Goal: Task Accomplishment & Management: Use online tool/utility

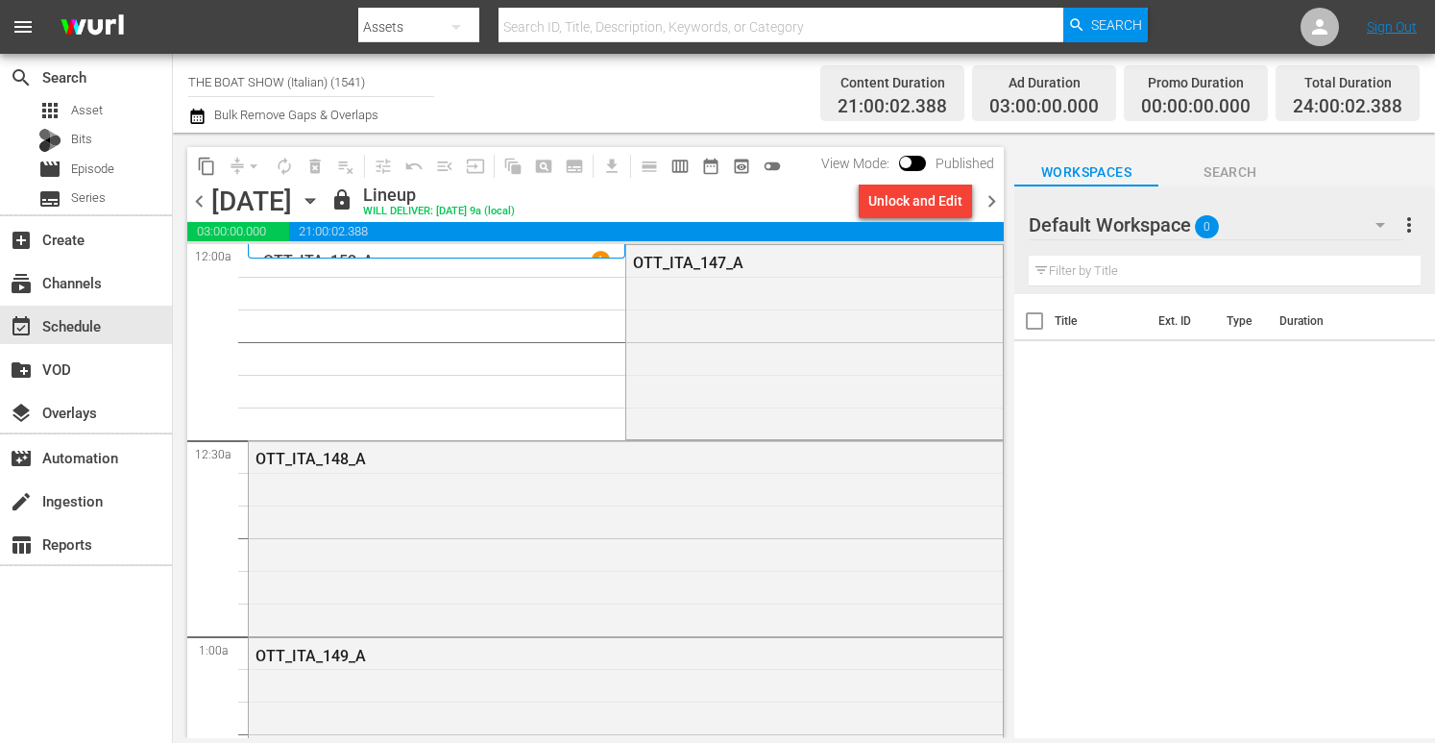
click at [321, 194] on icon "button" at bounding box center [310, 200] width 21 height 21
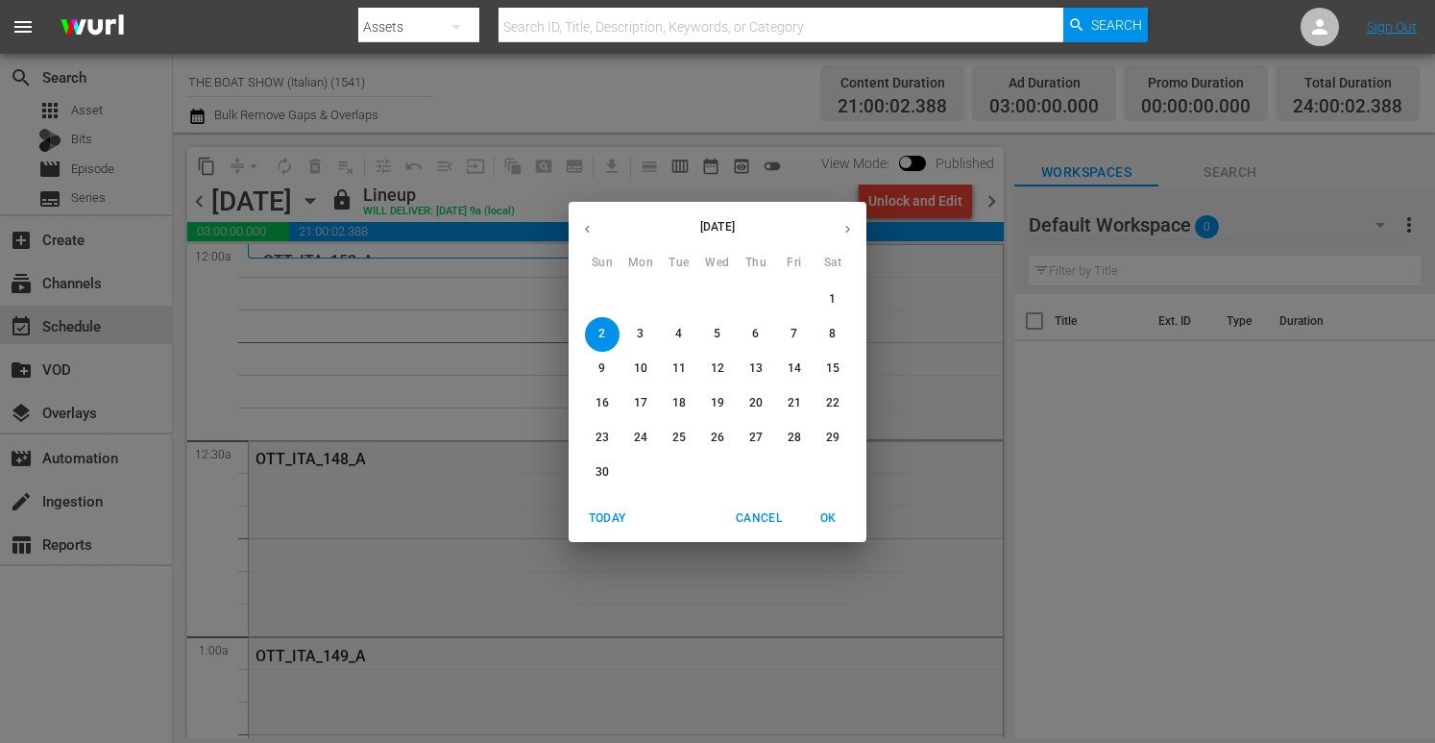
click at [589, 224] on icon "button" at bounding box center [587, 229] width 14 height 14
click at [752, 427] on button "30" at bounding box center [756, 438] width 35 height 35
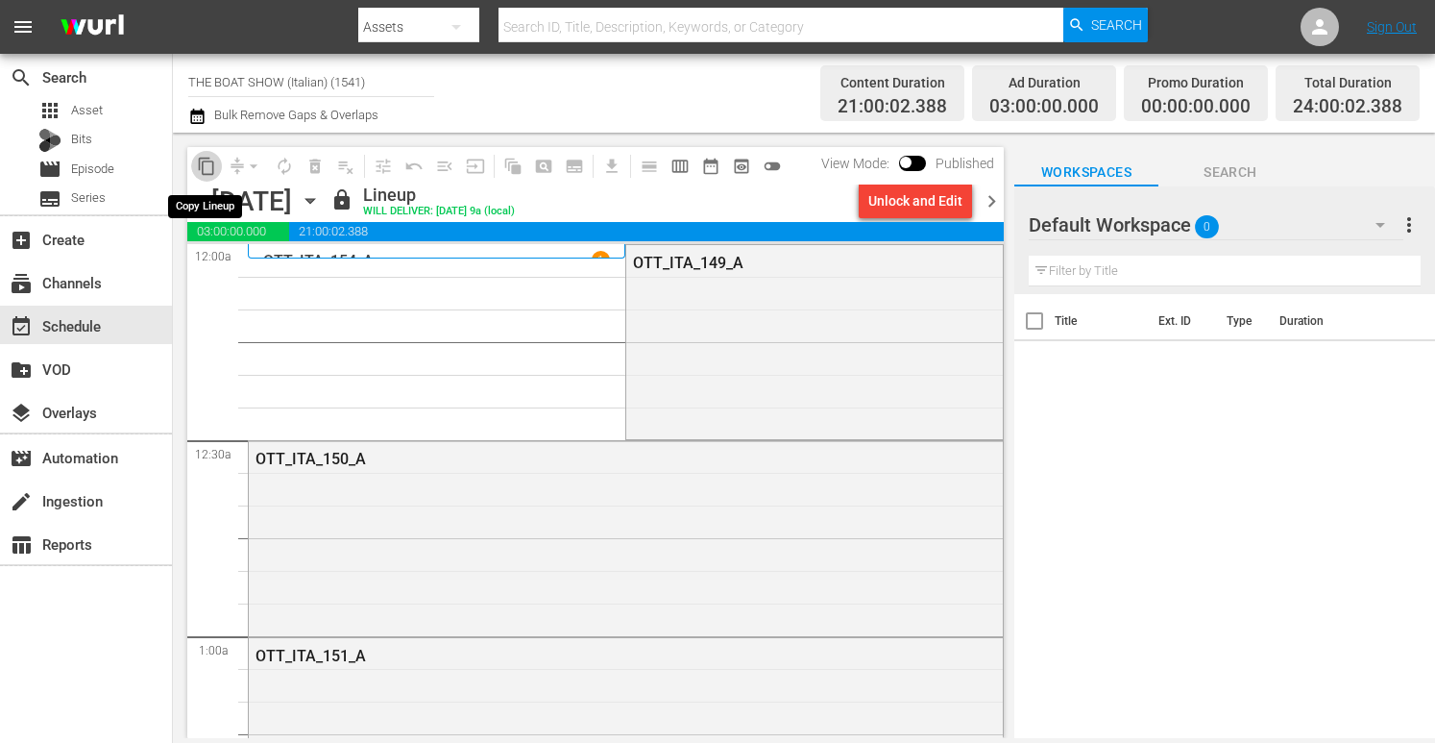
click at [211, 169] on span "content_copy" at bounding box center [206, 166] width 19 height 19
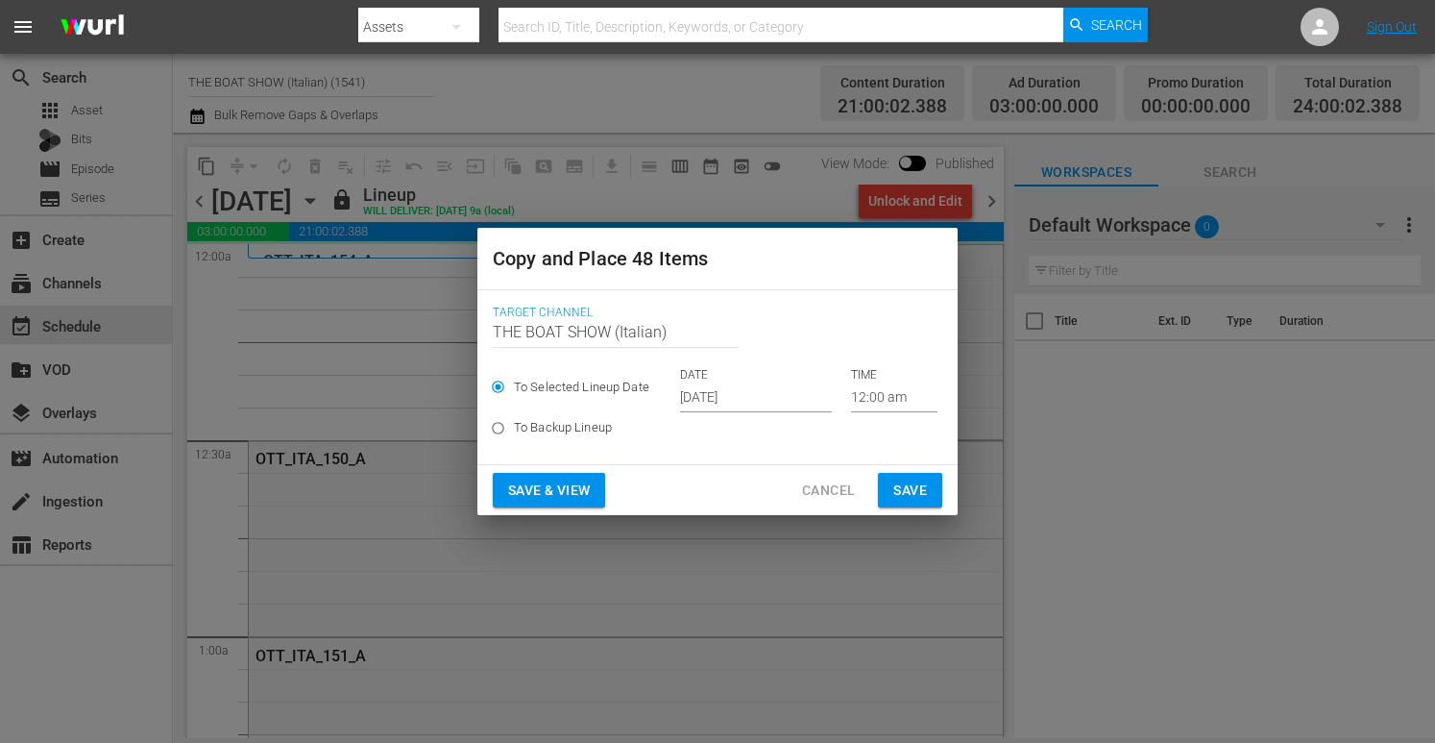
click at [718, 388] on input "[DATE]" at bounding box center [756, 397] width 152 height 29
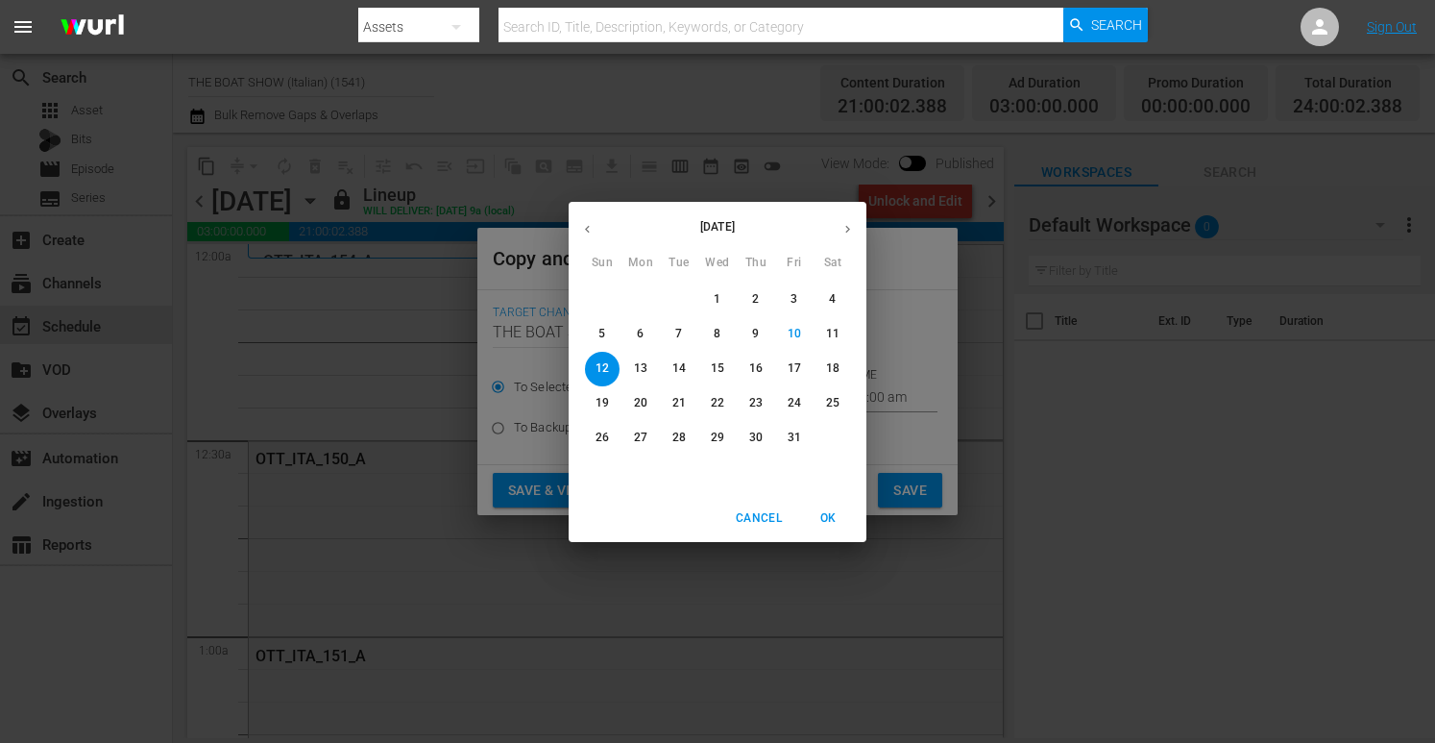
click at [836, 233] on button "button" at bounding box center [847, 228] width 37 height 37
click at [630, 327] on span "3" at bounding box center [640, 334] width 35 height 16
type input "Nov 3rd 2025"
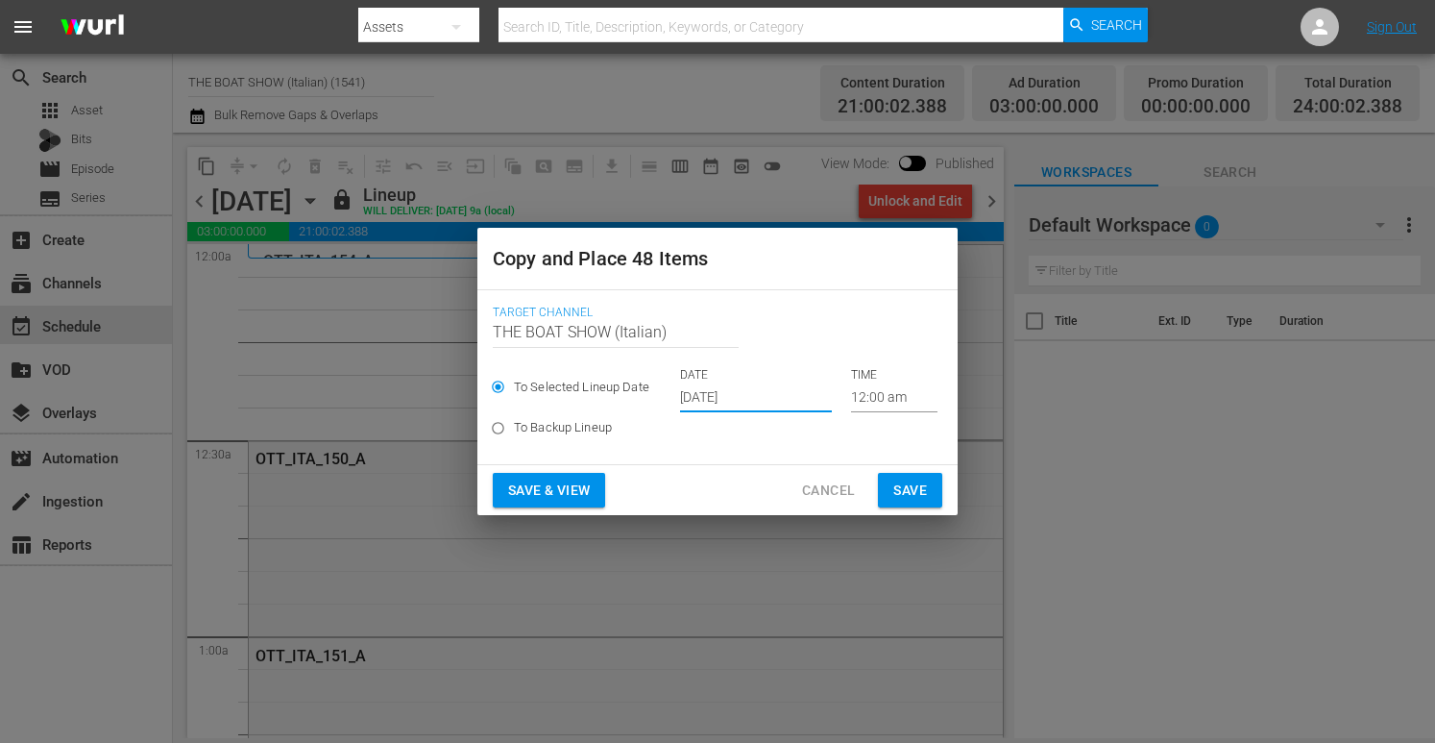
drag, startPoint x: 517, startPoint y: 485, endPoint x: 508, endPoint y: 480, distance: 9.9
click at [508, 480] on span "Save & View" at bounding box center [549, 490] width 82 height 24
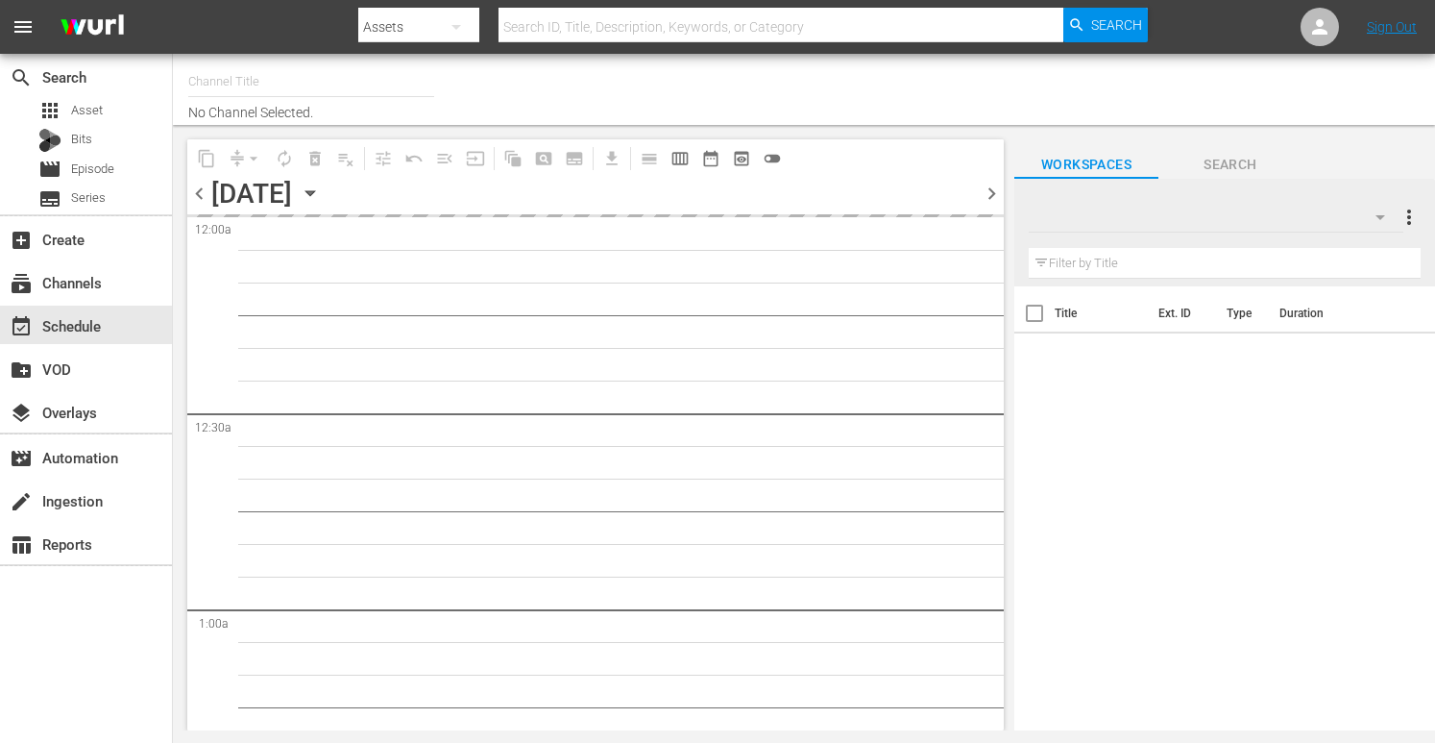
type input "THE BOAT SHOW (Italian) (1541)"
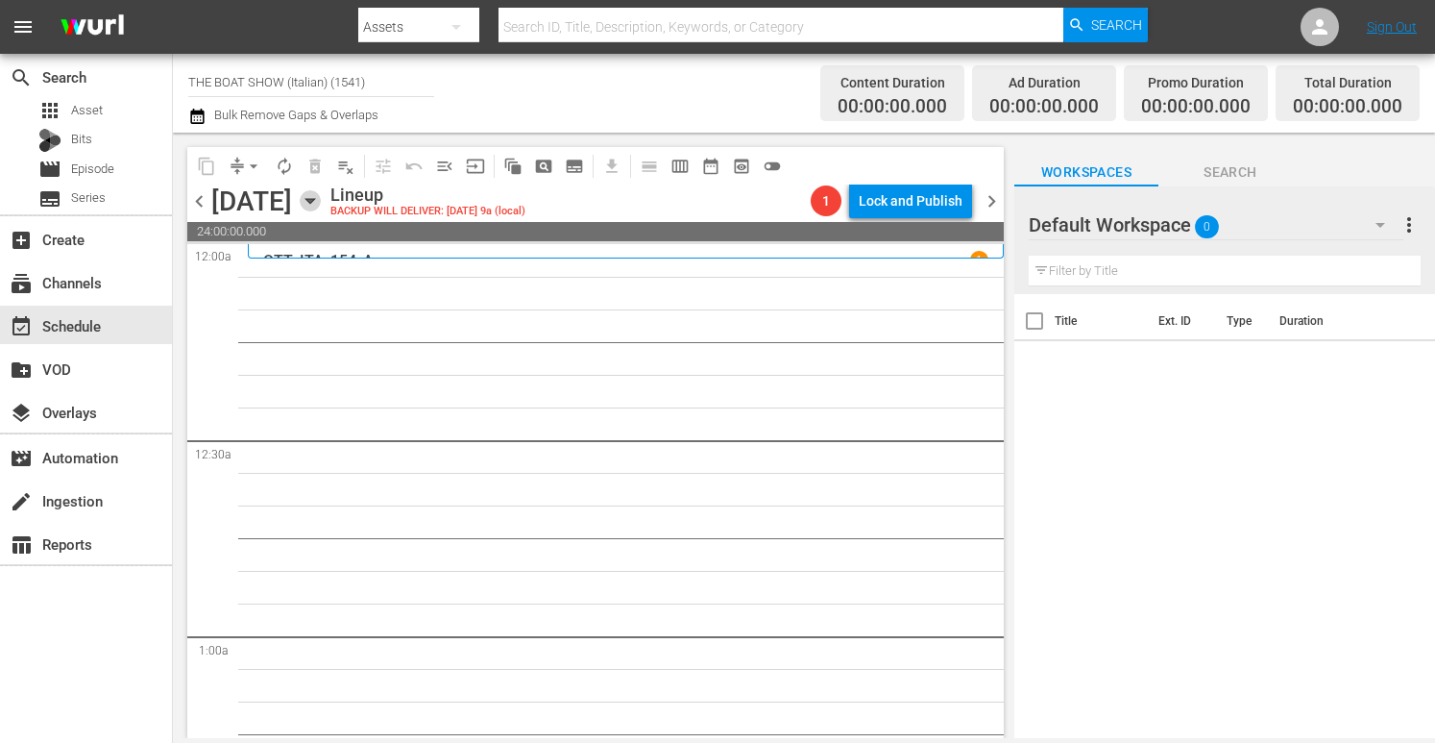
click at [314, 199] on icon "button" at bounding box center [309, 201] width 9 height 5
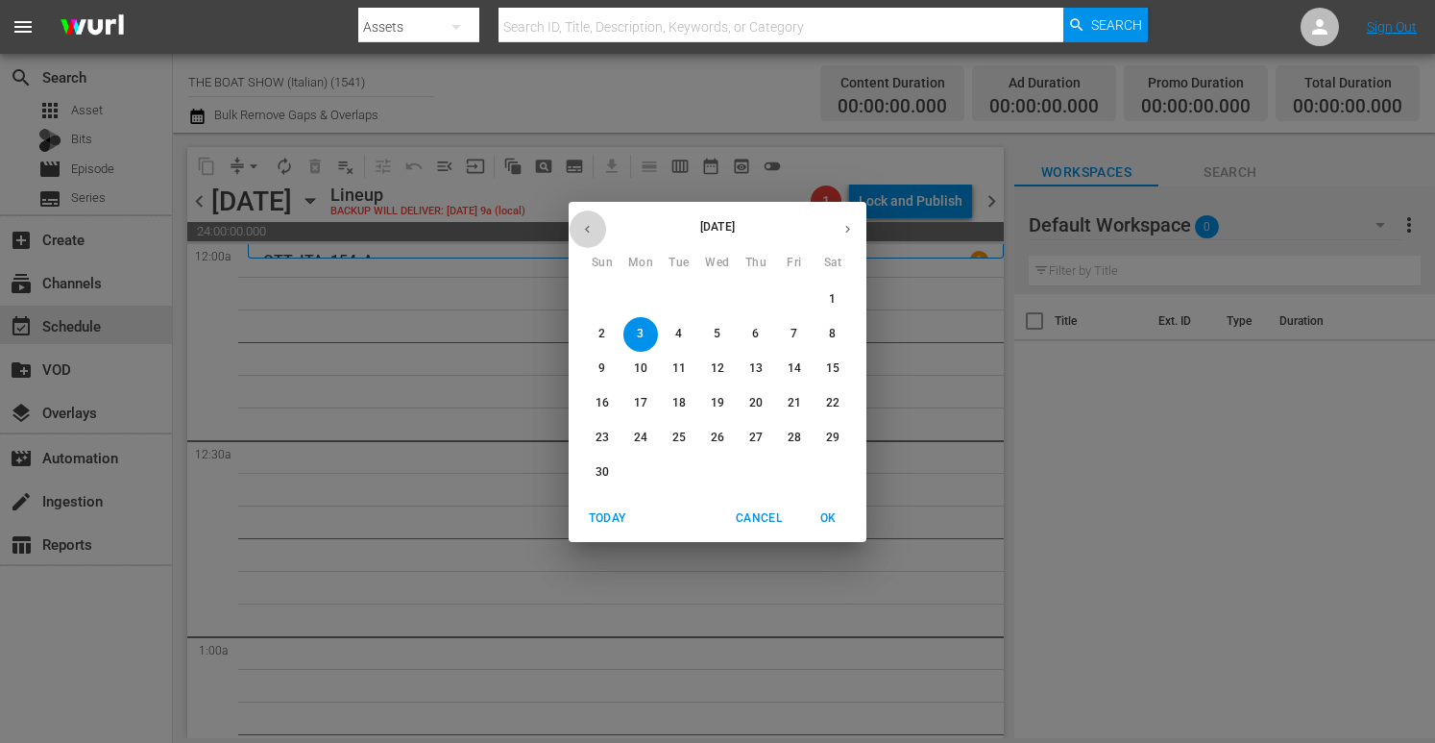
click at [584, 232] on icon "button" at bounding box center [587, 229] width 14 height 14
click at [753, 431] on p "30" at bounding box center [755, 437] width 13 height 16
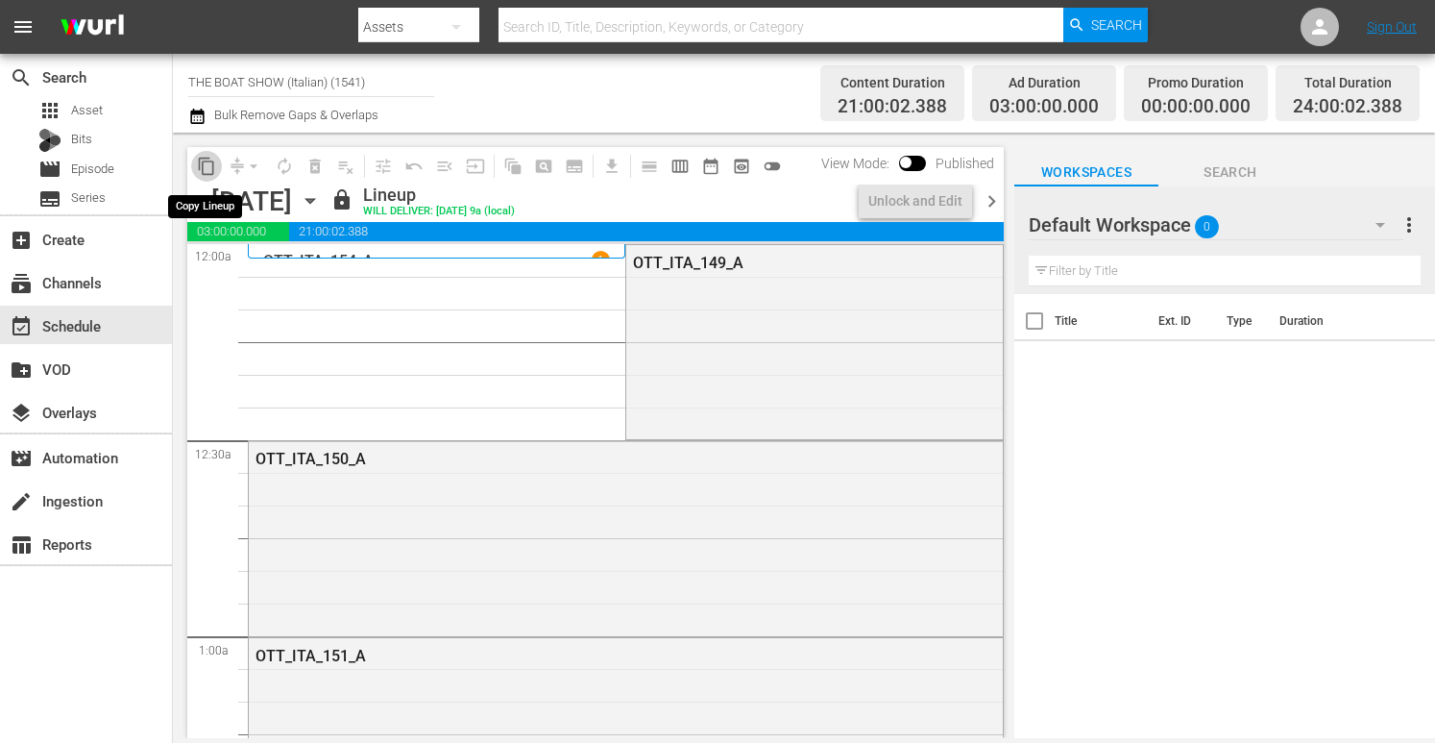
click at [208, 167] on span "content_copy" at bounding box center [206, 166] width 19 height 19
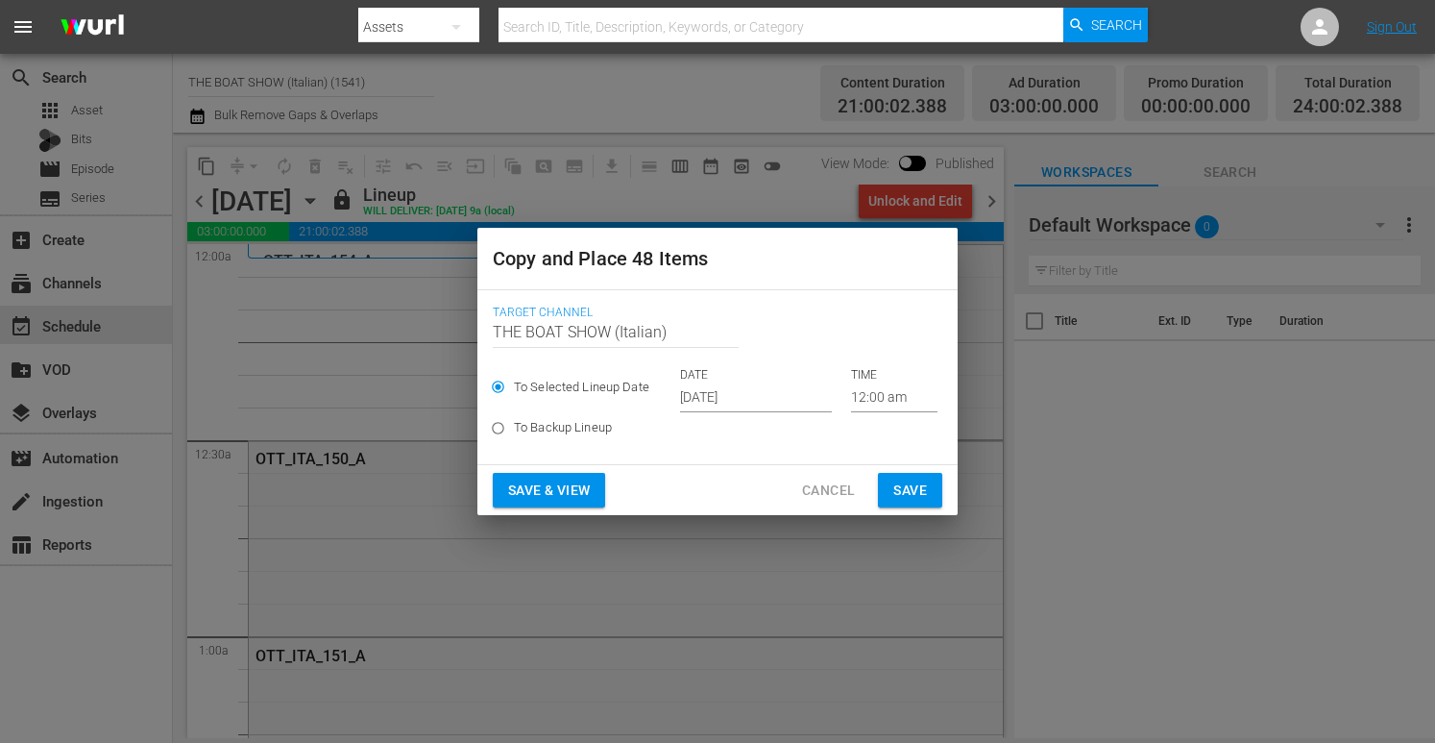
click at [714, 388] on input "[DATE]" at bounding box center [756, 397] width 152 height 29
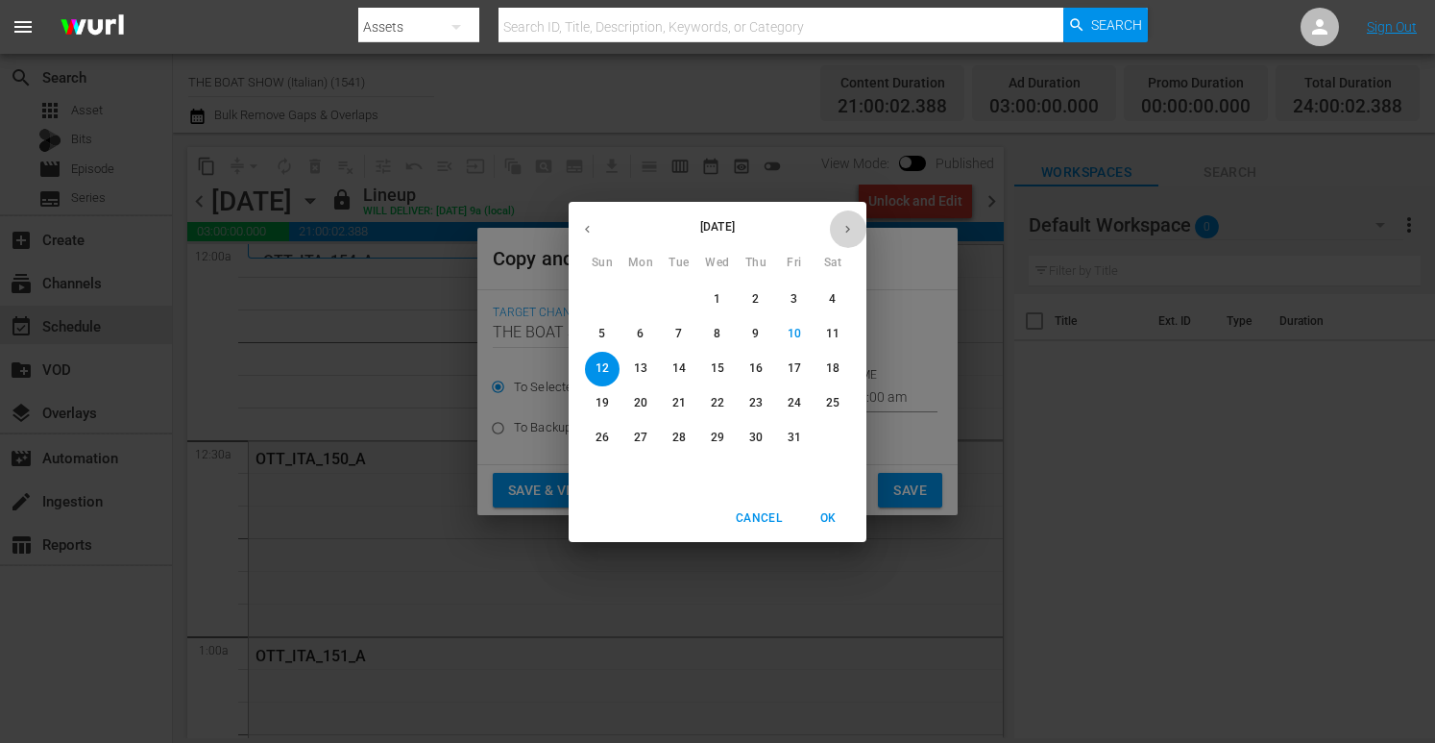
drag, startPoint x: 855, startPoint y: 226, endPoint x: 898, endPoint y: 226, distance: 43.2
click at [855, 225] on button "button" at bounding box center [847, 228] width 37 height 37
click at [646, 335] on span "3" at bounding box center [640, 334] width 35 height 16
type input "Nov 3rd 2025"
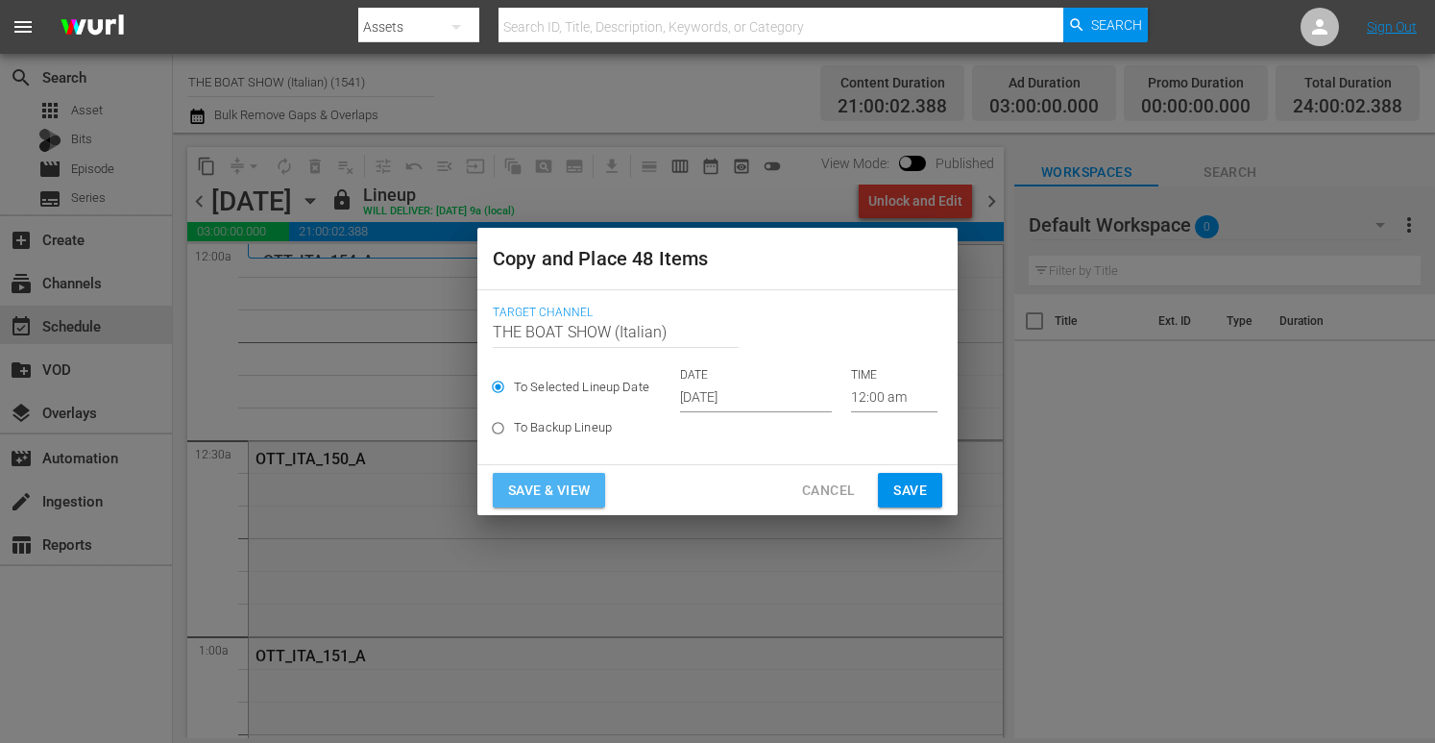
click at [590, 484] on span "Save & View" at bounding box center [549, 490] width 82 height 24
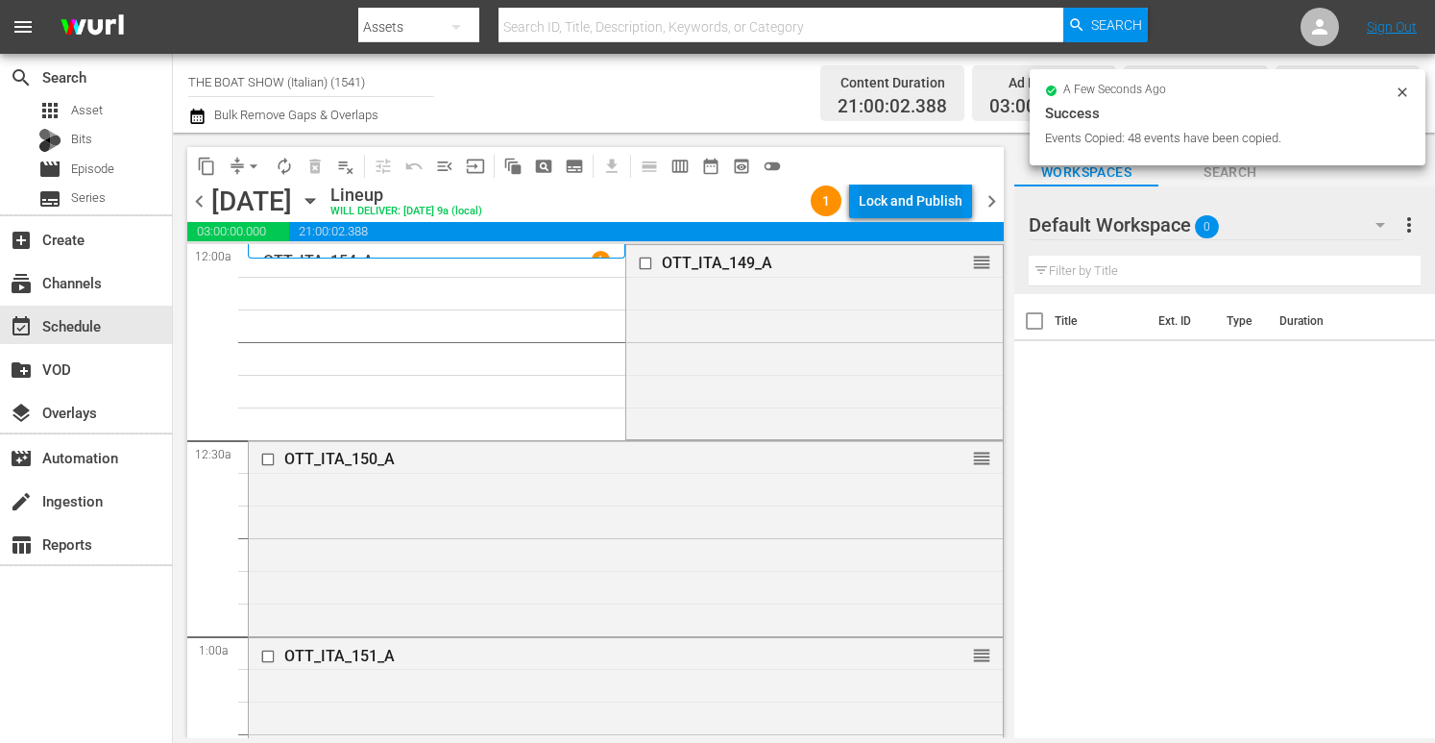
click at [905, 208] on div "Lock and Publish" at bounding box center [911, 200] width 104 height 35
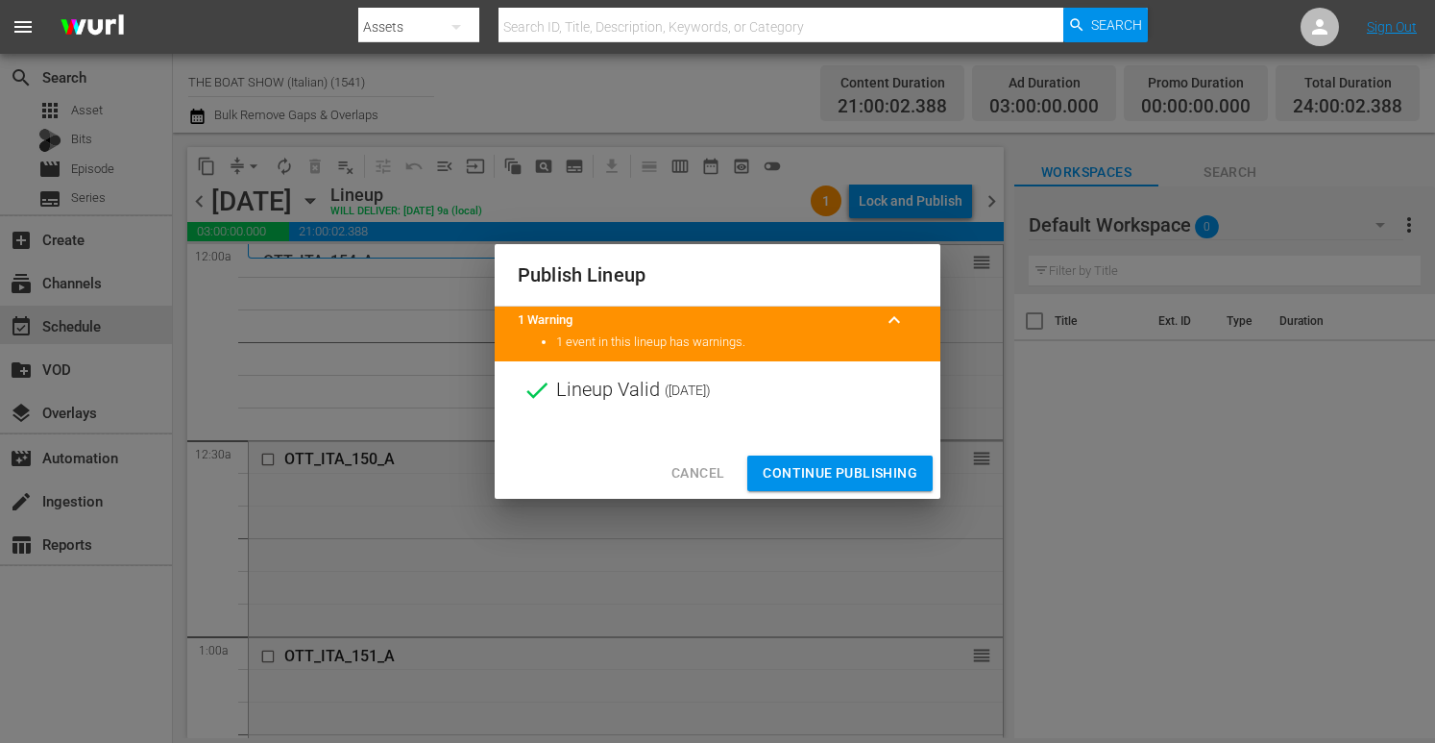
click at [793, 465] on span "Continue Publishing" at bounding box center [840, 473] width 155 height 24
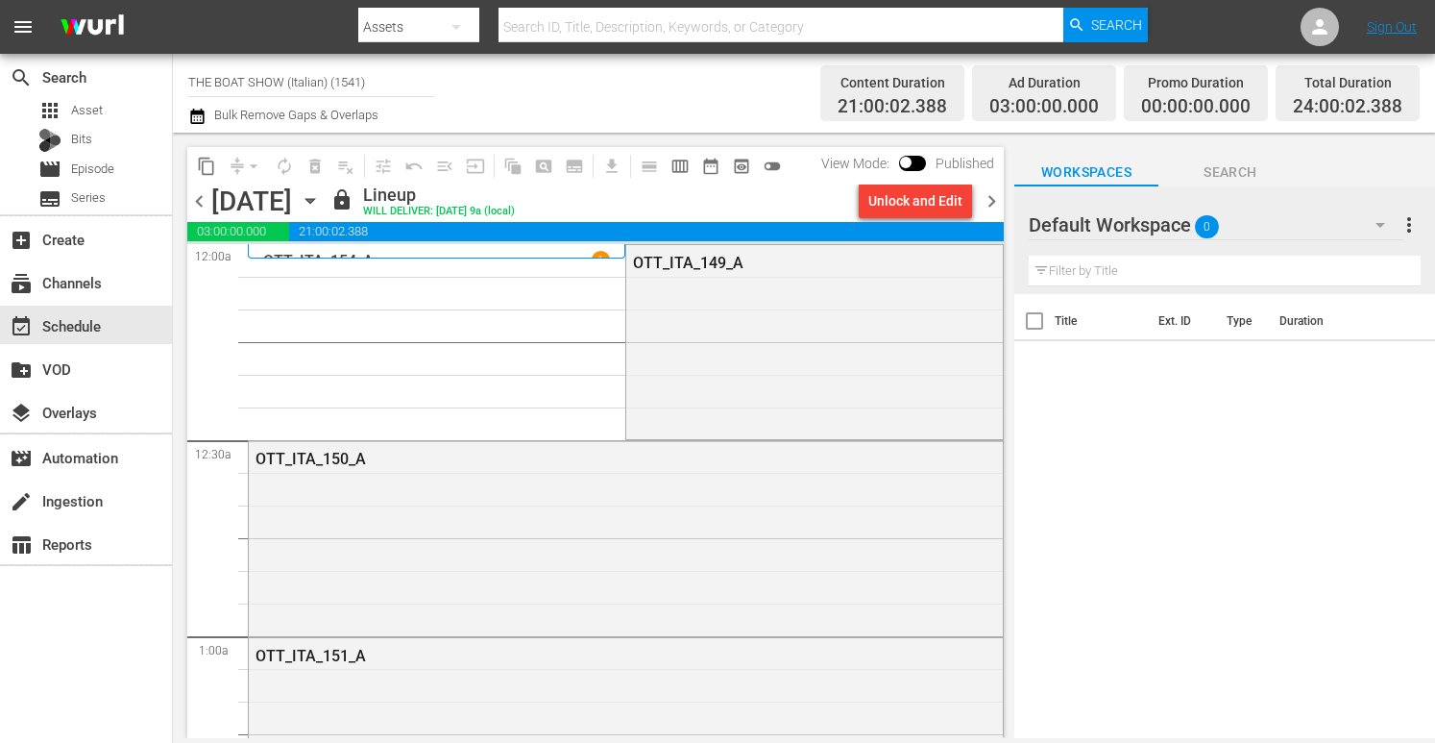
click at [321, 206] on icon "button" at bounding box center [310, 200] width 21 height 21
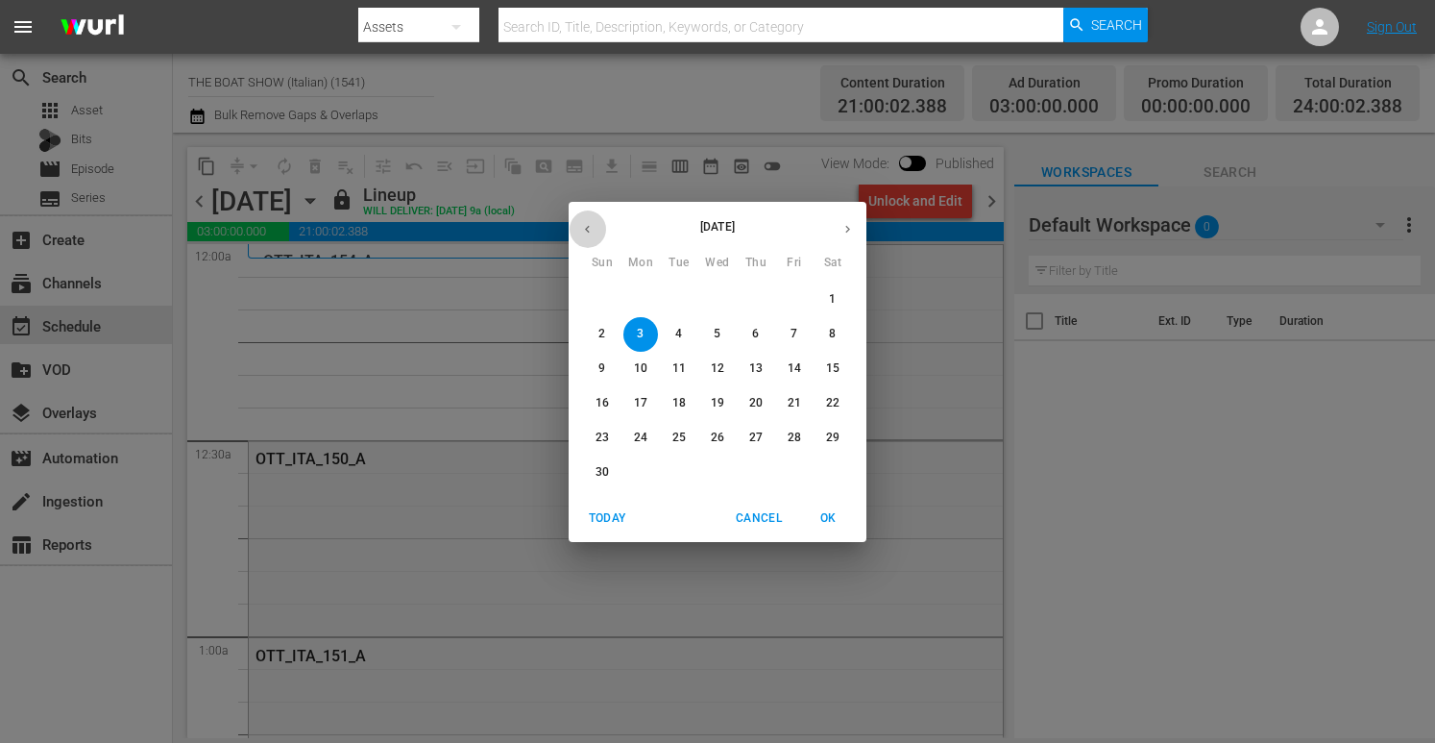
click at [591, 230] on icon "button" at bounding box center [587, 229] width 14 height 14
click at [794, 437] on p "31" at bounding box center [794, 437] width 13 height 16
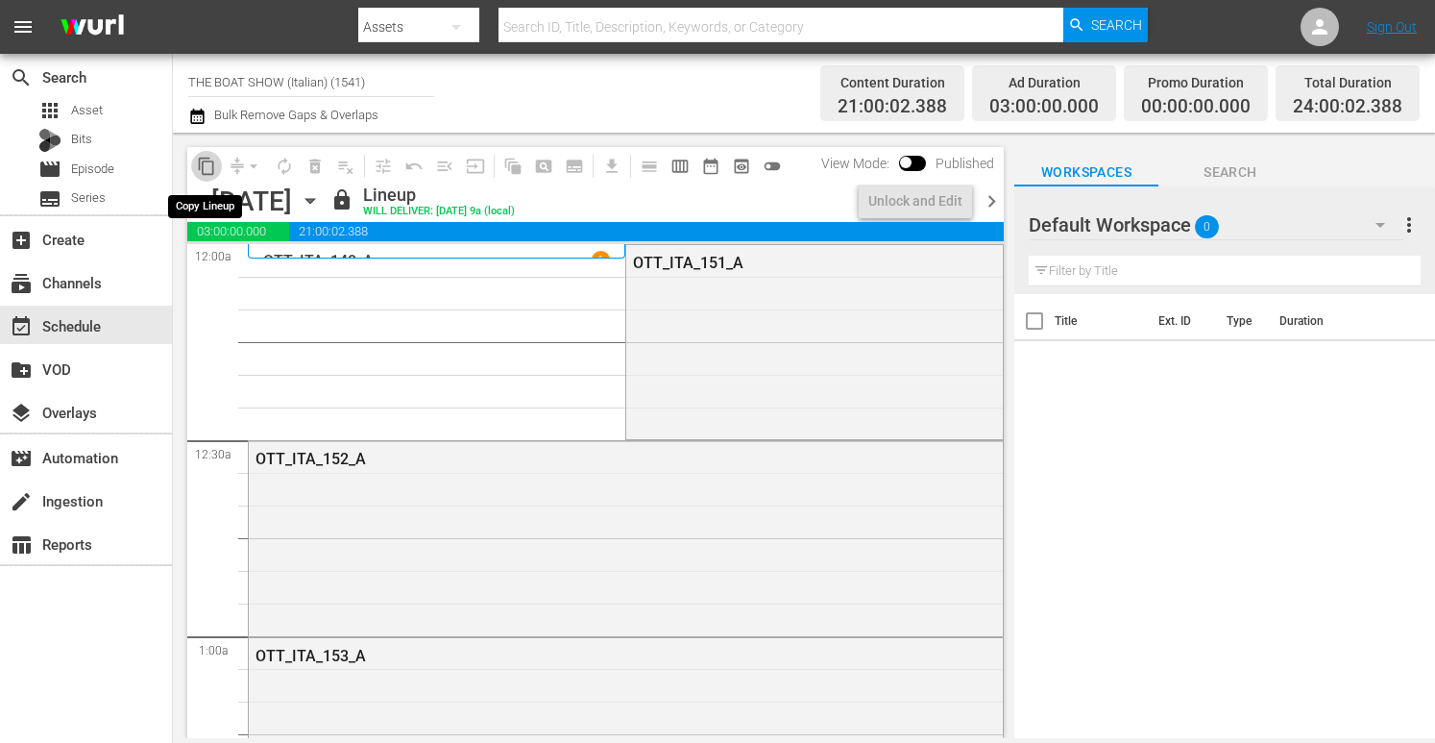
click at [207, 166] on span "content_copy" at bounding box center [206, 166] width 19 height 19
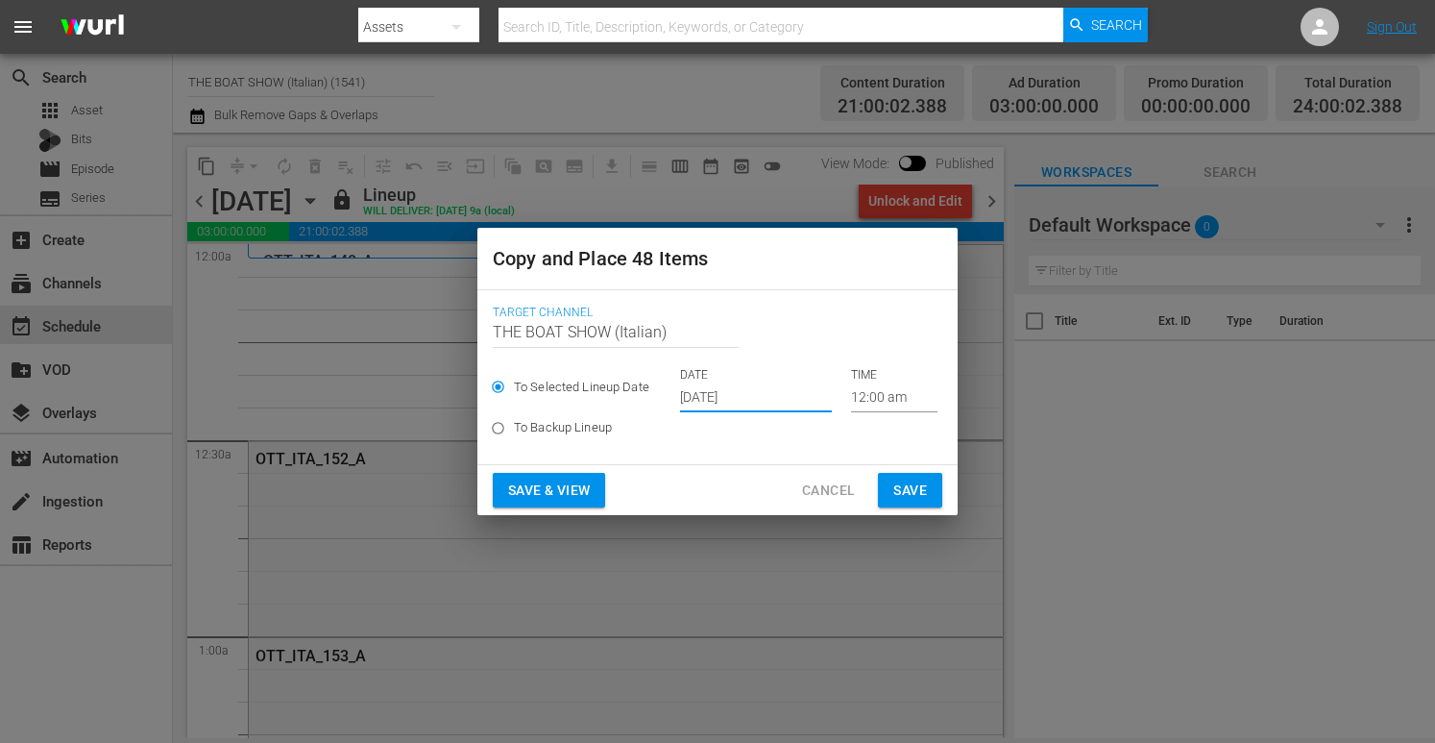
click at [732, 406] on input "[DATE]" at bounding box center [756, 397] width 152 height 29
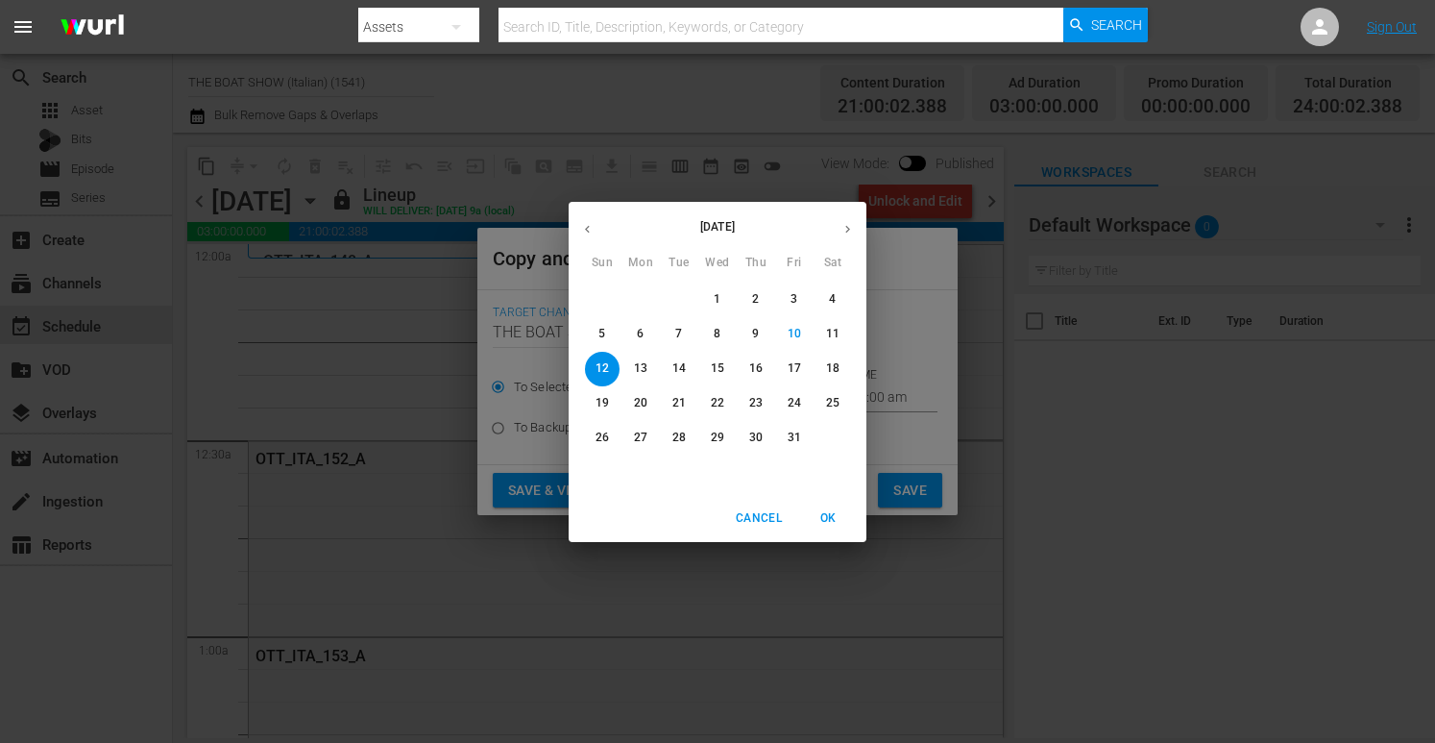
click at [842, 232] on icon "button" at bounding box center [848, 229] width 14 height 14
click at [681, 336] on p "4" at bounding box center [678, 334] width 7 height 16
type input "Nov 4th 2025"
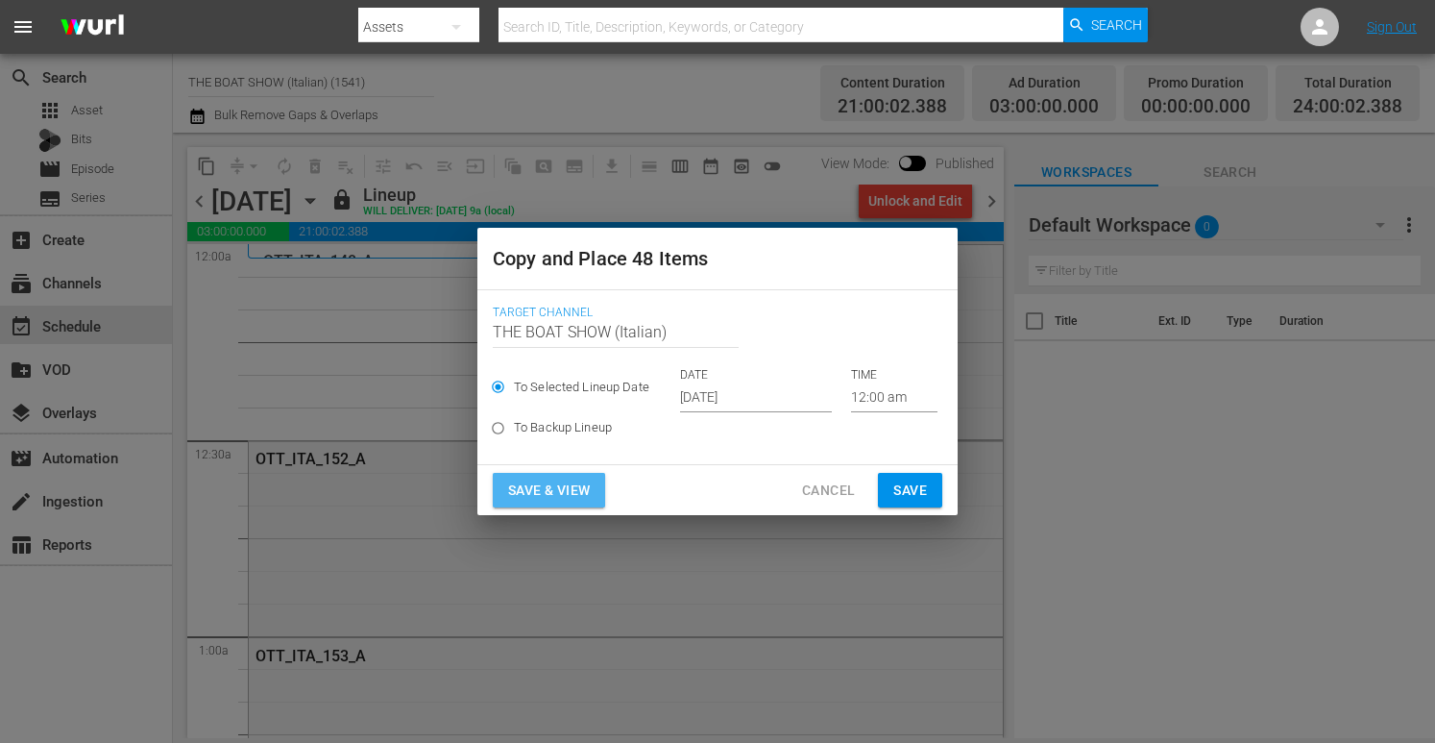
click at [522, 482] on span "Save & View" at bounding box center [549, 490] width 82 height 24
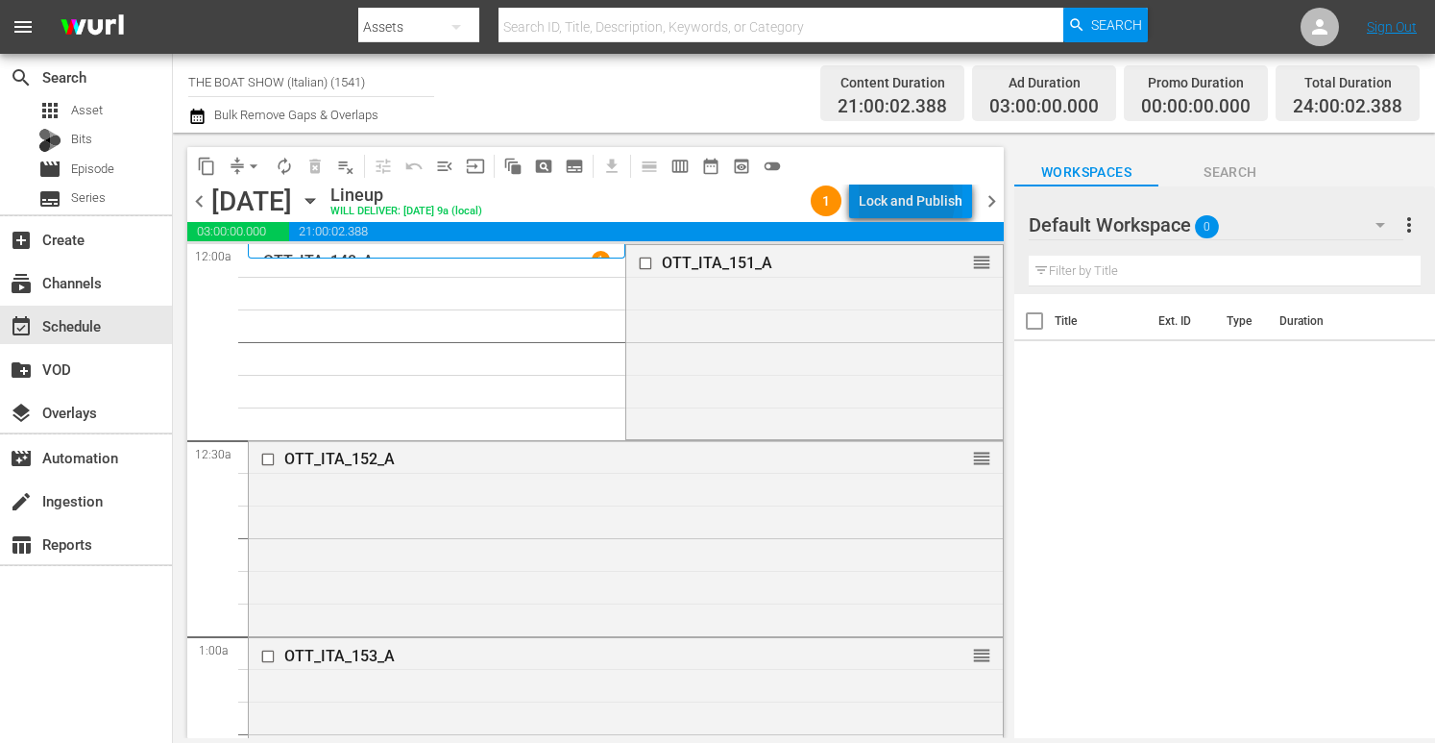
click at [904, 201] on div "Lock and Publish" at bounding box center [911, 200] width 104 height 35
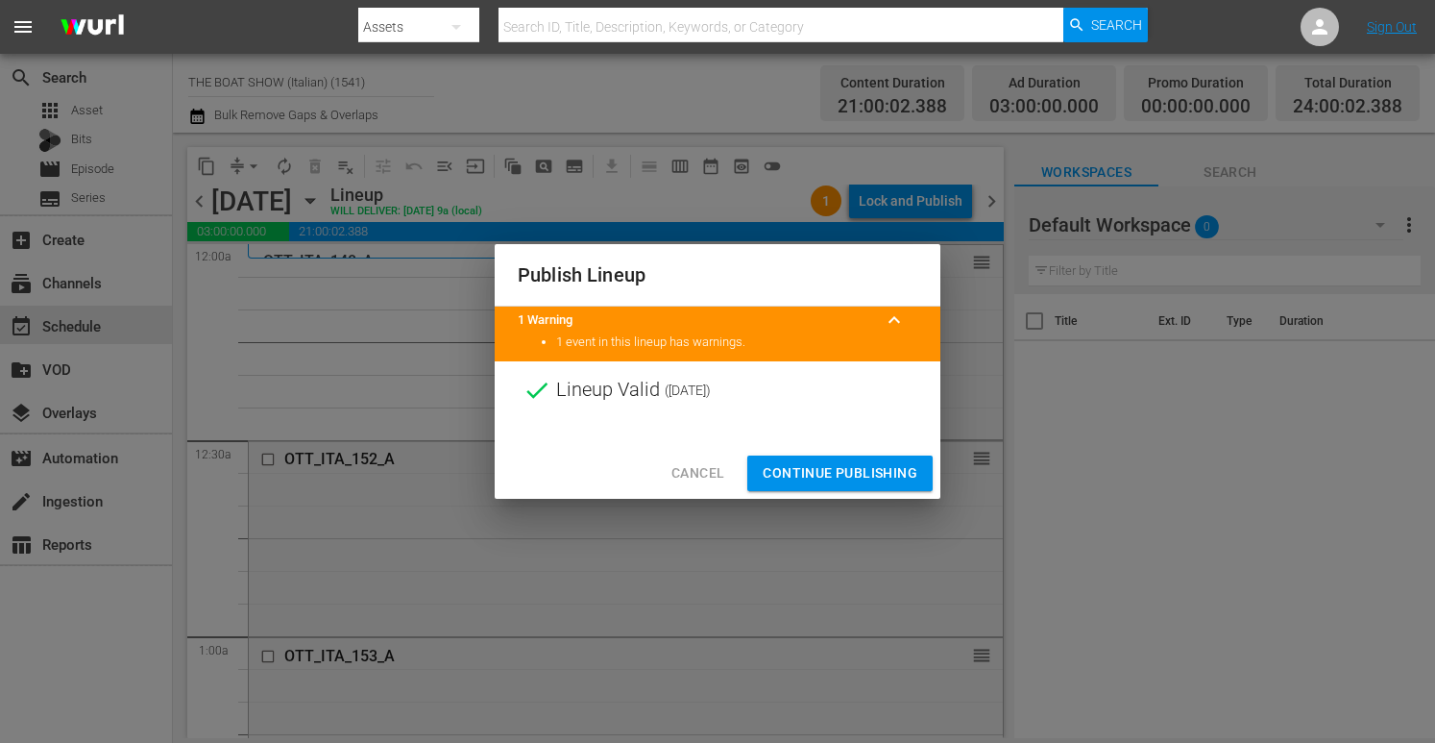
click at [822, 476] on span "Continue Publishing" at bounding box center [840, 473] width 155 height 24
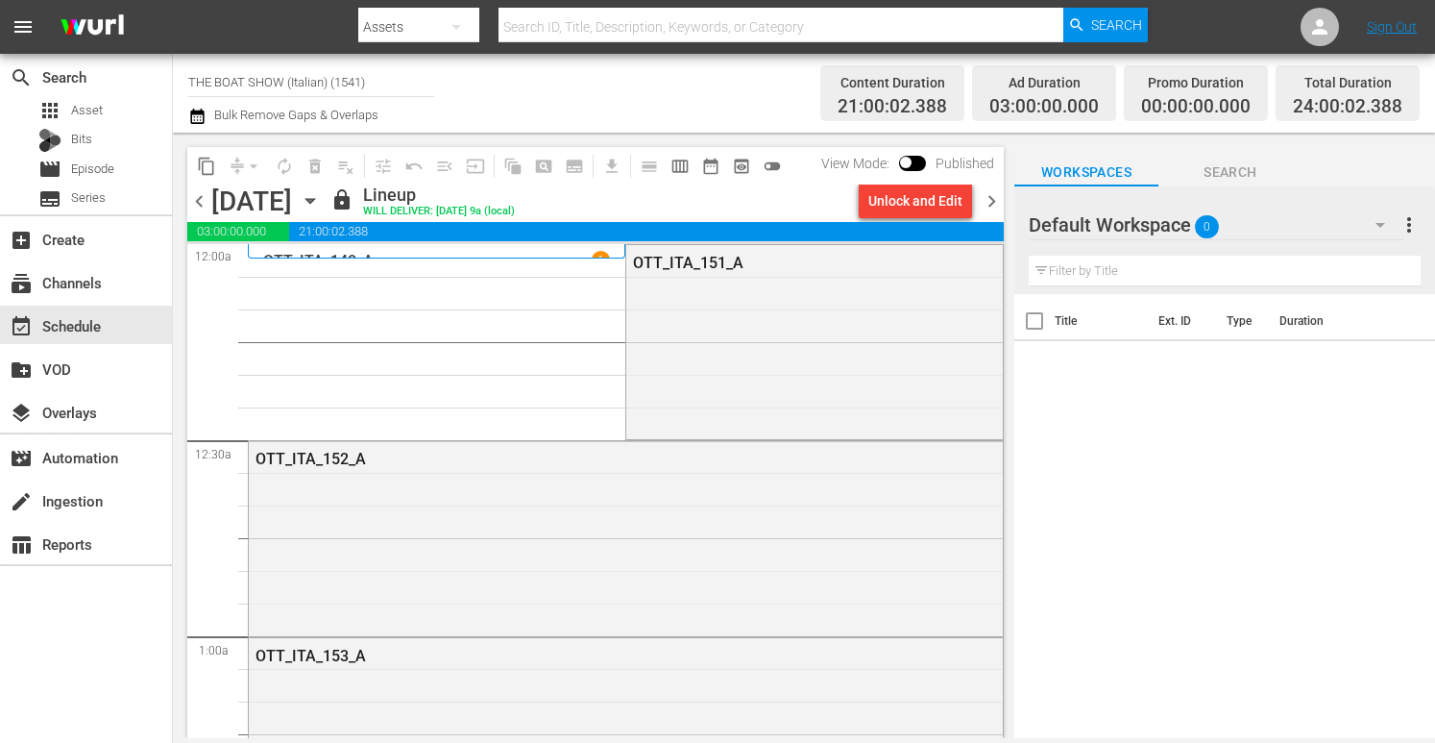
click at [321, 200] on icon "button" at bounding box center [310, 200] width 21 height 21
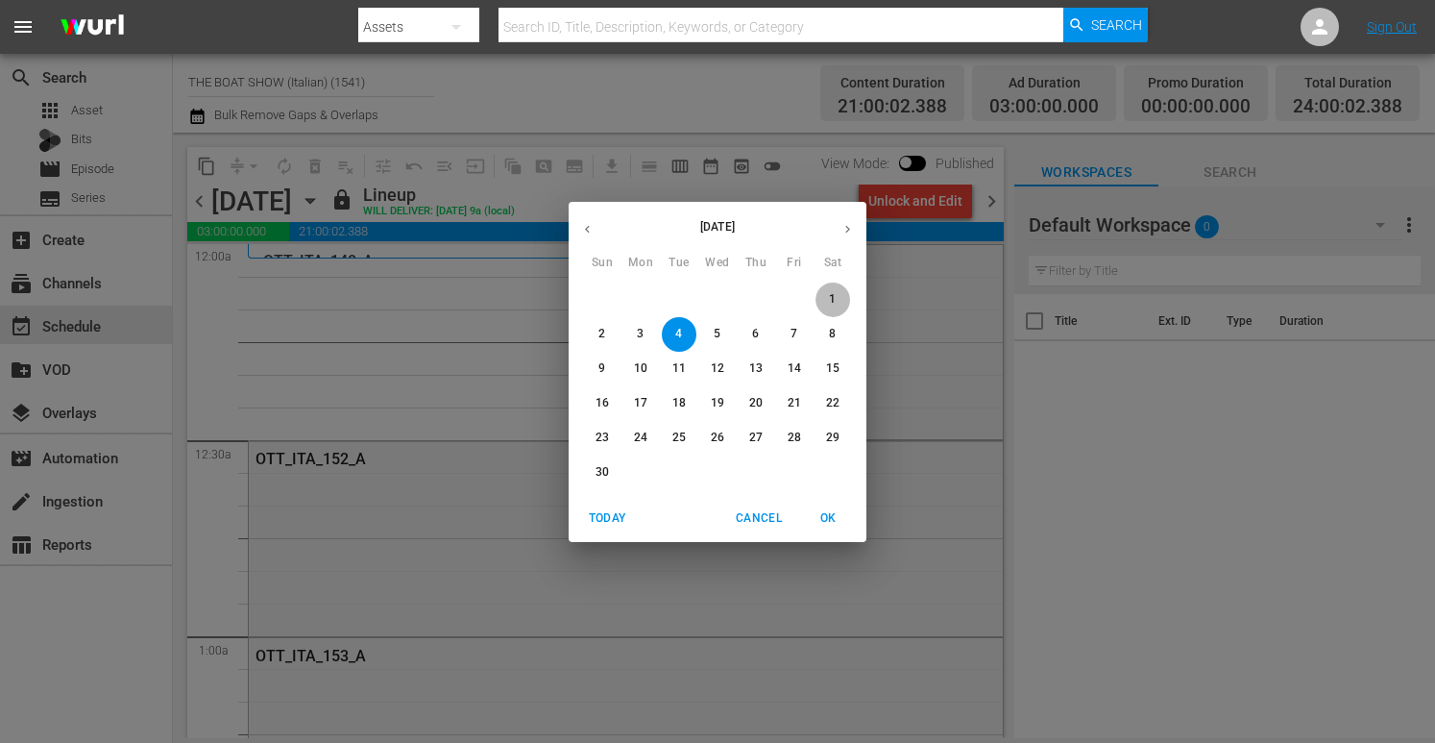
drag, startPoint x: 842, startPoint y: 297, endPoint x: 762, endPoint y: 282, distance: 82.0
click at [842, 296] on span "1" at bounding box center [833, 299] width 35 height 16
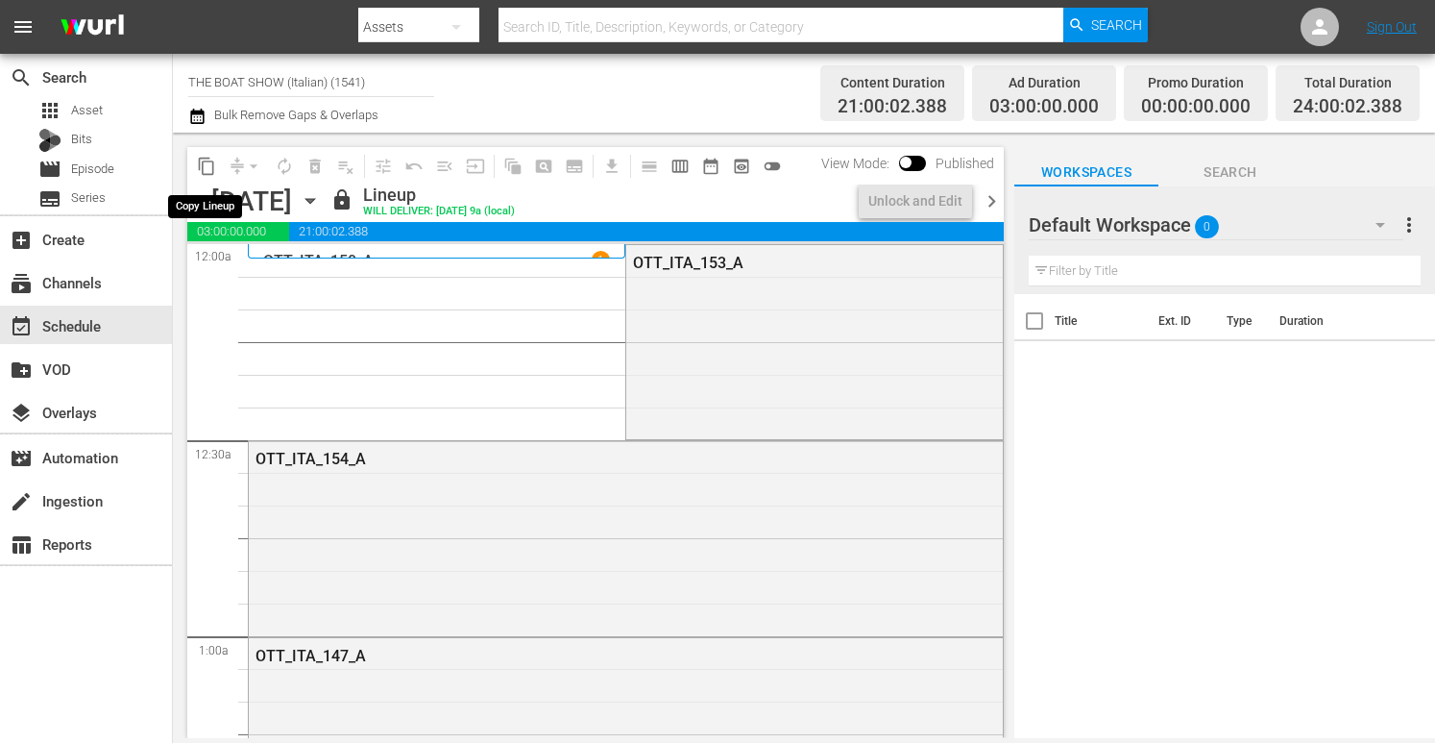
click at [208, 166] on span "content_copy" at bounding box center [206, 166] width 19 height 19
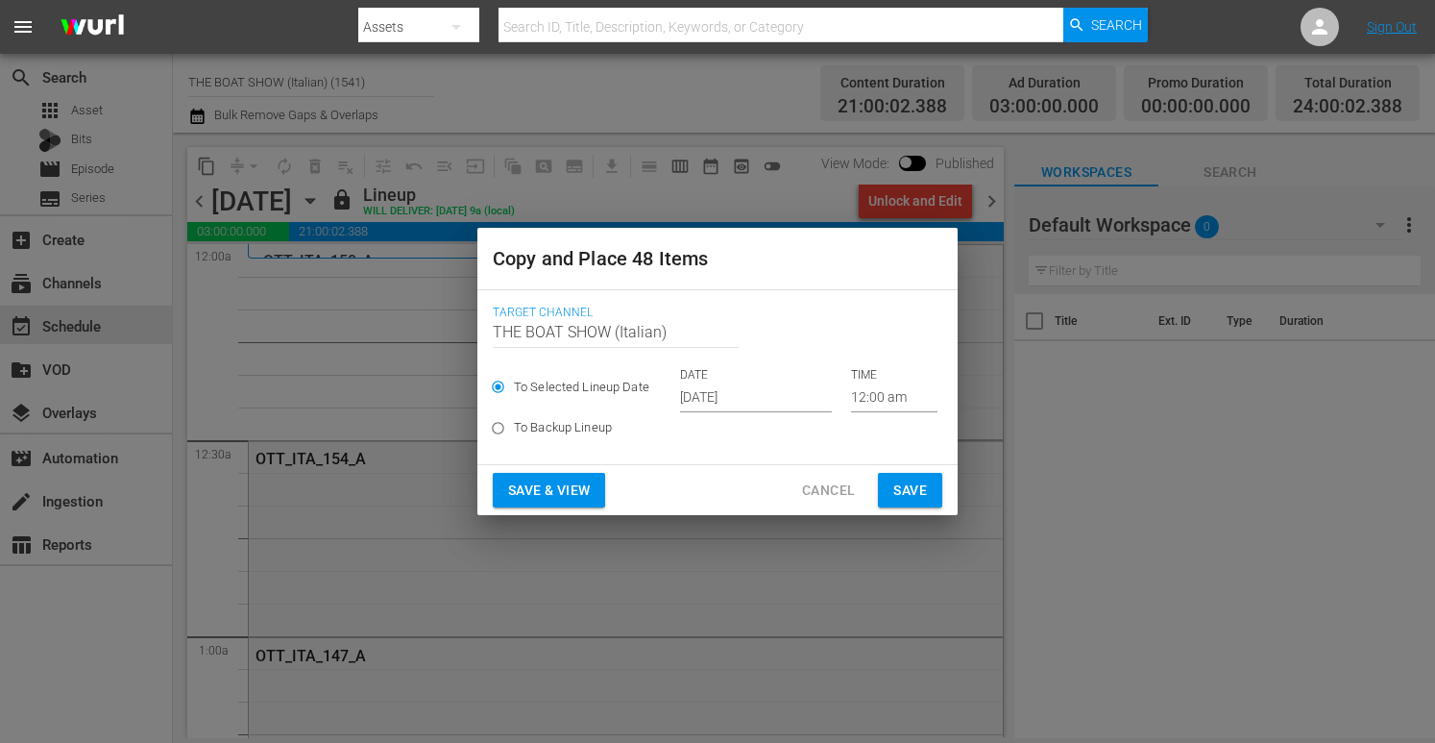
click at [729, 389] on input "[DATE]" at bounding box center [756, 397] width 152 height 29
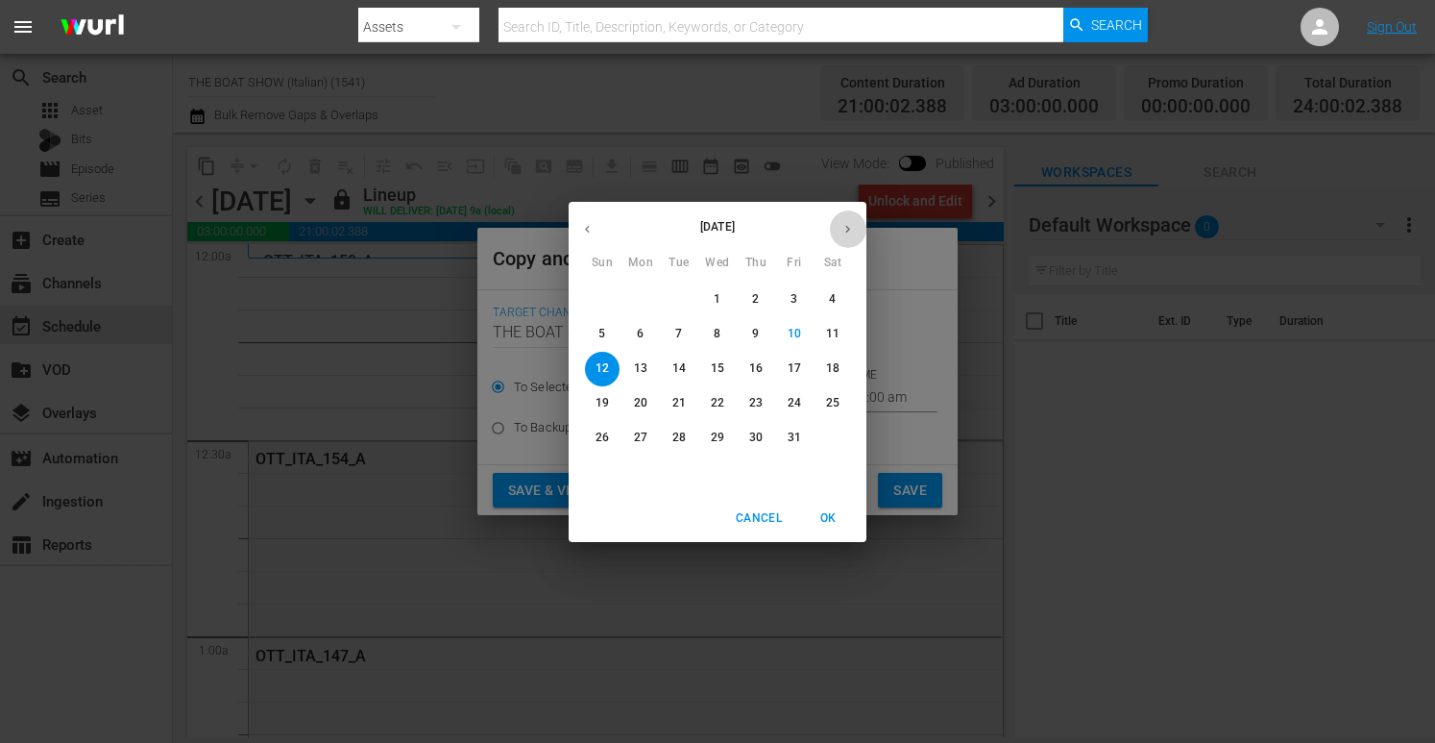
drag, startPoint x: 847, startPoint y: 233, endPoint x: 845, endPoint y: 224, distance: 9.8
click at [847, 233] on icon "button" at bounding box center [848, 229] width 14 height 14
click at [709, 339] on span "5" at bounding box center [717, 334] width 35 height 16
type input "Nov 5th 2025"
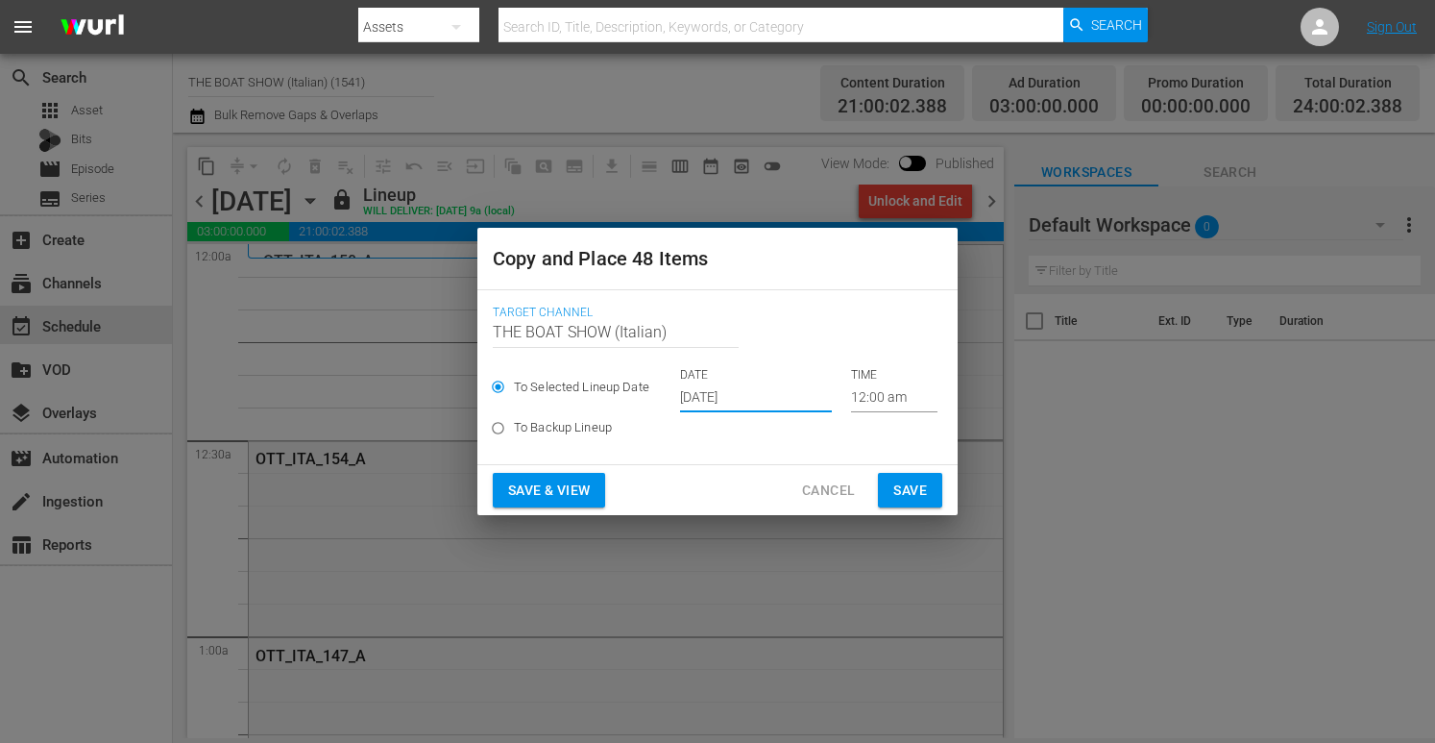
click at [558, 494] on span "Save & View" at bounding box center [549, 490] width 82 height 24
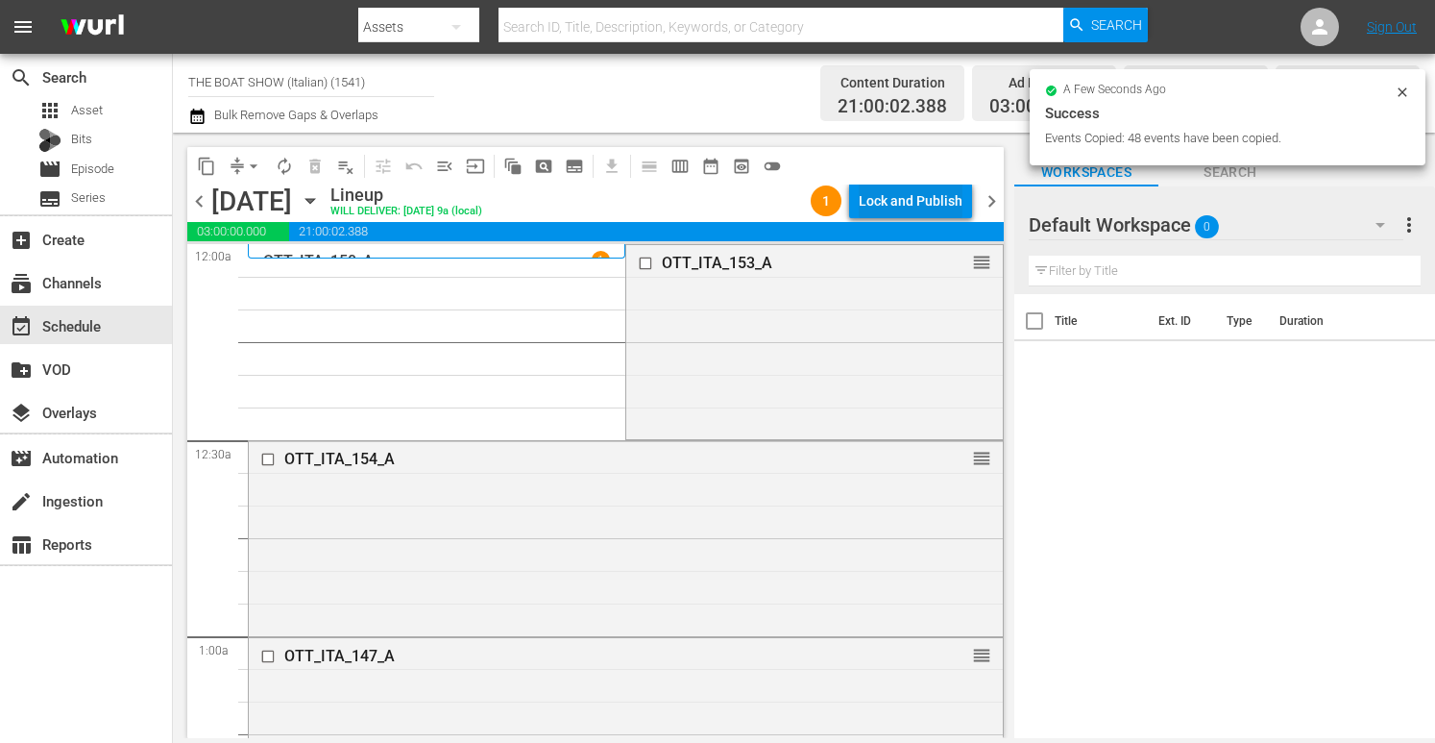
click at [899, 192] on div "Lock and Publish" at bounding box center [911, 200] width 104 height 35
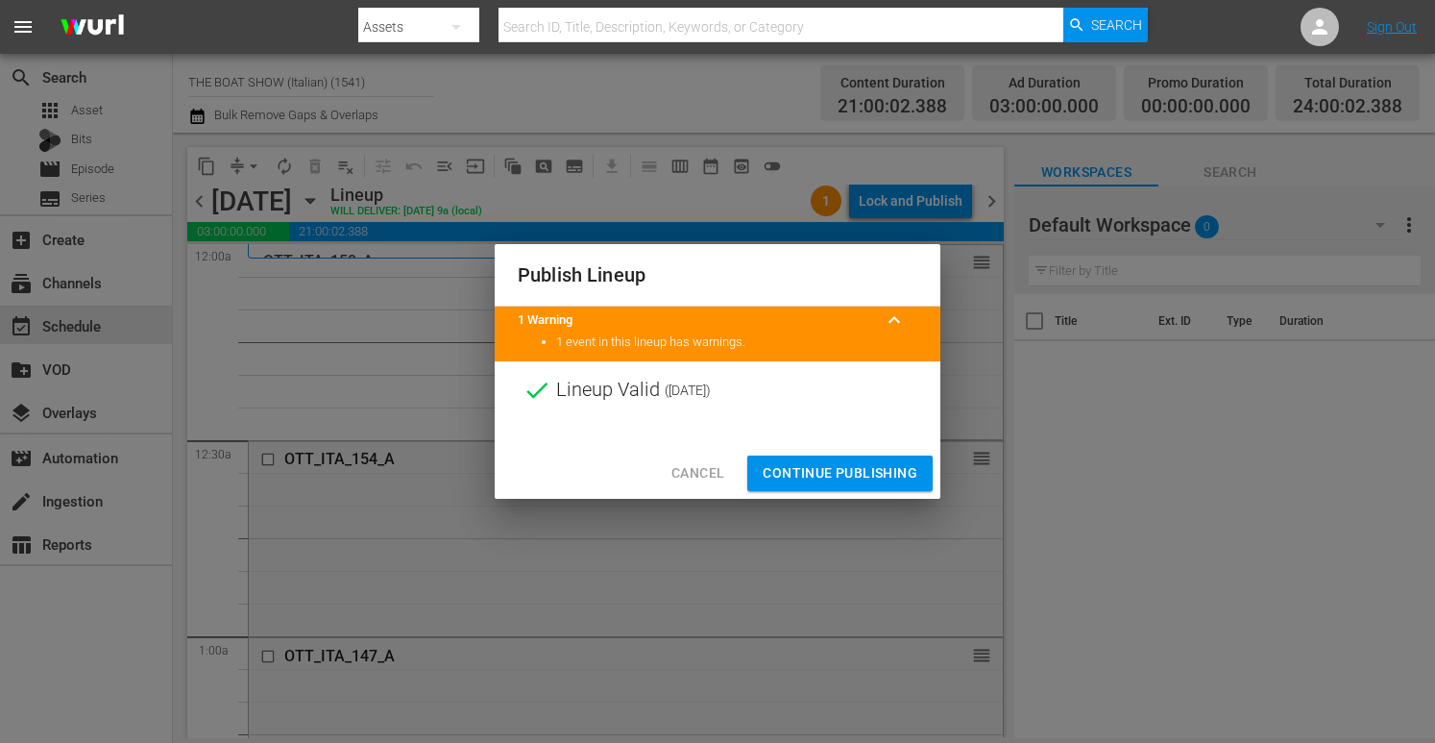
click at [819, 482] on span "Continue Publishing" at bounding box center [840, 473] width 155 height 24
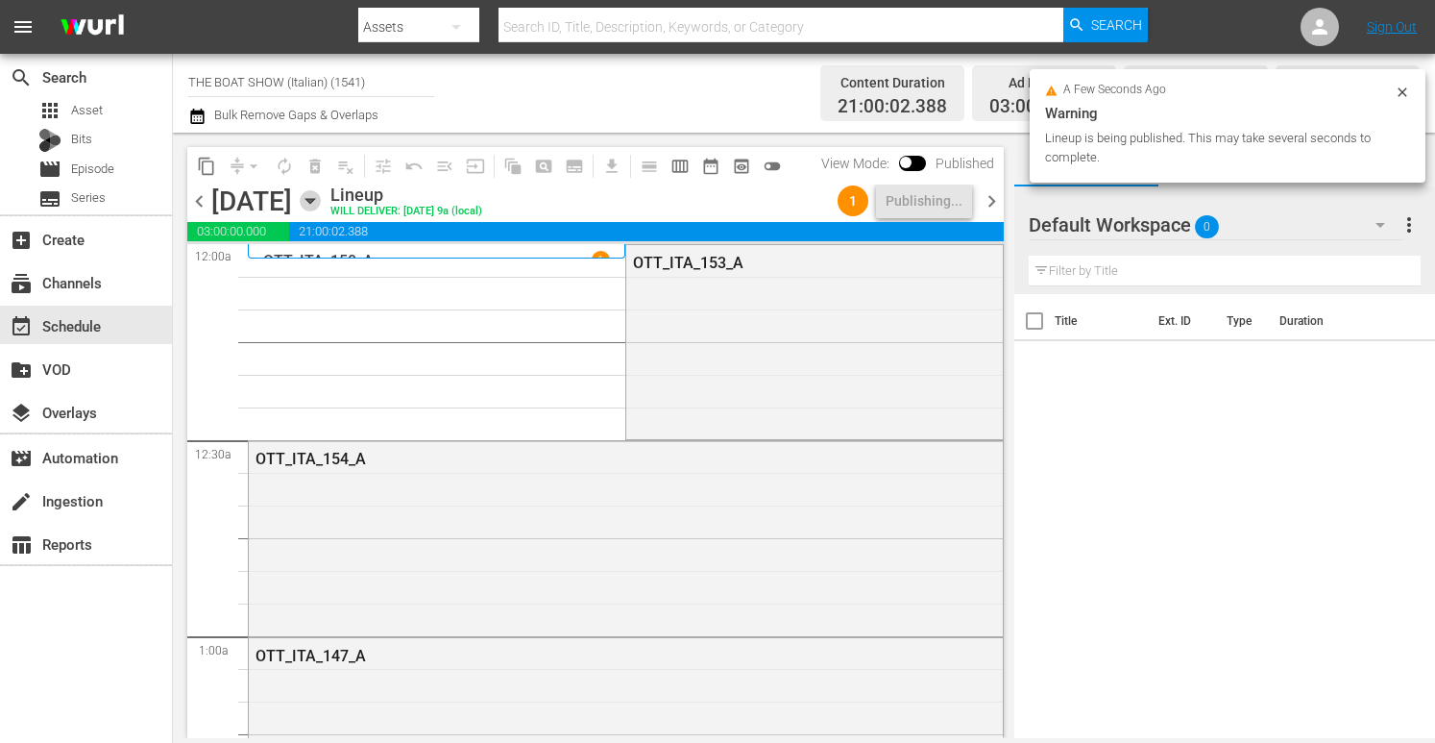
click at [321, 204] on icon "button" at bounding box center [310, 200] width 21 height 21
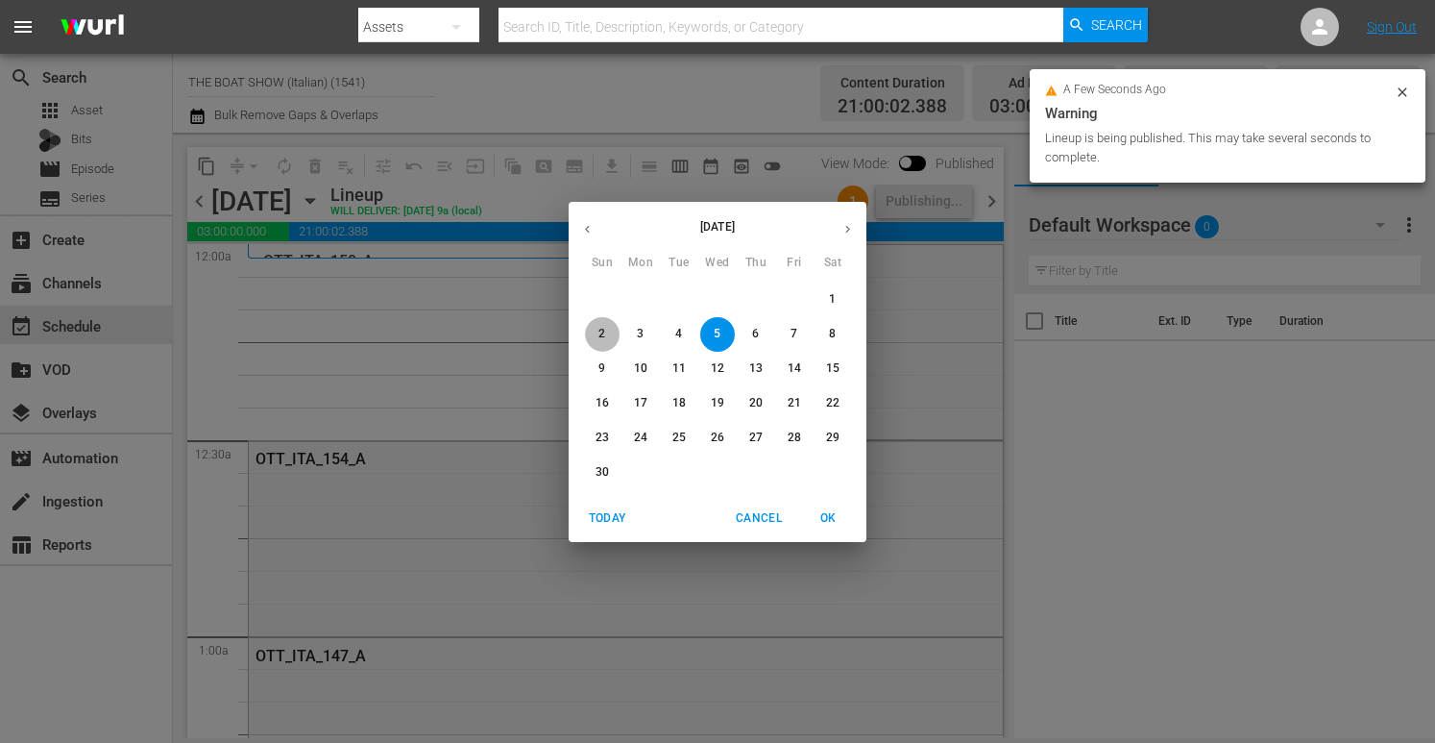
click at [607, 332] on span "2" at bounding box center [602, 334] width 35 height 16
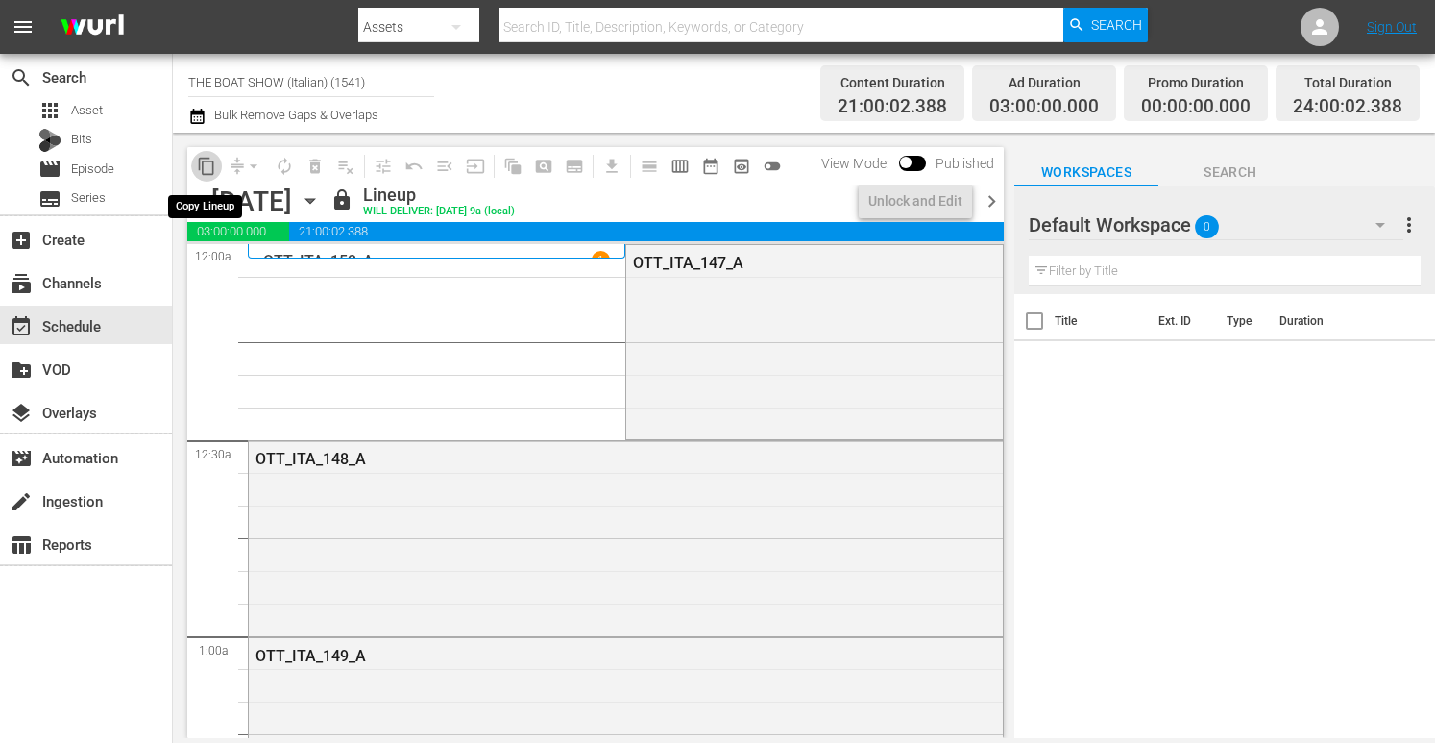
click at [206, 164] on span "content_copy" at bounding box center [206, 166] width 19 height 19
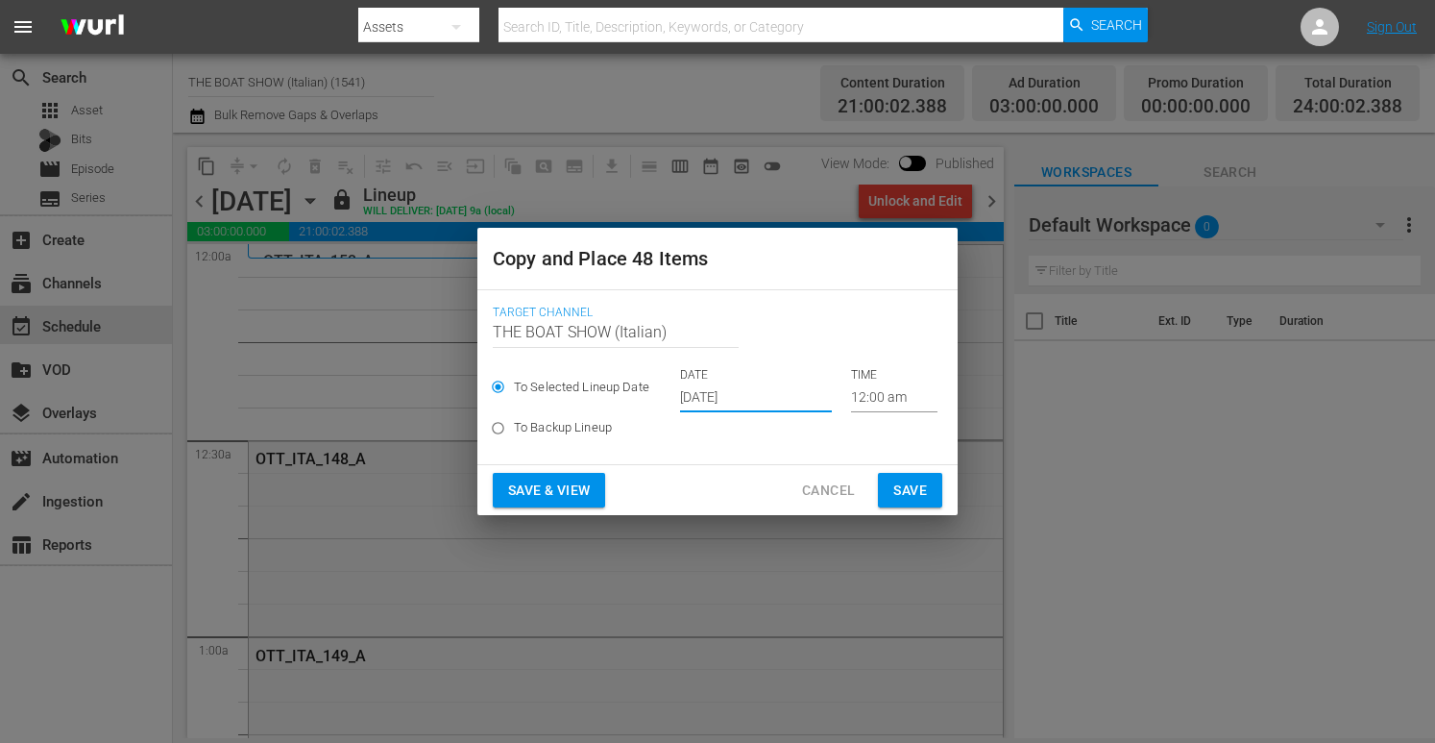
click at [742, 401] on input "[DATE]" at bounding box center [756, 397] width 152 height 29
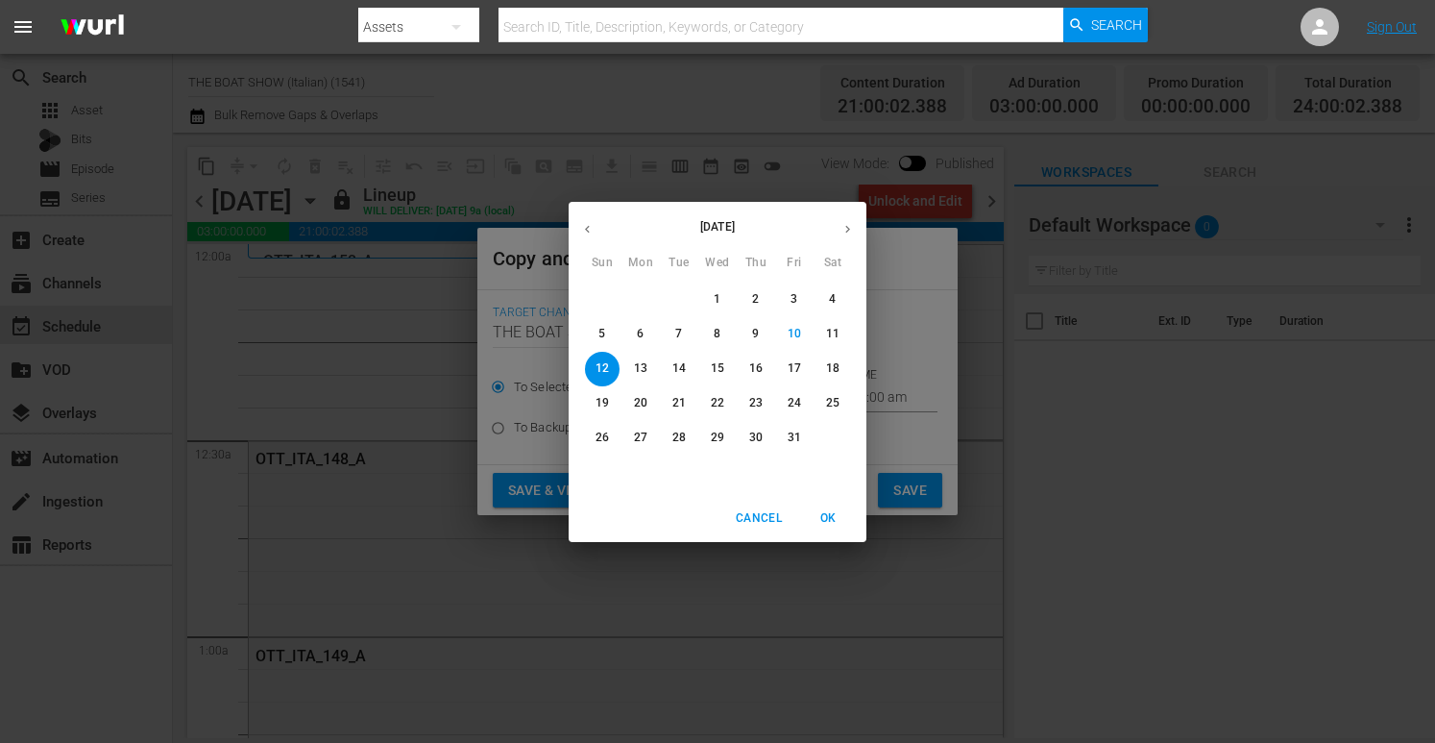
click at [845, 230] on icon "button" at bounding box center [848, 229] width 14 height 14
click at [756, 334] on p "6" at bounding box center [755, 334] width 7 height 16
type input "Nov 6th 2025"
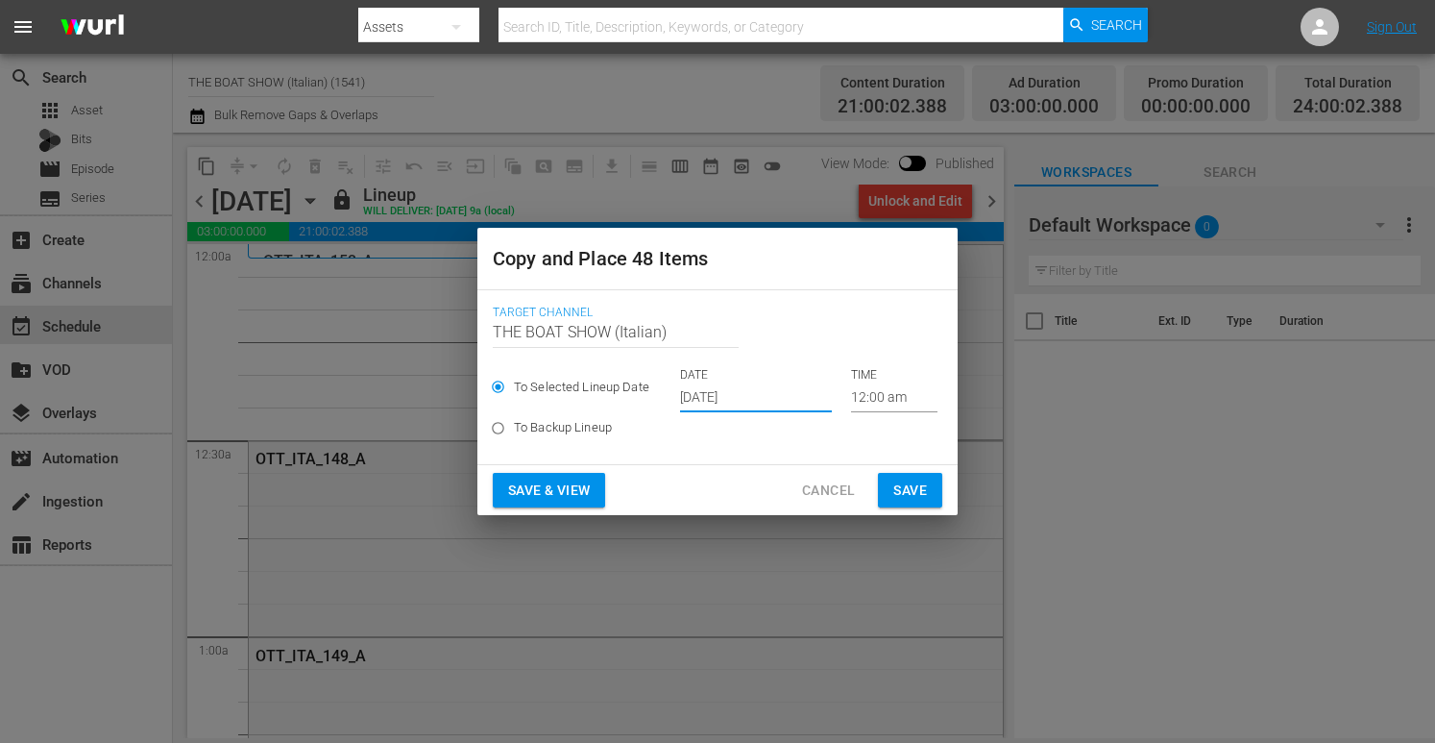
click at [519, 499] on span "Save & View" at bounding box center [549, 490] width 82 height 24
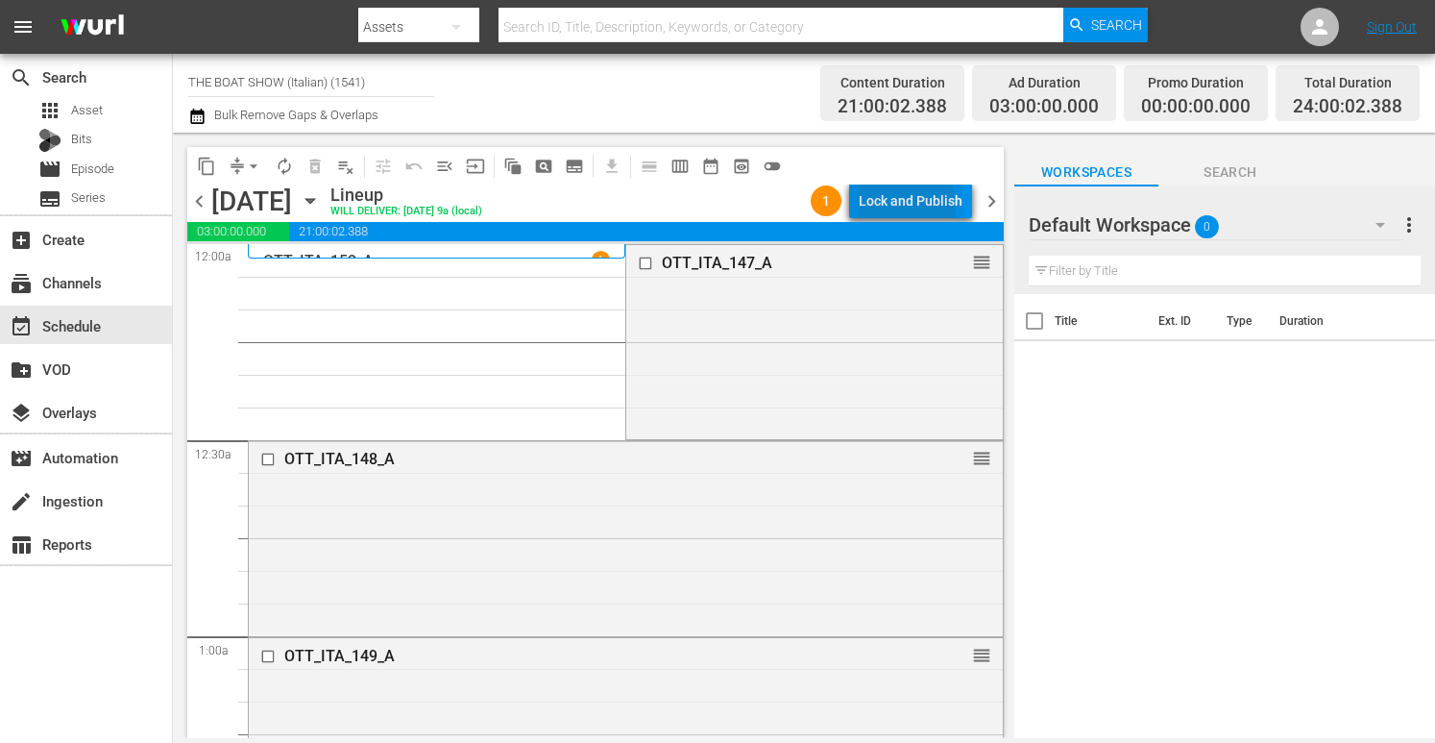
click at [860, 213] on div "Lock and Publish" at bounding box center [911, 200] width 104 height 35
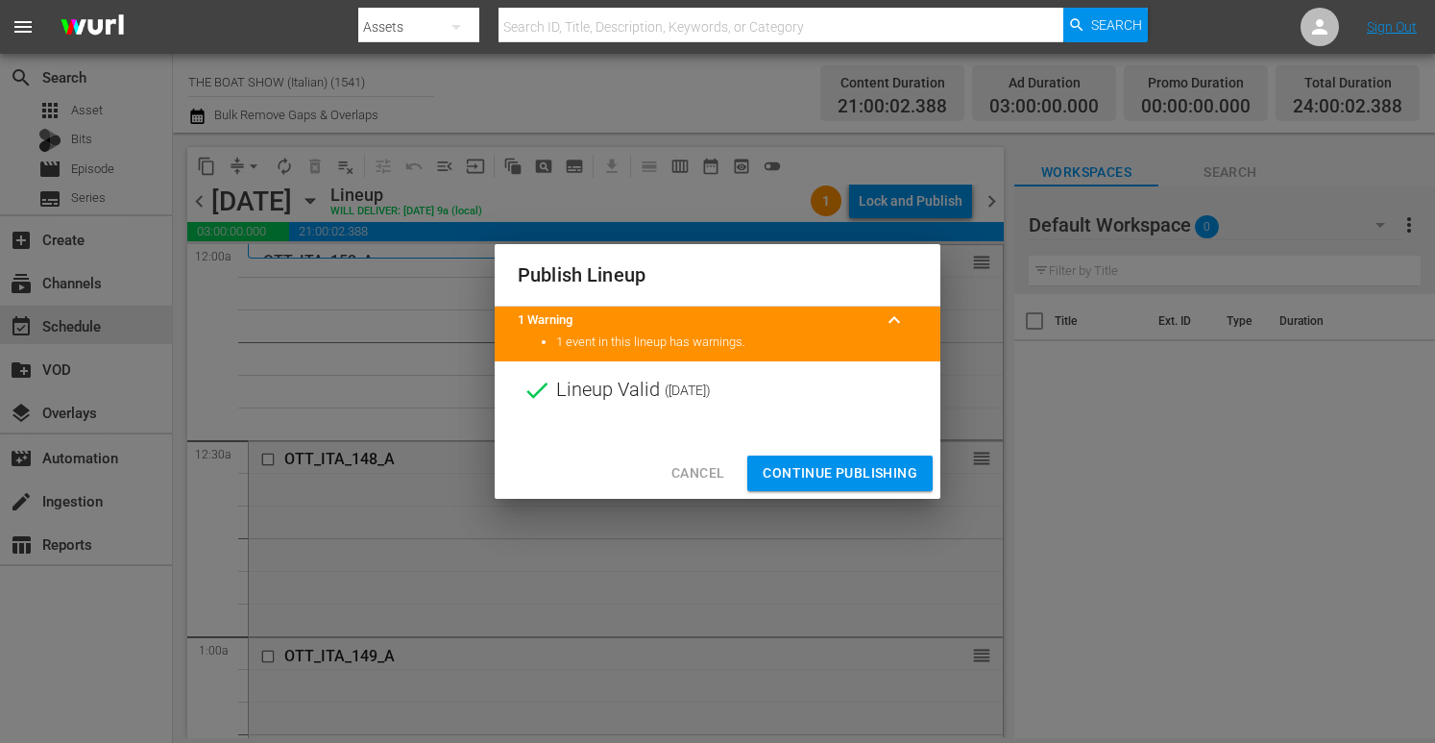
click at [804, 468] on span "Continue Publishing" at bounding box center [840, 473] width 155 height 24
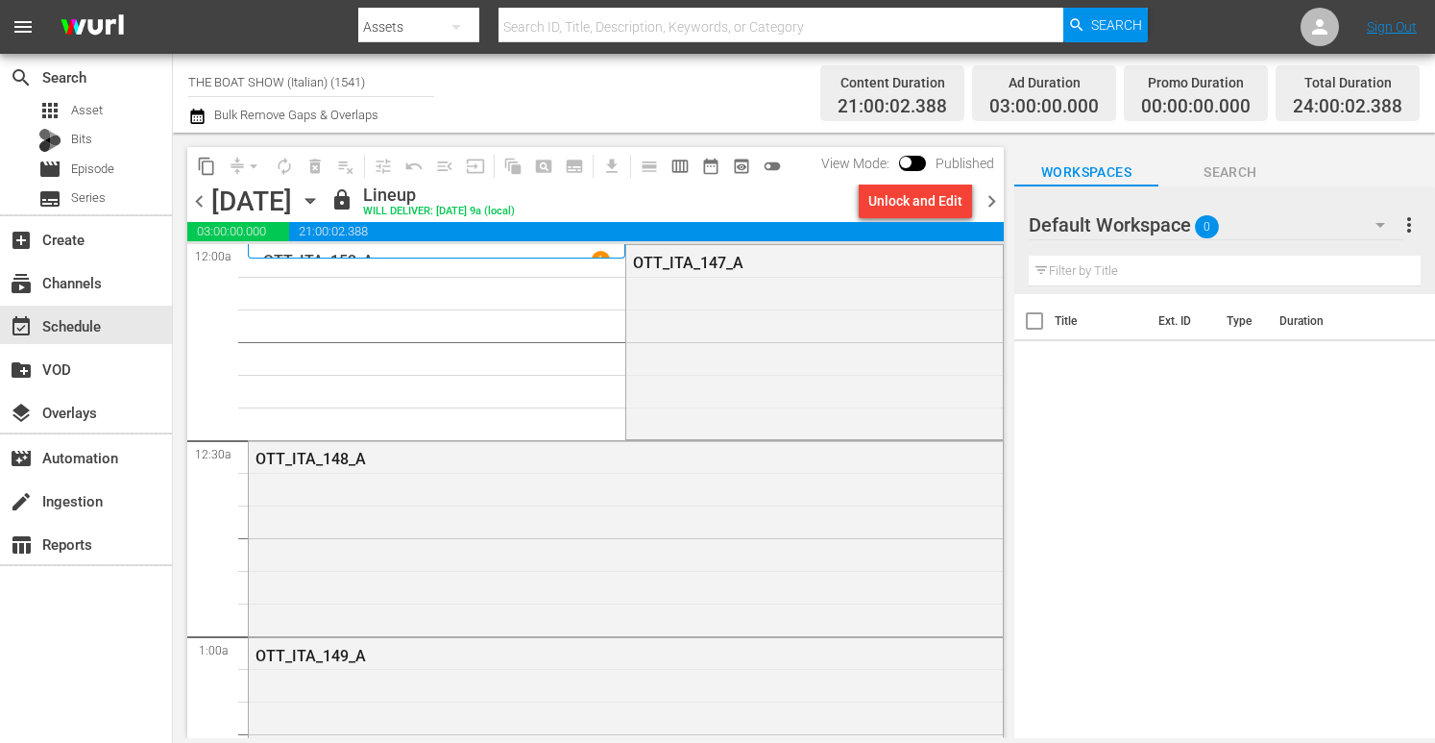
click at [321, 198] on icon "button" at bounding box center [310, 200] width 21 height 21
click at [321, 205] on icon "button" at bounding box center [310, 200] width 21 height 21
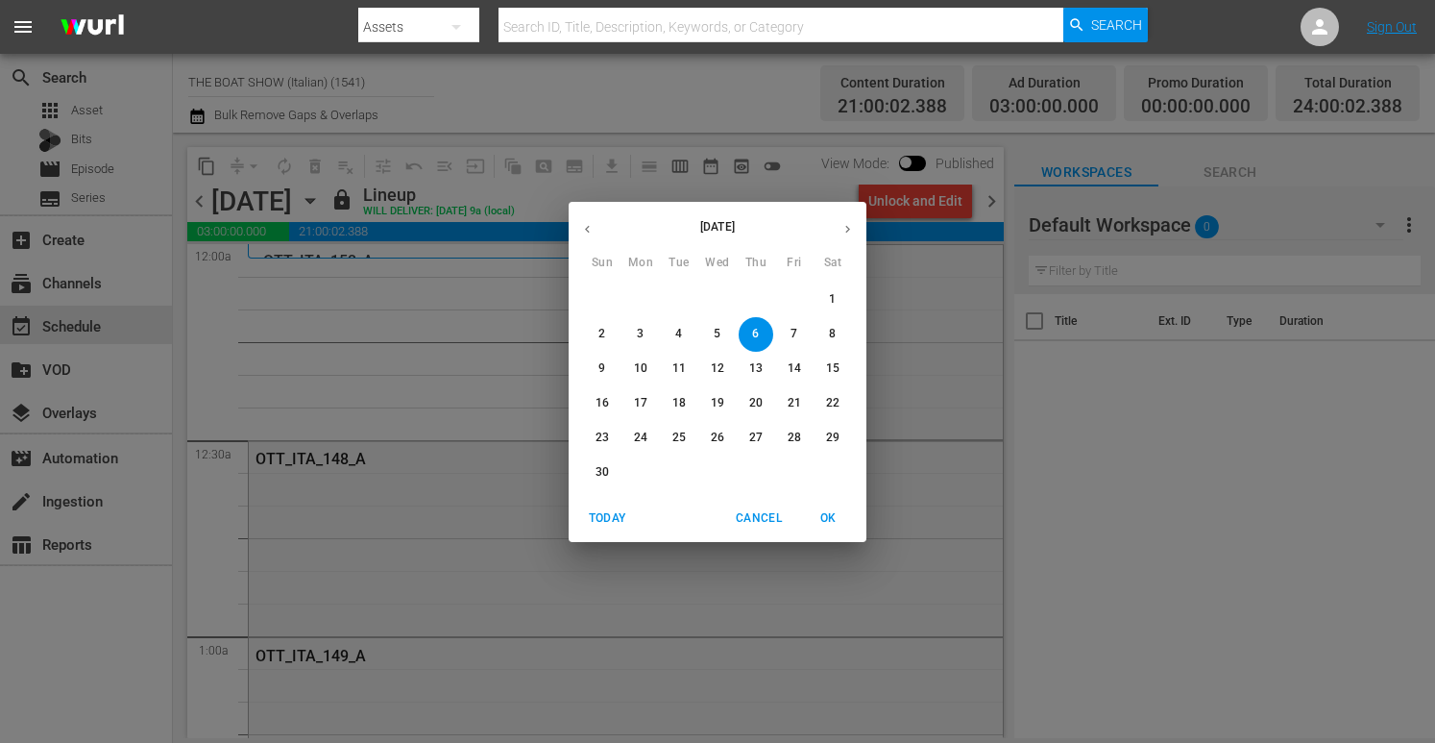
click at [631, 330] on span "3" at bounding box center [640, 334] width 35 height 16
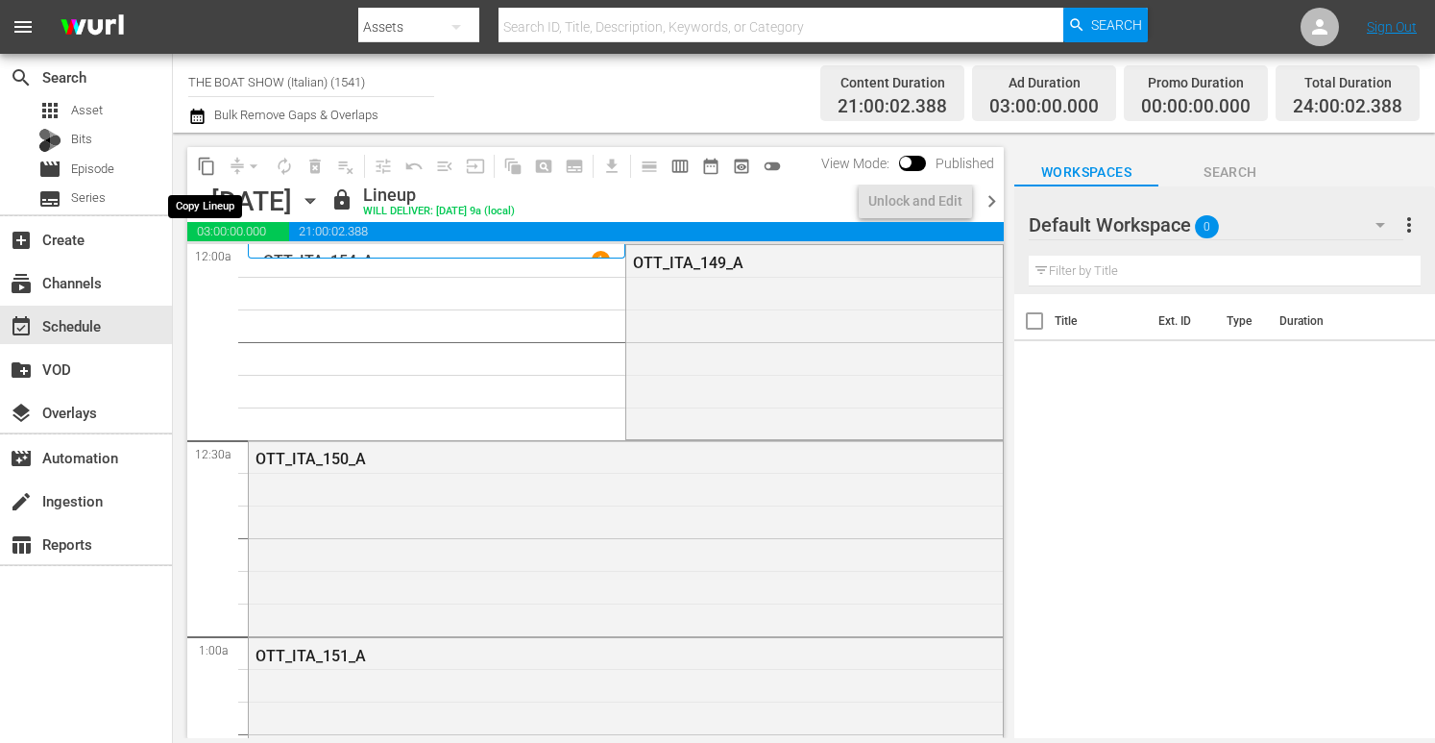
click at [205, 171] on span "content_copy" at bounding box center [206, 166] width 19 height 19
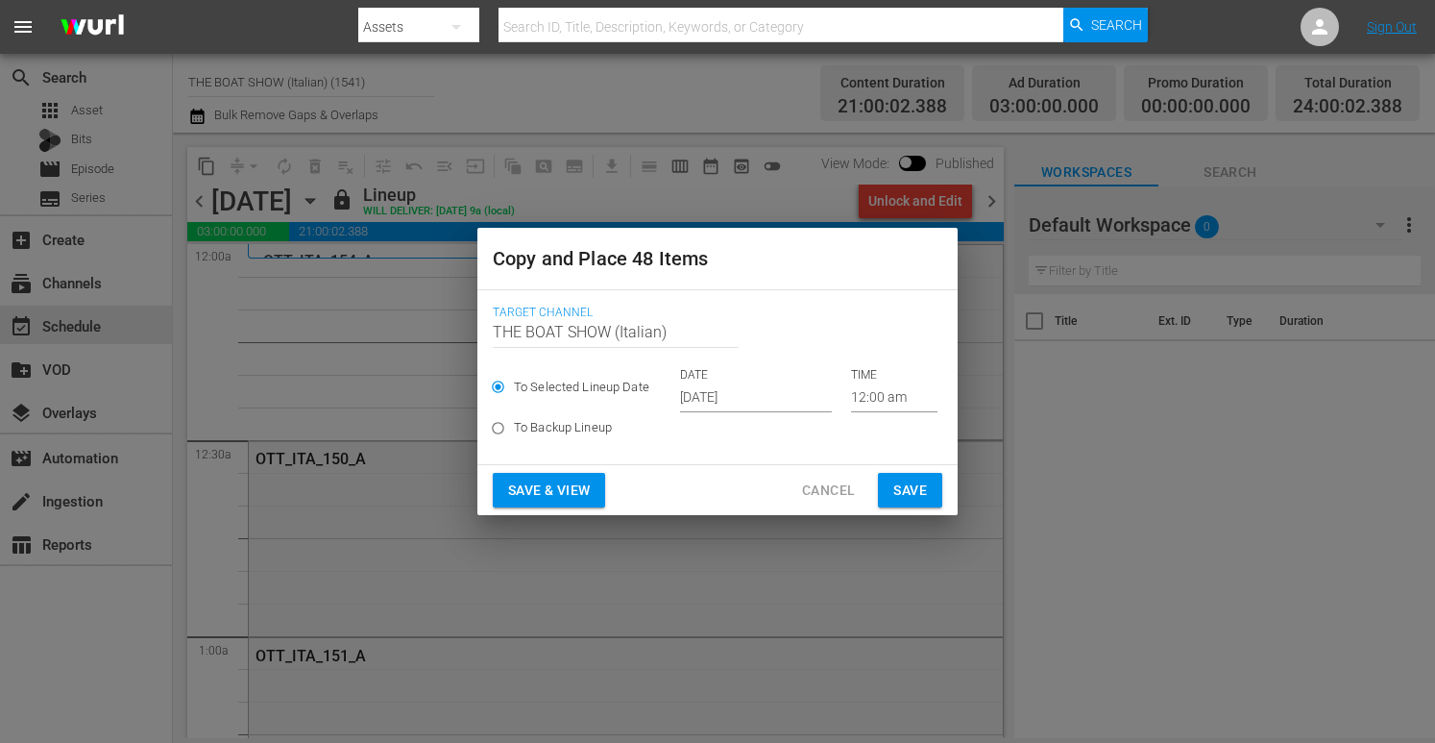
click at [787, 405] on input "[DATE]" at bounding box center [756, 397] width 152 height 29
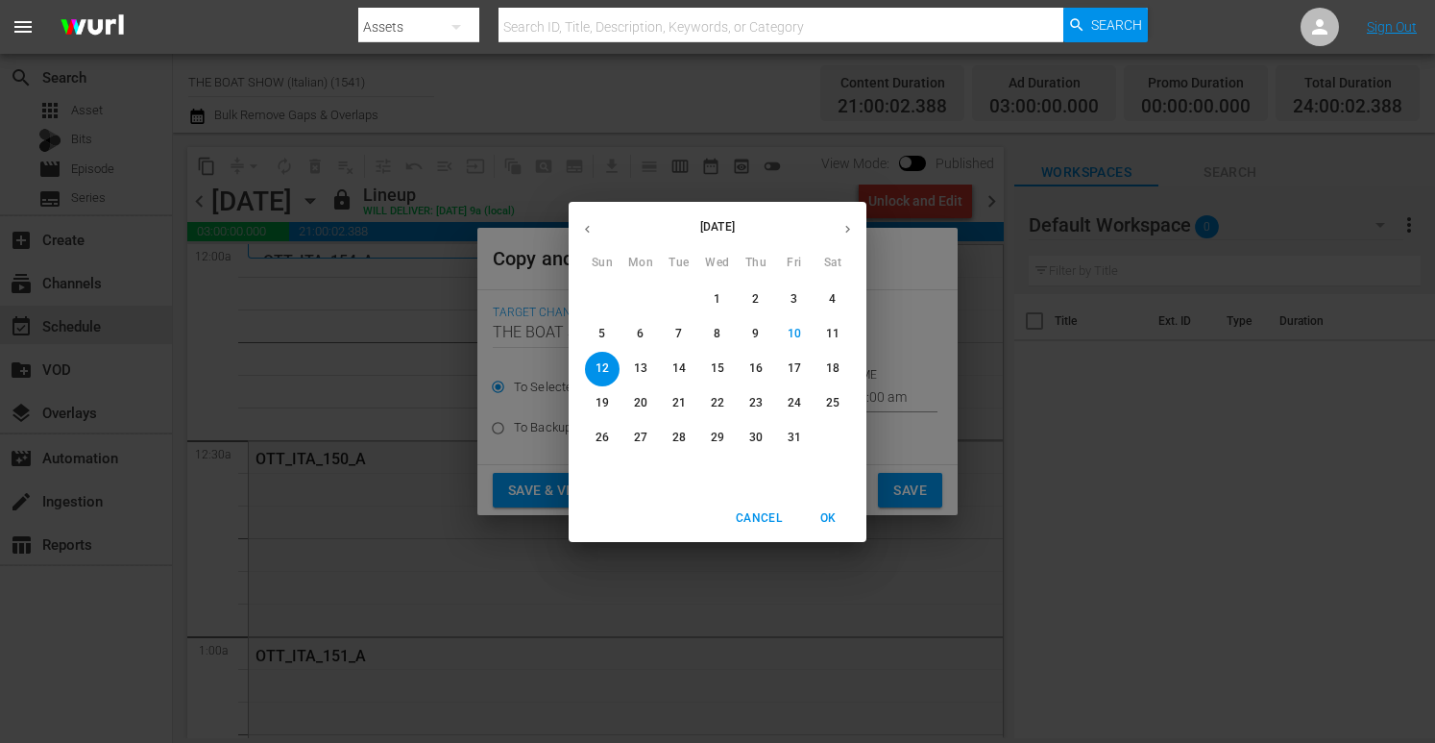
click at [850, 219] on button "button" at bounding box center [847, 228] width 37 height 37
click at [793, 336] on p "7" at bounding box center [794, 334] width 7 height 16
type input "Nov 7th 2025"
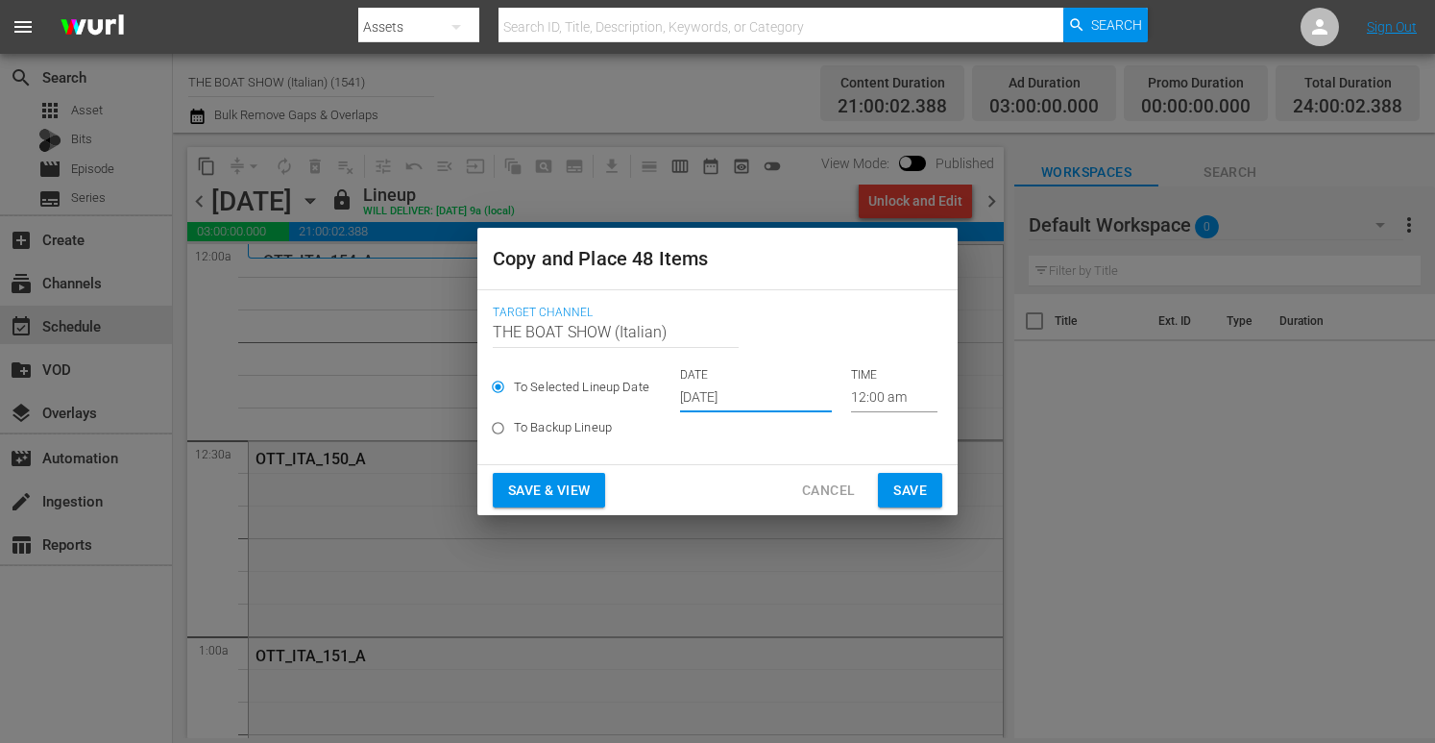
click at [523, 478] on span "Save & View" at bounding box center [549, 490] width 82 height 24
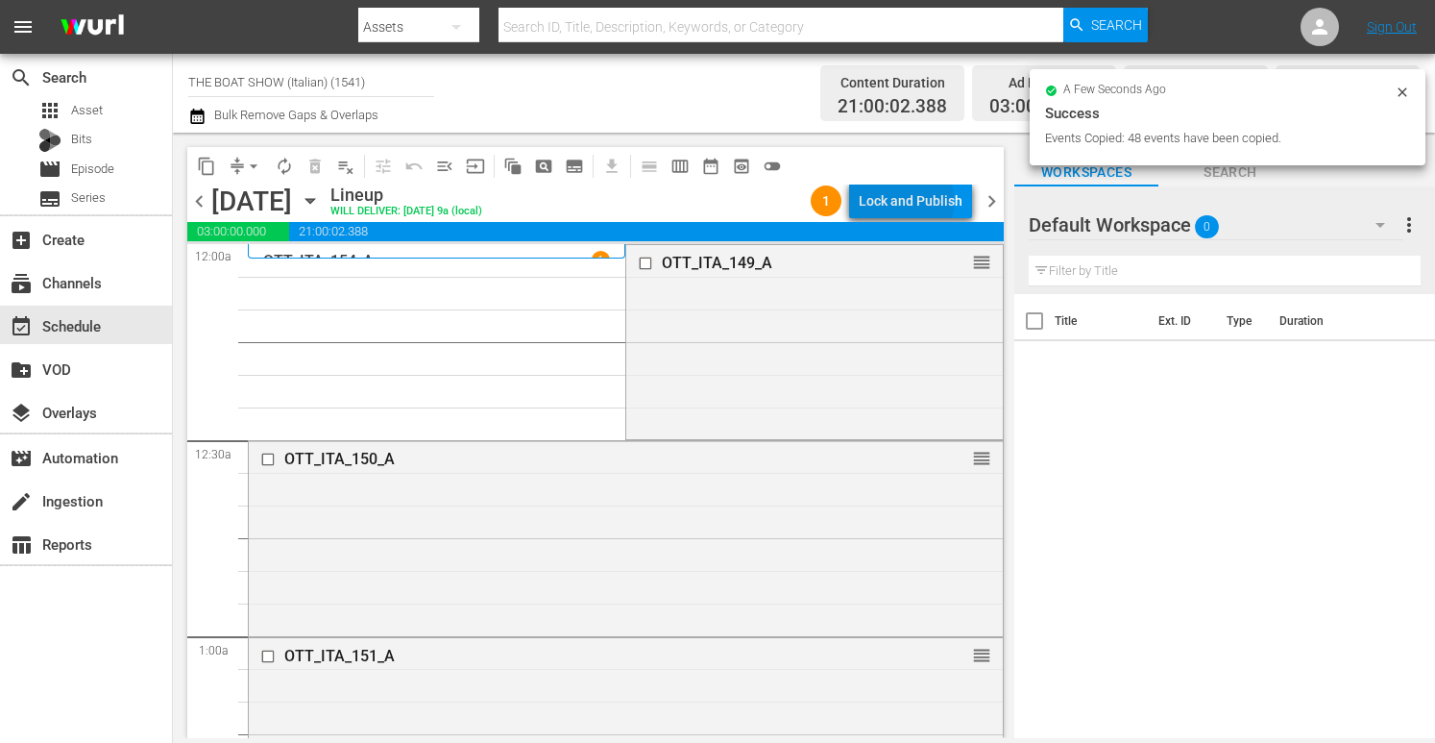
click at [886, 202] on div "Lock and Publish" at bounding box center [911, 200] width 104 height 35
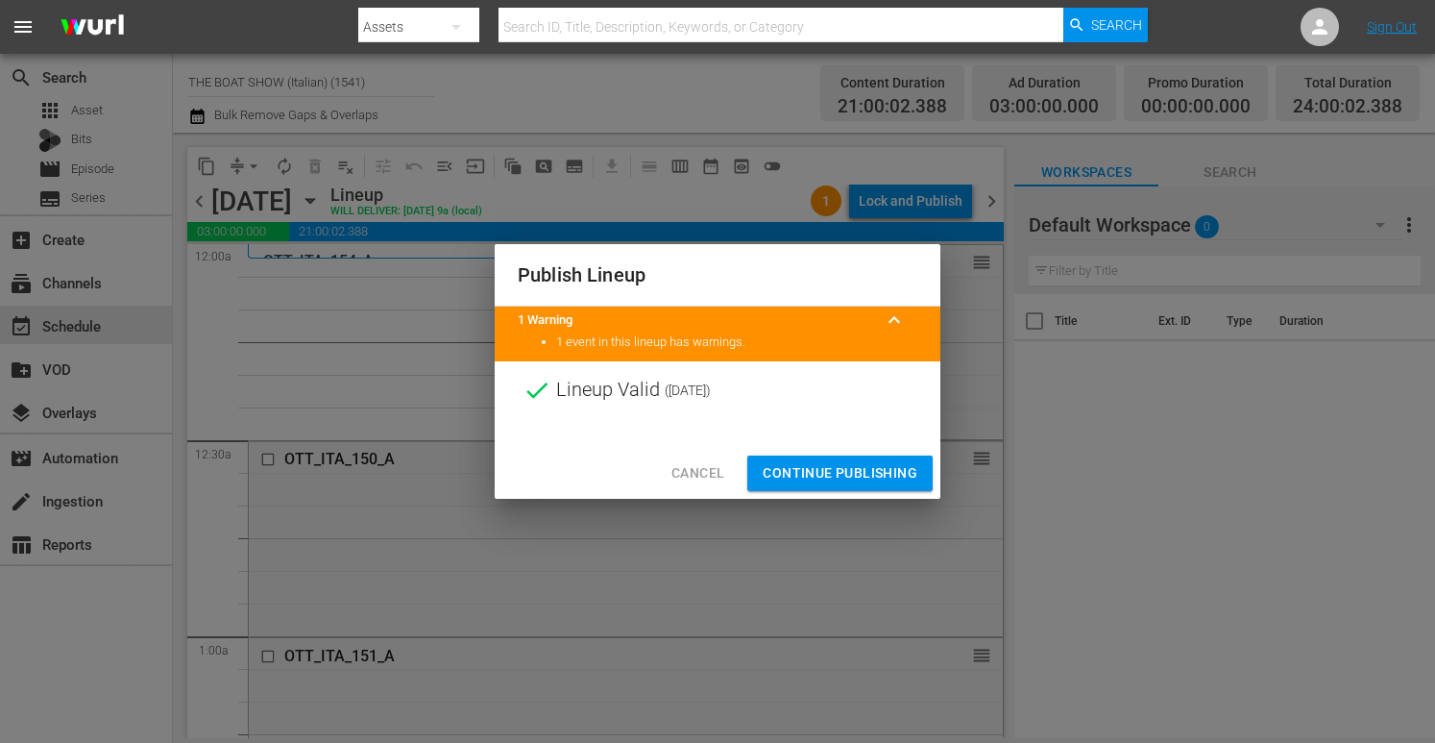
click at [796, 460] on button "Continue Publishing" at bounding box center [839, 473] width 185 height 36
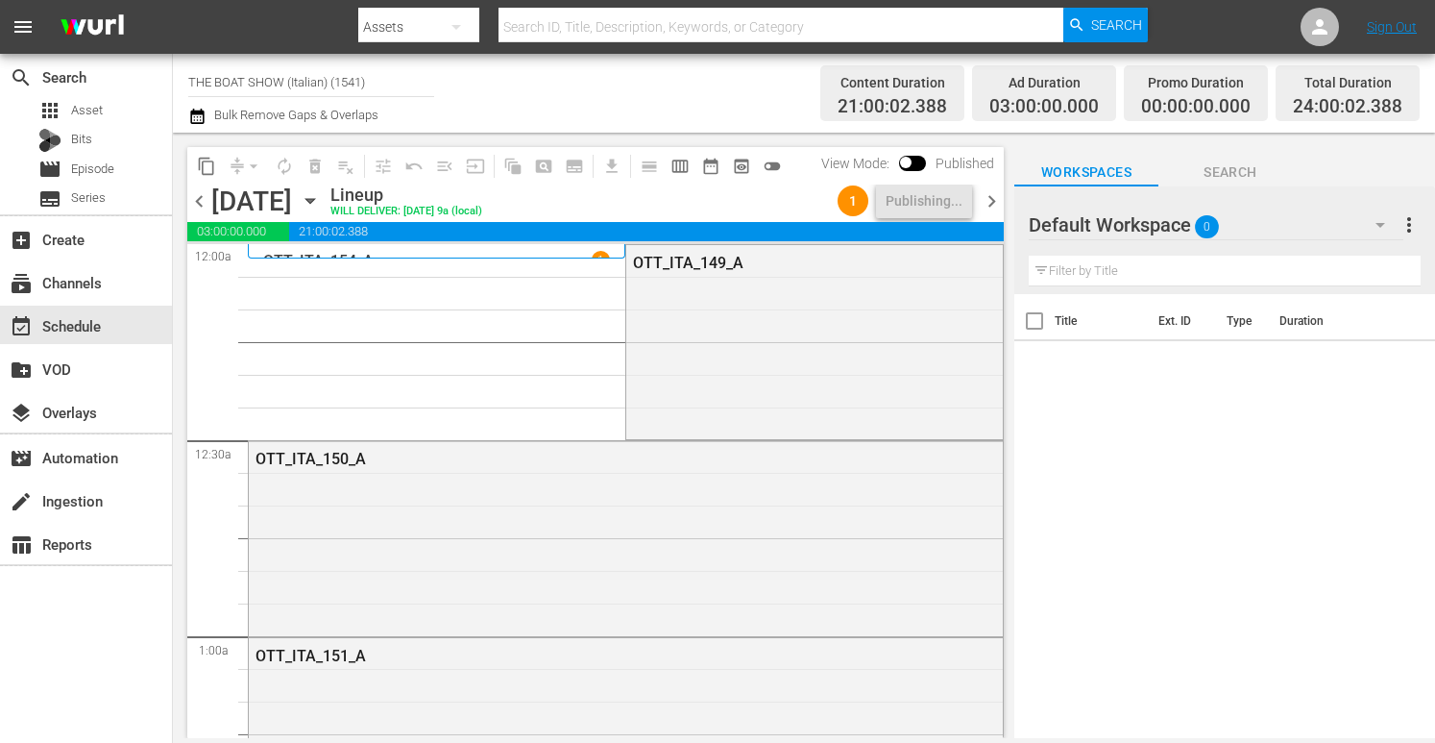
click at [321, 196] on icon "button" at bounding box center [310, 200] width 21 height 21
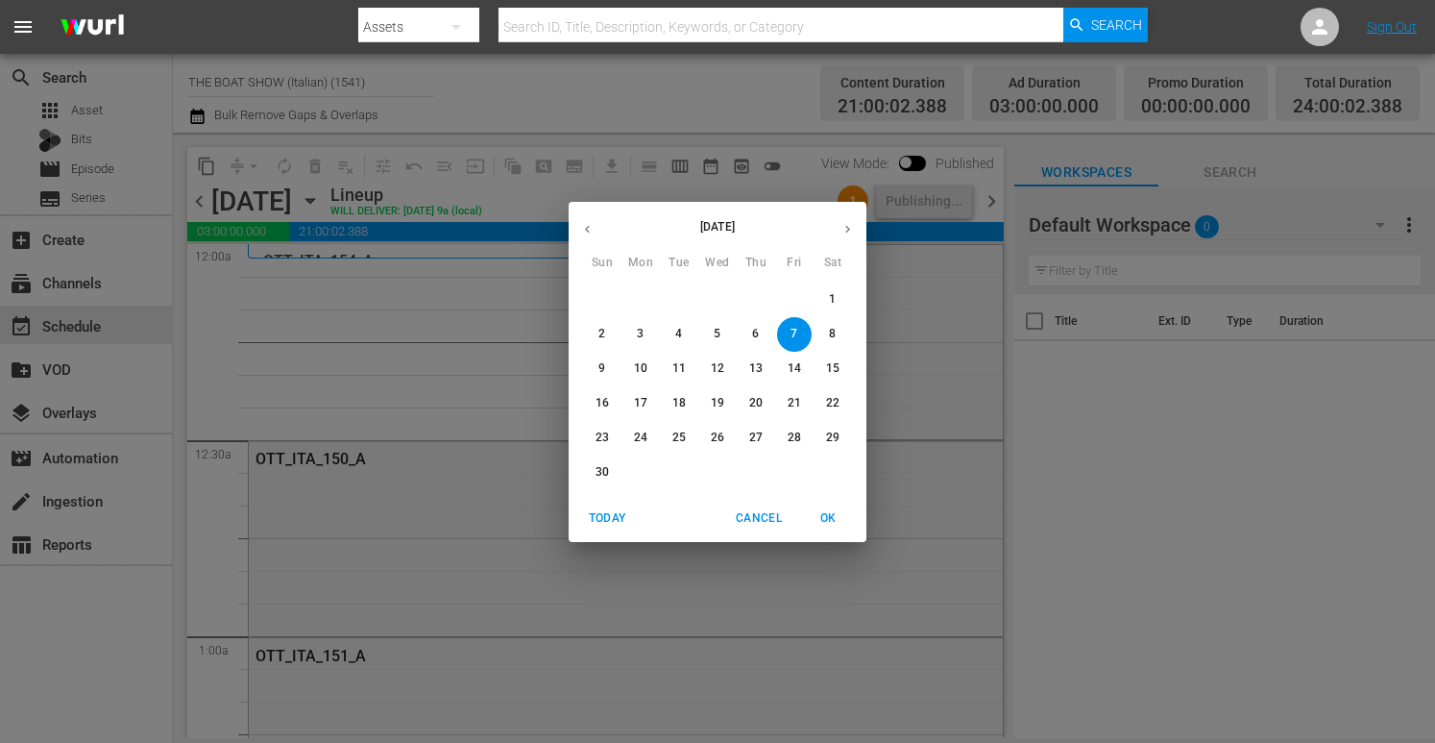
click at [676, 336] on p "4" at bounding box center [678, 334] width 7 height 16
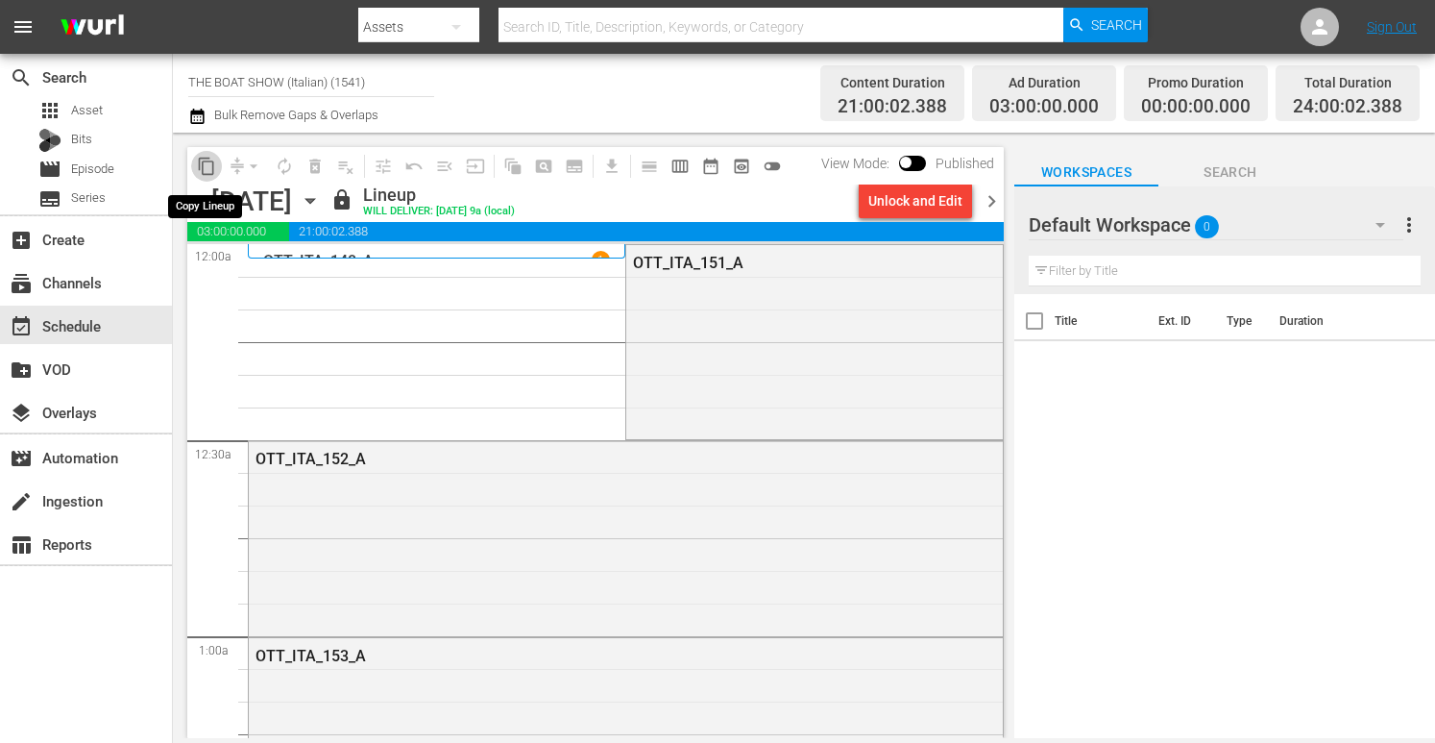
click at [207, 167] on span "content_copy" at bounding box center [206, 166] width 19 height 19
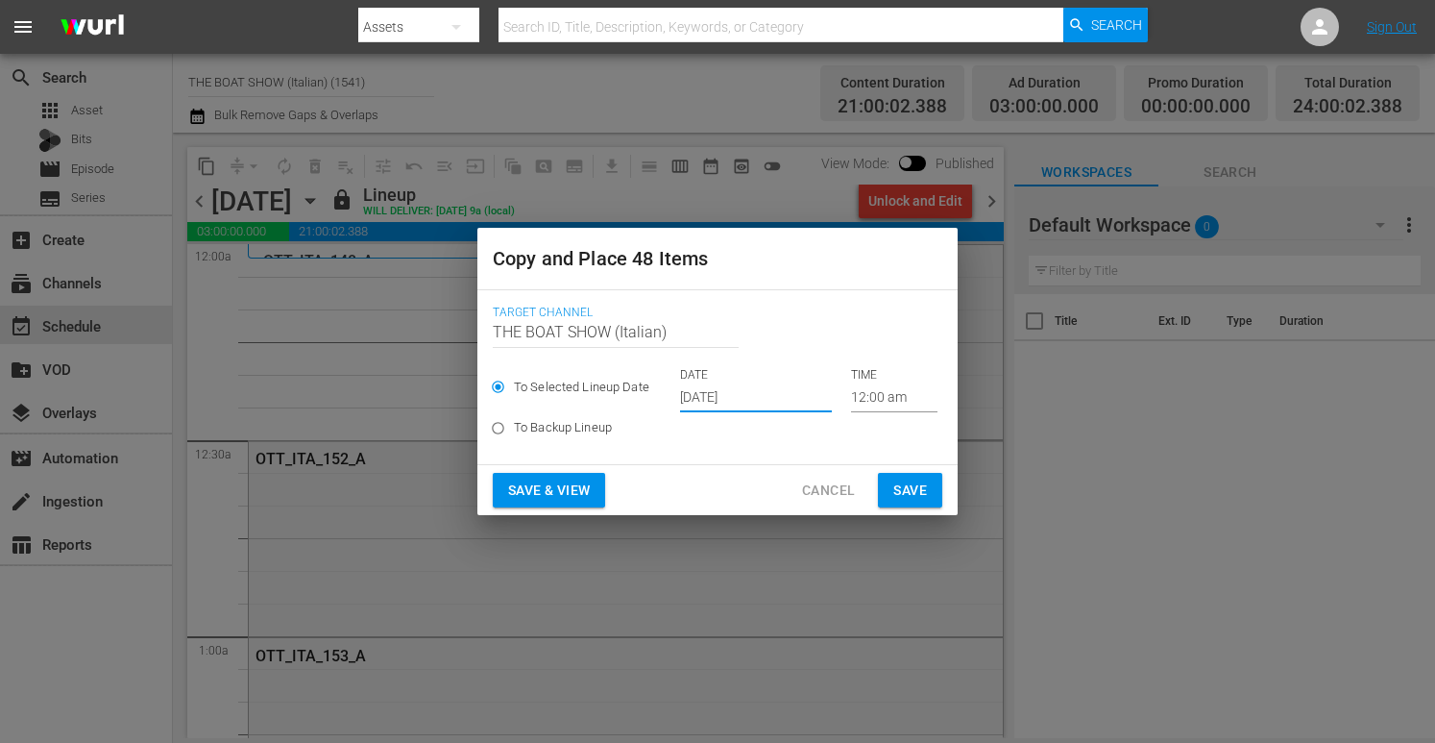
click at [705, 389] on input "[DATE]" at bounding box center [756, 397] width 152 height 29
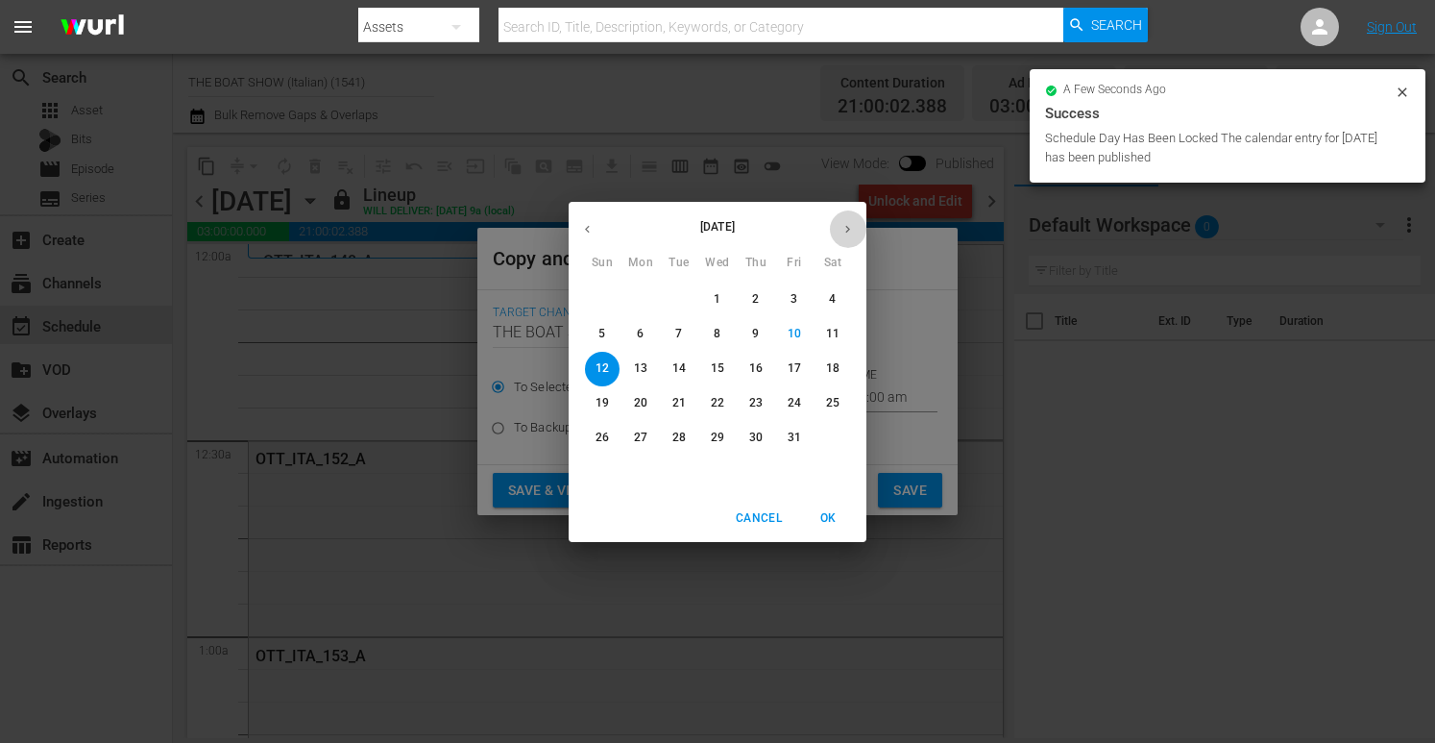
drag, startPoint x: 851, startPoint y: 234, endPoint x: 934, endPoint y: 245, distance: 83.3
click at [851, 234] on icon "button" at bounding box center [848, 229] width 14 height 14
click at [843, 333] on span "8" at bounding box center [833, 334] width 35 height 16
type input "Nov 8th 2025"
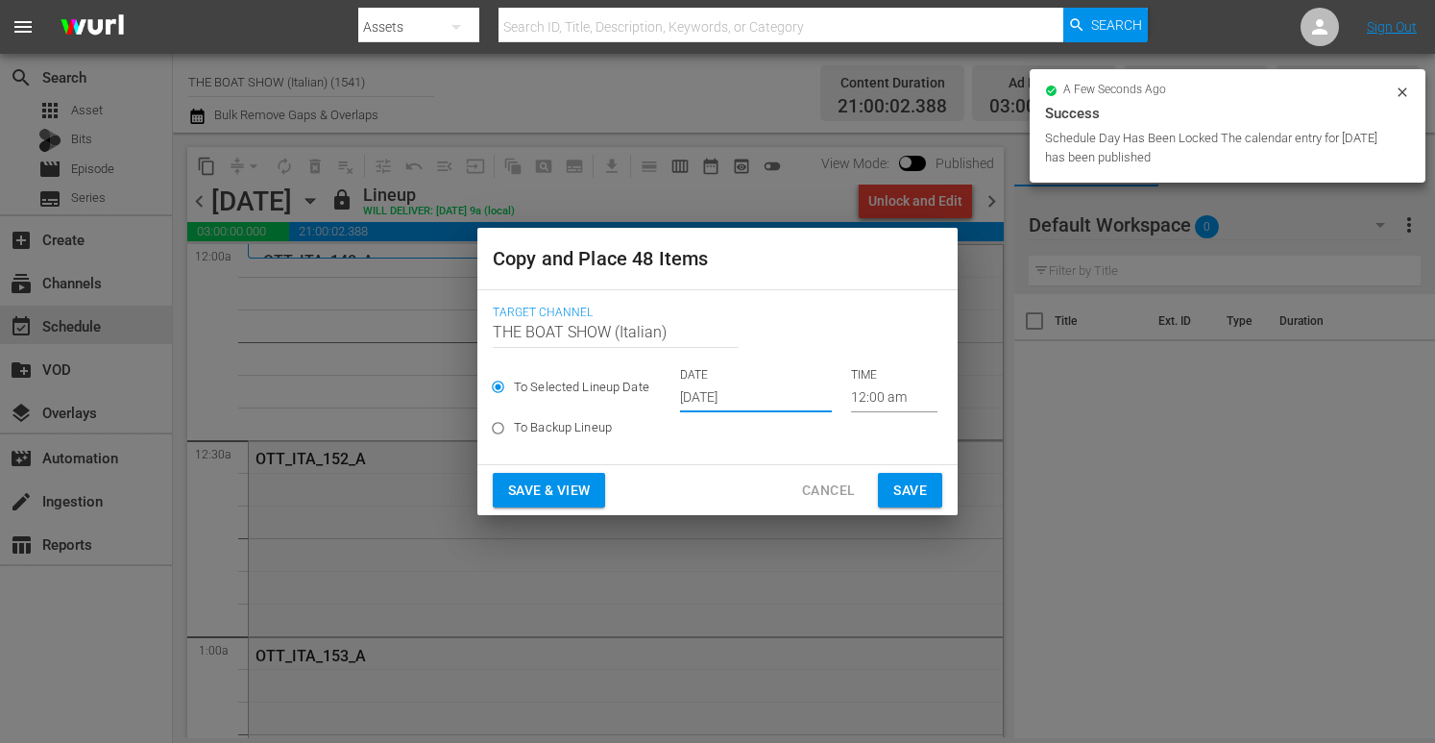
click at [565, 486] on span "Save & View" at bounding box center [549, 490] width 82 height 24
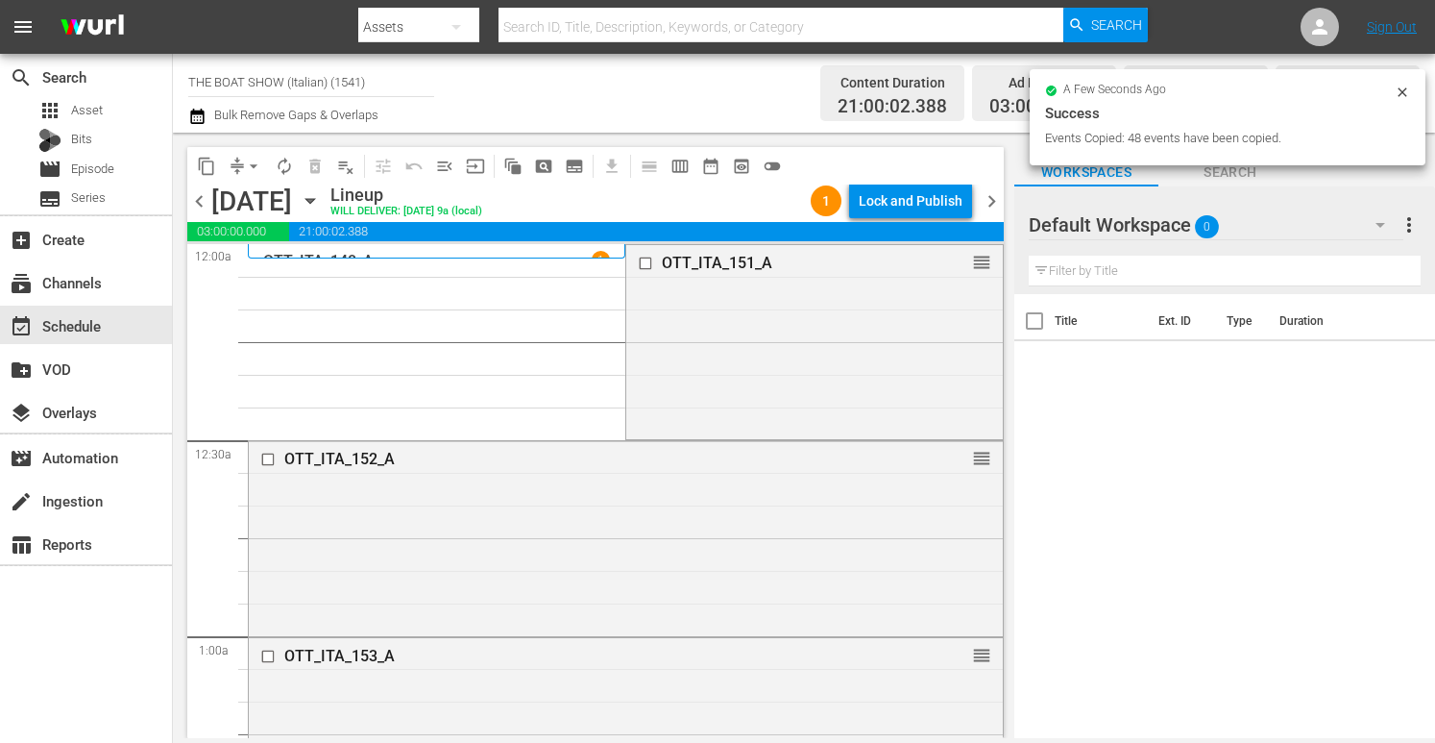
click at [900, 205] on div "Lock and Publish" at bounding box center [911, 200] width 104 height 35
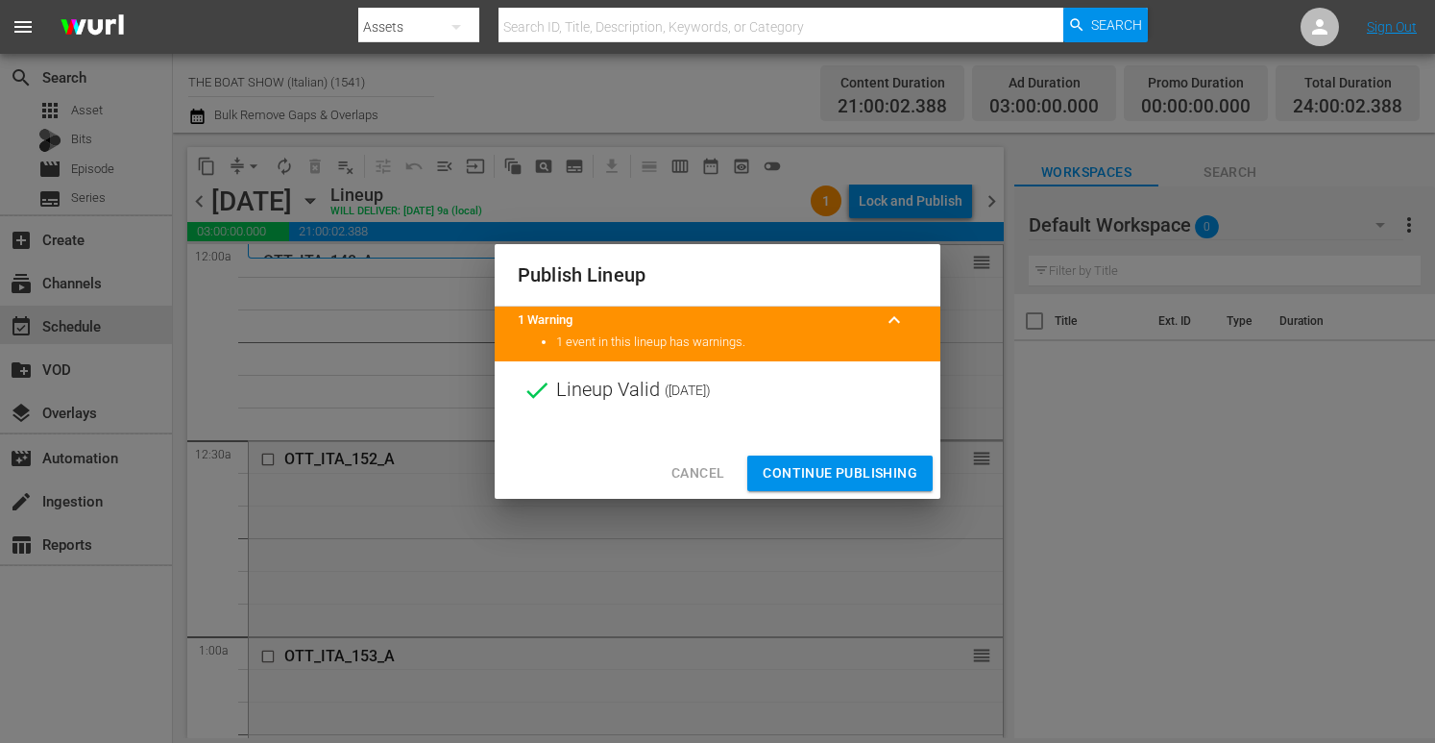
click at [827, 473] on span "Continue Publishing" at bounding box center [840, 473] width 155 height 24
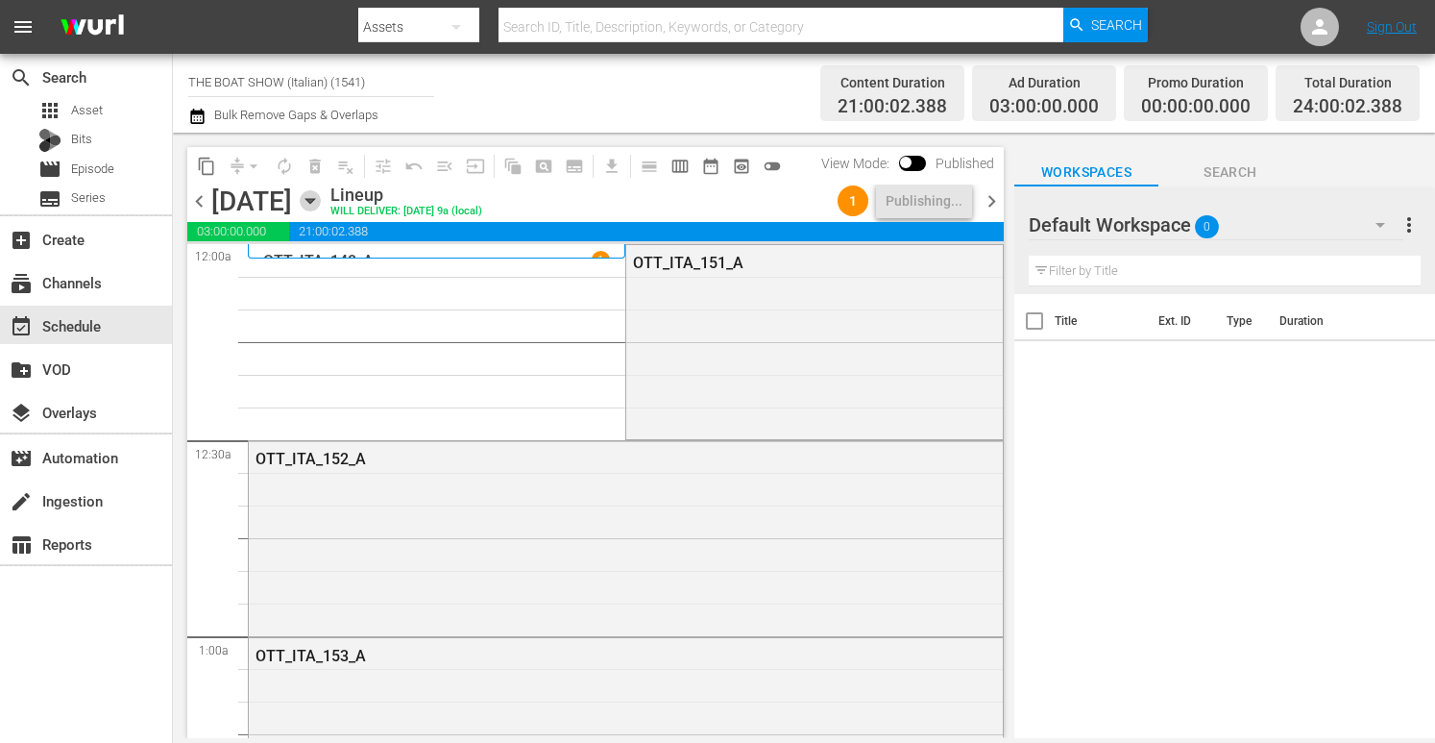
click at [321, 201] on icon "button" at bounding box center [310, 200] width 21 height 21
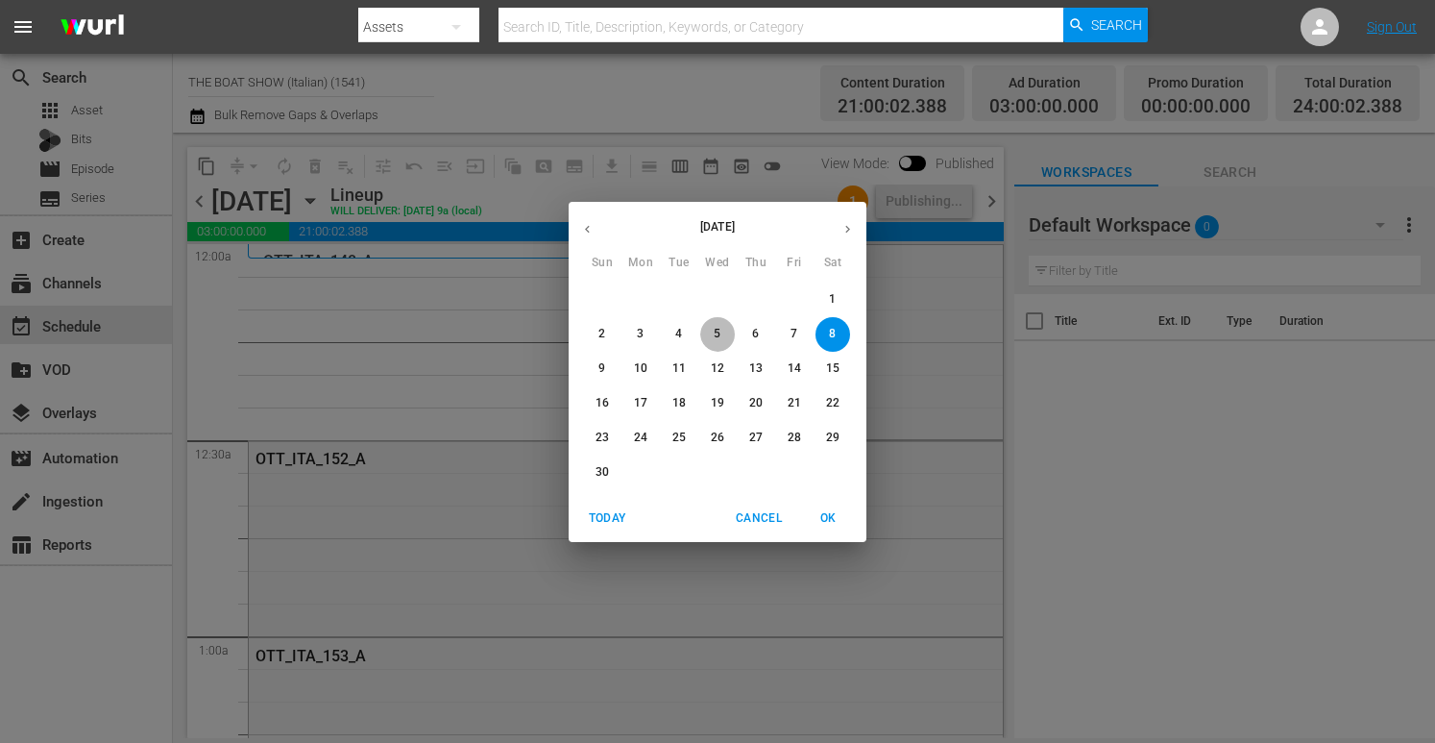
click at [720, 331] on span "5" at bounding box center [717, 334] width 35 height 16
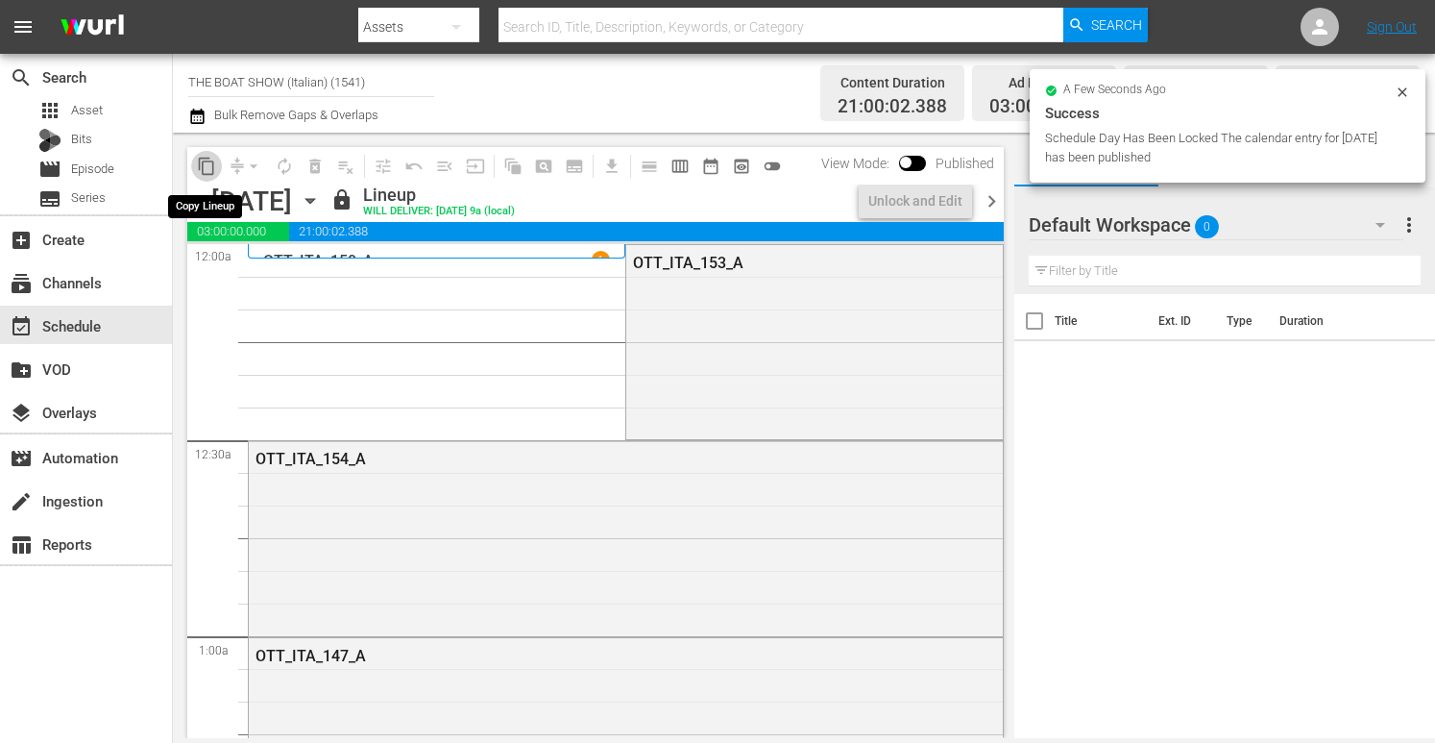
click at [207, 168] on span "content_copy" at bounding box center [206, 166] width 19 height 19
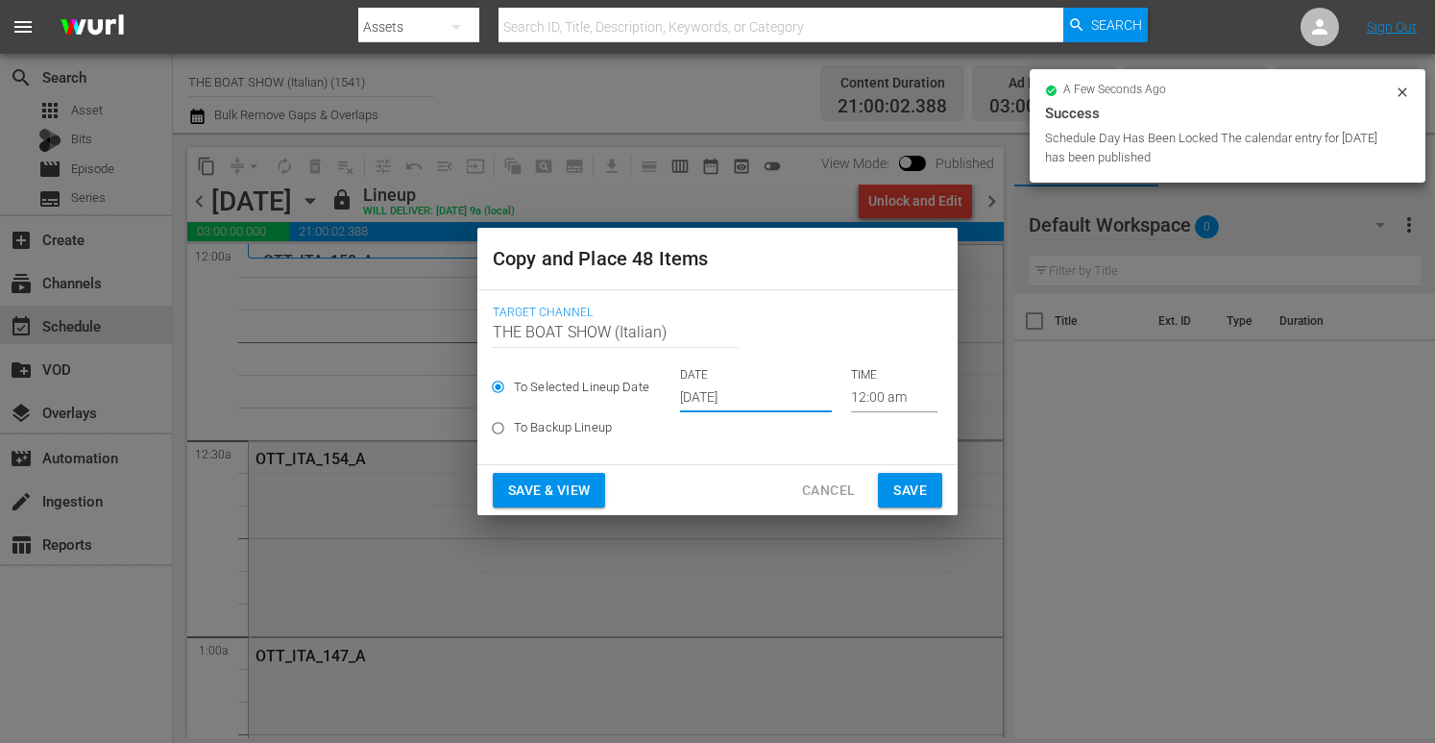
click at [740, 402] on input "[DATE]" at bounding box center [756, 397] width 152 height 29
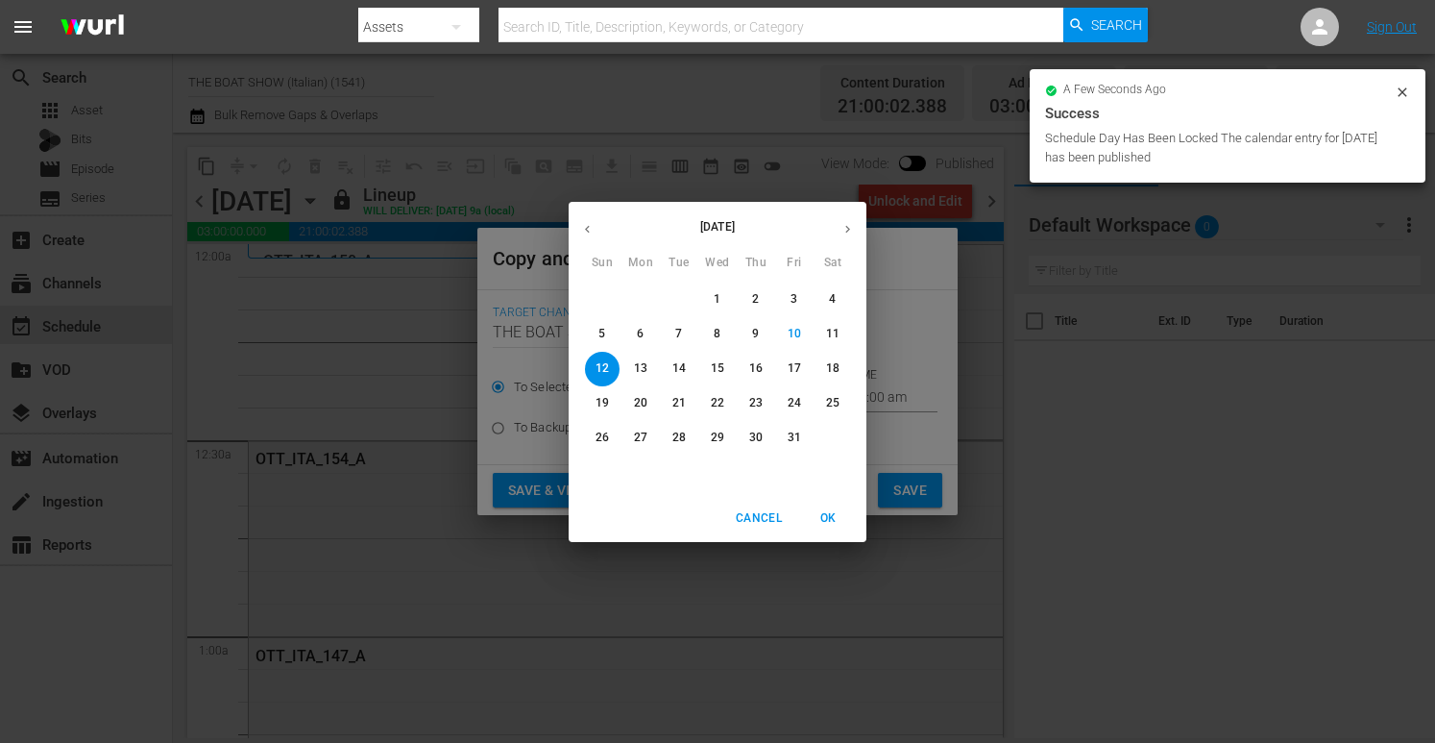
click at [851, 237] on button "button" at bounding box center [847, 228] width 37 height 37
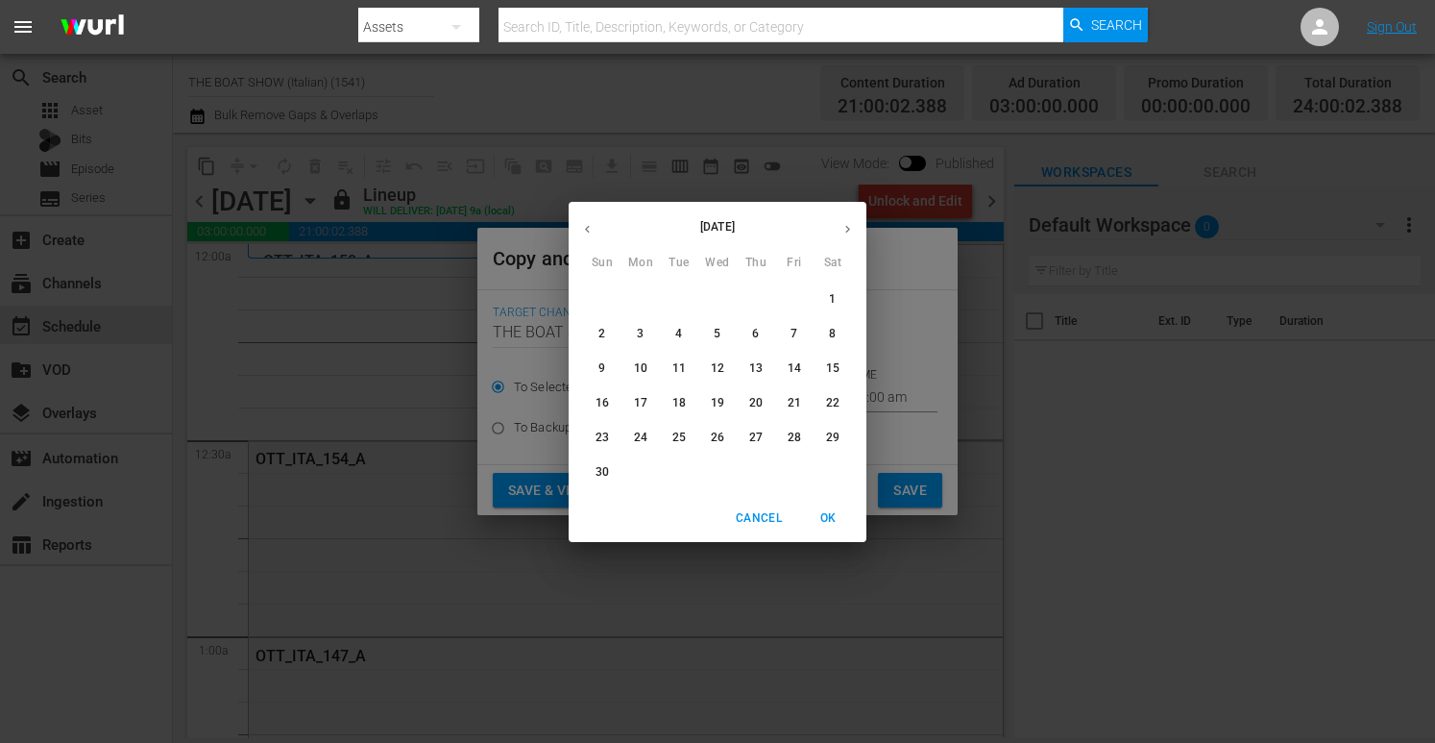
click at [618, 370] on span "9" at bounding box center [602, 368] width 35 height 16
type input "Nov 9th 2025"
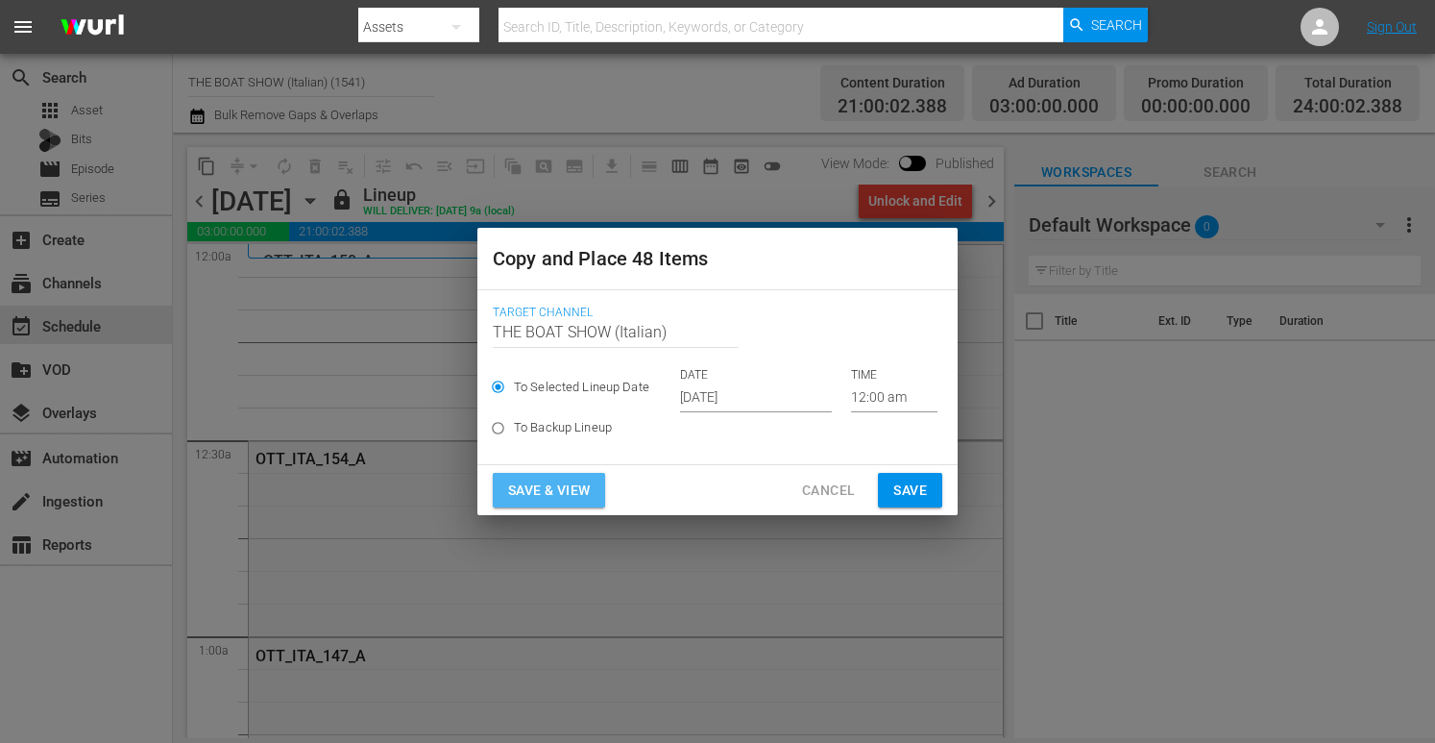
click at [565, 483] on span "Save & View" at bounding box center [549, 490] width 82 height 24
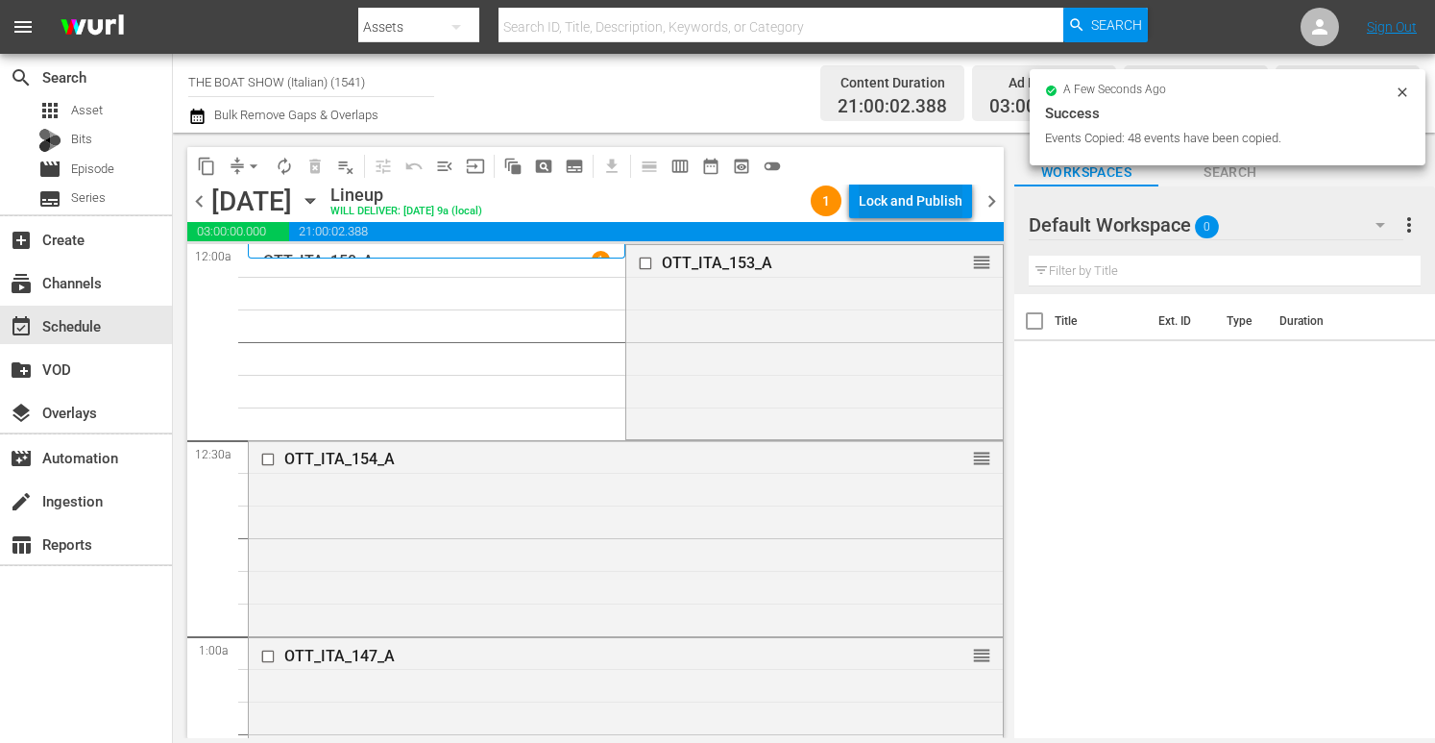
click at [893, 202] on div "Lock and Publish" at bounding box center [911, 200] width 104 height 35
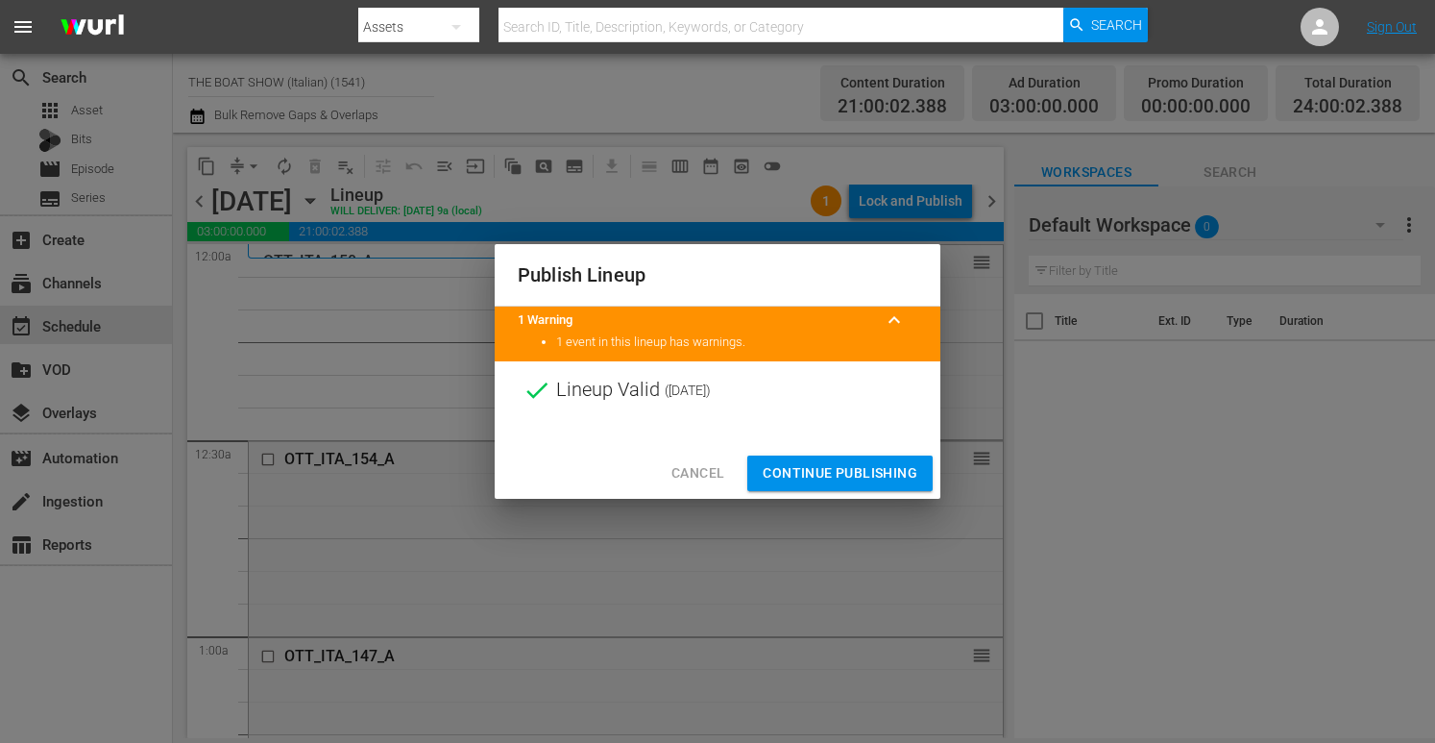
click at [823, 467] on span "Continue Publishing" at bounding box center [840, 473] width 155 height 24
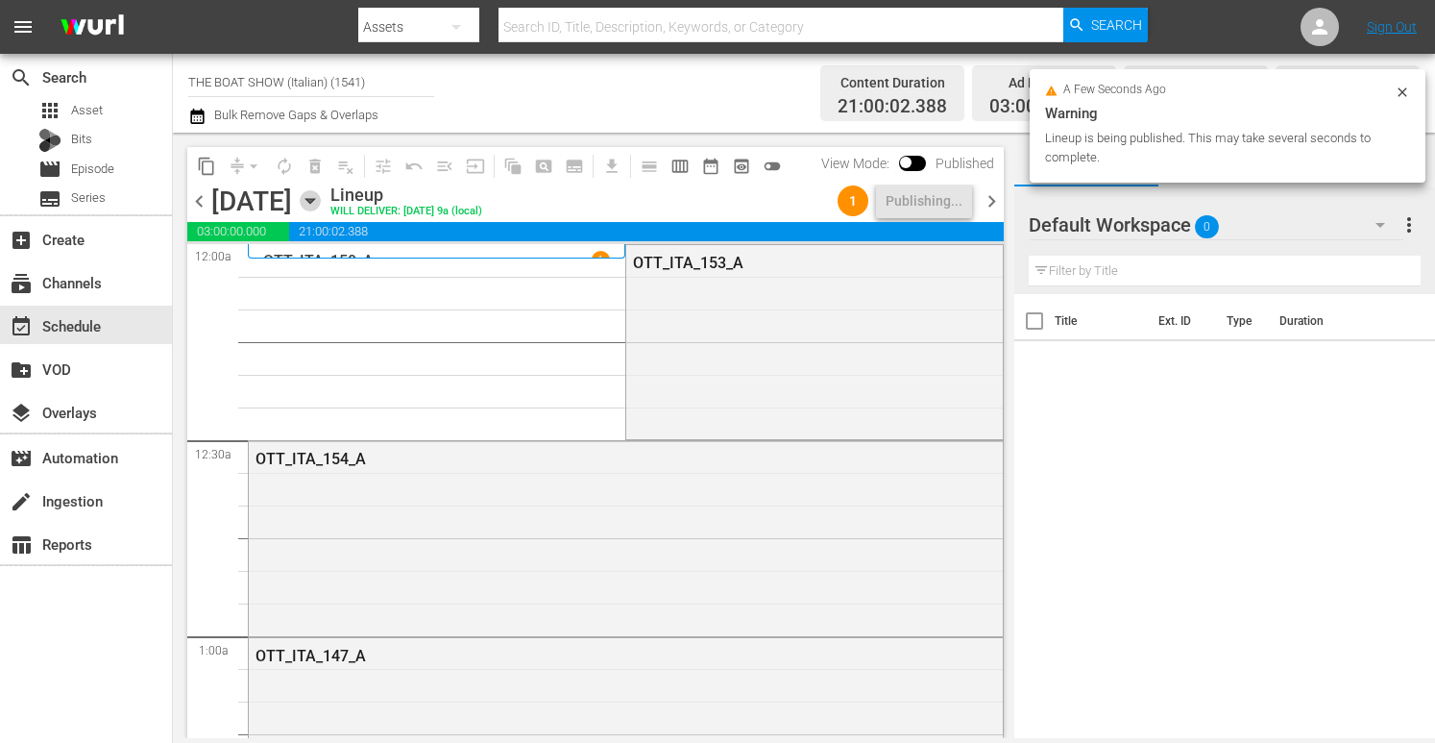
click at [321, 203] on icon "button" at bounding box center [310, 200] width 21 height 21
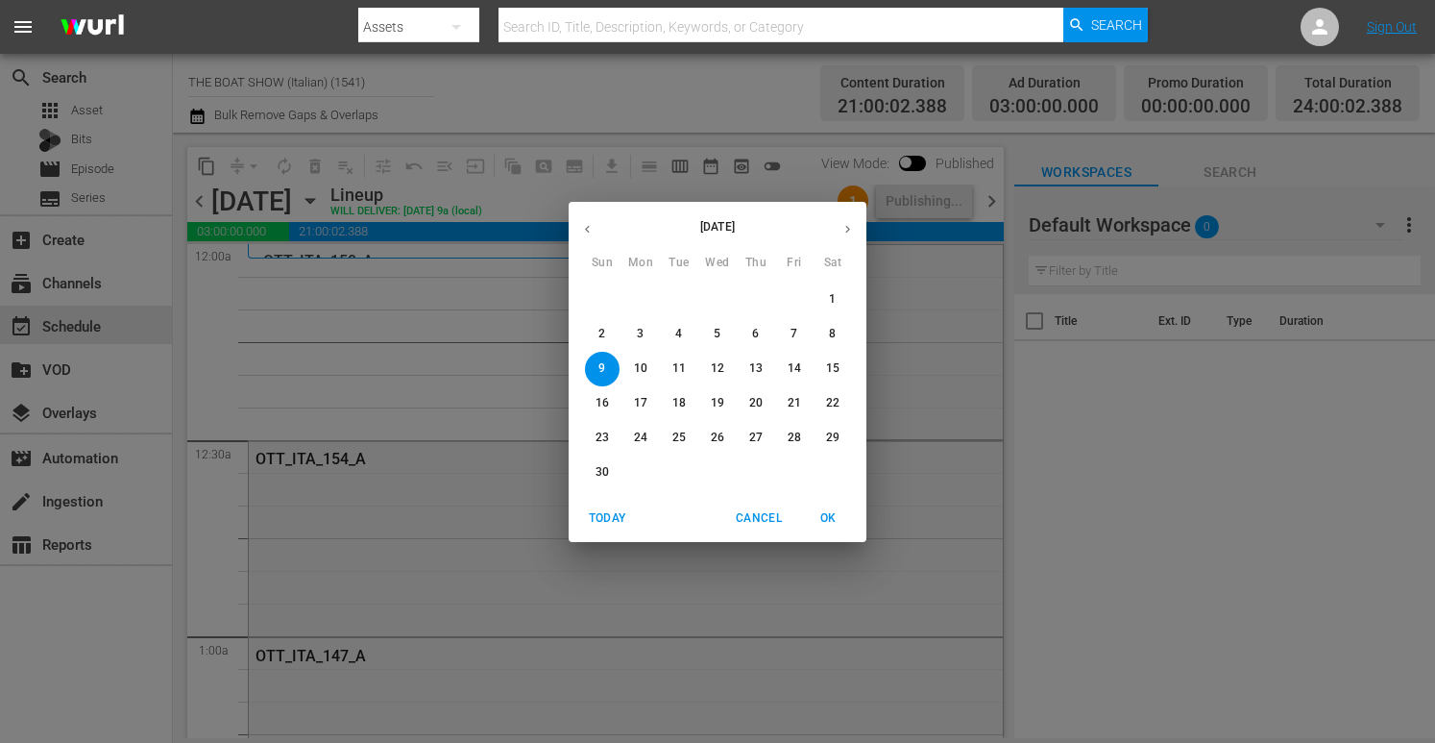
click at [759, 340] on span "6" at bounding box center [756, 334] width 35 height 16
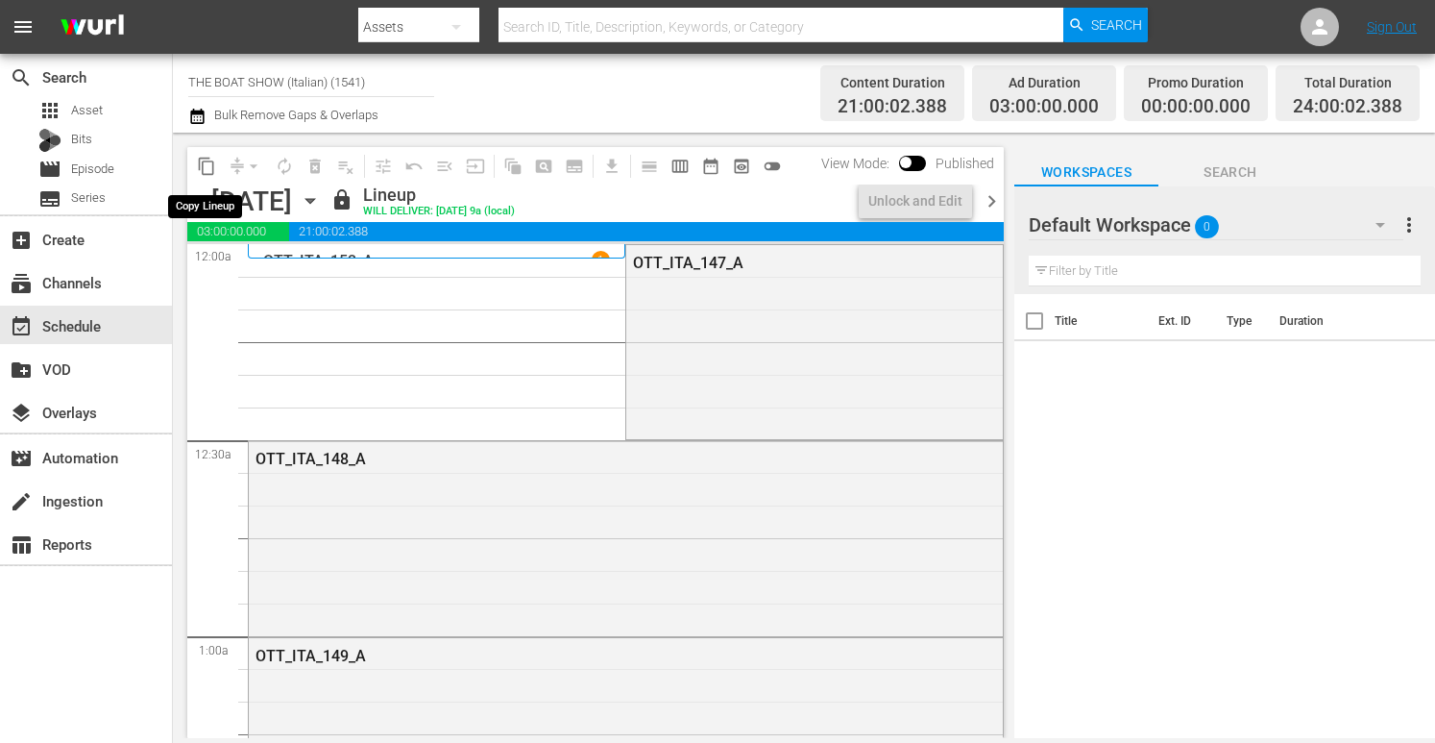
click at [206, 169] on span "content_copy" at bounding box center [206, 166] width 19 height 19
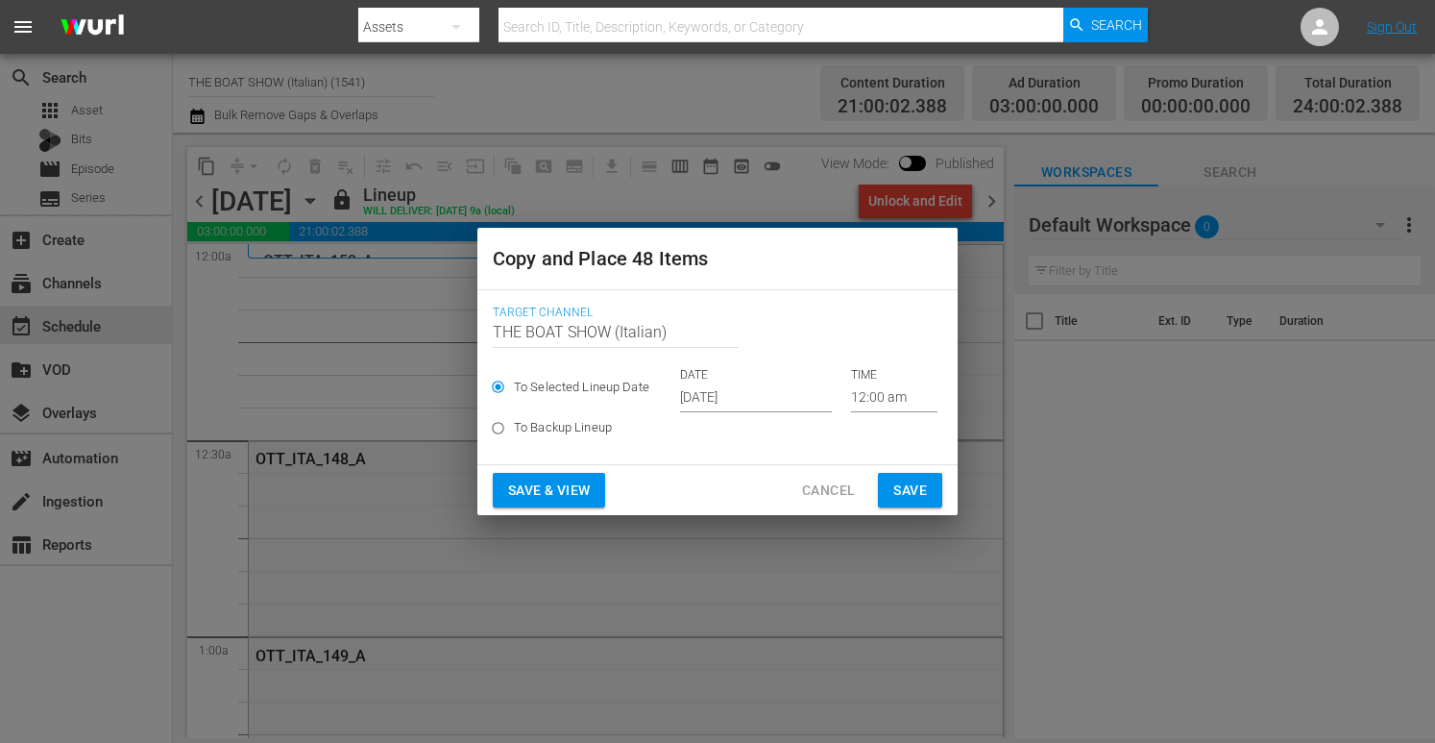
click at [701, 392] on input "[DATE]" at bounding box center [756, 397] width 152 height 29
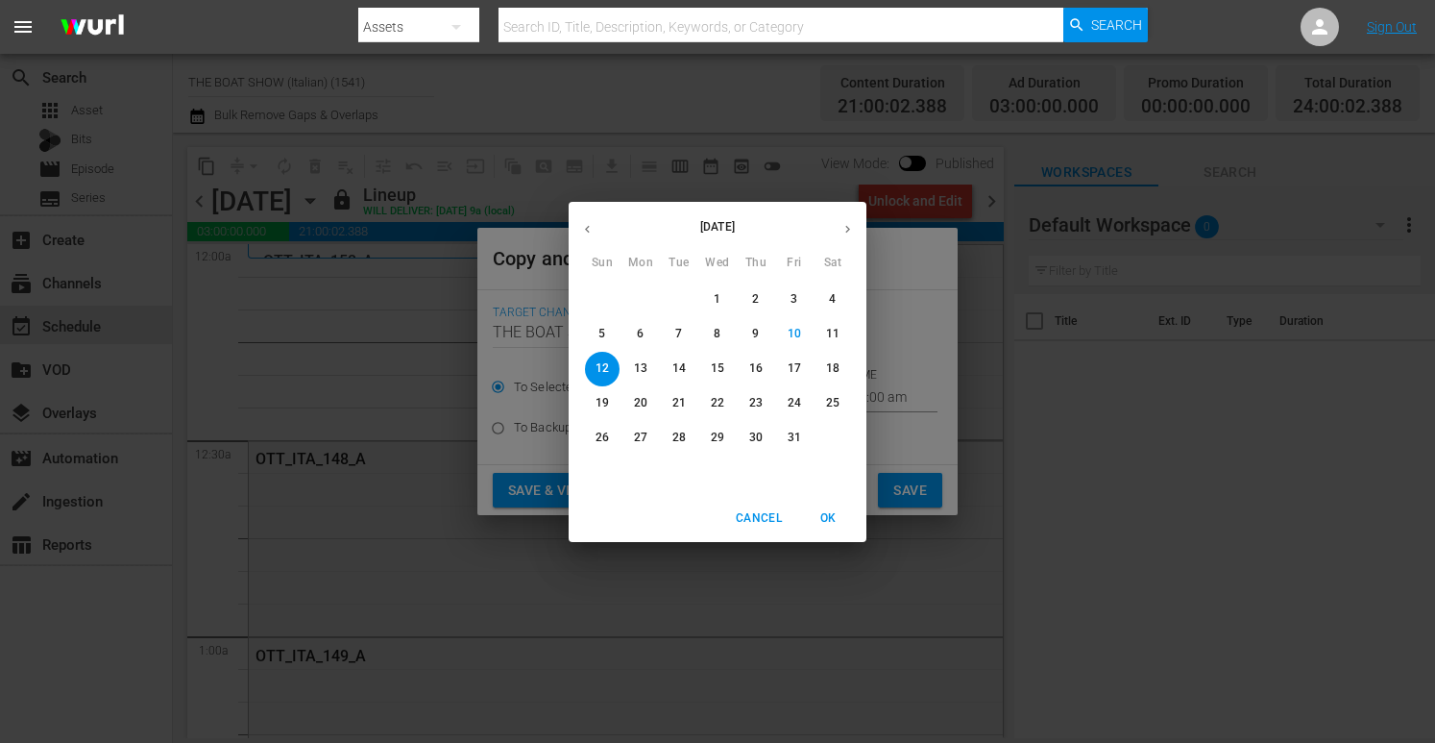
click at [844, 226] on icon "button" at bounding box center [848, 229] width 14 height 14
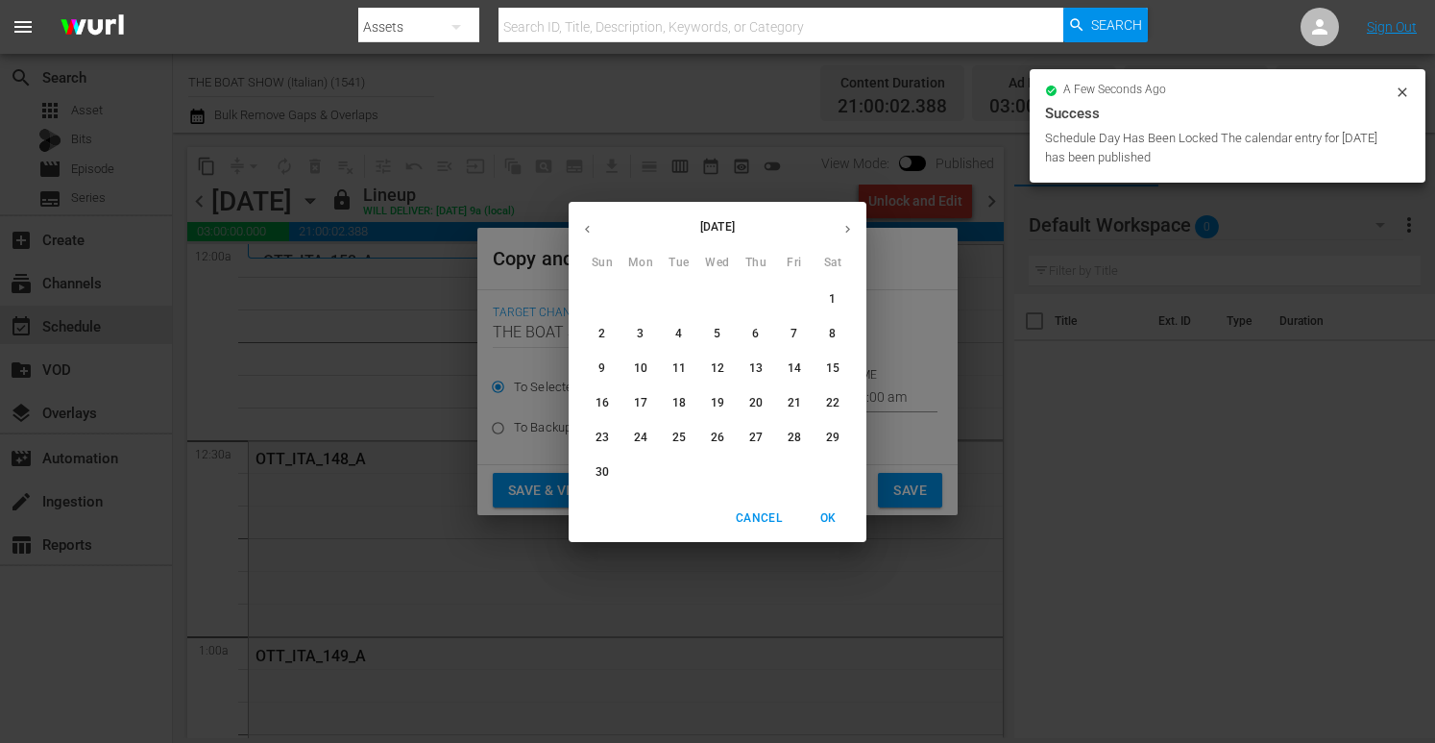
click at [637, 368] on p "10" at bounding box center [640, 368] width 13 height 16
type input "Nov 10th 2025"
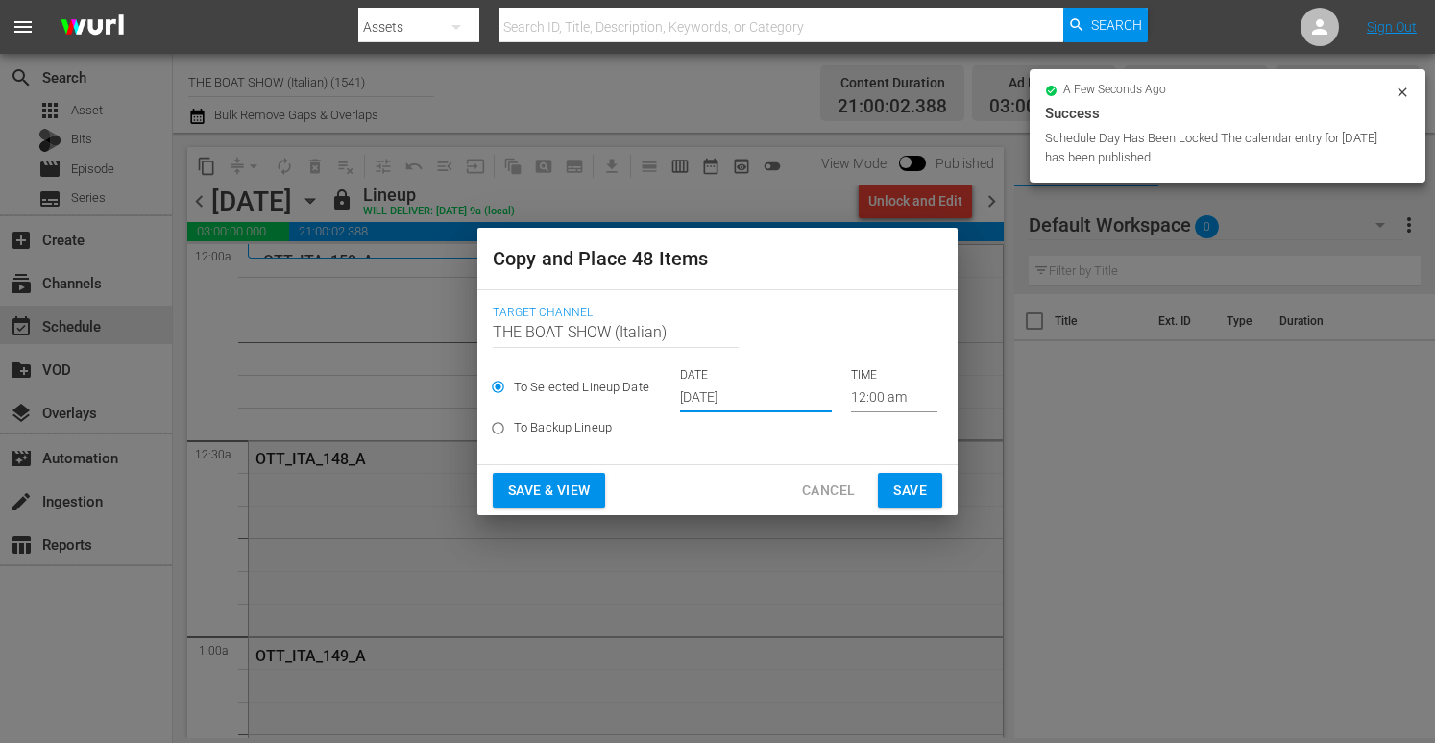
click at [549, 494] on span "Save & View" at bounding box center [549, 490] width 82 height 24
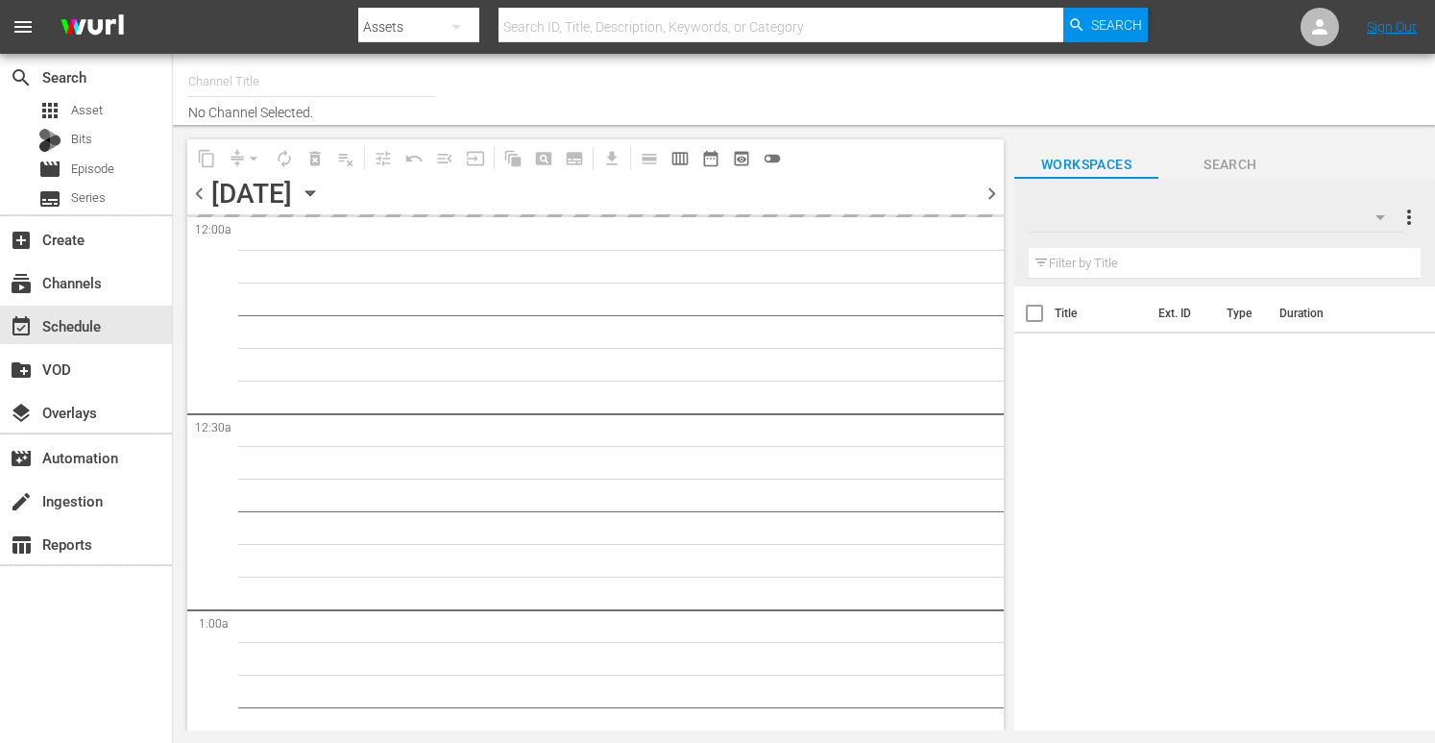
type input "THE BOAT SHOW (Italian) (1541)"
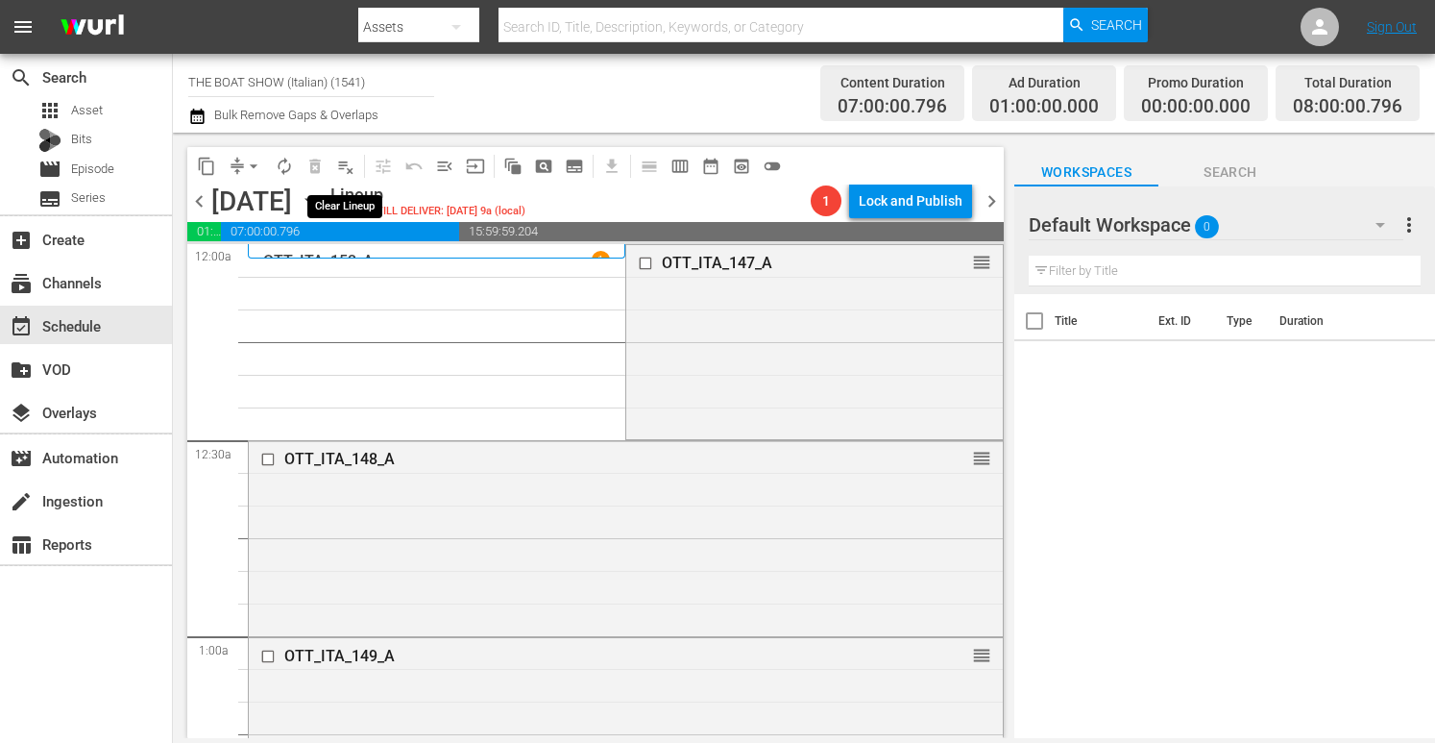
click at [339, 166] on span "playlist_remove_outlined" at bounding box center [345, 166] width 19 height 19
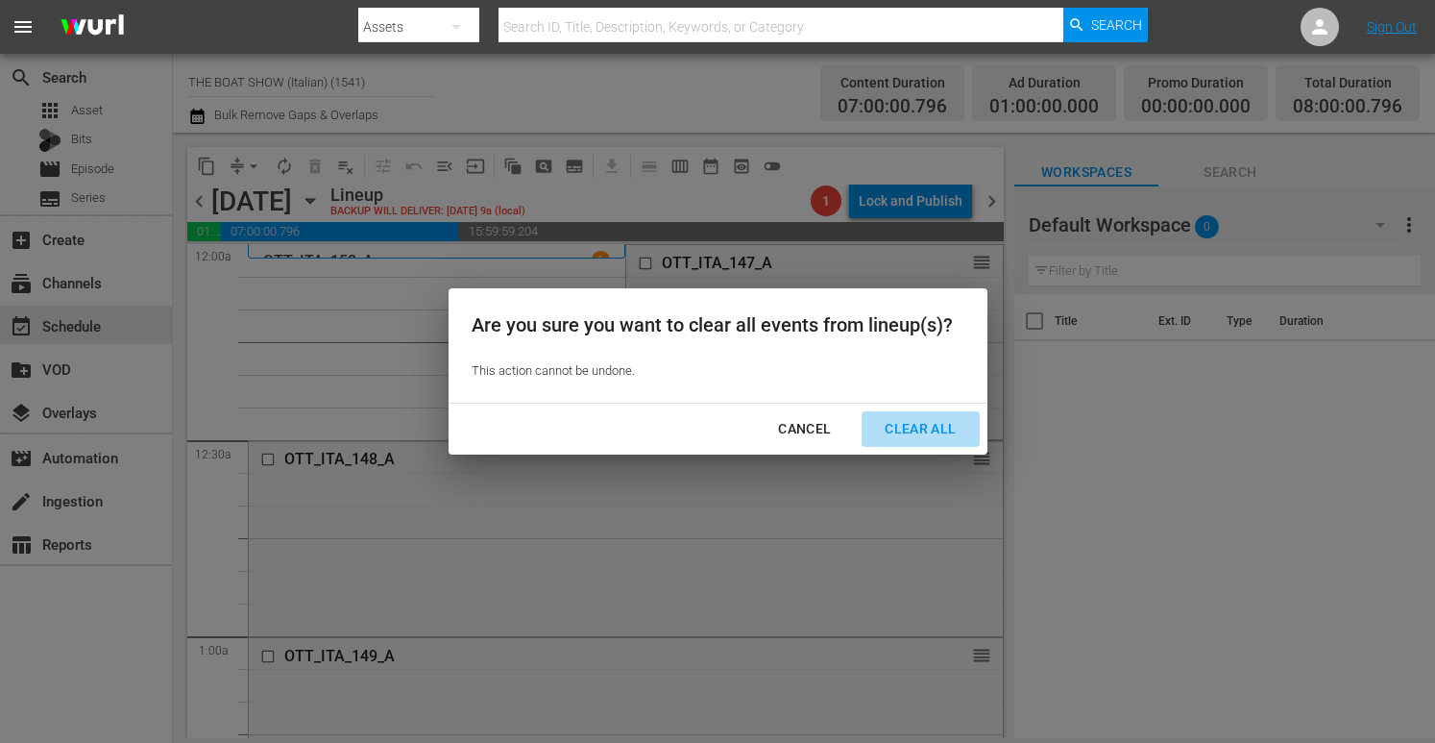
click at [938, 429] on div "Clear All" at bounding box center [920, 429] width 102 height 24
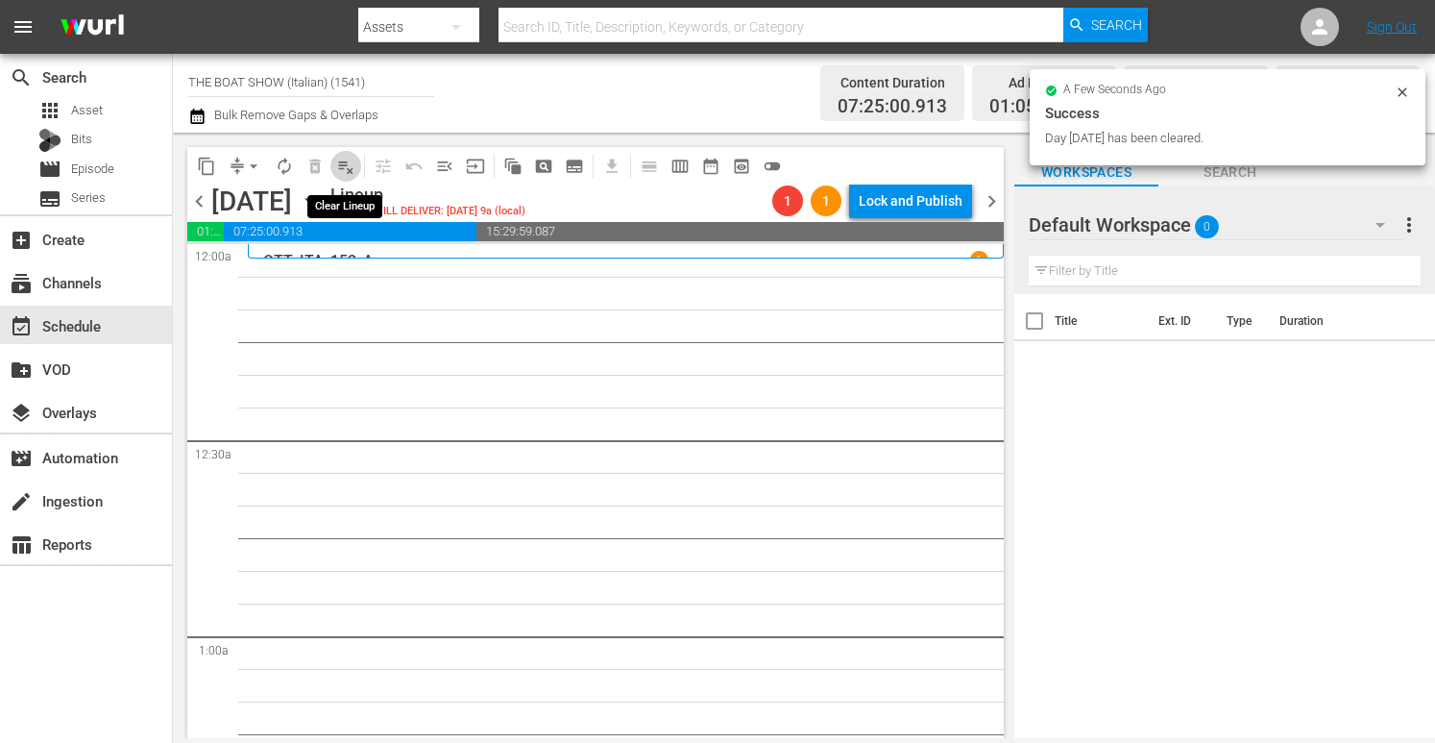
click at [348, 168] on span "playlist_remove_outlined" at bounding box center [345, 166] width 19 height 19
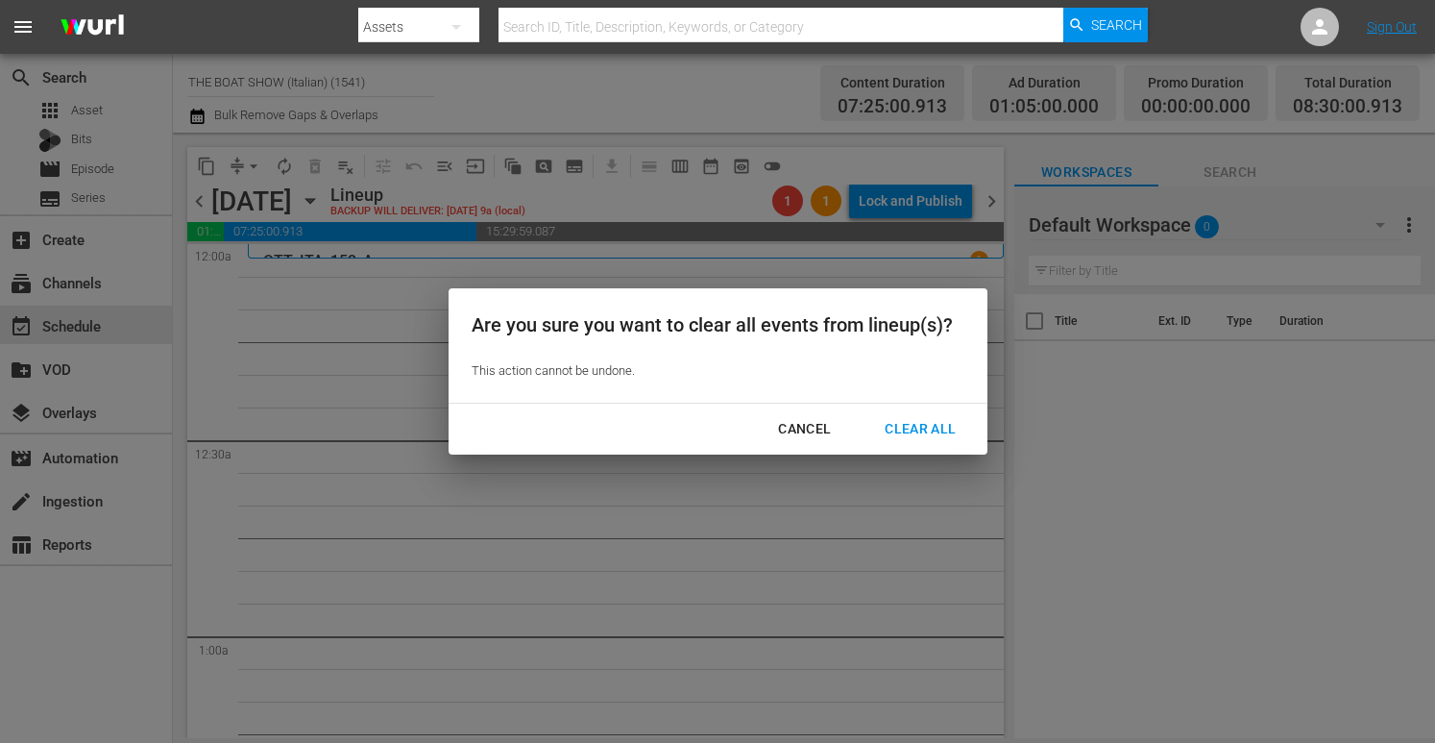
click at [888, 424] on div "Clear All" at bounding box center [920, 429] width 102 height 24
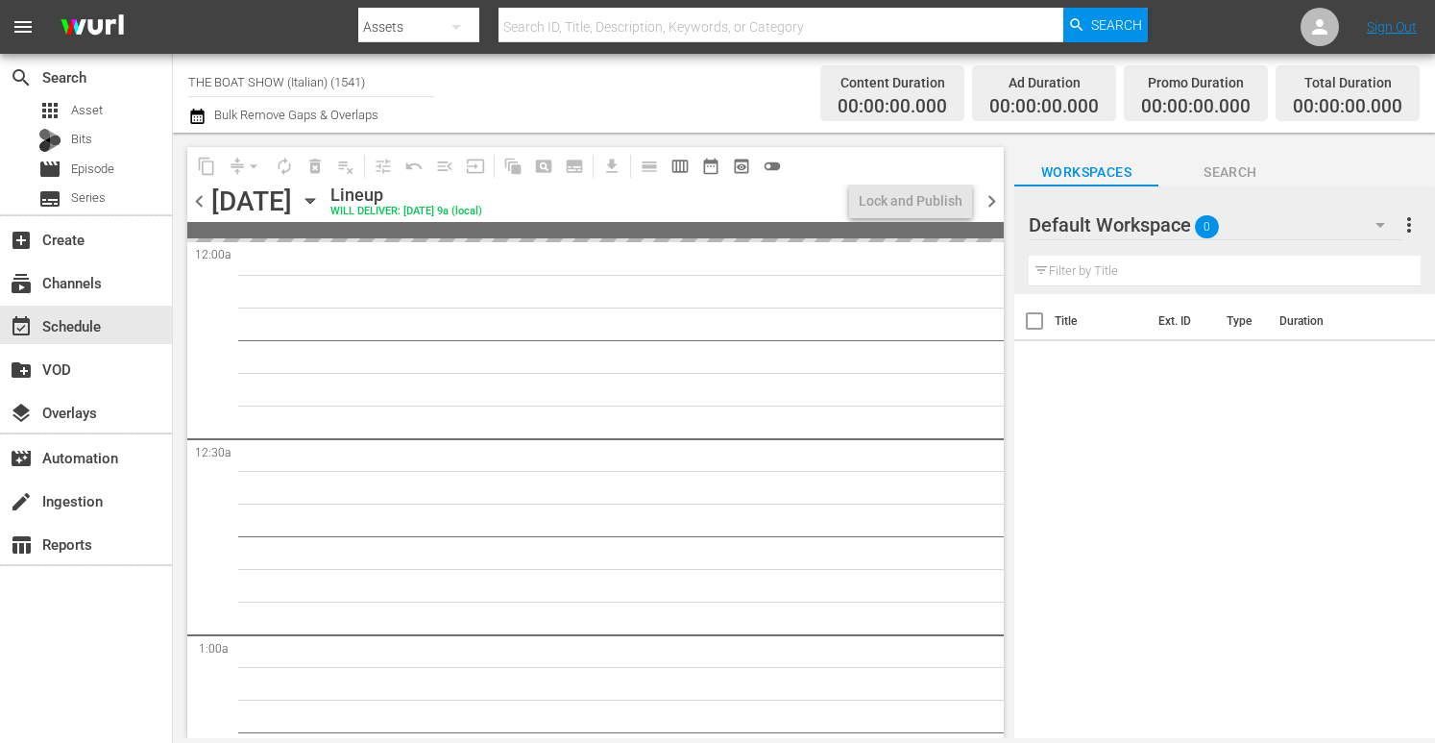
click at [321, 194] on icon "button" at bounding box center [310, 200] width 21 height 21
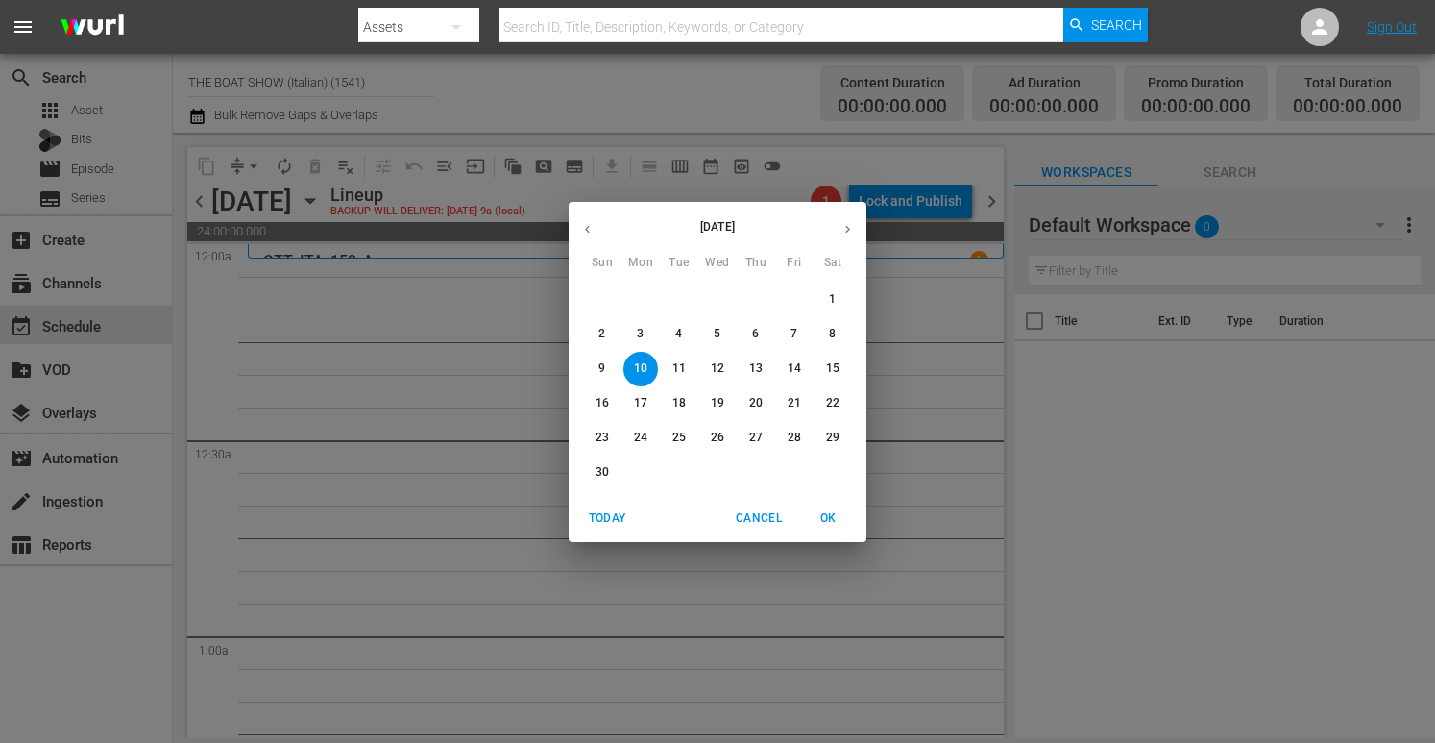
drag, startPoint x: 753, startPoint y: 334, endPoint x: 631, endPoint y: 302, distance: 126.3
click at [753, 334] on p "6" at bounding box center [755, 334] width 7 height 16
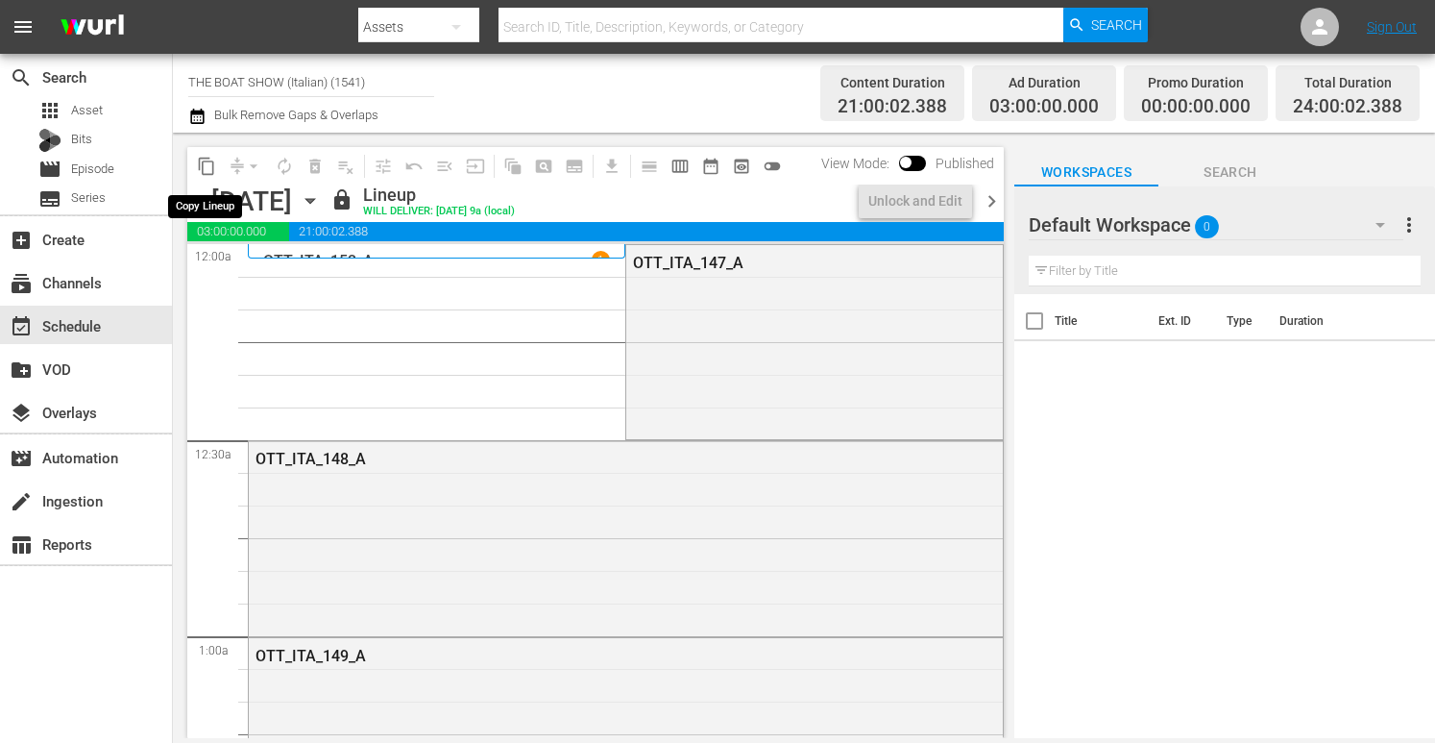
click at [207, 169] on span "content_copy" at bounding box center [206, 166] width 19 height 19
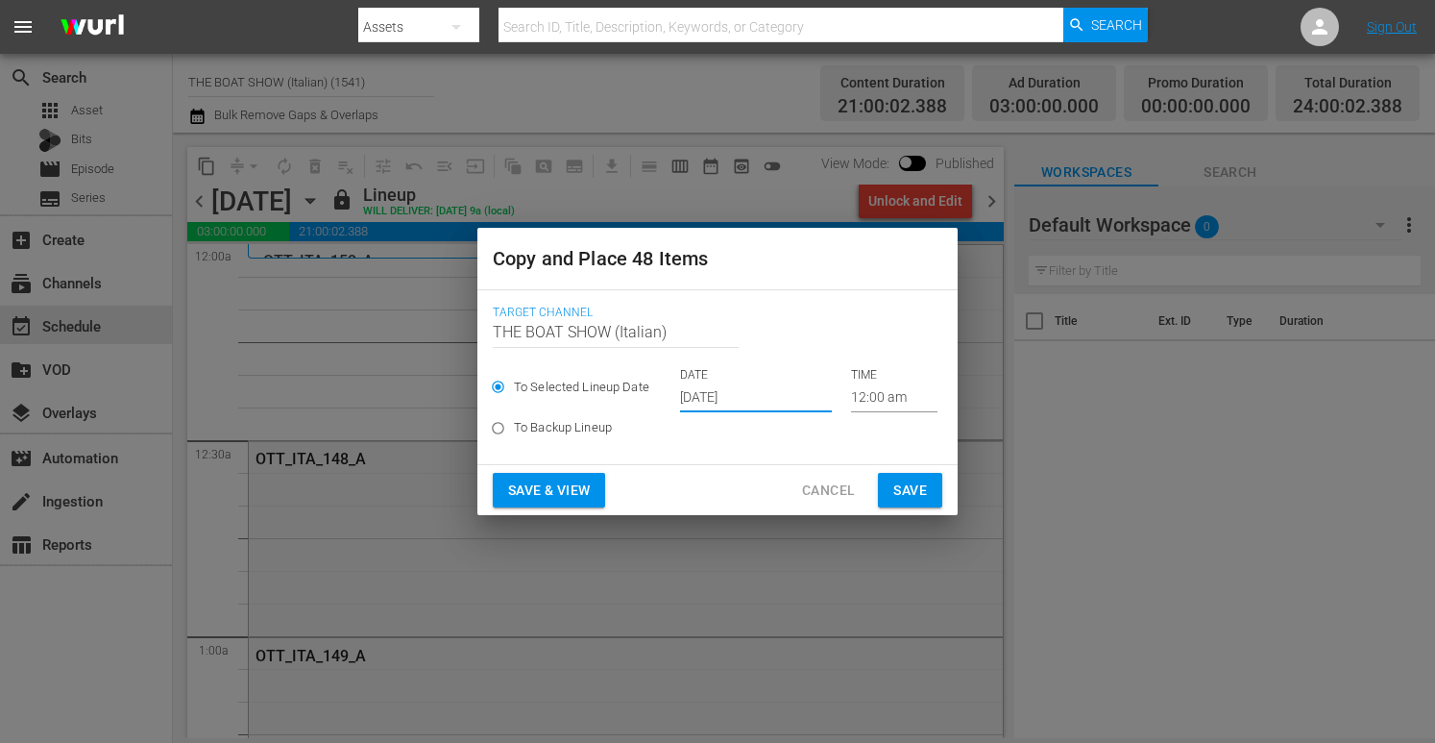
click at [709, 394] on input "[DATE]" at bounding box center [756, 397] width 152 height 29
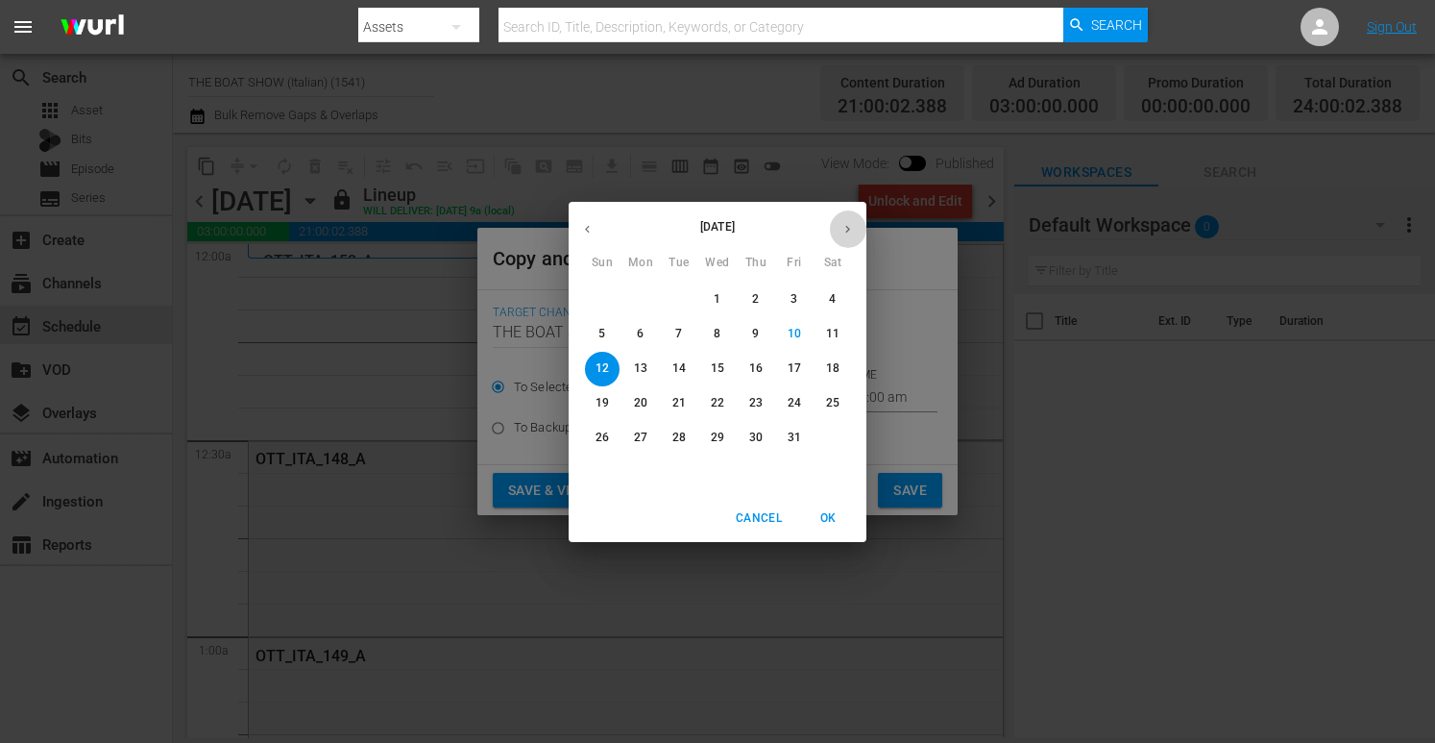
click at [843, 234] on icon "button" at bounding box center [848, 229] width 14 height 14
click at [645, 366] on p "10" at bounding box center [640, 368] width 13 height 16
type input "[DATE]"
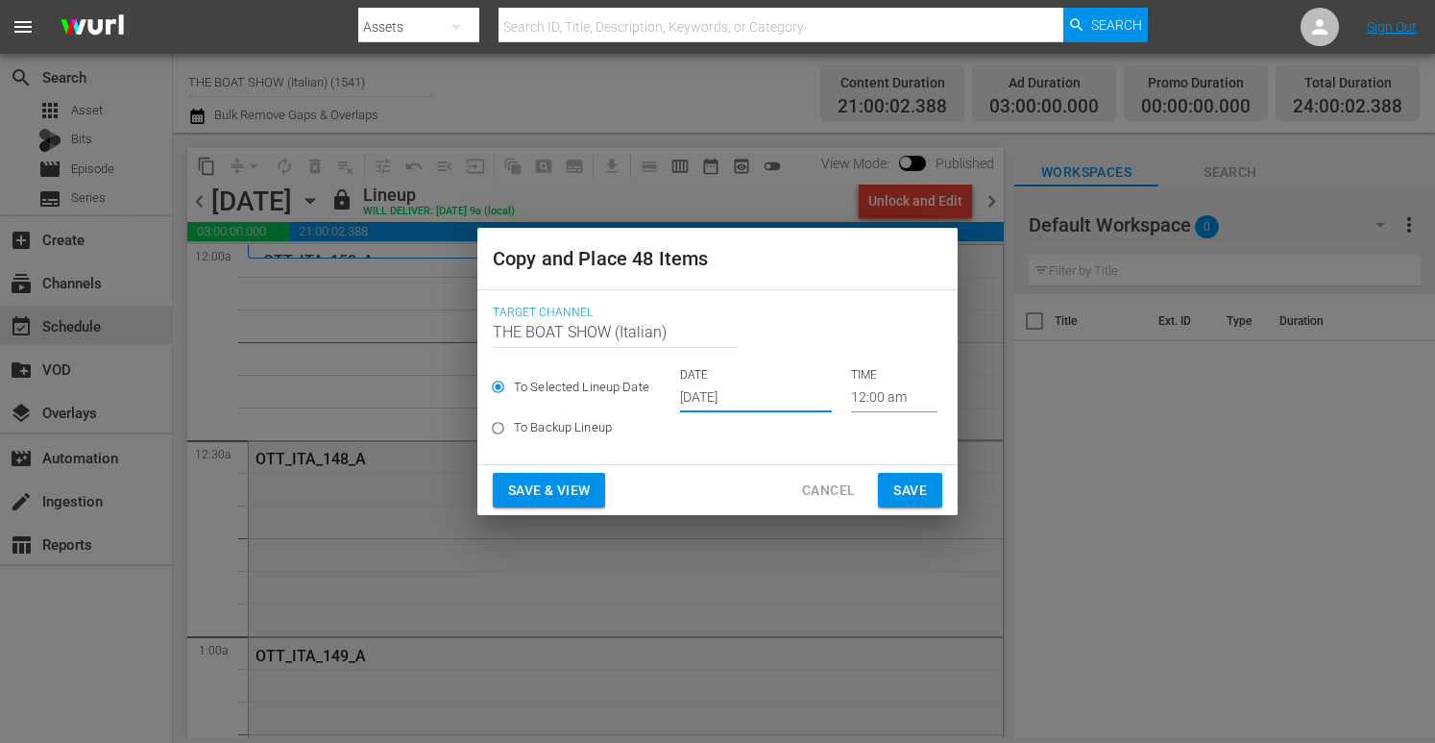
click at [559, 489] on span "Save & View" at bounding box center [549, 490] width 82 height 24
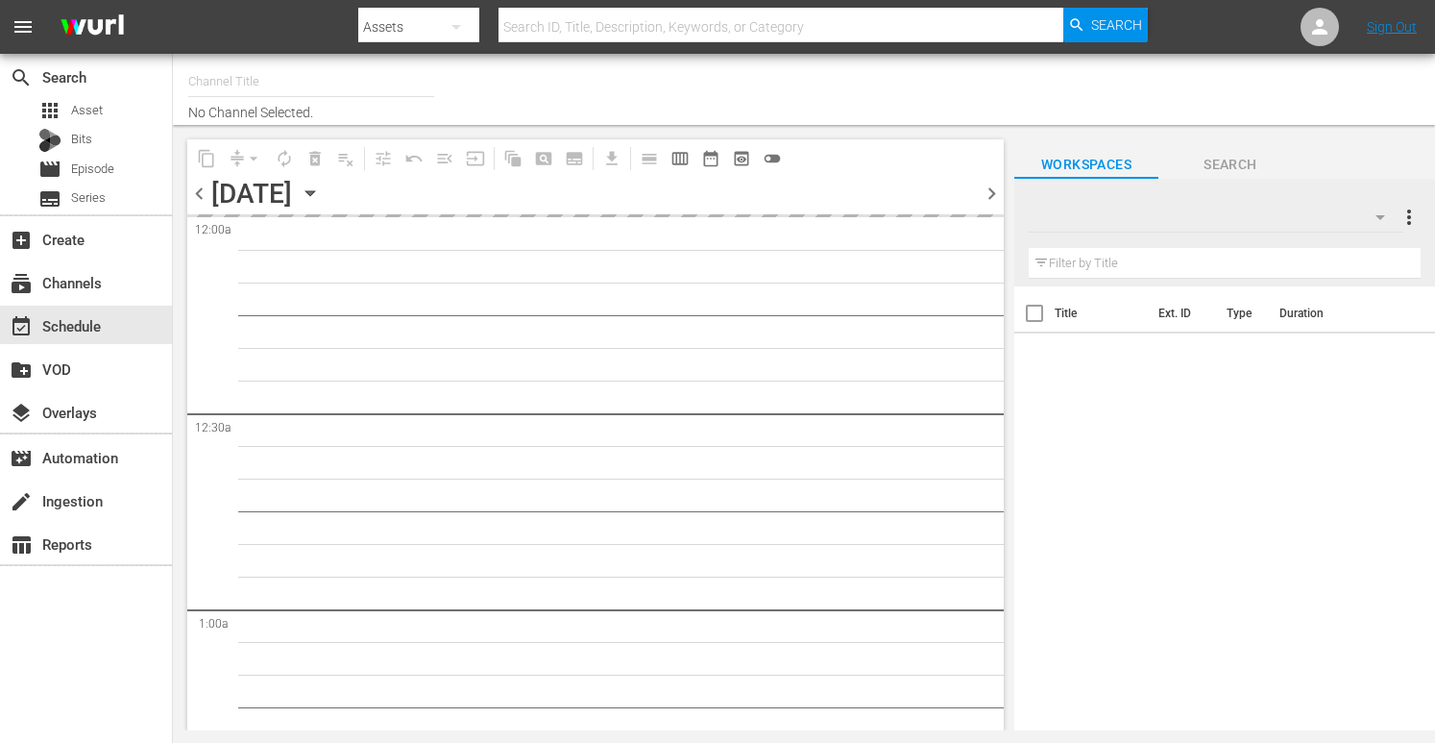
type input "THE BOAT SHOW (Italian) (1541)"
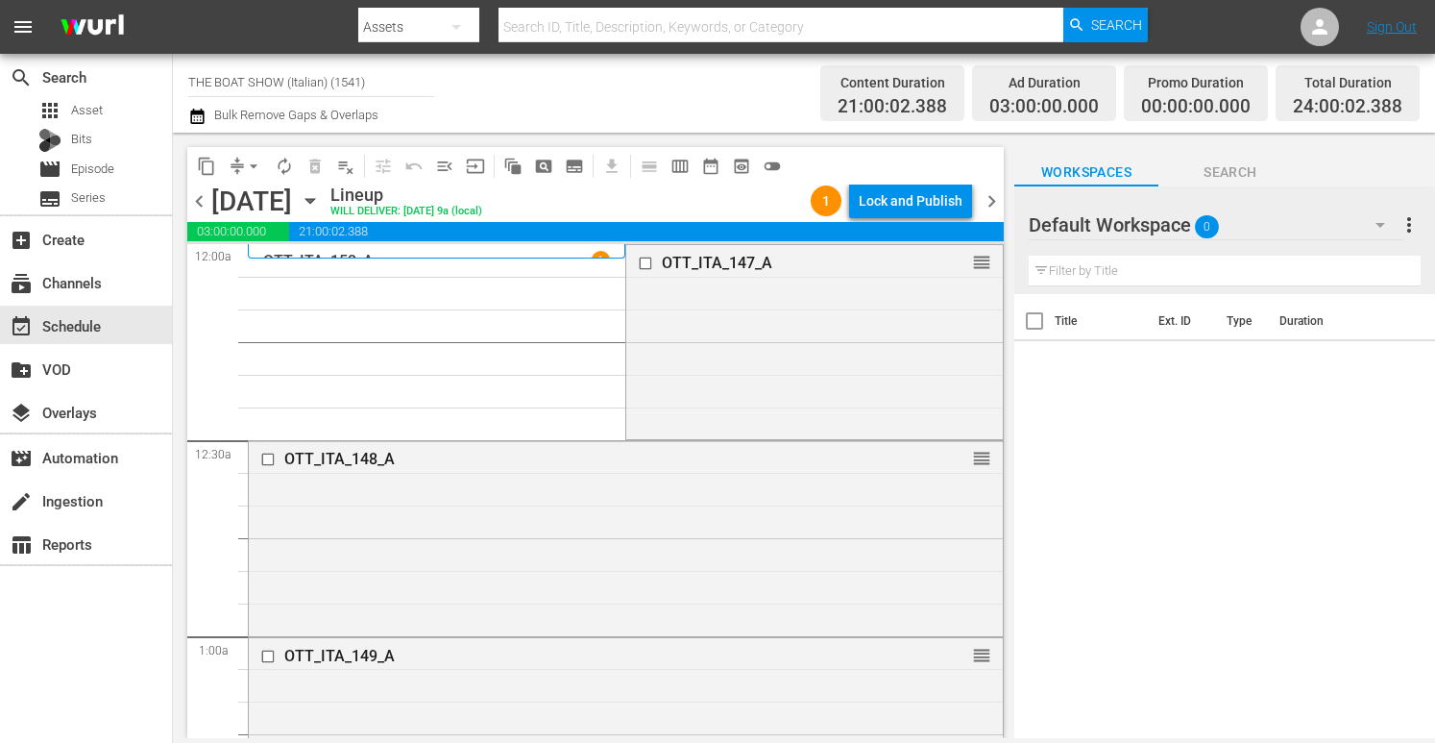
click at [915, 202] on div "Lock and Publish" at bounding box center [911, 200] width 104 height 35
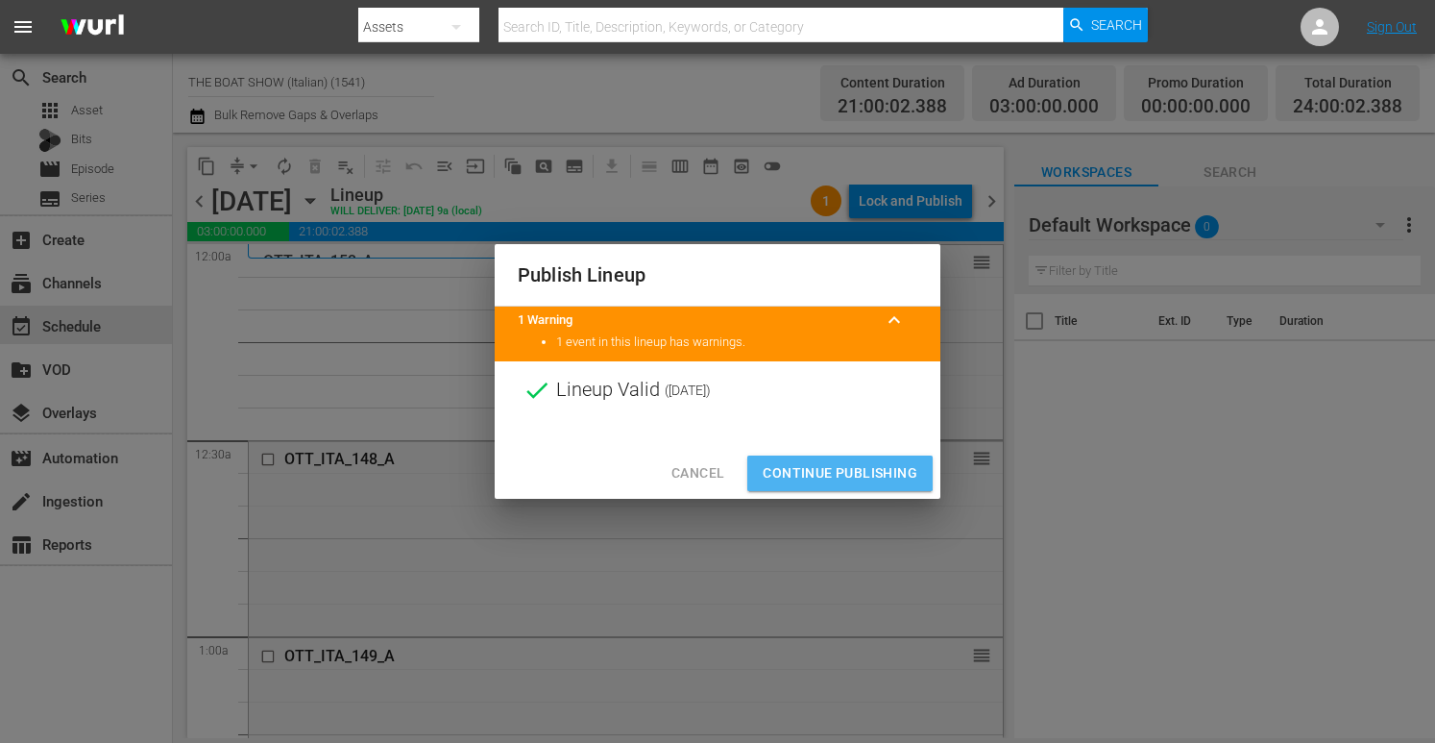
click at [830, 468] on span "Continue Publishing" at bounding box center [840, 473] width 155 height 24
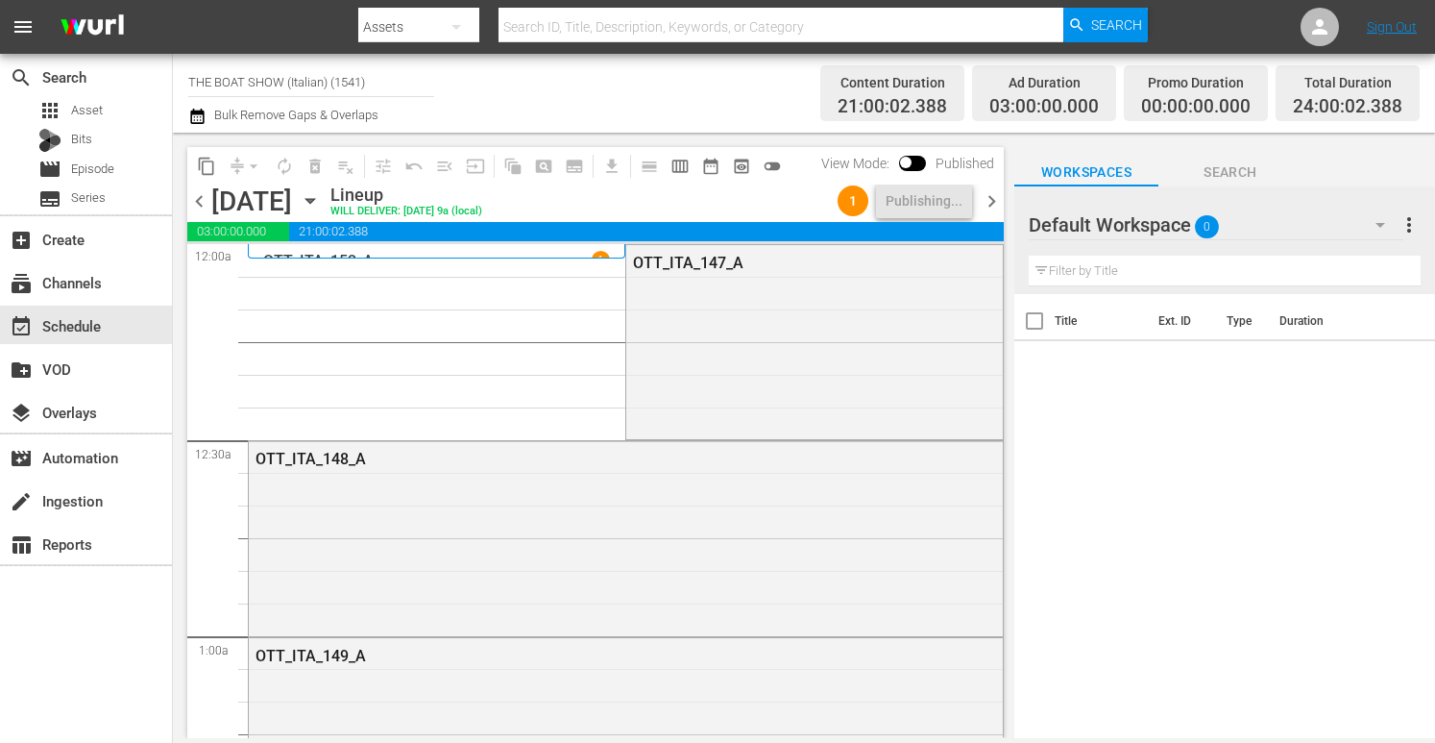
click at [321, 196] on icon "button" at bounding box center [310, 200] width 21 height 21
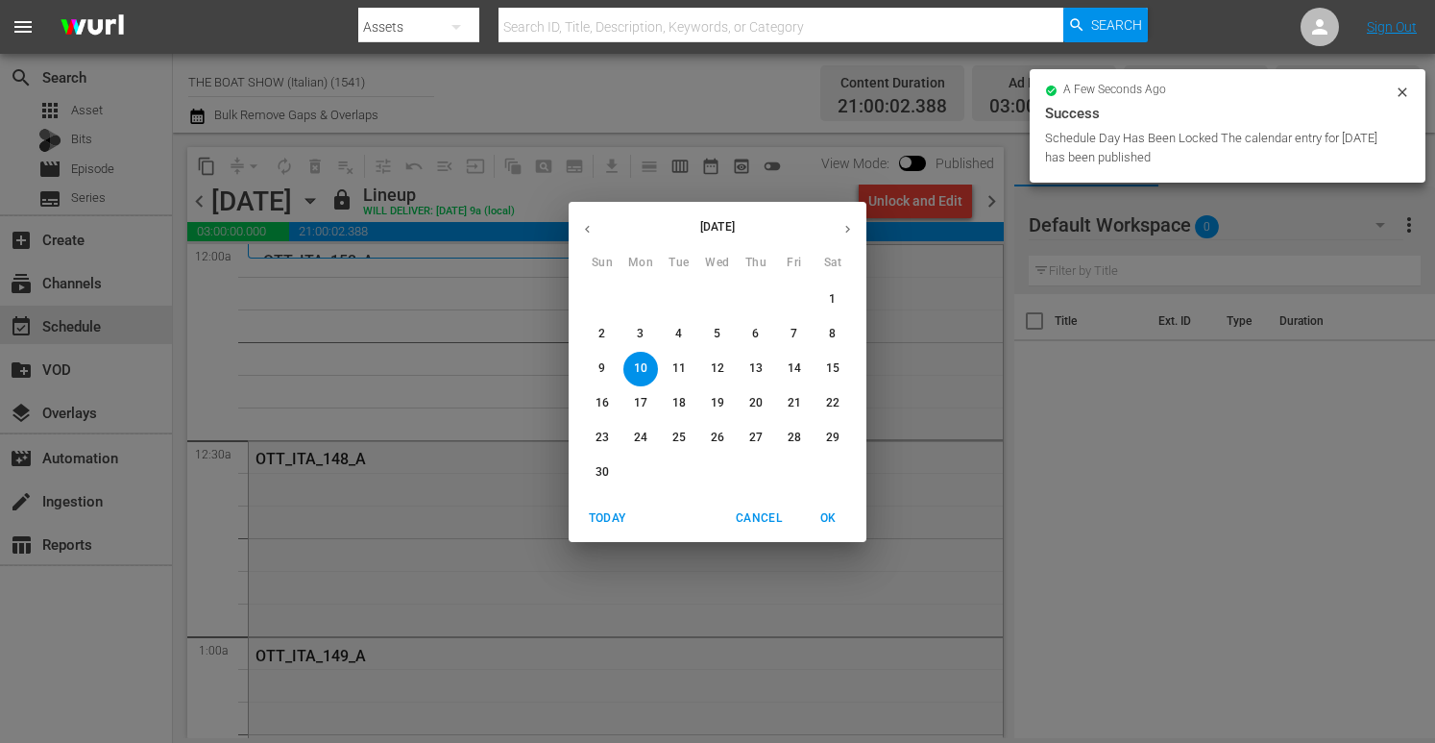
click at [800, 329] on span "7" at bounding box center [794, 334] width 35 height 16
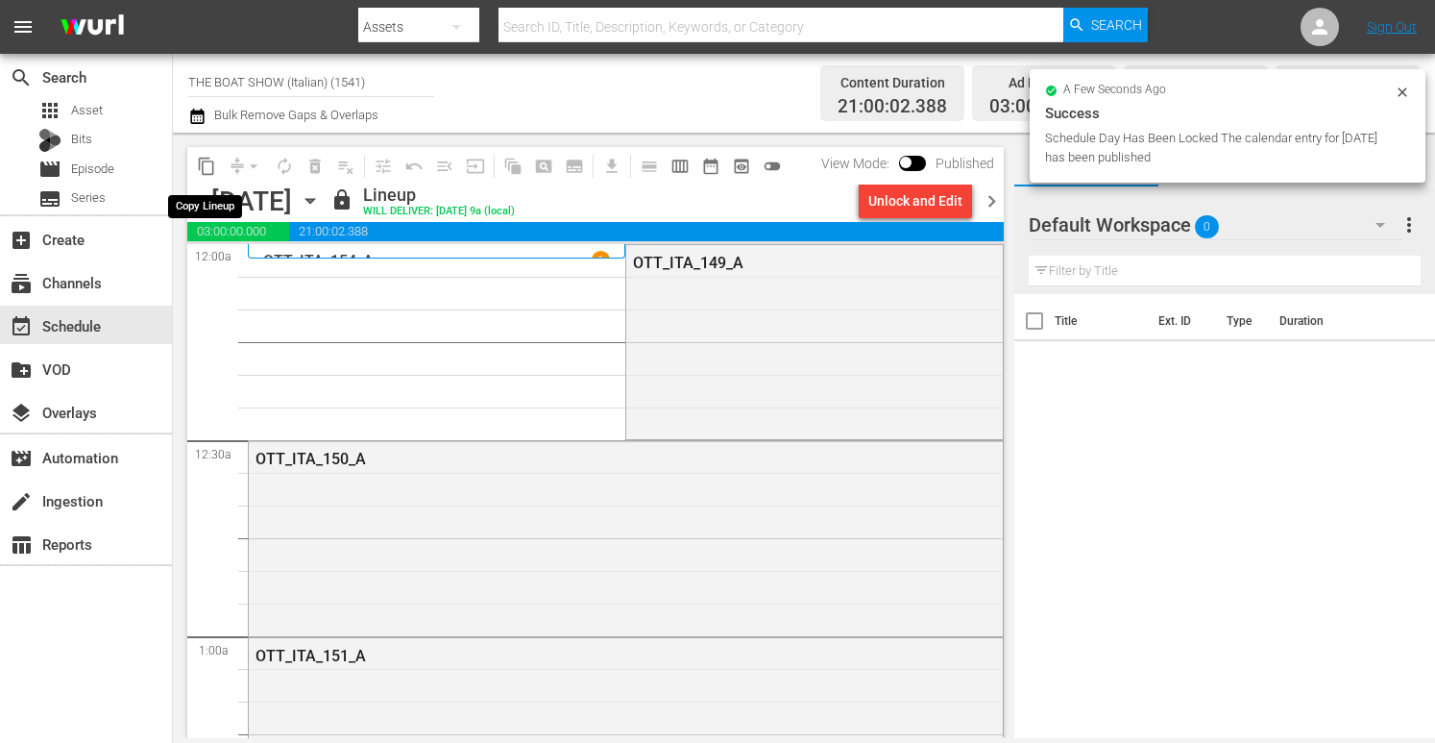
click at [210, 167] on span "content_copy" at bounding box center [206, 166] width 19 height 19
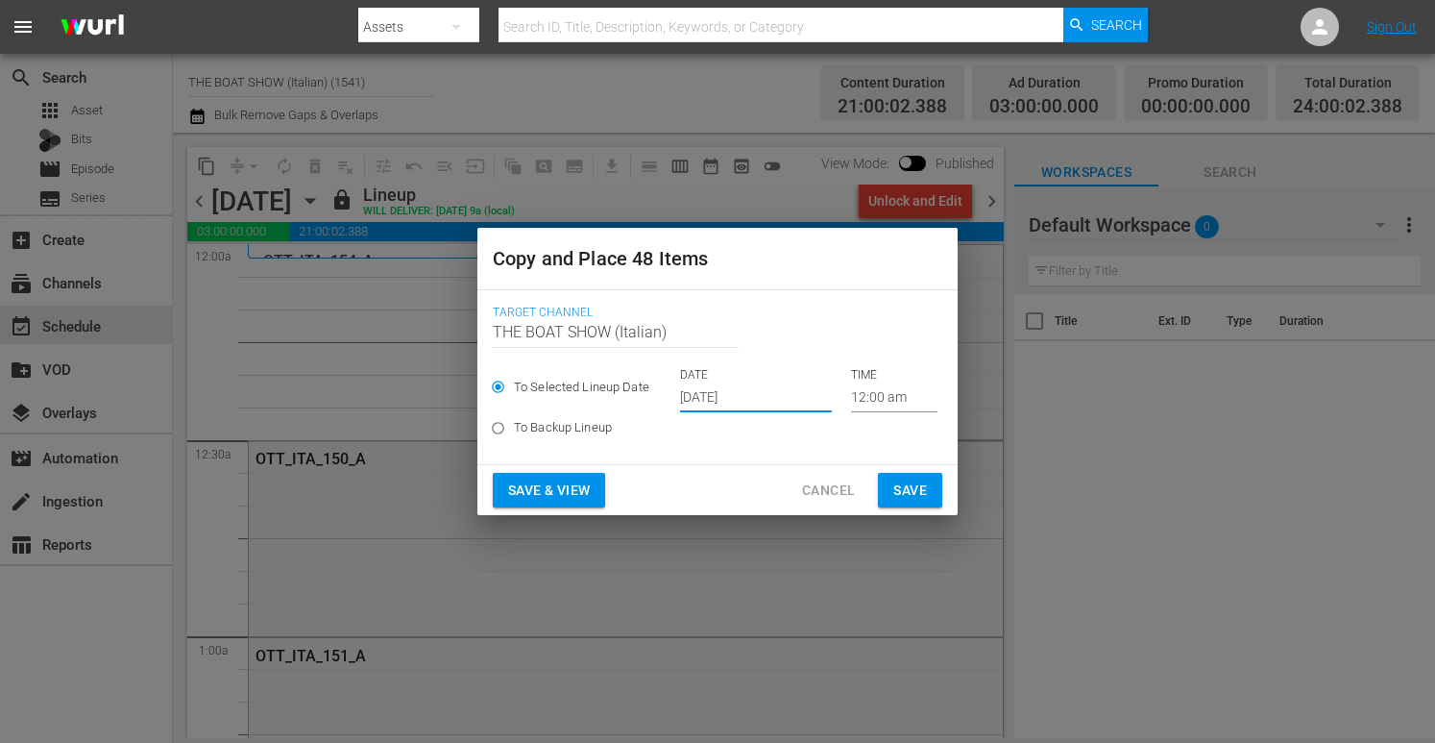
click at [740, 392] on input "[DATE]" at bounding box center [756, 397] width 152 height 29
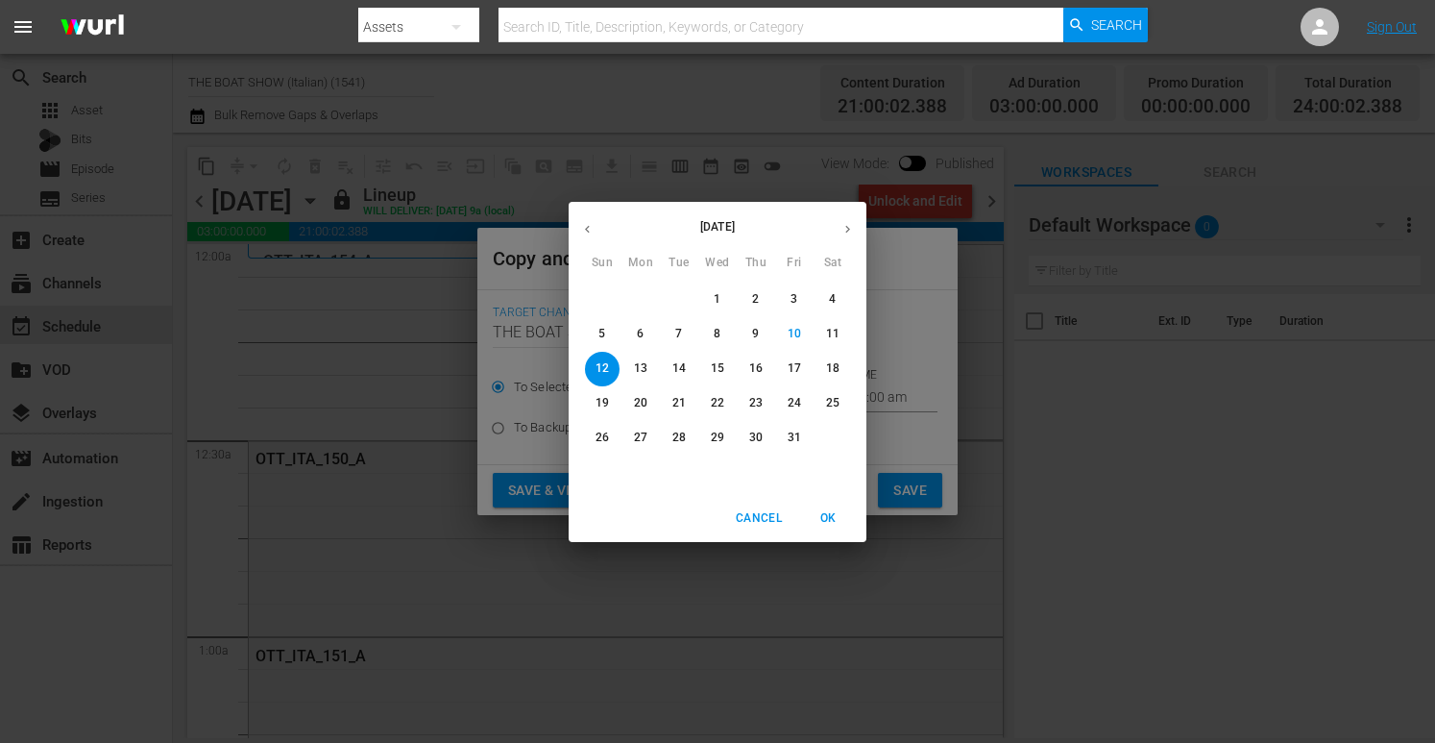
click at [852, 212] on button "button" at bounding box center [847, 228] width 37 height 37
click at [680, 363] on p "11" at bounding box center [678, 368] width 13 height 16
type input "[DATE]"
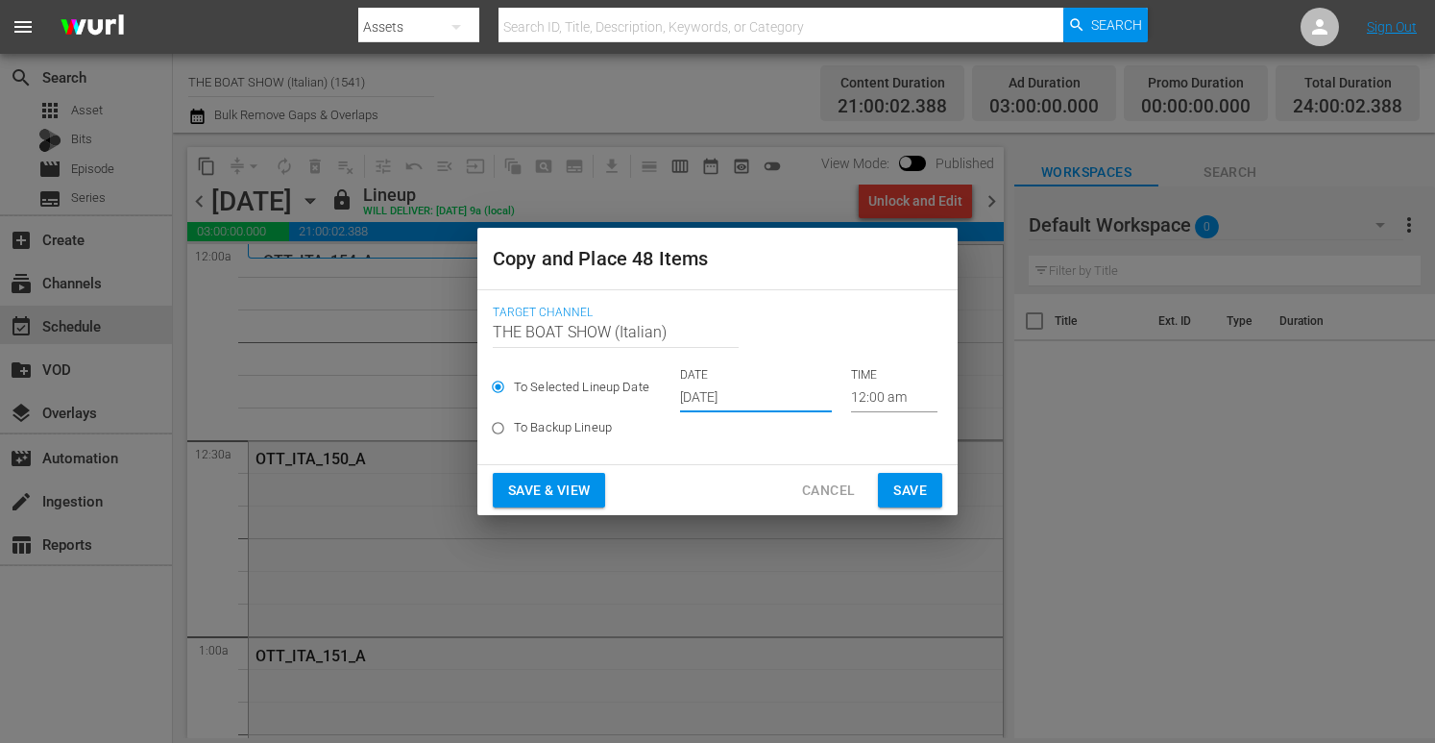
click at [559, 489] on span "Save & View" at bounding box center [549, 490] width 82 height 24
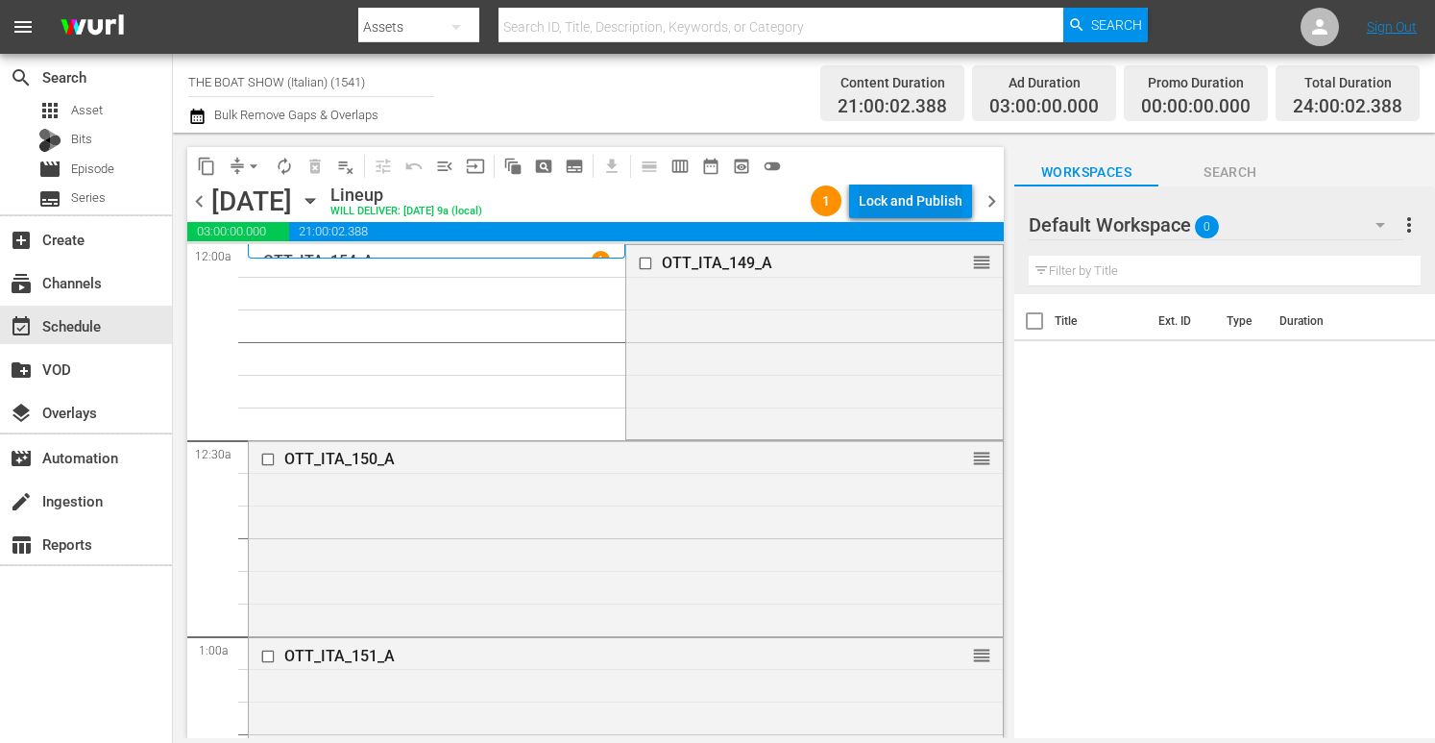
click at [891, 194] on div "Lock and Publish" at bounding box center [911, 200] width 104 height 35
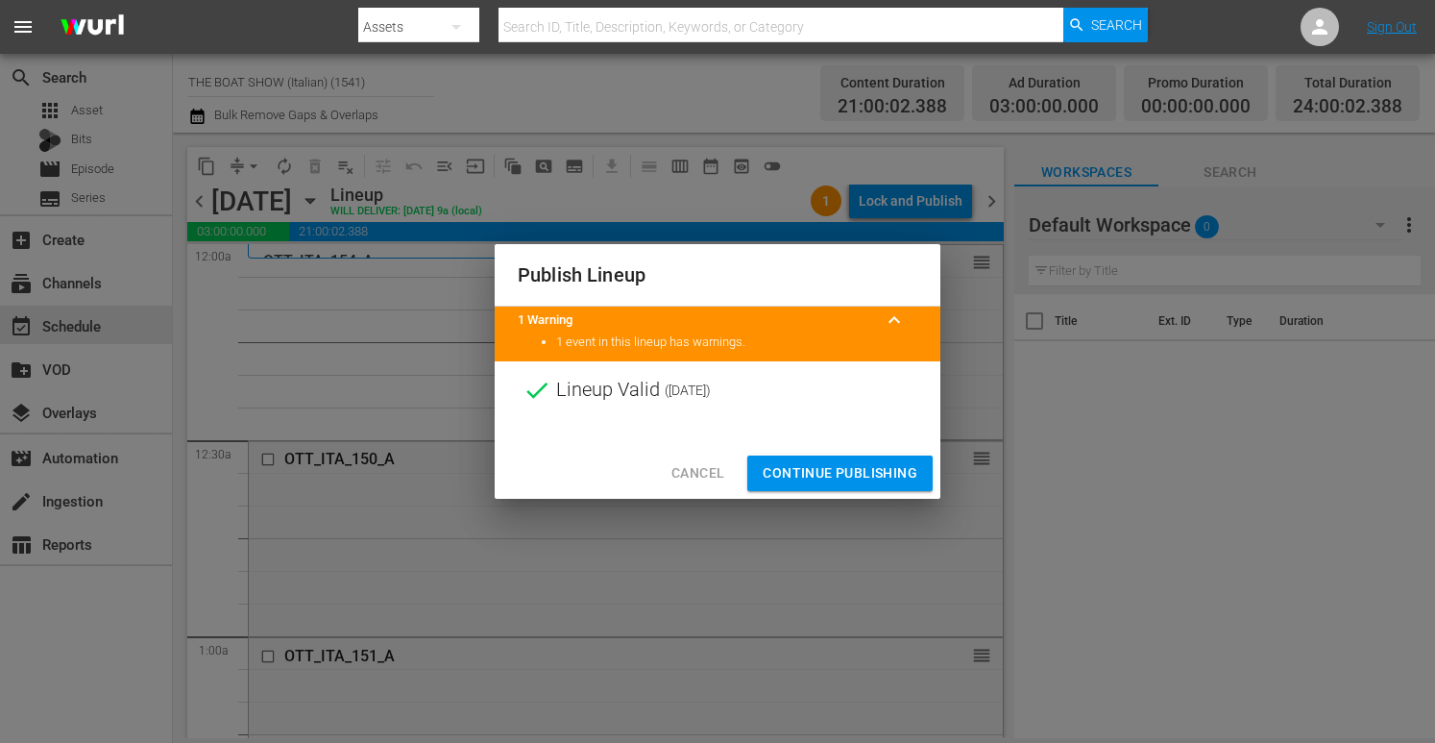
click at [844, 471] on span "Continue Publishing" at bounding box center [840, 473] width 155 height 24
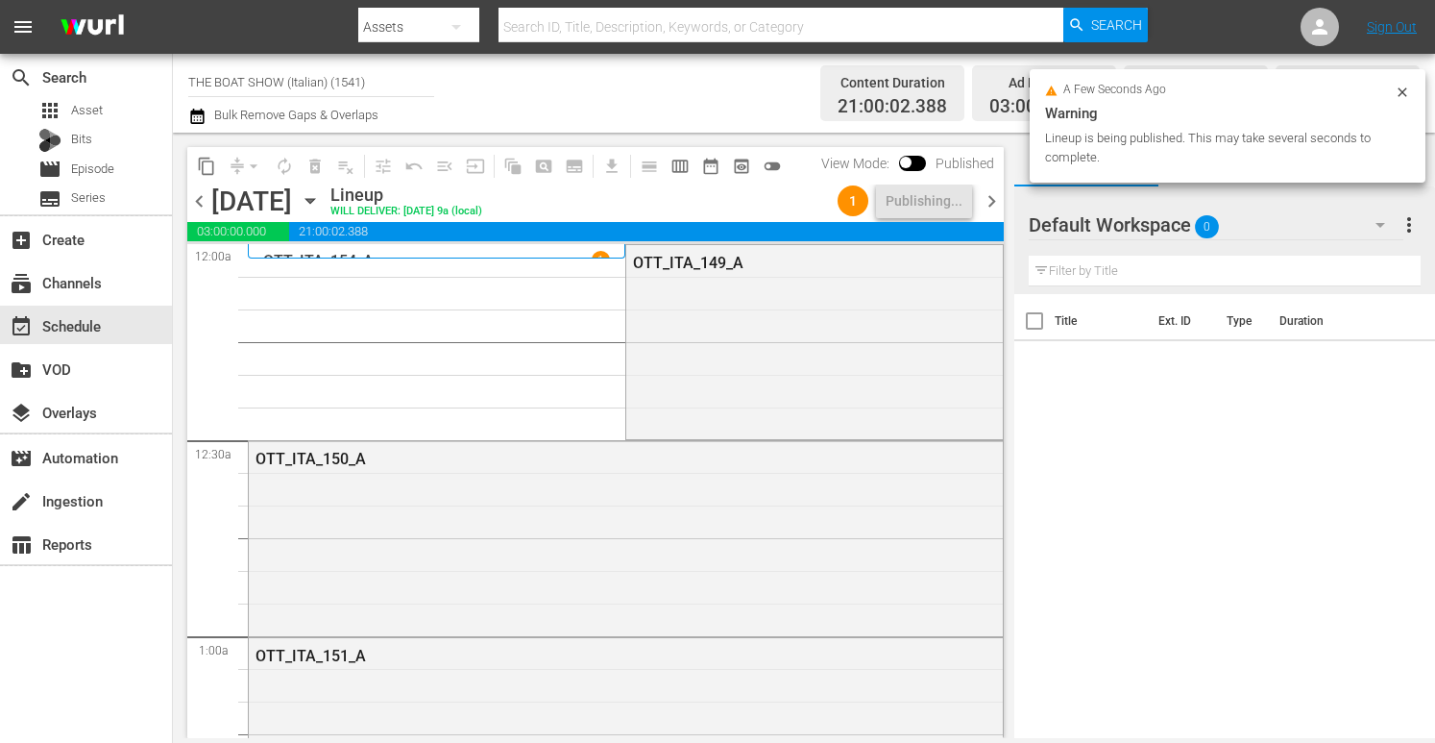
click at [321, 197] on icon "button" at bounding box center [310, 200] width 21 height 21
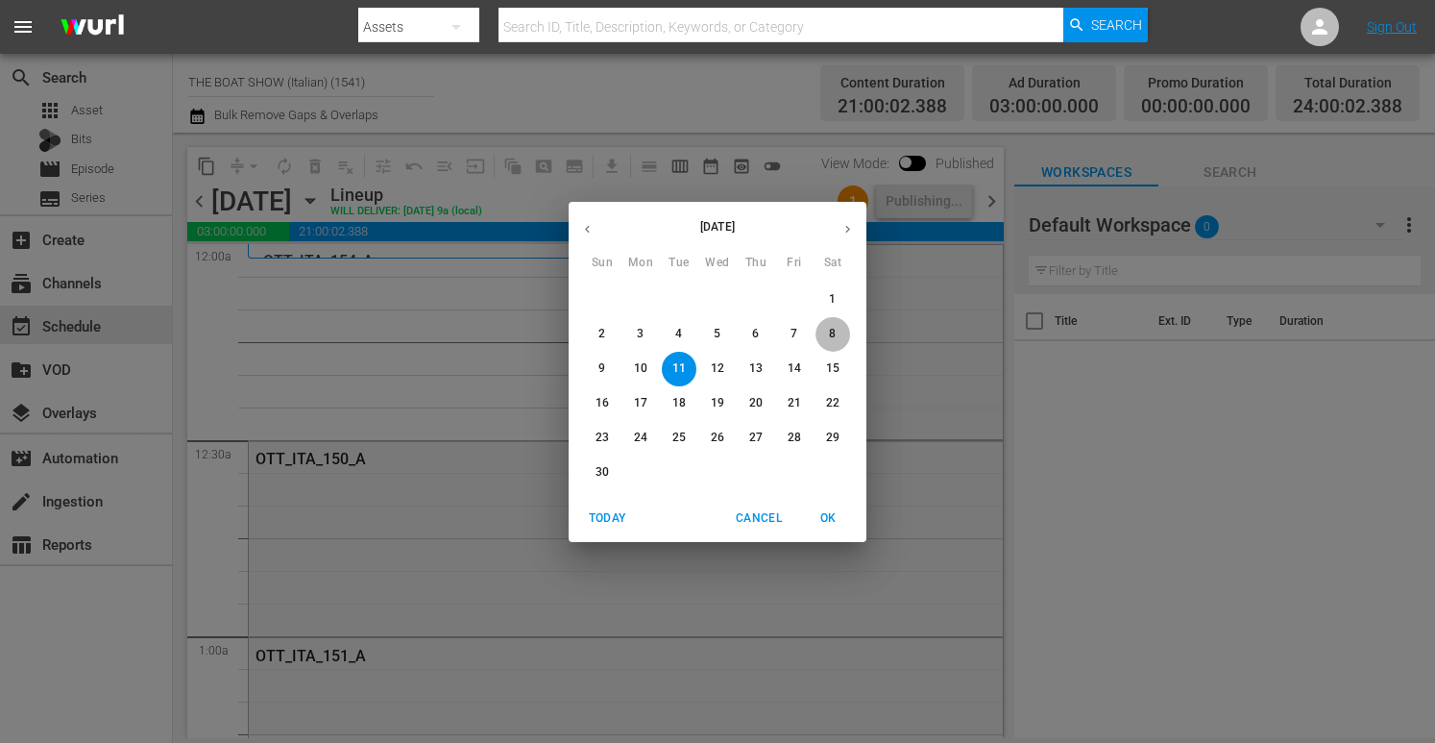
click at [838, 335] on span "8" at bounding box center [833, 334] width 35 height 16
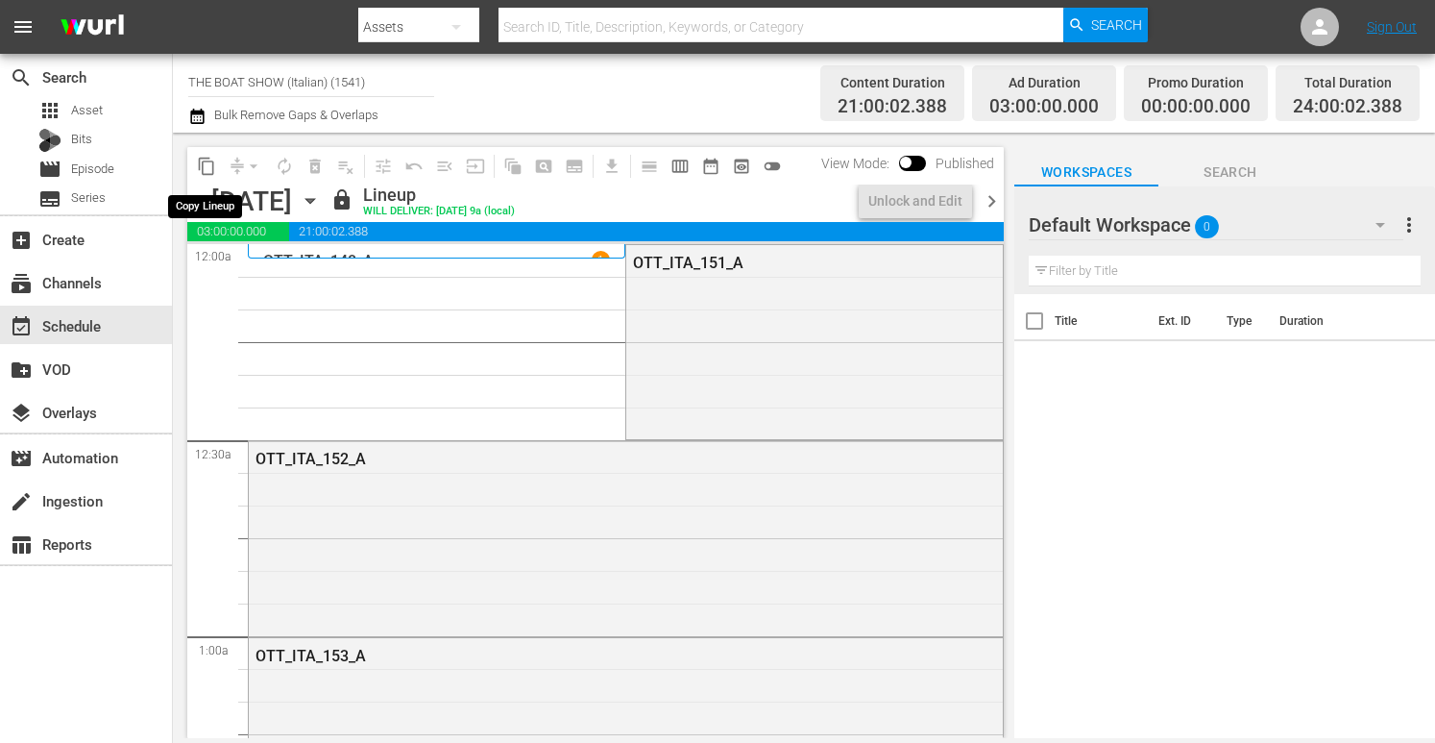
click at [210, 169] on span "content_copy" at bounding box center [206, 166] width 19 height 19
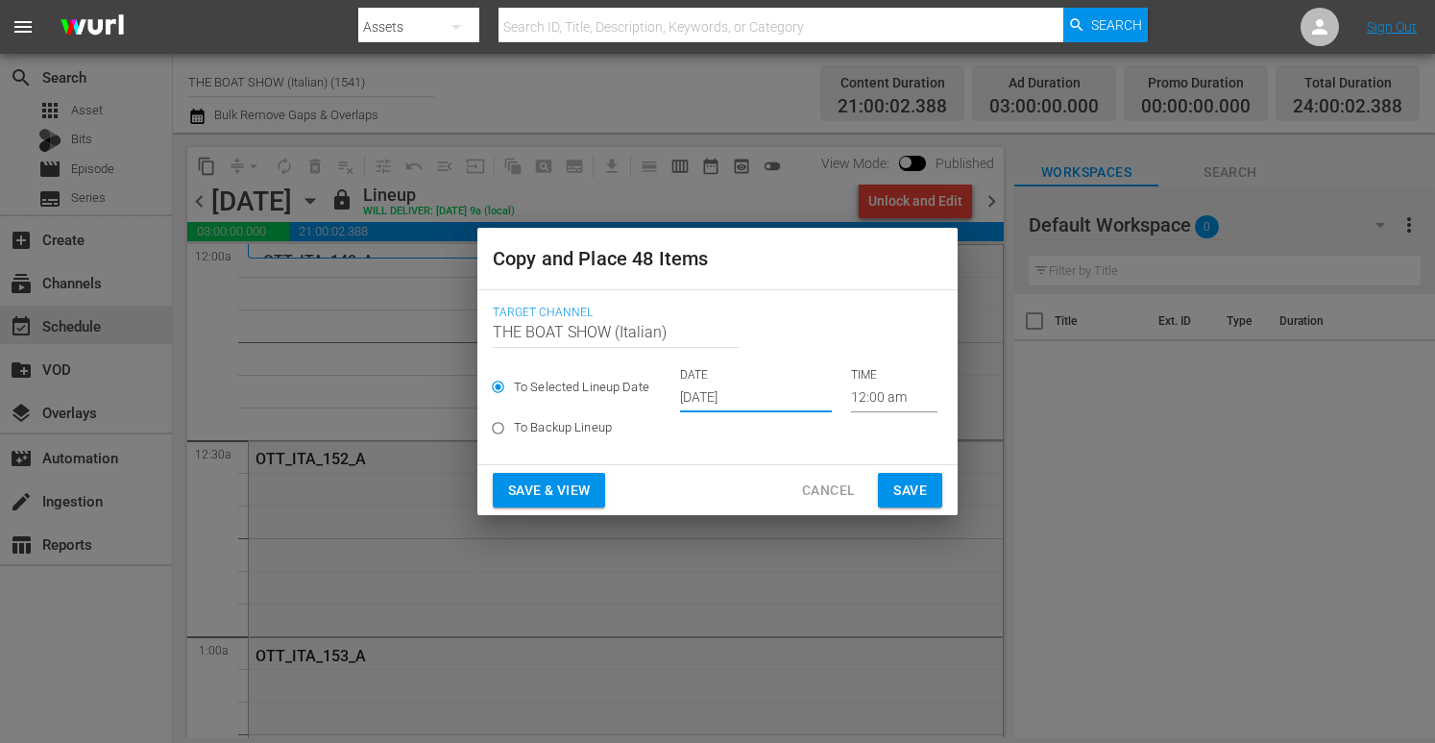
click at [749, 402] on input "[DATE]" at bounding box center [756, 397] width 152 height 29
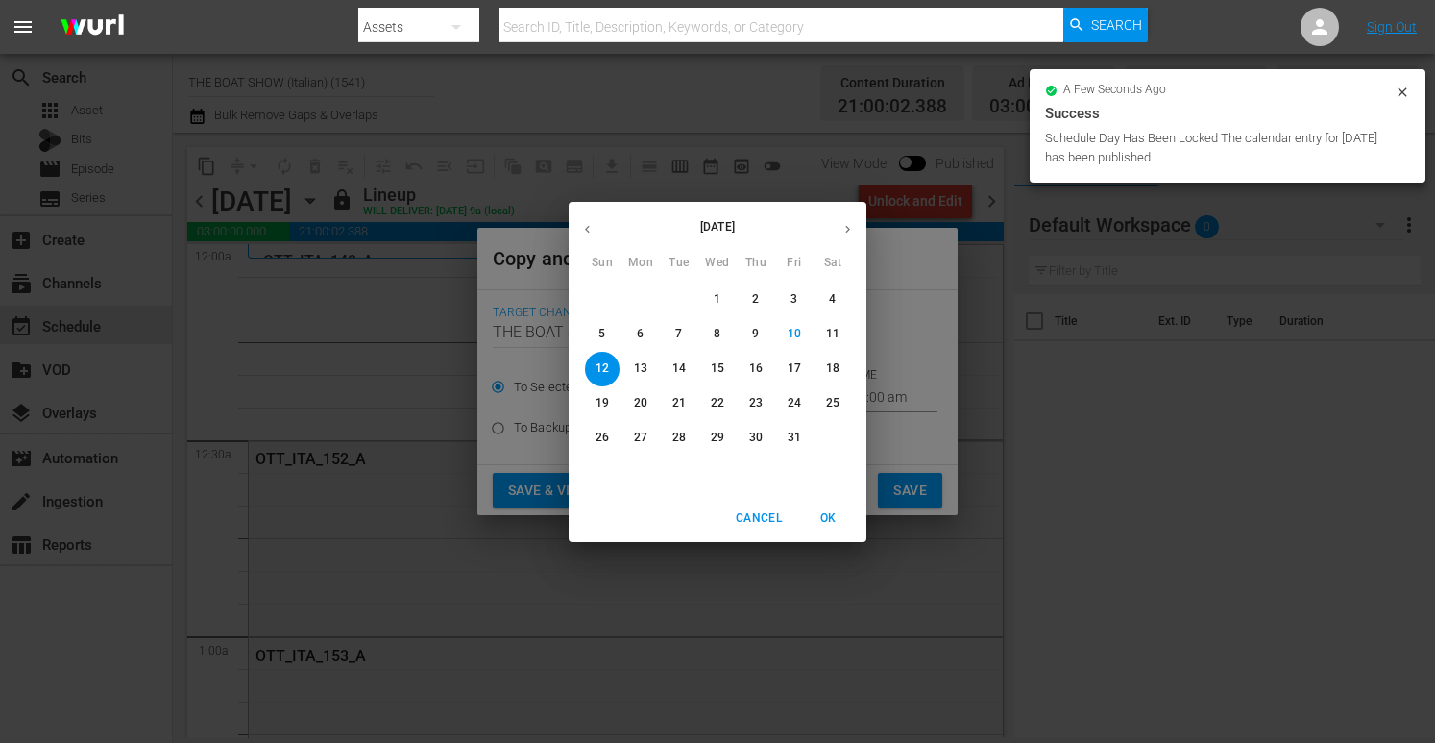
click at [845, 227] on icon "button" at bounding box center [848, 229] width 14 height 14
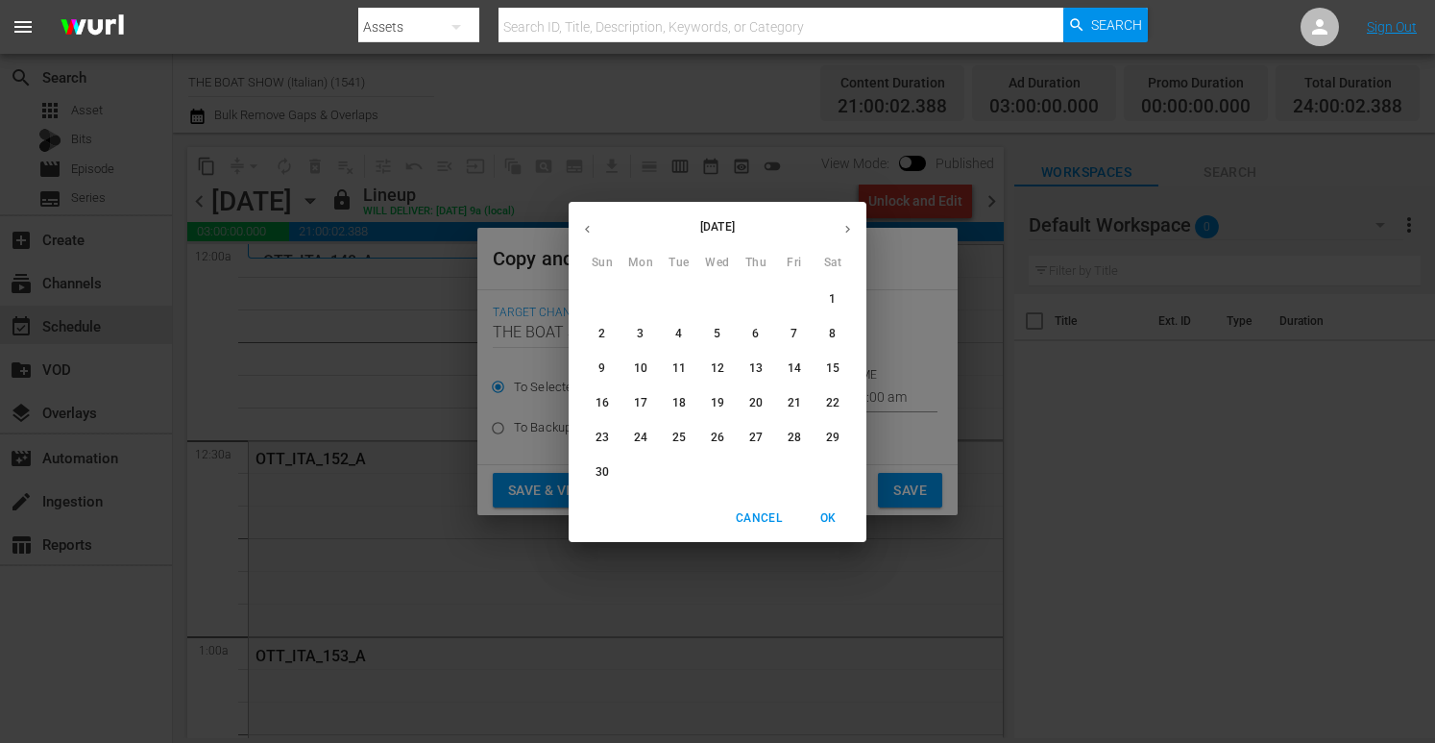
click at [728, 365] on span "12" at bounding box center [717, 368] width 35 height 16
type input "[DATE]"
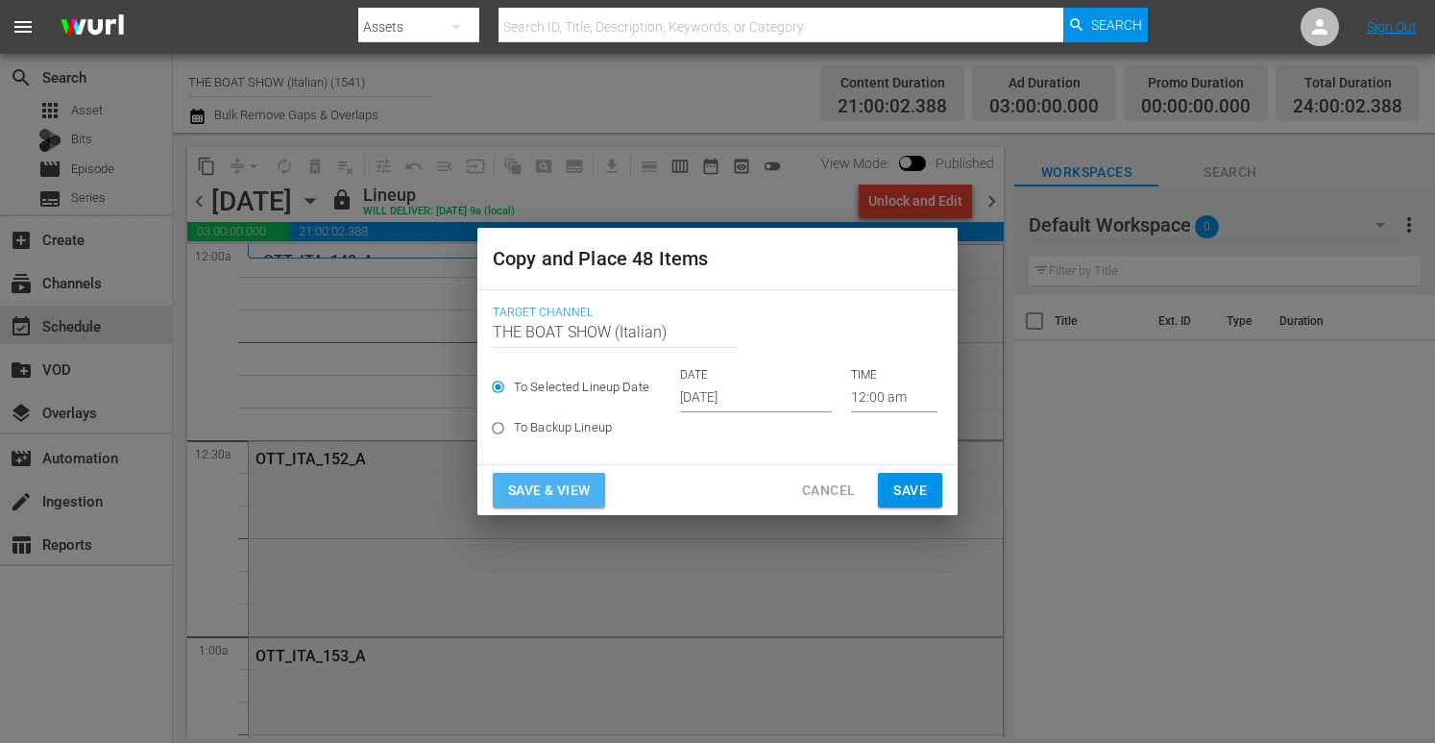
click at [534, 498] on span "Save & View" at bounding box center [549, 490] width 82 height 24
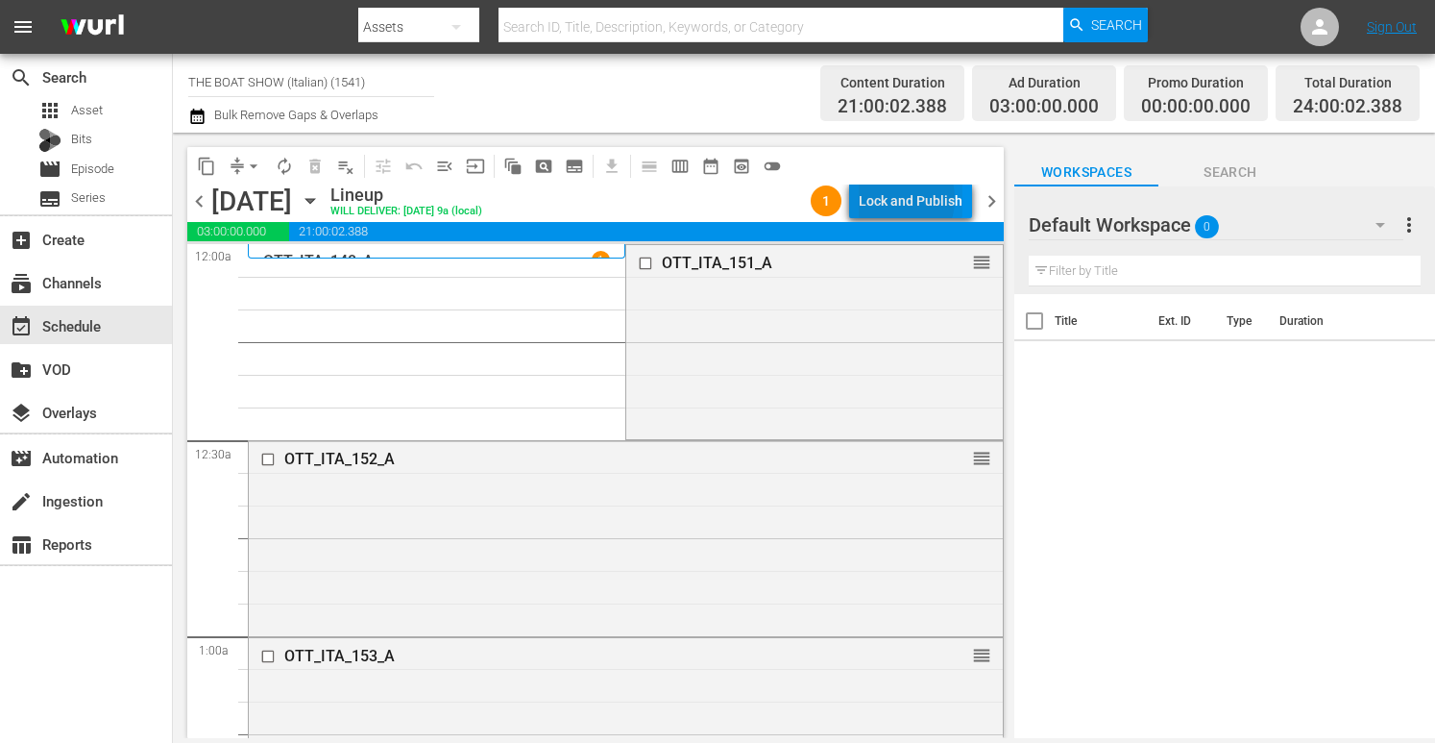
click at [898, 199] on div "Lock and Publish" at bounding box center [911, 200] width 104 height 35
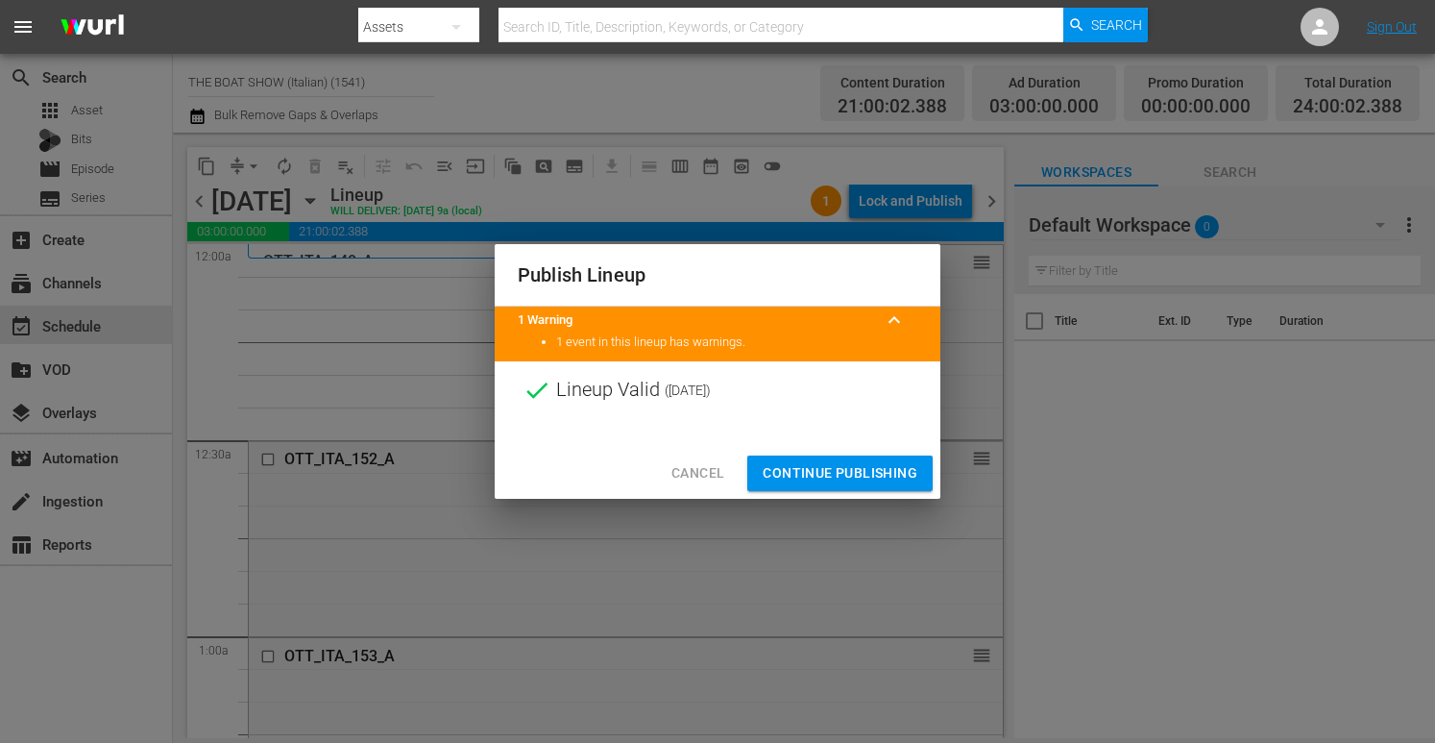
click at [798, 463] on span "Continue Publishing" at bounding box center [840, 473] width 155 height 24
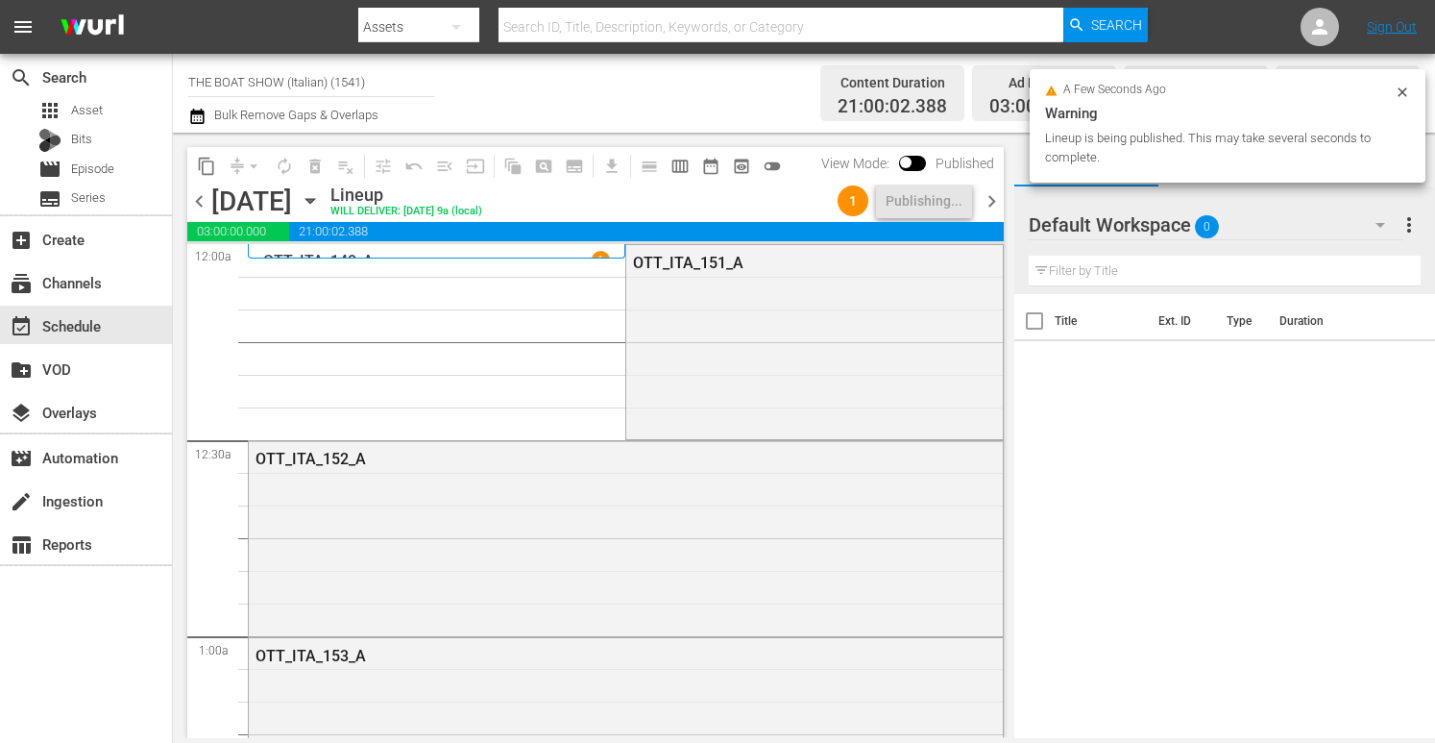
click at [321, 197] on icon "button" at bounding box center [310, 200] width 21 height 21
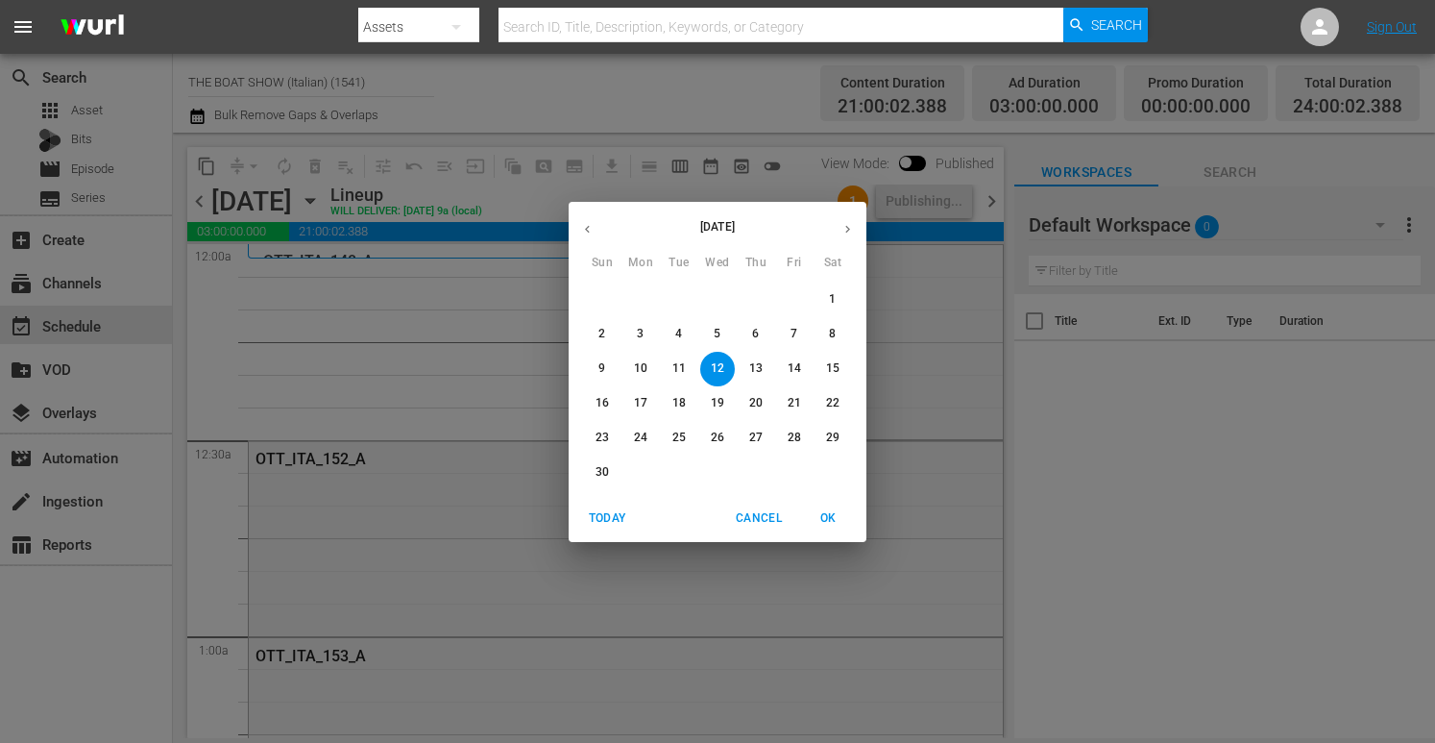
click at [615, 365] on span "9" at bounding box center [602, 368] width 35 height 16
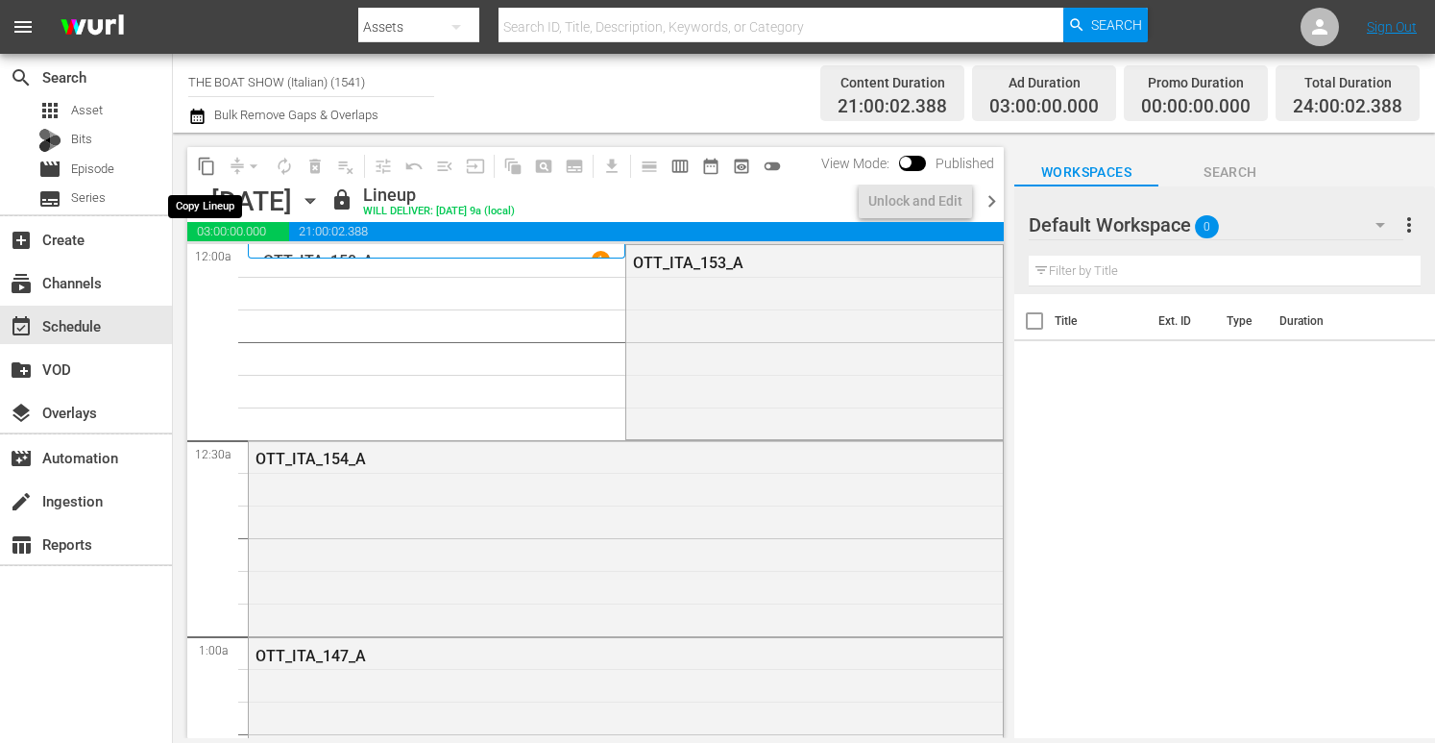
click at [203, 165] on span "content_copy" at bounding box center [206, 166] width 19 height 19
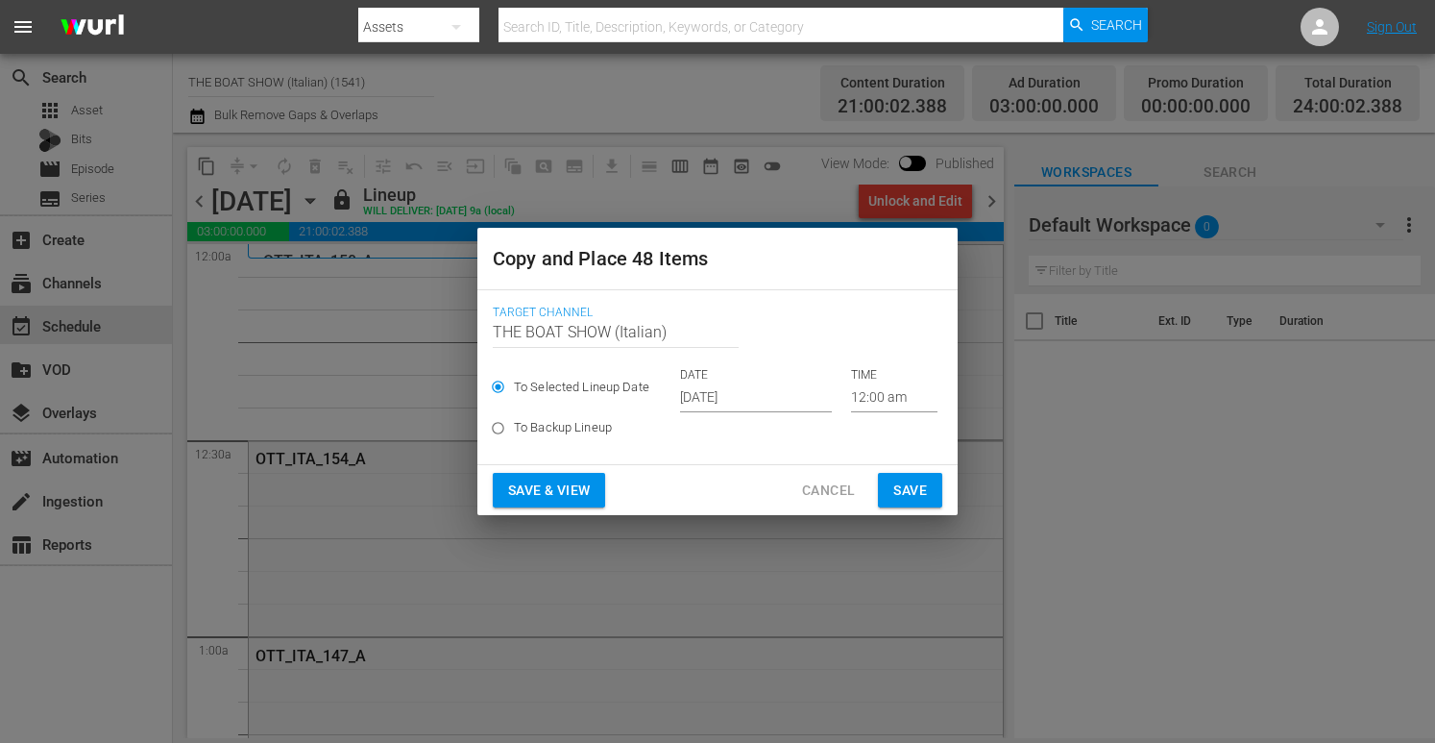
click at [717, 391] on input "[DATE]" at bounding box center [756, 397] width 152 height 29
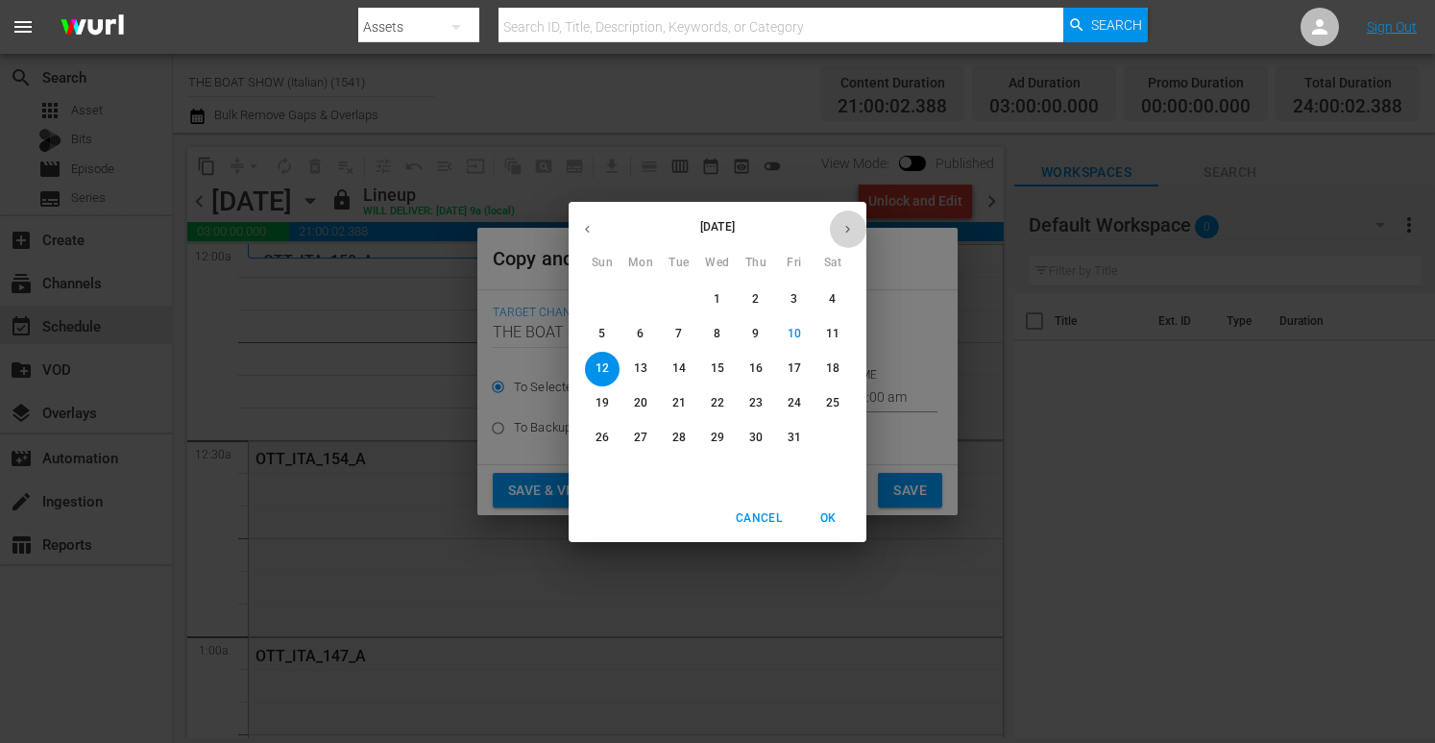
click at [845, 222] on icon "button" at bounding box center [848, 229] width 14 height 14
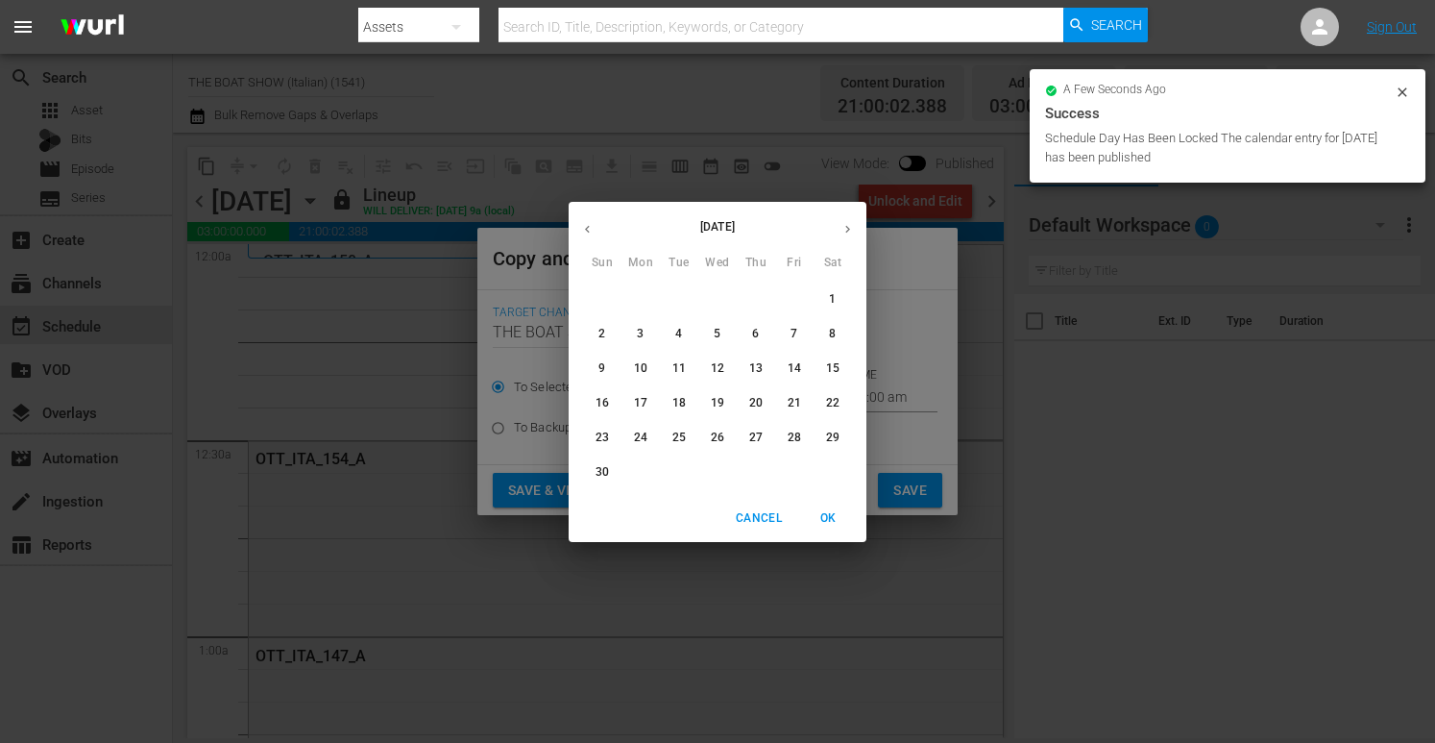
click at [753, 370] on p "13" at bounding box center [755, 368] width 13 height 16
type input "[DATE]"
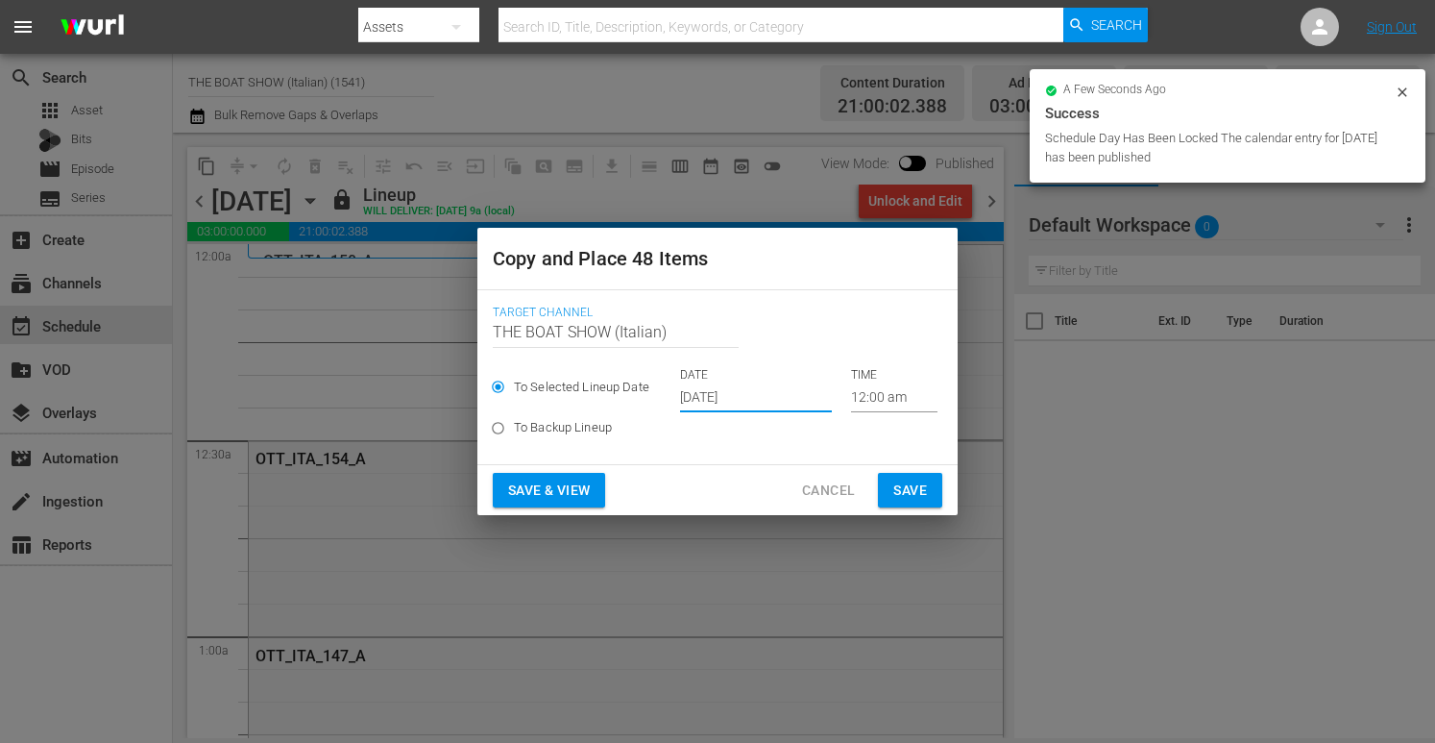
click at [563, 485] on span "Save & View" at bounding box center [549, 490] width 82 height 24
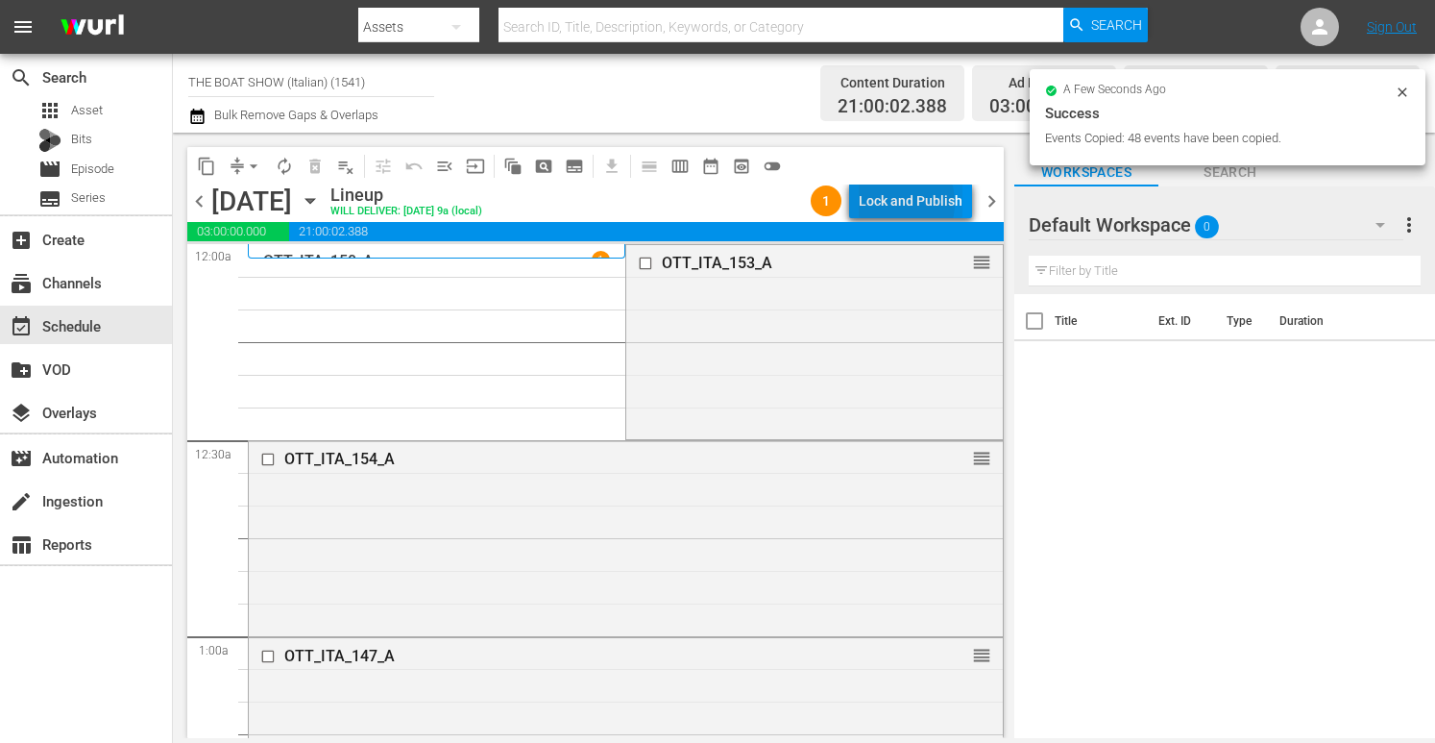
click at [899, 203] on div "Lock and Publish" at bounding box center [911, 200] width 104 height 35
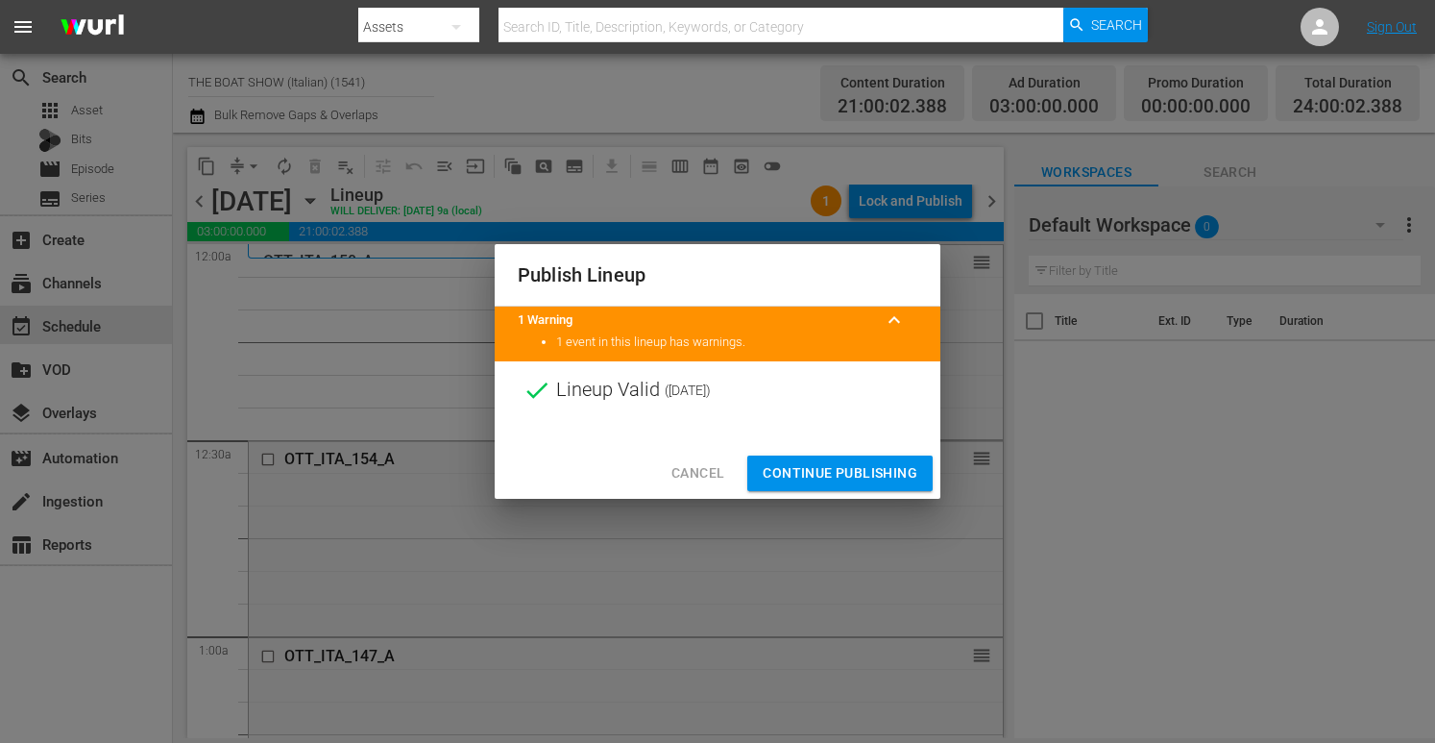
click at [822, 470] on span "Continue Publishing" at bounding box center [840, 473] width 155 height 24
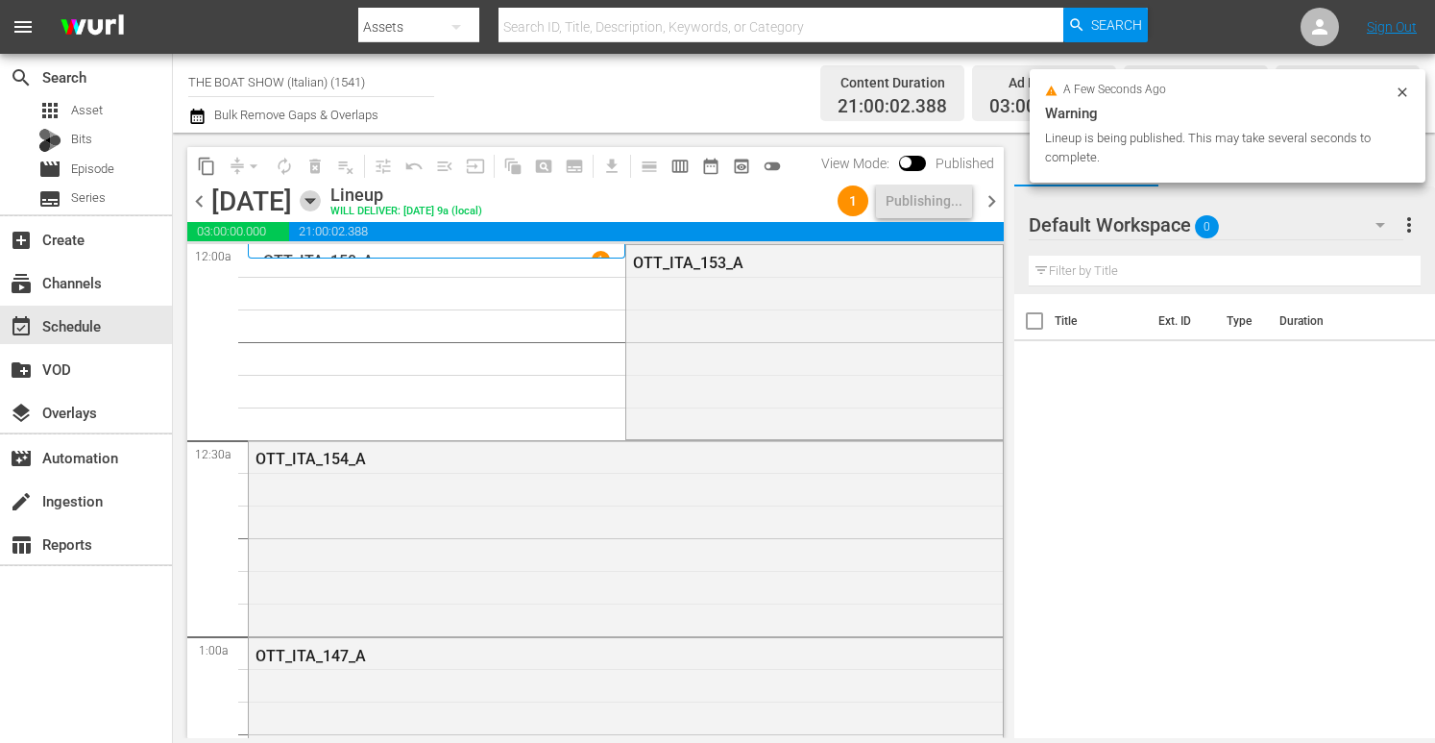
click at [321, 202] on icon "button" at bounding box center [310, 200] width 21 height 21
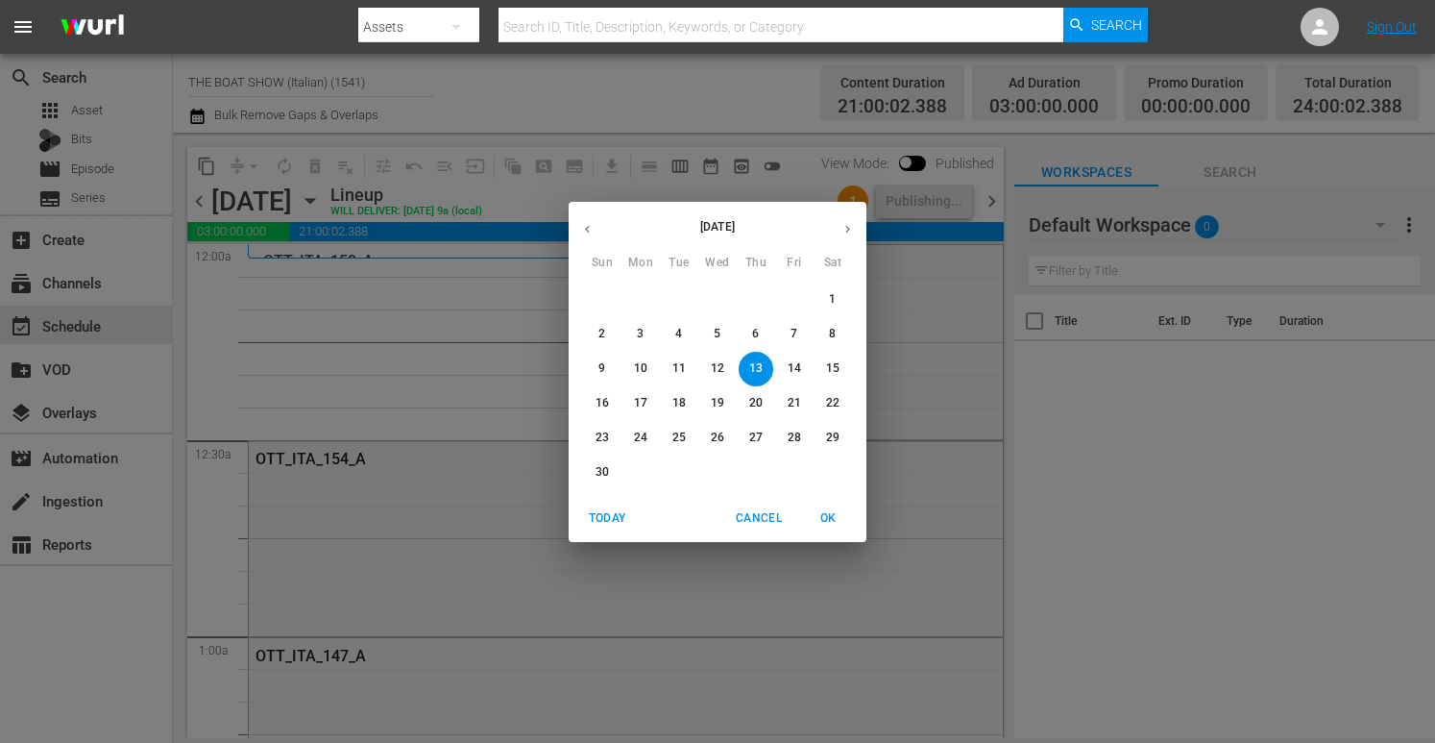
click at [644, 369] on p "10" at bounding box center [640, 368] width 13 height 16
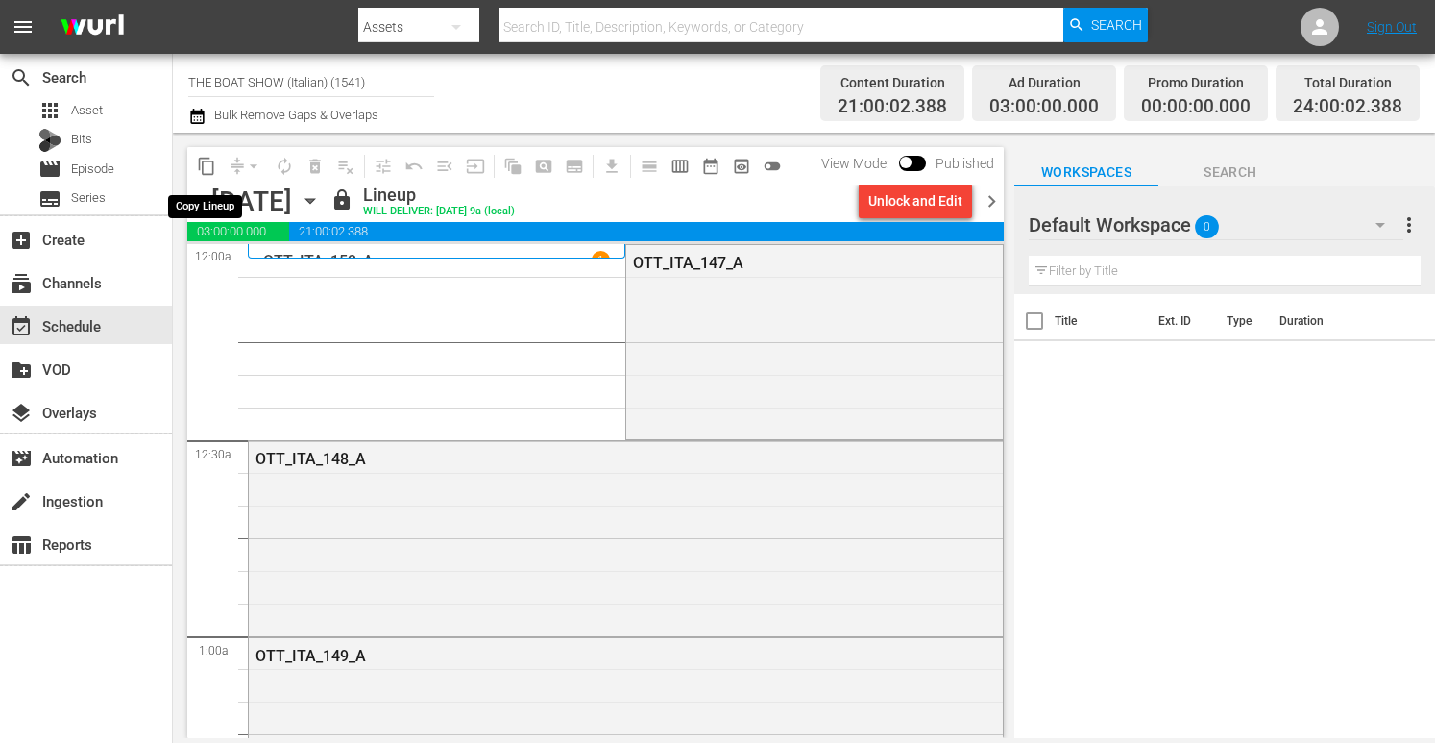
click at [210, 169] on span "content_copy" at bounding box center [206, 166] width 19 height 19
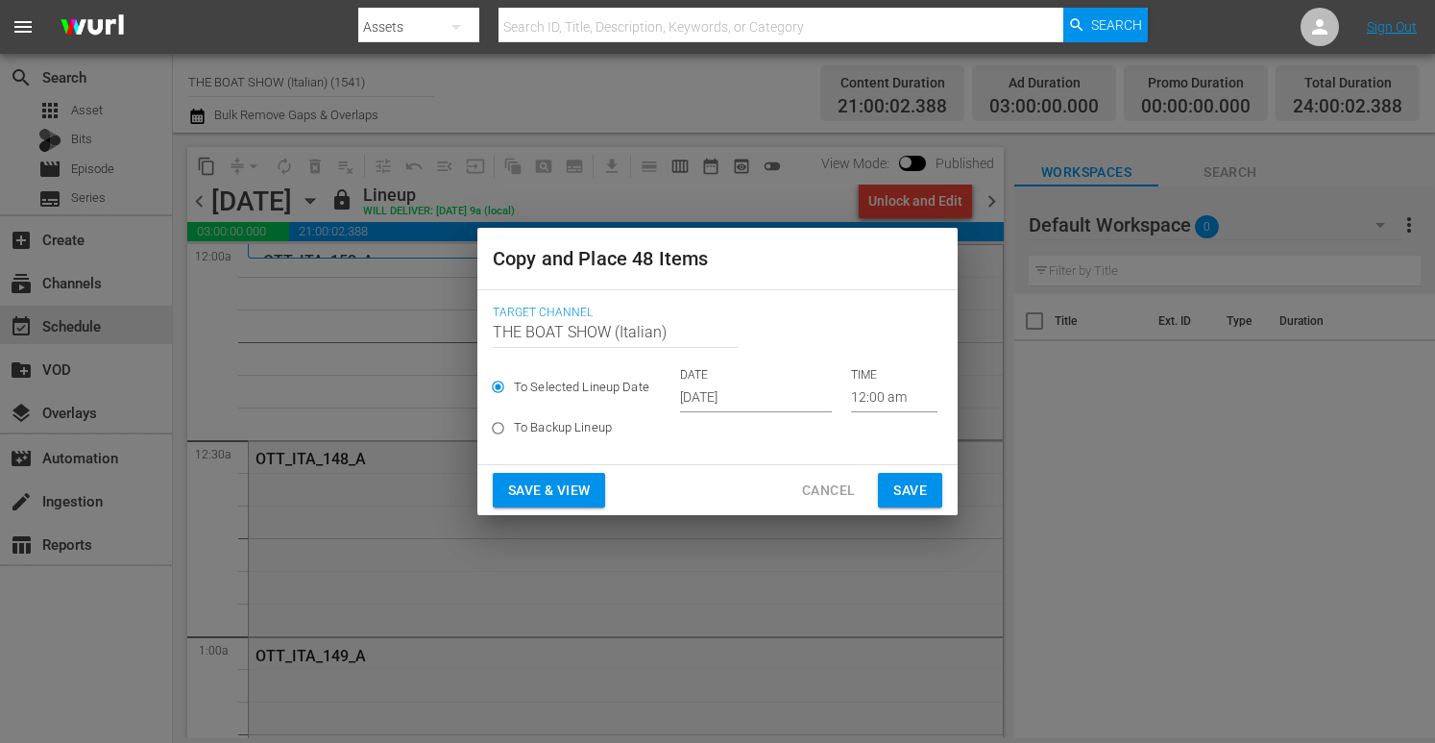
click at [711, 404] on input "[DATE]" at bounding box center [756, 397] width 152 height 29
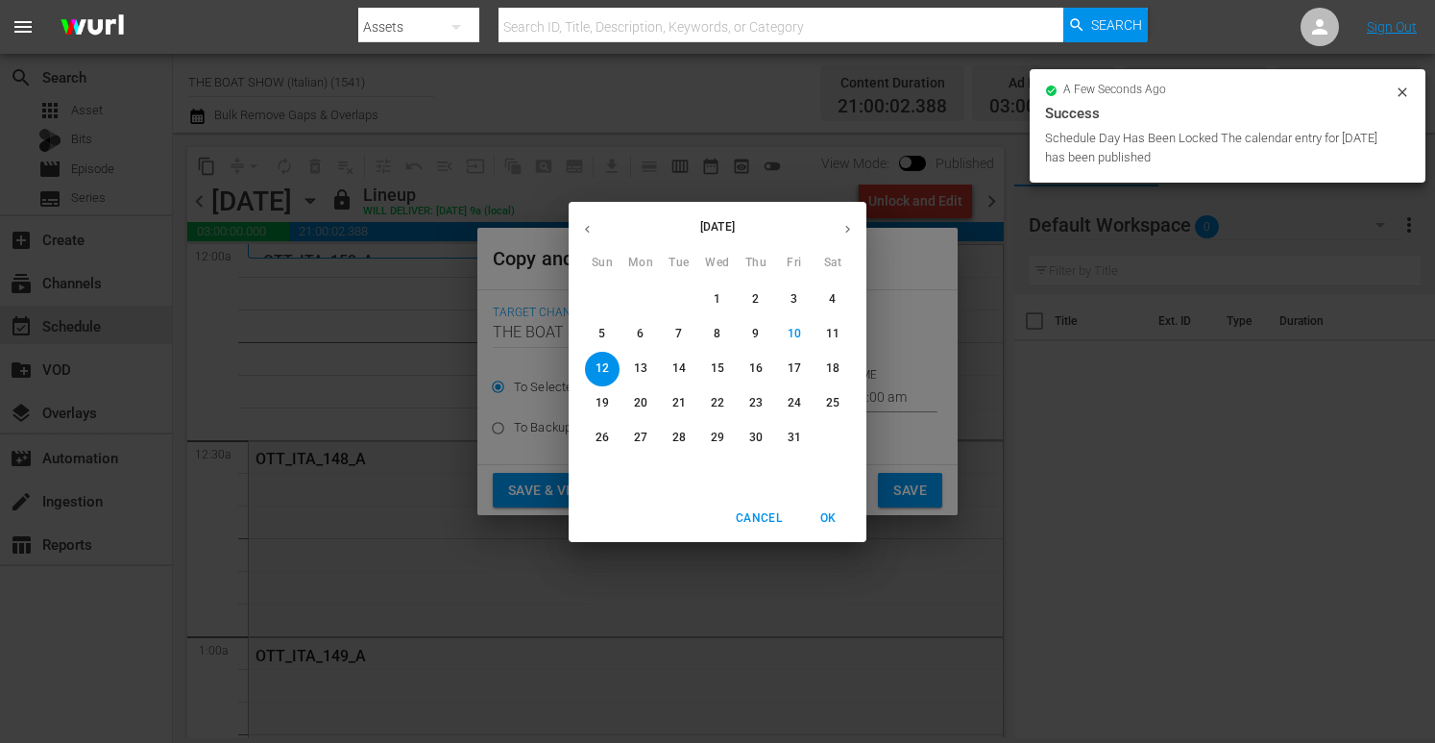
click at [854, 225] on icon "button" at bounding box center [848, 229] width 14 height 14
click at [788, 366] on p "14" at bounding box center [794, 368] width 13 height 16
type input "[DATE]"
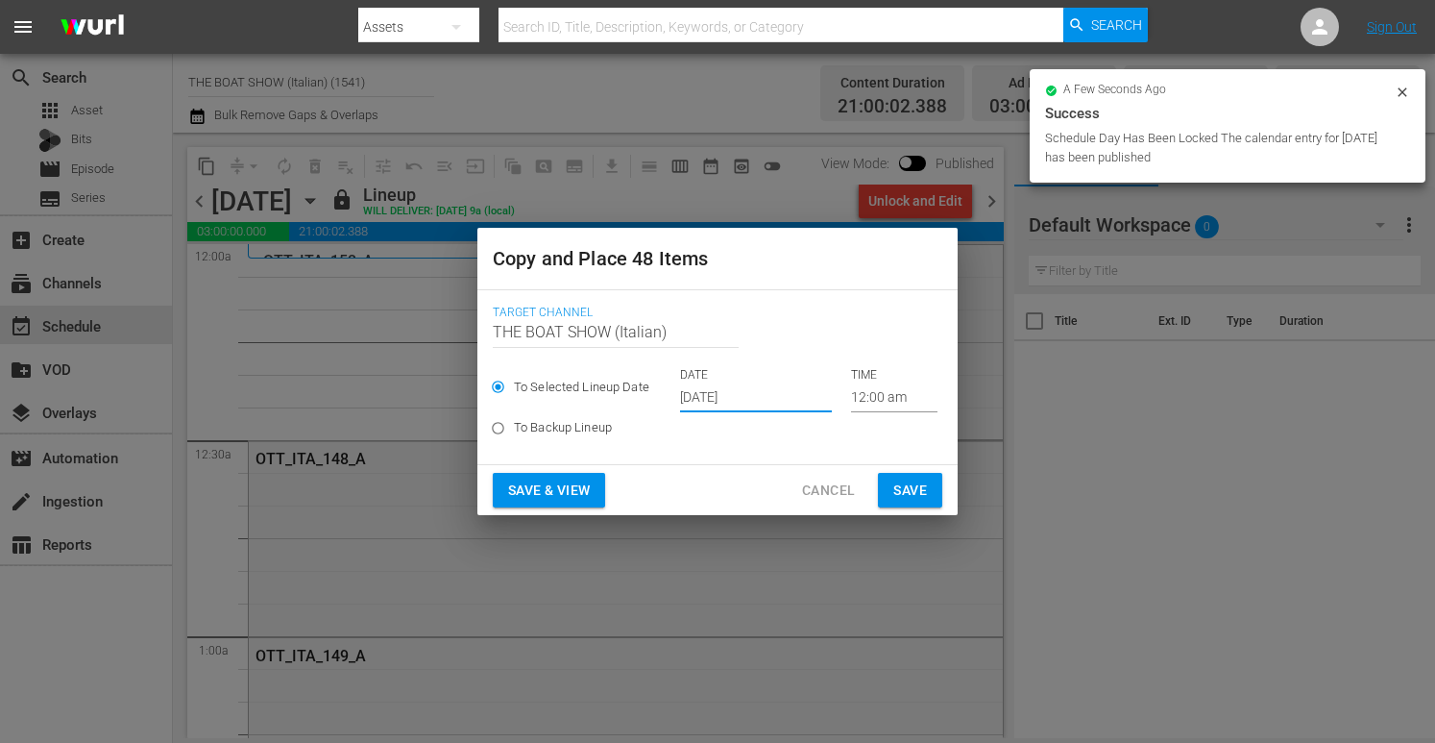
click at [532, 492] on span "Save & View" at bounding box center [549, 490] width 82 height 24
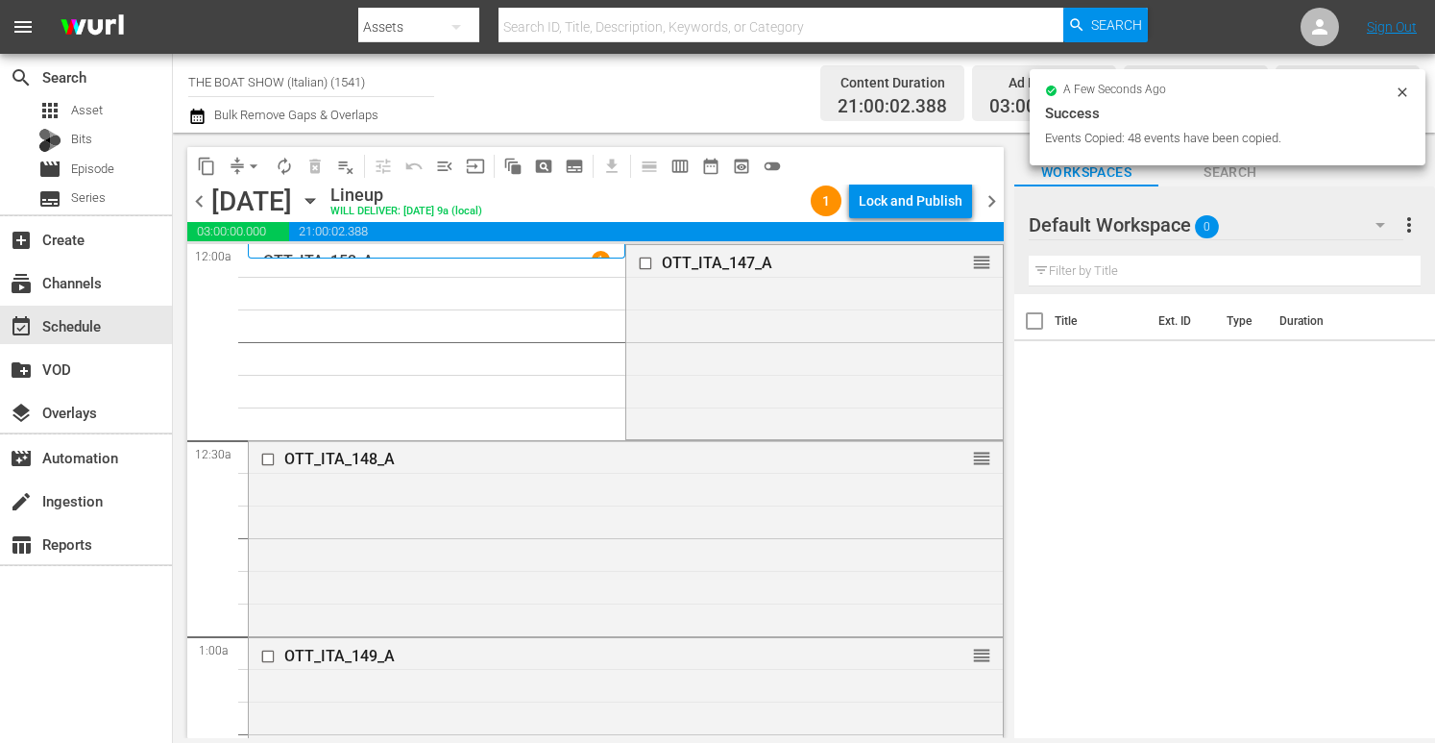
click at [908, 202] on div "Lock and Publish" at bounding box center [911, 200] width 104 height 35
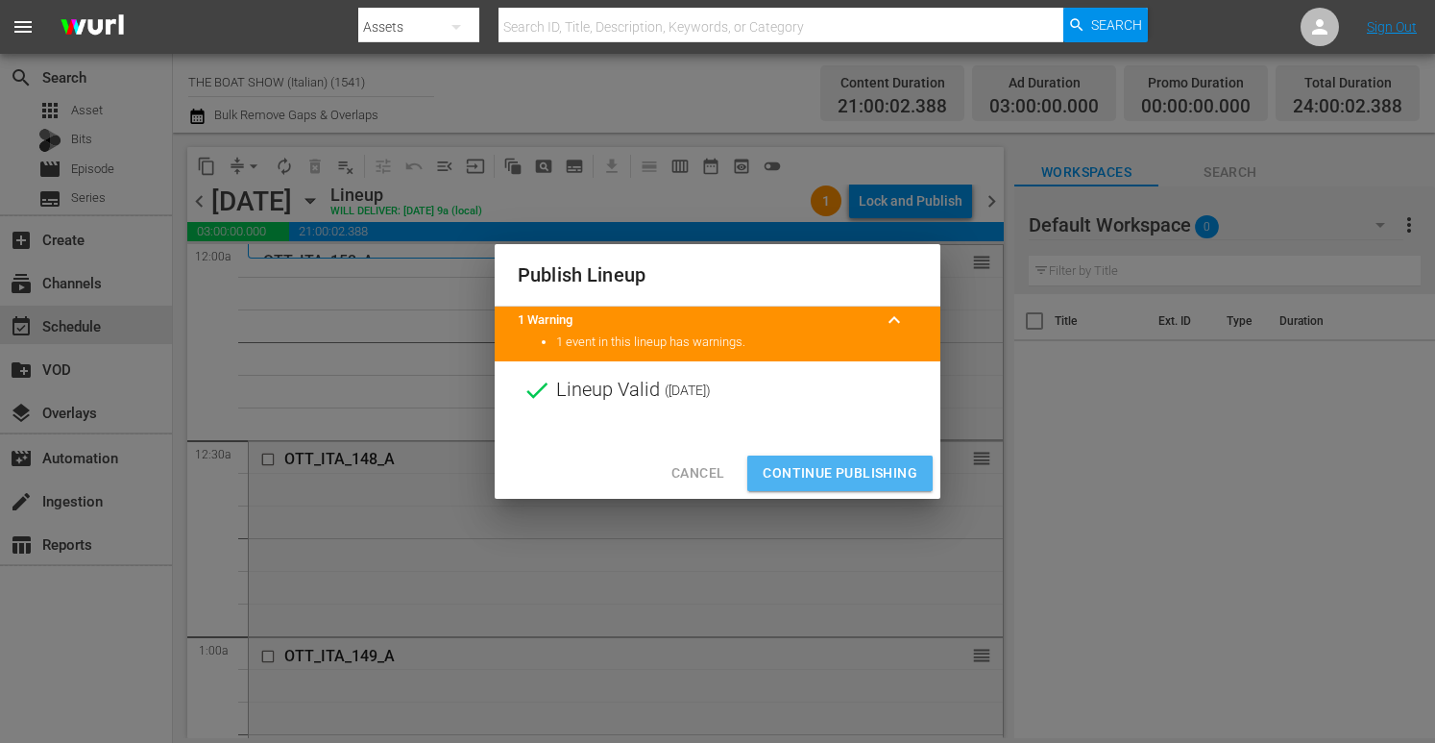
click at [828, 469] on span "Continue Publishing" at bounding box center [840, 473] width 155 height 24
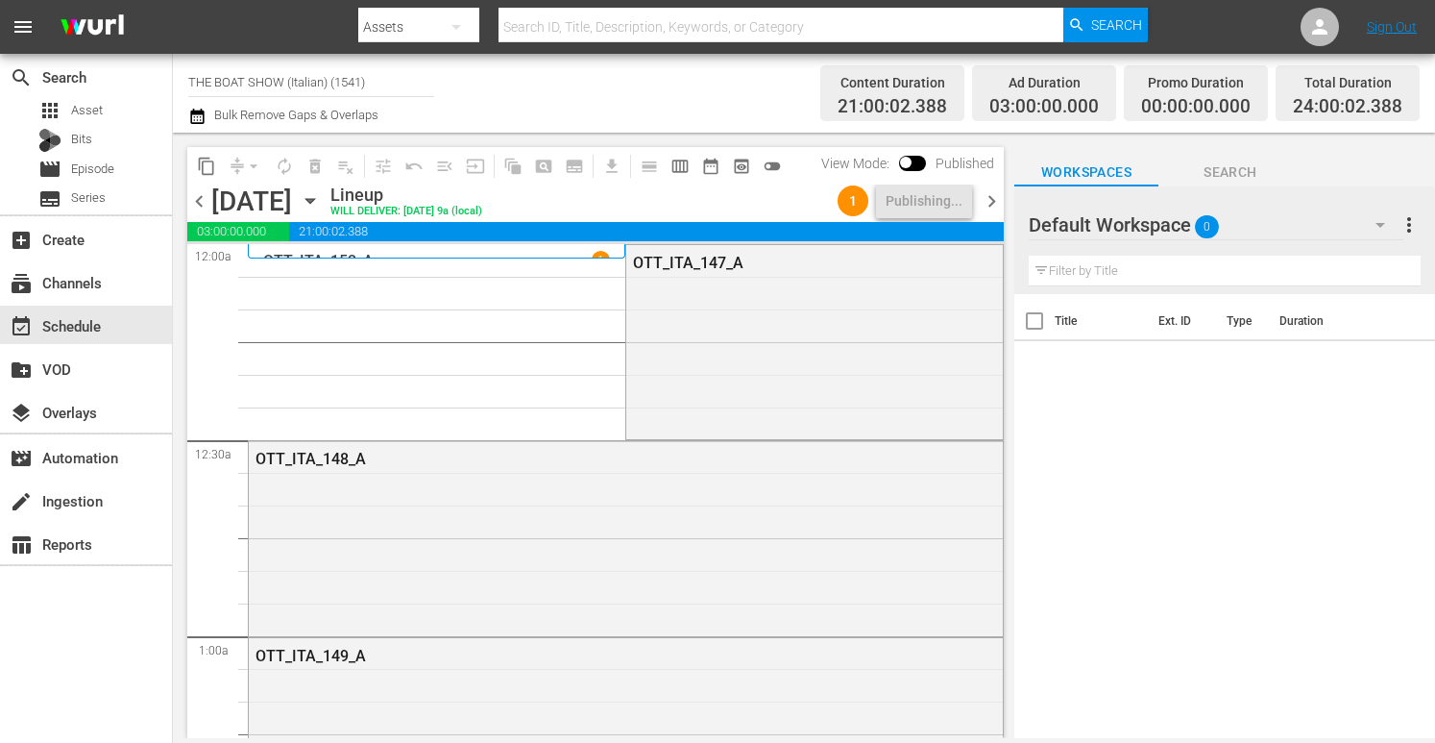
click at [314, 200] on icon "button" at bounding box center [309, 201] width 9 height 5
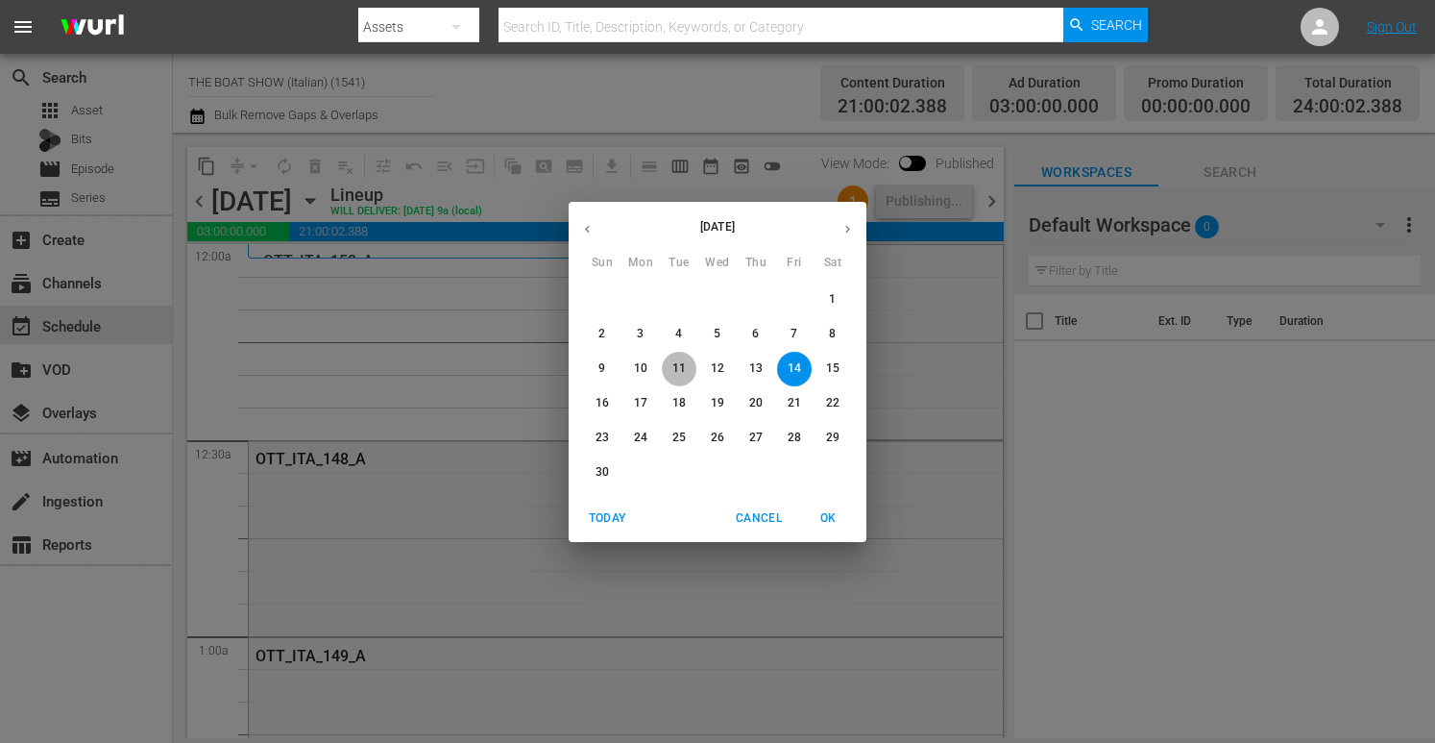
click at [670, 370] on span "11" at bounding box center [679, 368] width 35 height 16
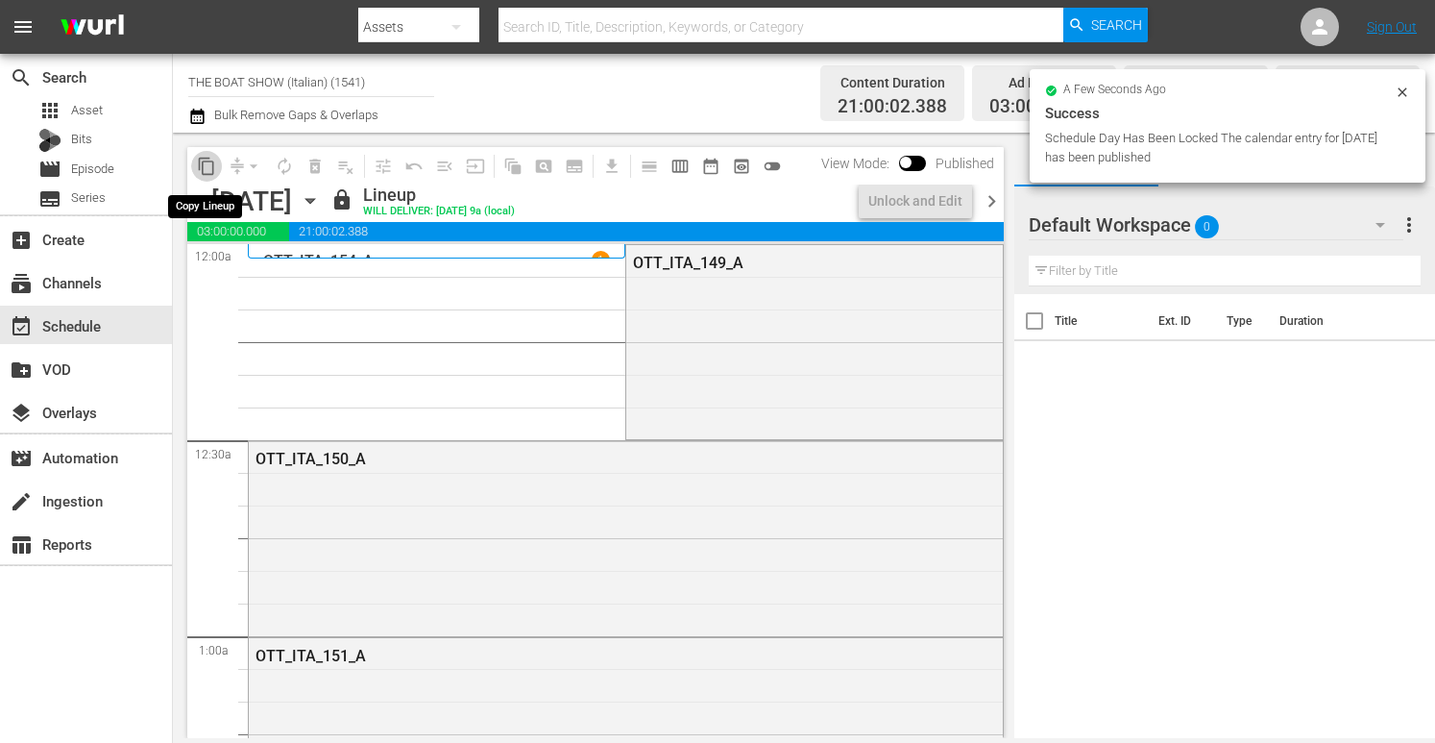
click at [207, 164] on span "content_copy" at bounding box center [206, 166] width 19 height 19
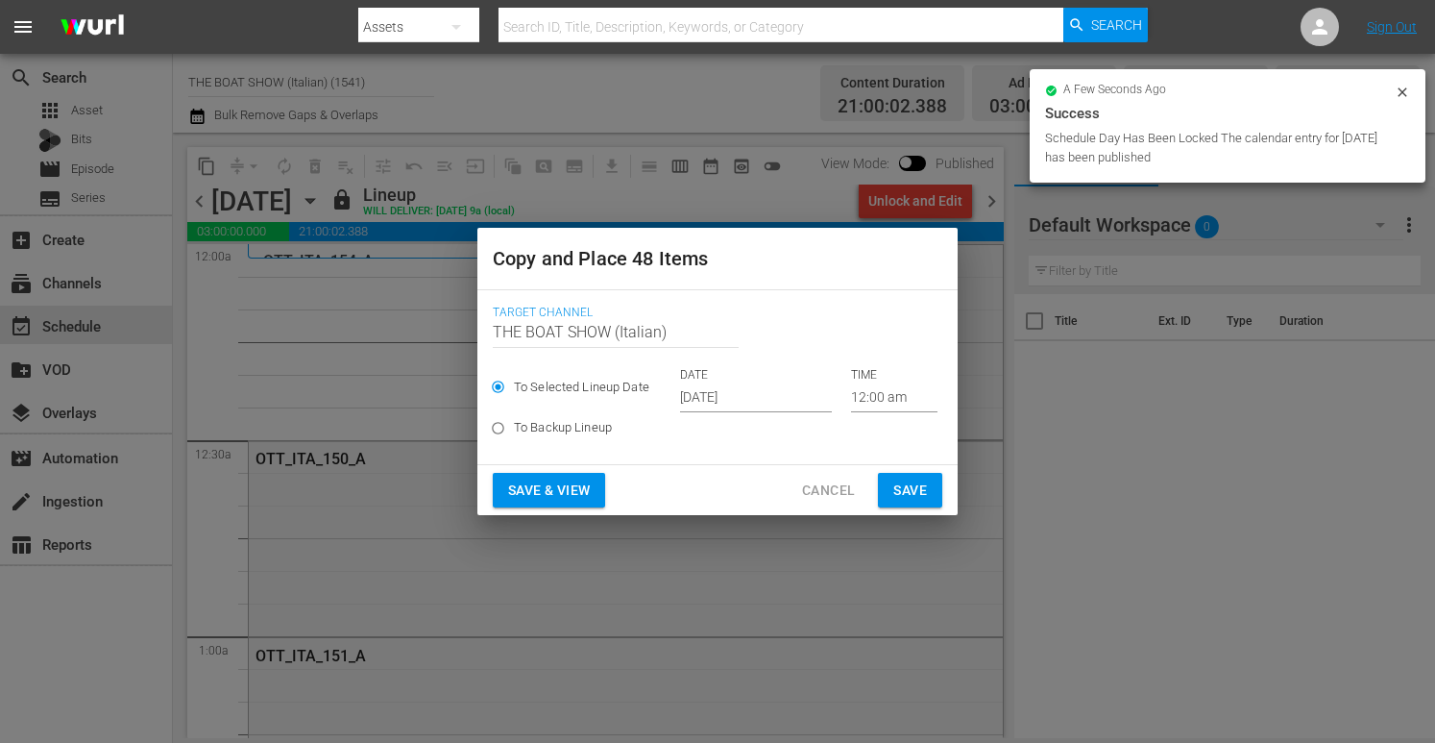
click at [714, 414] on label "To Backup Lineup" at bounding box center [704, 428] width 445 height 32
click at [514, 416] on input "To Backup Lineup" at bounding box center [498, 432] width 32 height 32
radio input "true"
click at [711, 396] on div "To Selected Lineup Date DATE [DATE] TIME 12:00 am" at bounding box center [718, 389] width 450 height 45
click at [722, 397] on div "To Selected Lineup Date DATE [DATE] TIME 12:00 am" at bounding box center [718, 389] width 450 height 45
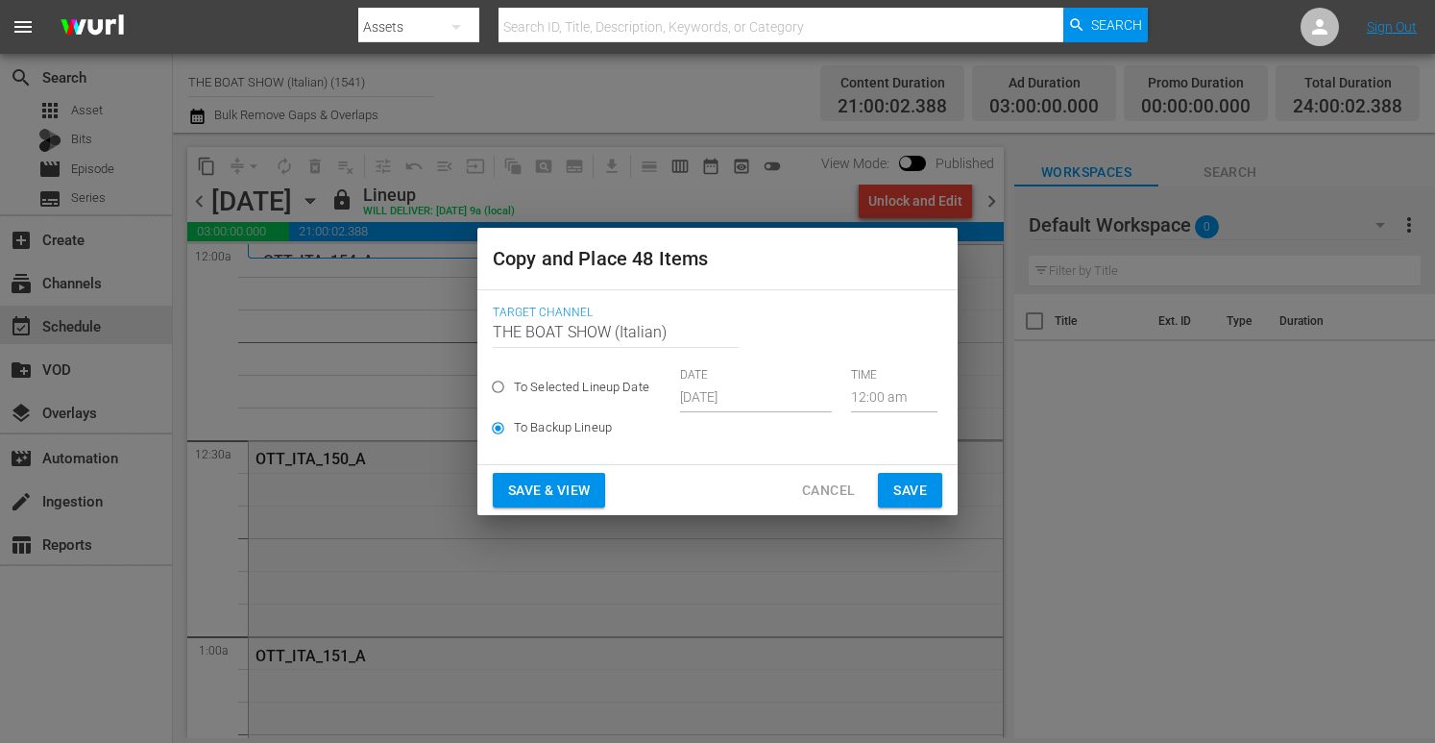
click at [739, 393] on div "To Selected Lineup Date DATE [DATE] TIME 12:00 am" at bounding box center [718, 389] width 450 height 45
click at [571, 391] on span "To Selected Lineup Date" at bounding box center [581, 387] width 135 height 19
click at [514, 391] on input "To Selected Lineup Date" at bounding box center [498, 391] width 32 height 32
radio input "true"
click at [754, 408] on input "[DATE]" at bounding box center [756, 397] width 152 height 29
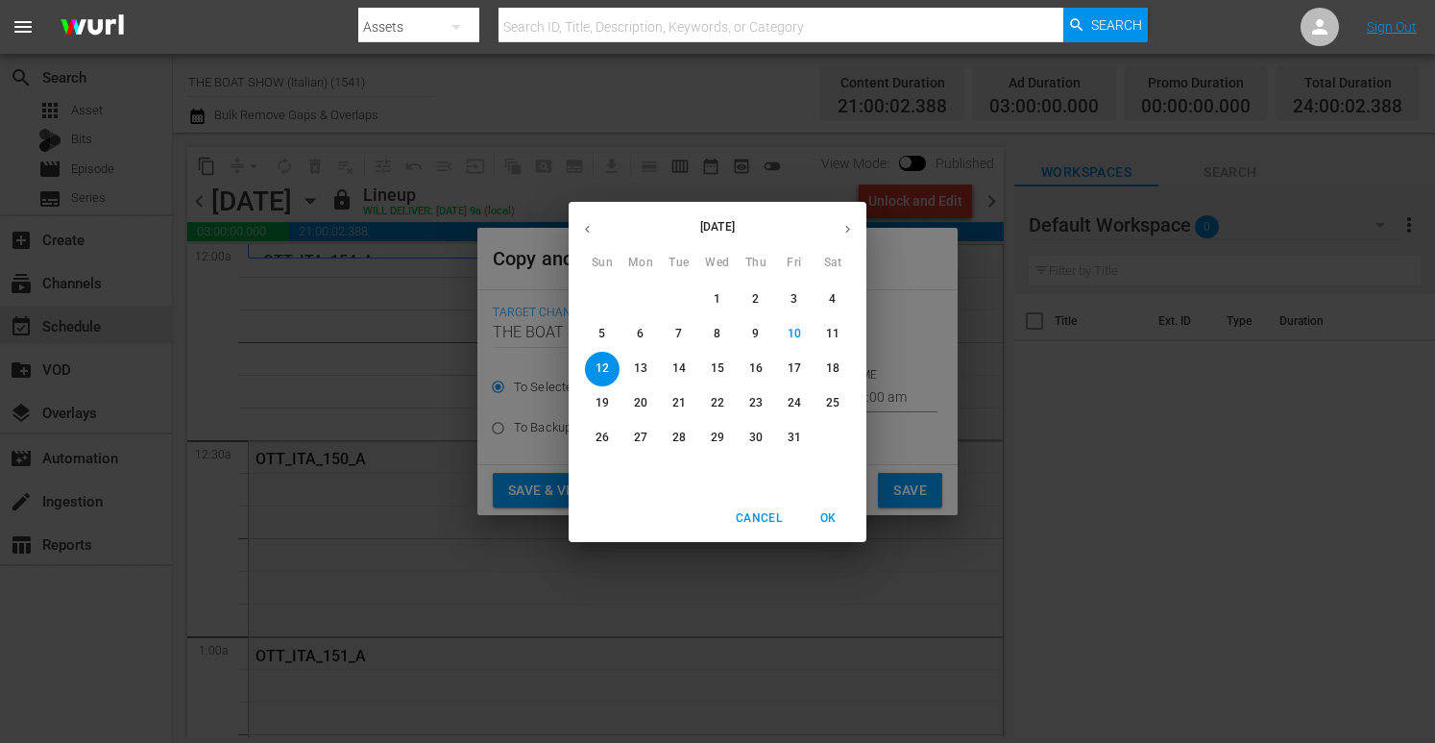
click at [849, 235] on icon "button" at bounding box center [848, 229] width 14 height 14
click at [826, 368] on p "15" at bounding box center [832, 368] width 13 height 16
type input "[DATE]"
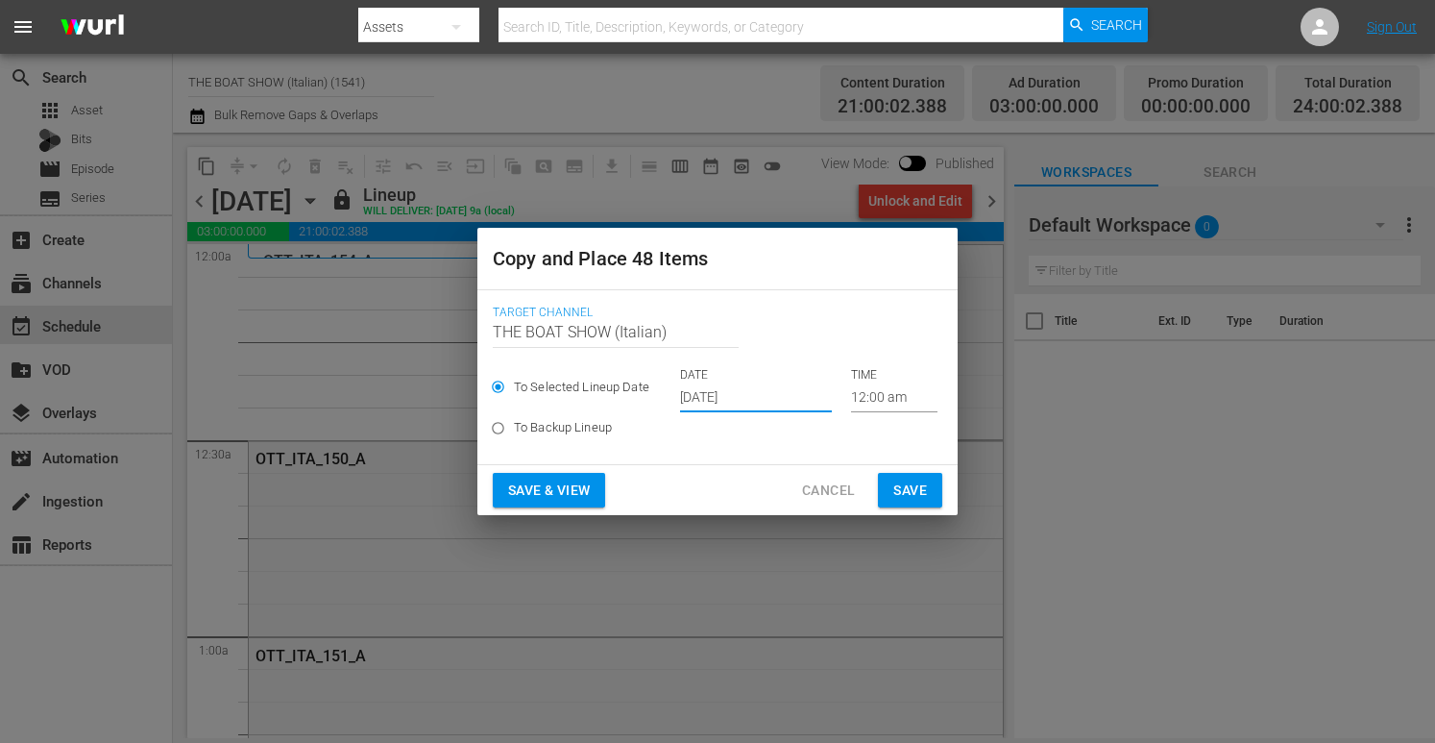
click at [551, 484] on span "Save & View" at bounding box center [549, 490] width 82 height 24
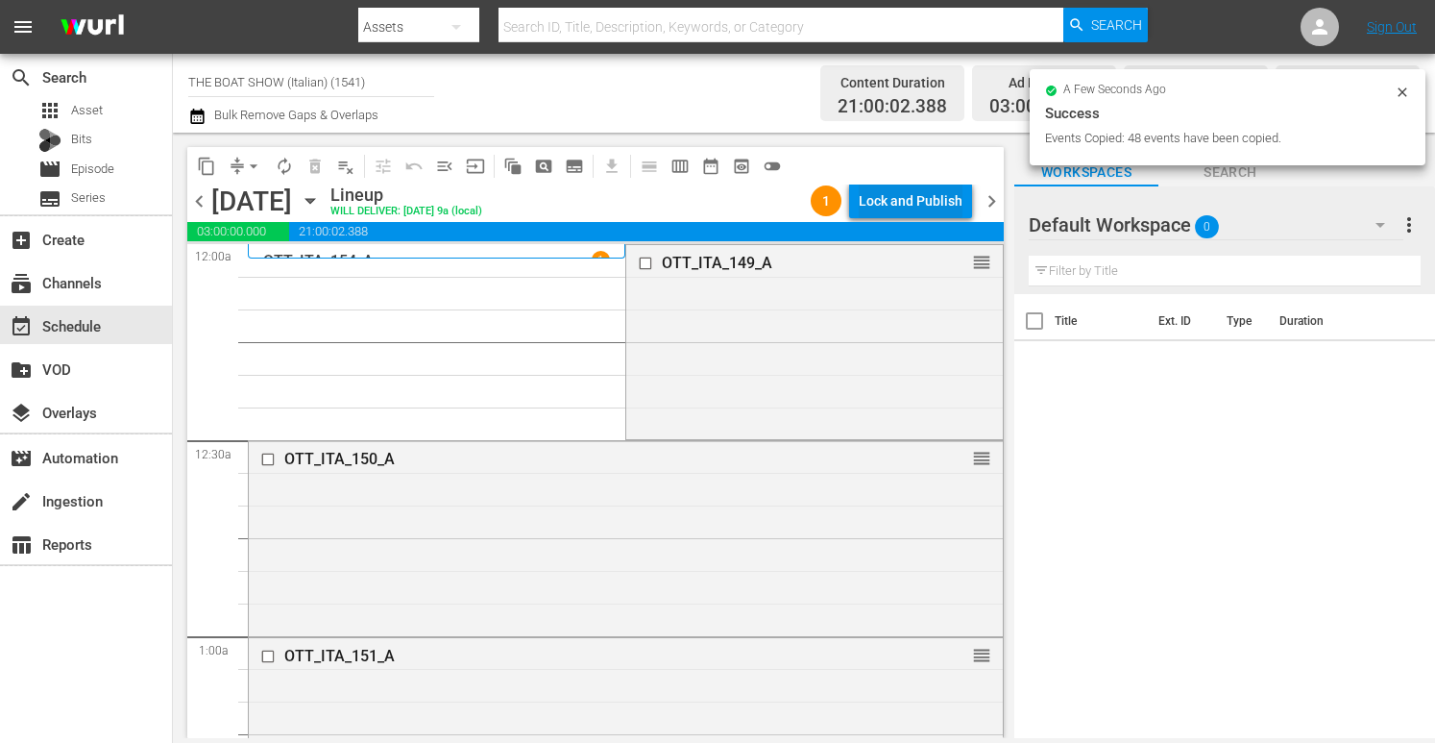
click at [935, 201] on div "Lock and Publish" at bounding box center [911, 200] width 104 height 35
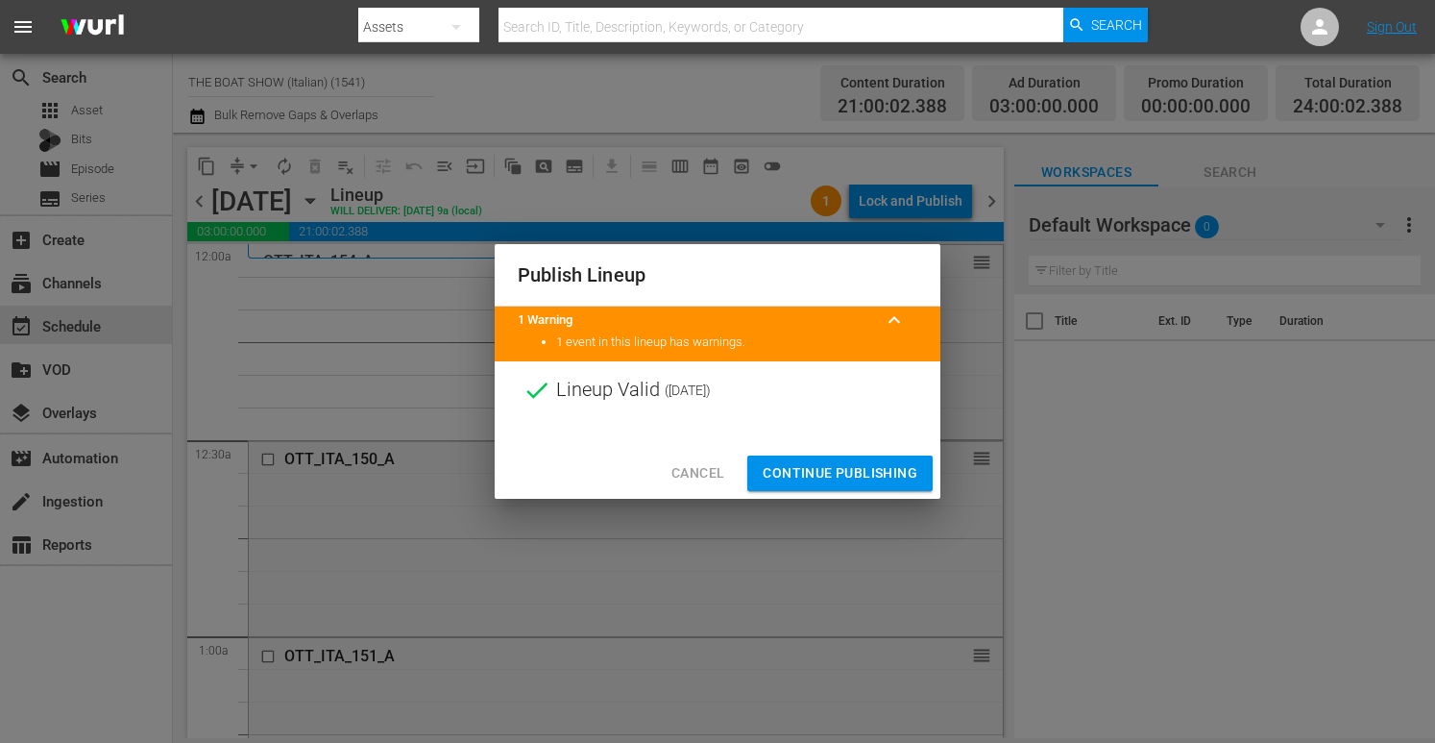
click at [818, 465] on span "Continue Publishing" at bounding box center [840, 473] width 155 height 24
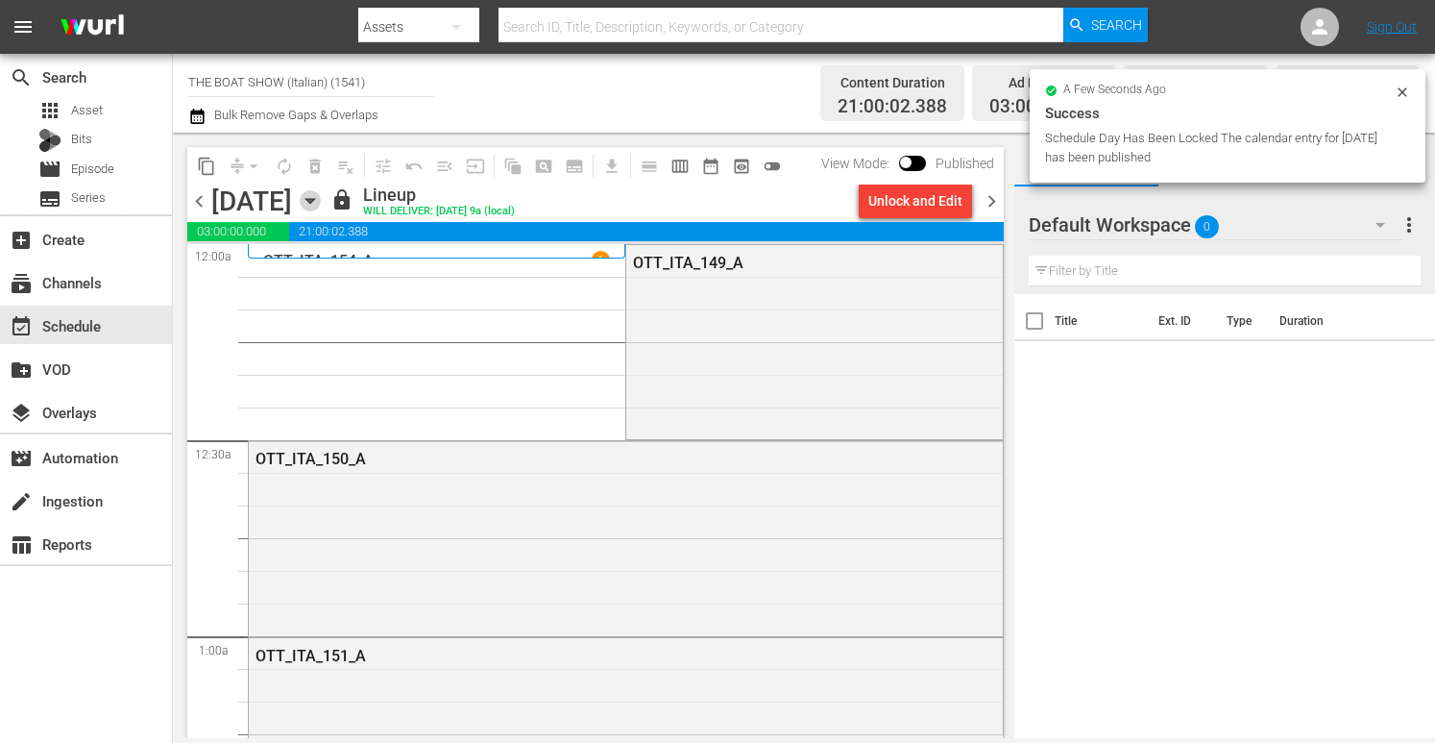
click at [321, 208] on icon "button" at bounding box center [310, 200] width 21 height 21
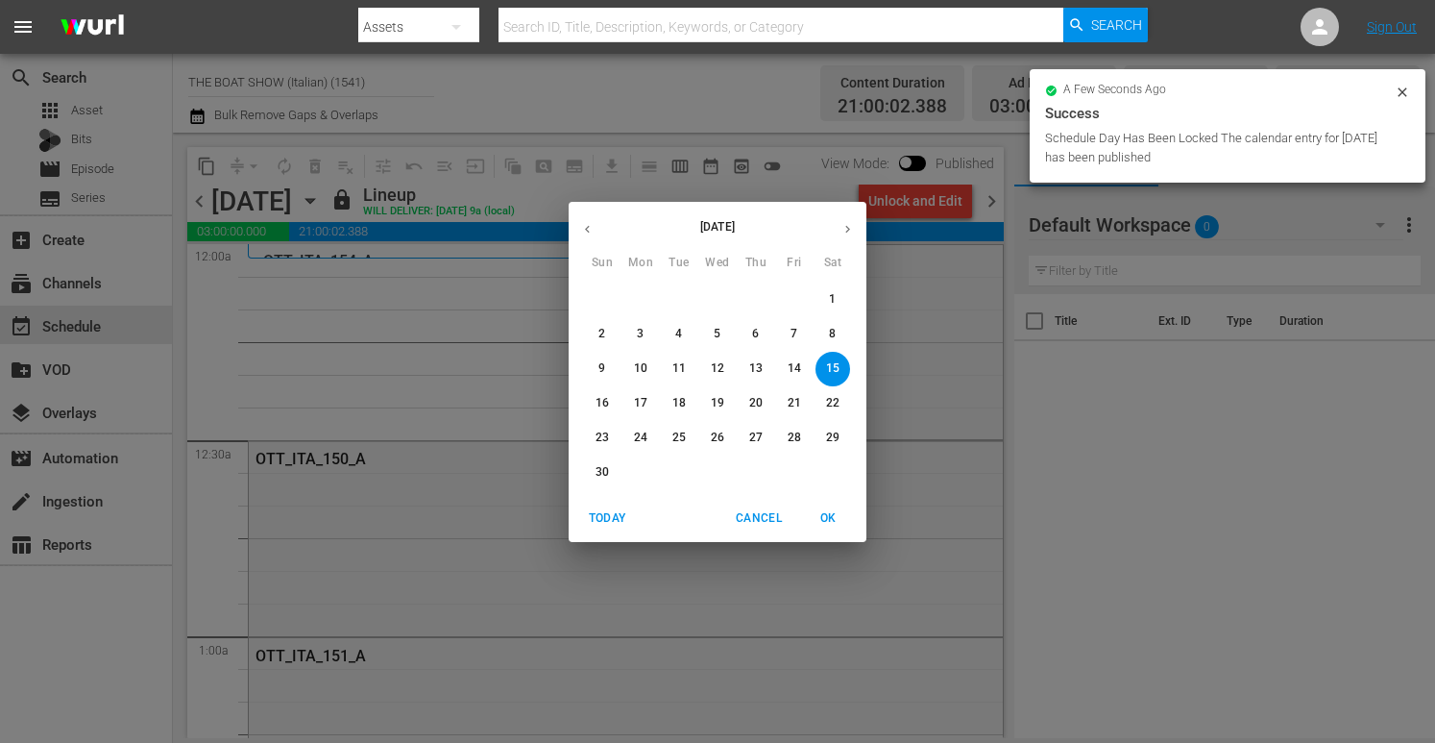
click at [717, 365] on p "12" at bounding box center [717, 368] width 13 height 16
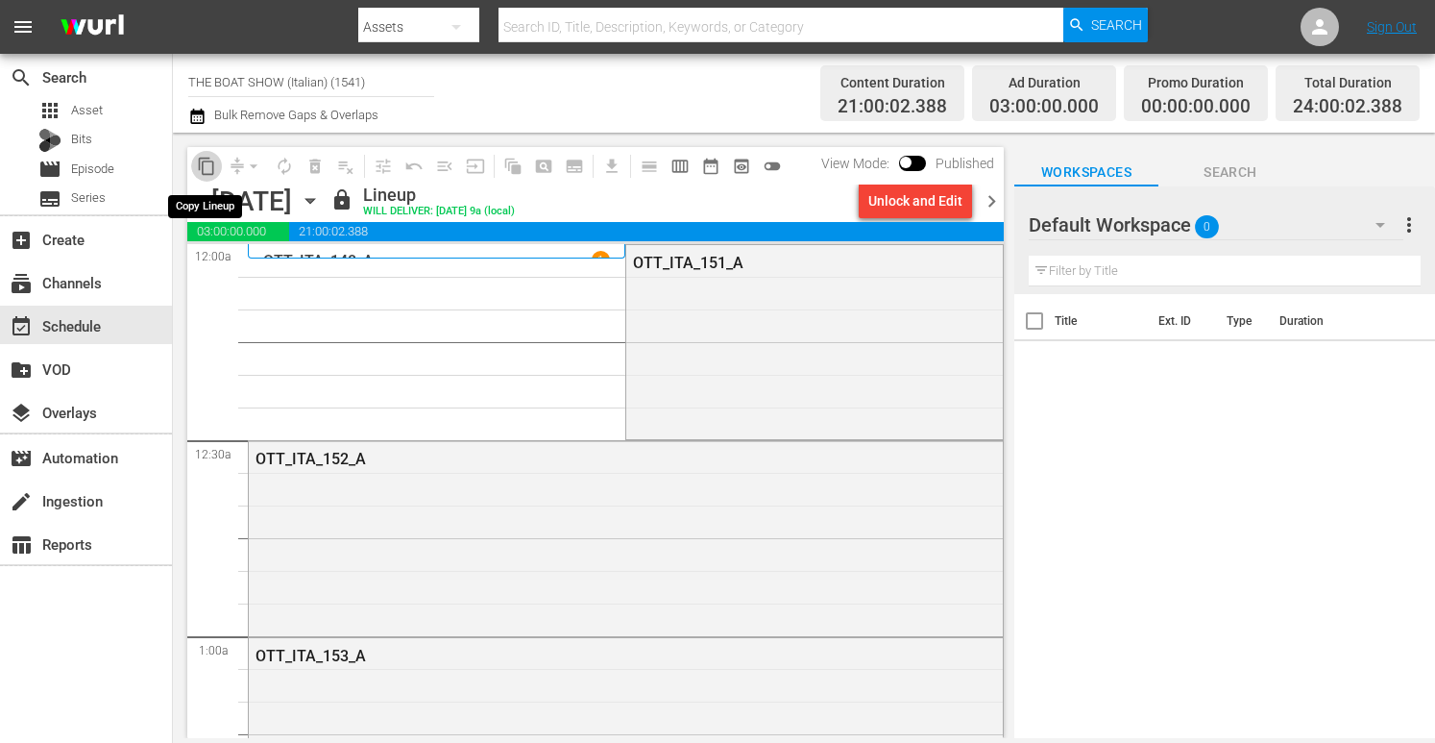
click at [205, 163] on span "content_copy" at bounding box center [206, 166] width 19 height 19
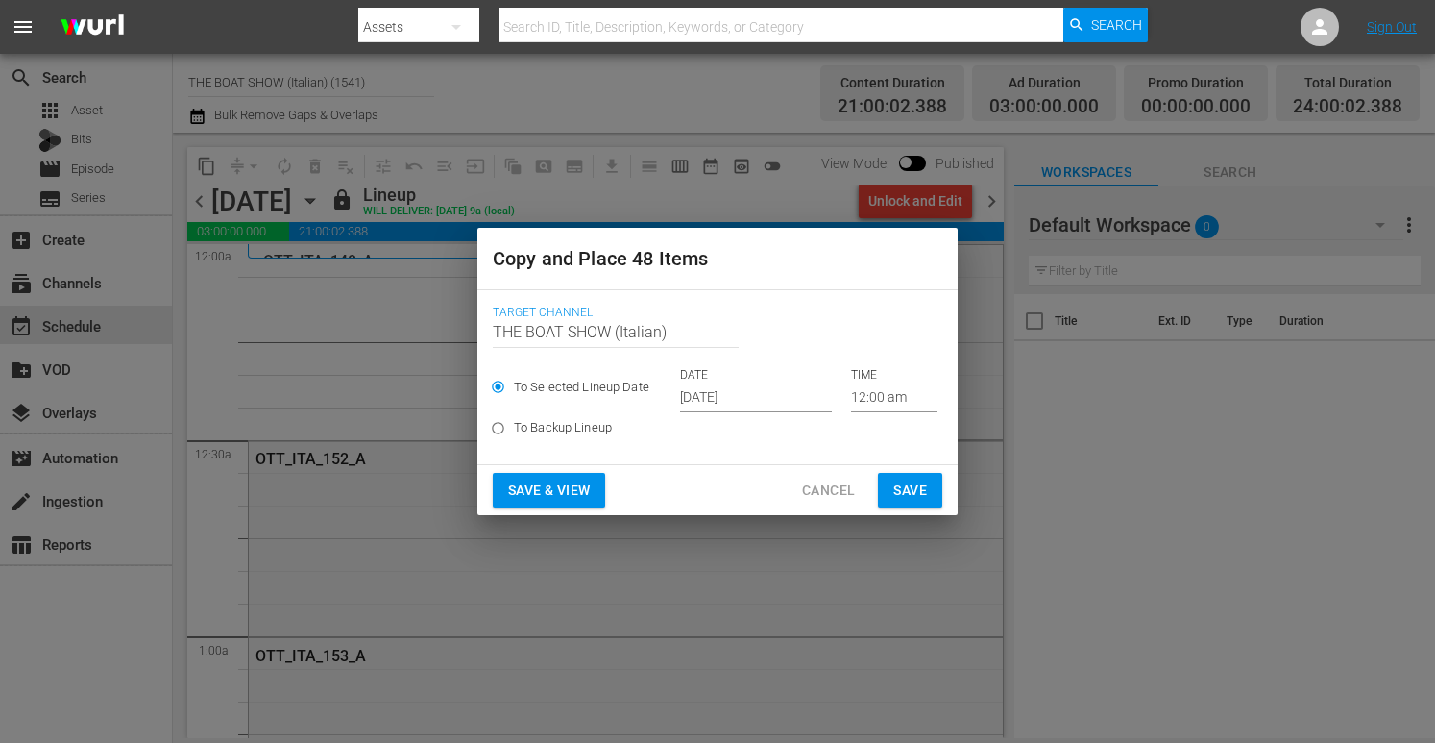
click at [737, 396] on input "[DATE]" at bounding box center [756, 397] width 152 height 29
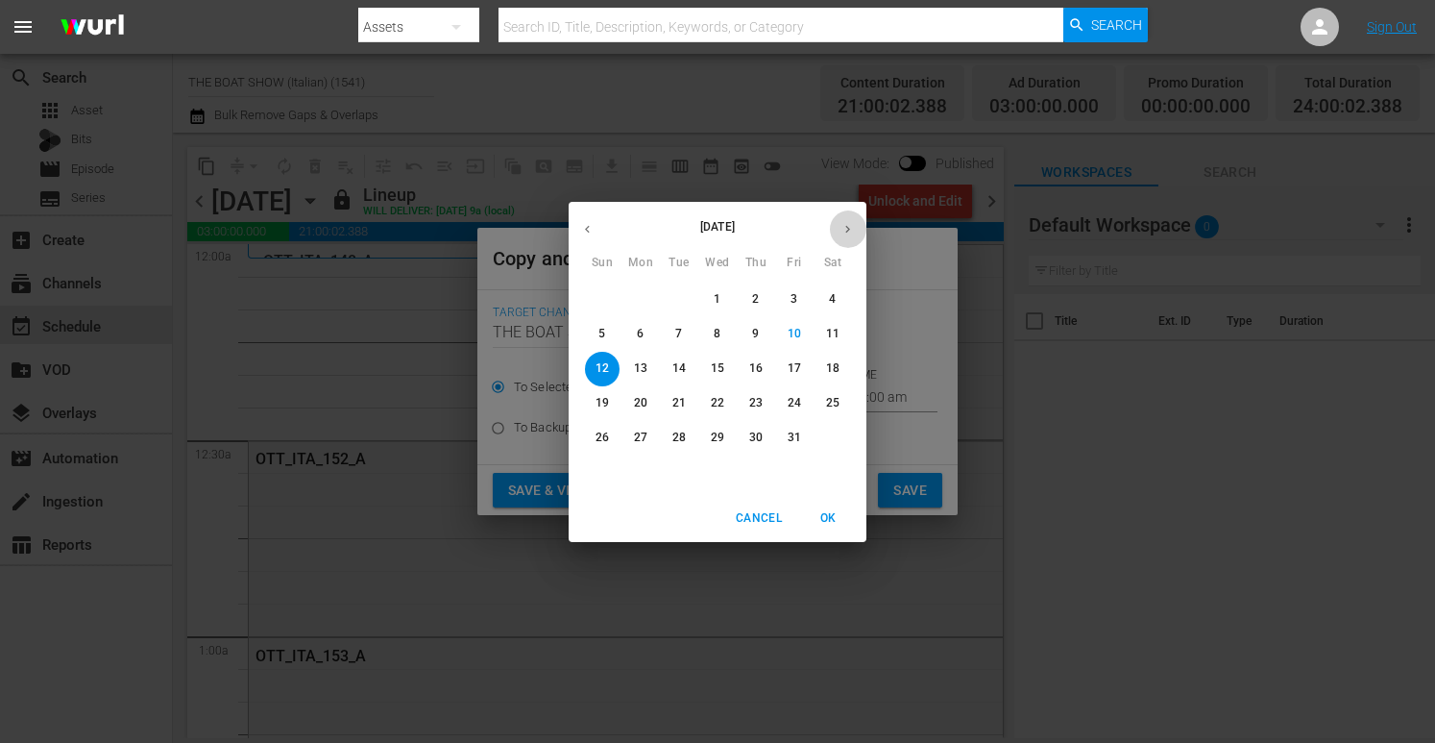
click at [843, 224] on icon "button" at bounding box center [848, 229] width 14 height 14
click at [604, 402] on p "16" at bounding box center [602, 403] width 13 height 16
type input "[DATE]"
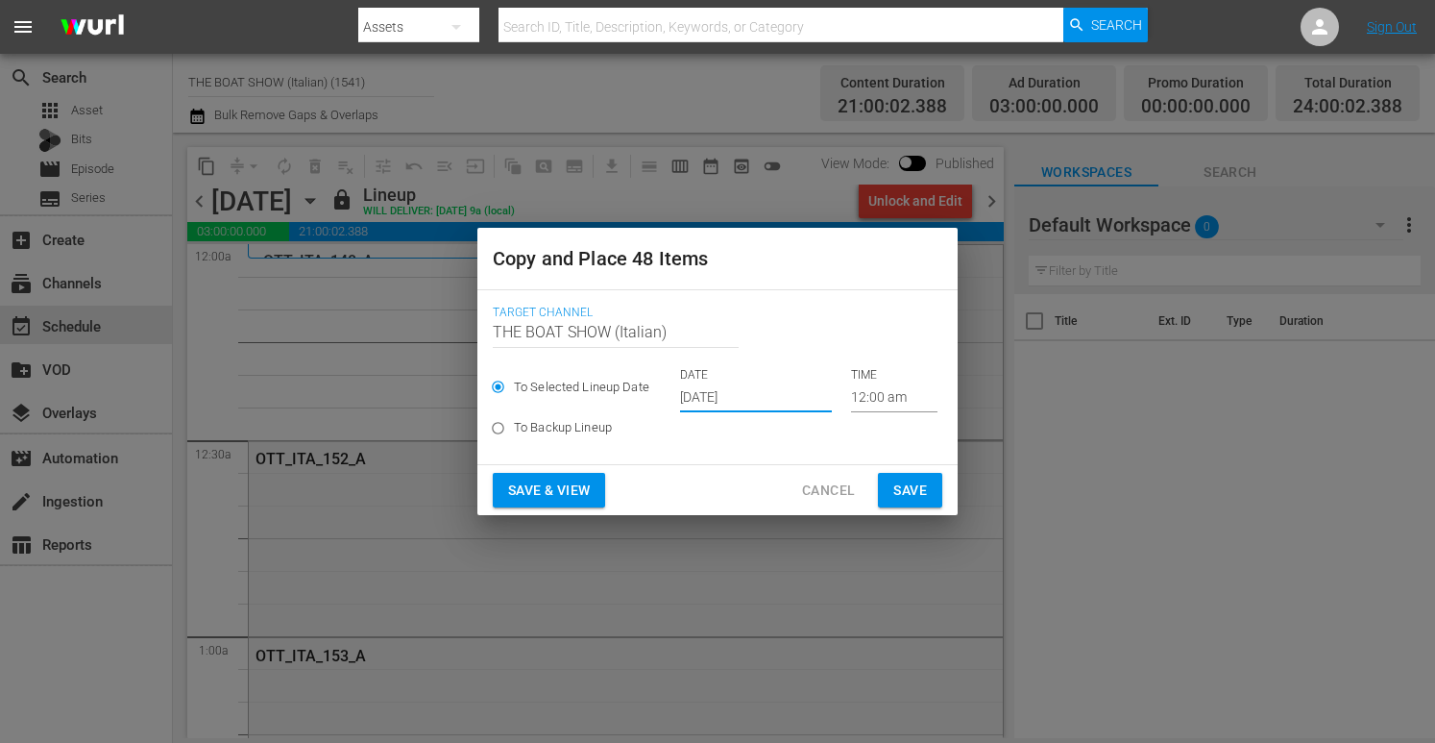
click at [567, 477] on button "Save & View" at bounding box center [549, 491] width 112 height 36
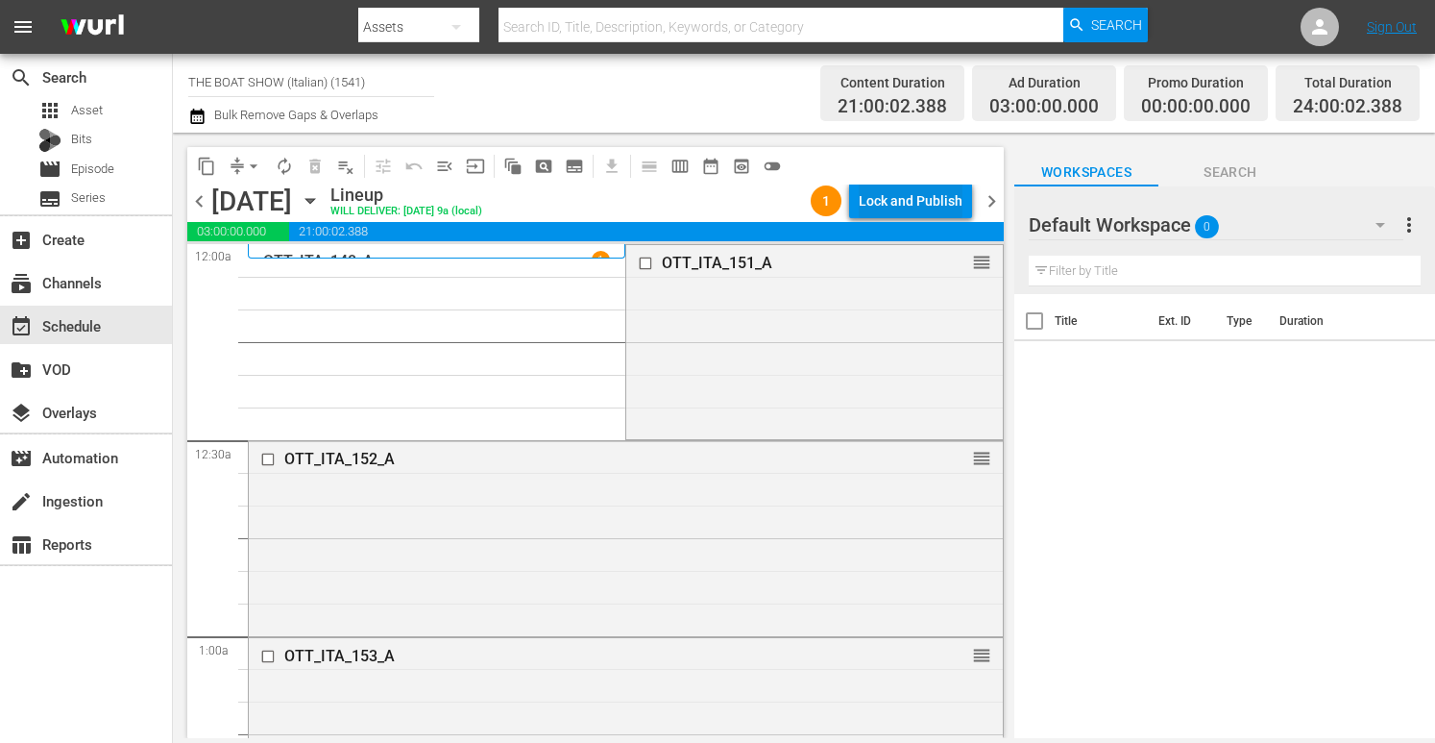
click at [897, 195] on div "Lock and Publish" at bounding box center [911, 200] width 104 height 35
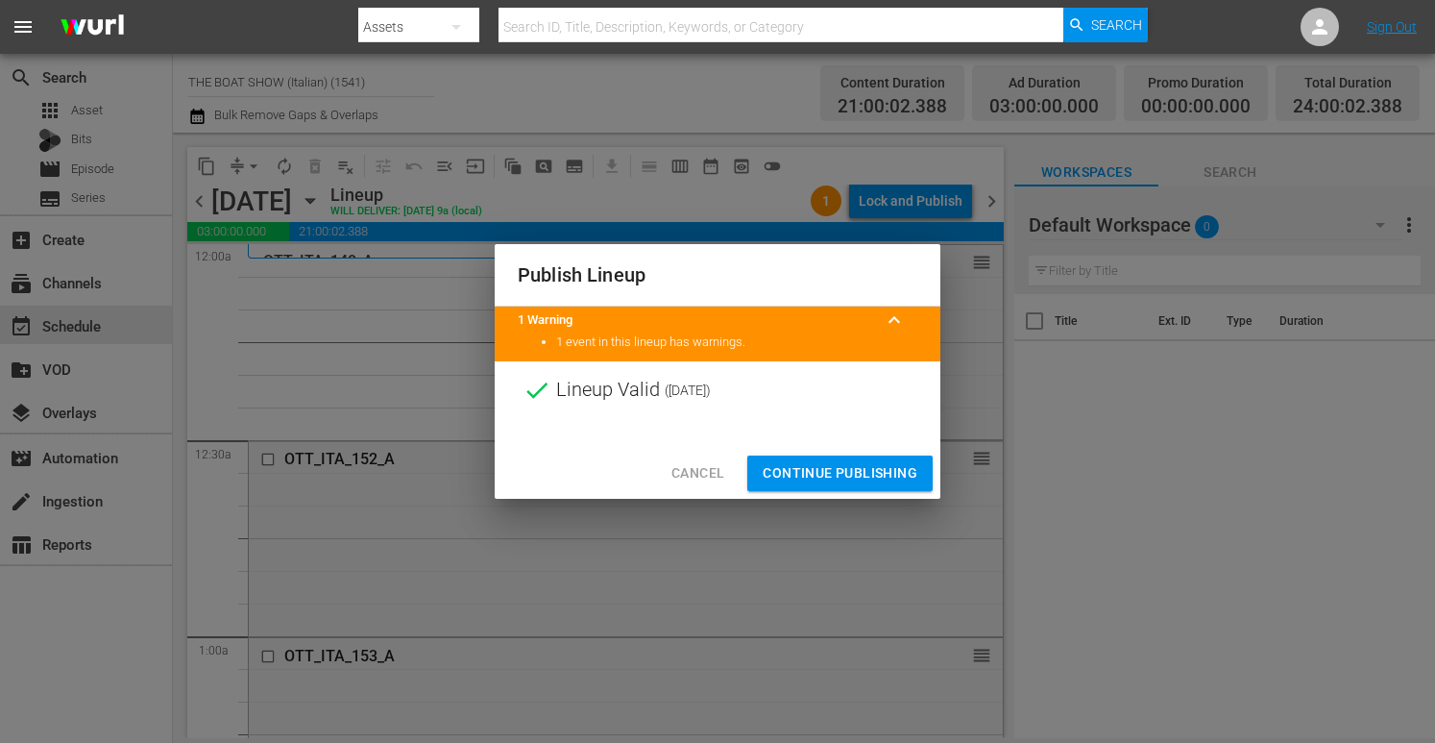
click at [825, 479] on span "Continue Publishing" at bounding box center [840, 473] width 155 height 24
